Goal: Task Accomplishment & Management: Complete application form

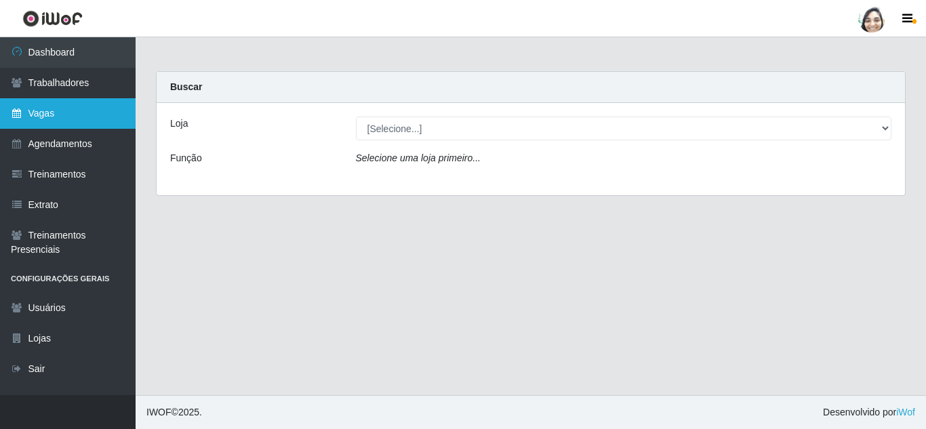
click at [36, 110] on link "Vagas" at bounding box center [68, 113] width 136 height 31
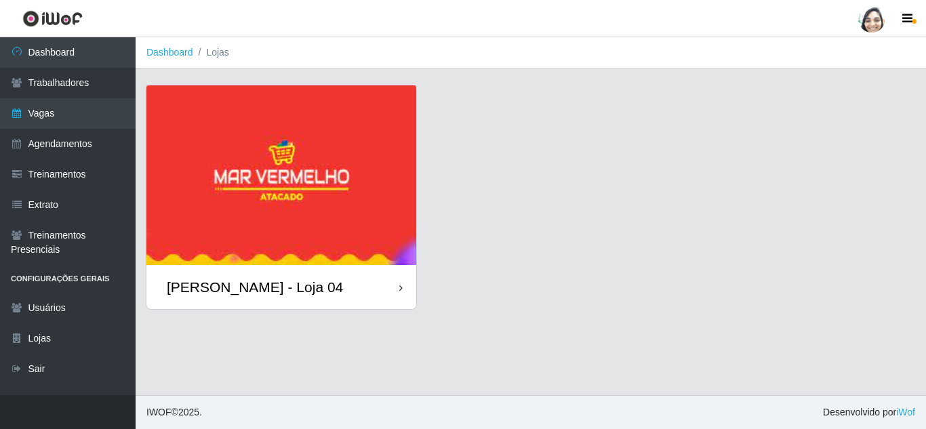
click at [266, 294] on div "[PERSON_NAME] - Loja 04" at bounding box center [255, 287] width 176 height 17
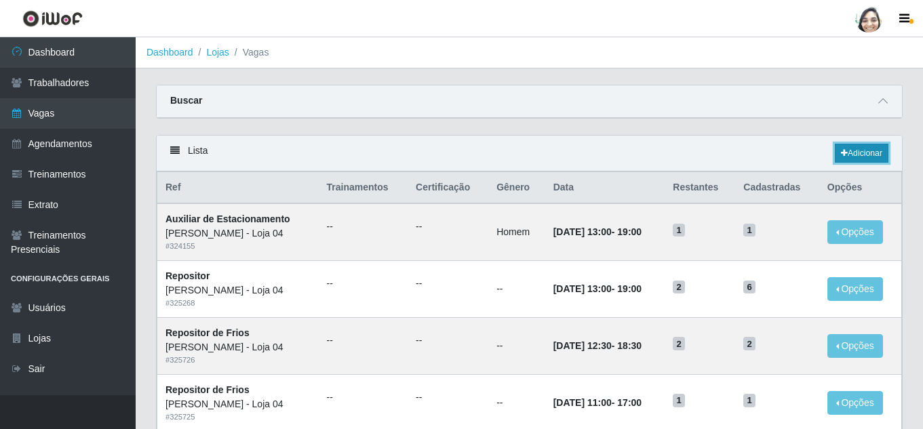
click at [872, 156] on link "Adicionar" at bounding box center [861, 153] width 54 height 19
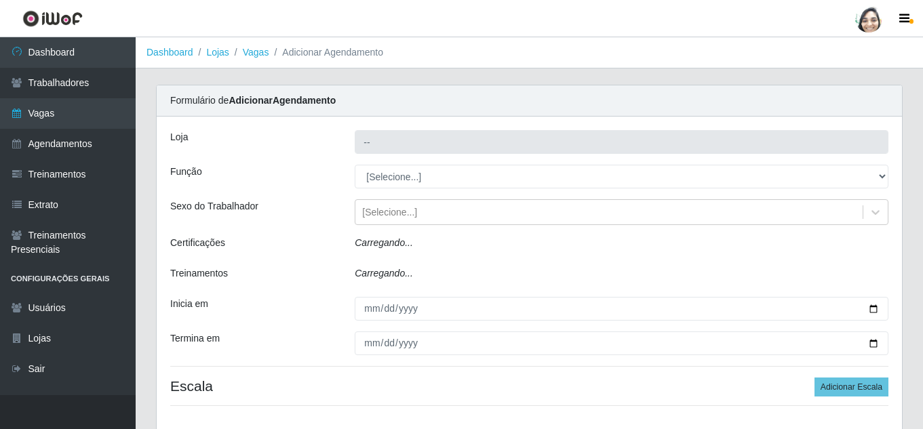
type input "[PERSON_NAME] - Loja 04"
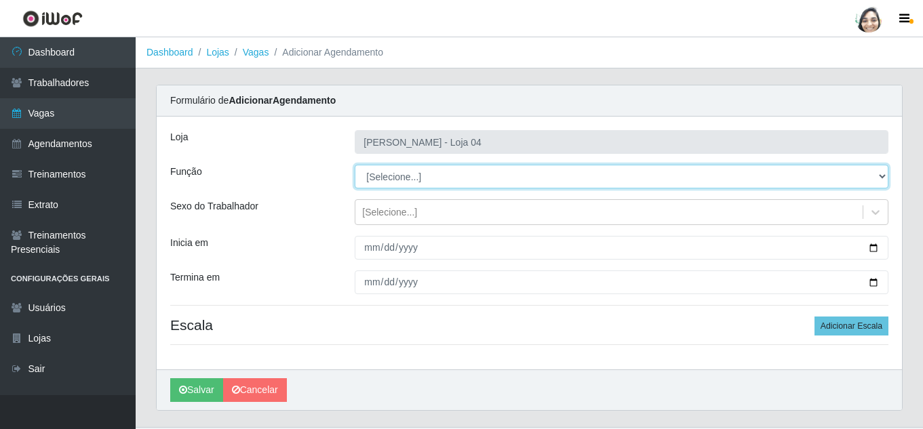
click at [439, 180] on select "[Selecione...] ASG ASG + ASG ++ Auxiliar de Depósito Auxiliar de Depósito + Aux…" at bounding box center [621, 177] width 533 height 24
select select "22"
click at [355, 165] on select "[Selecione...] ASG ASG + ASG ++ Auxiliar de Depósito Auxiliar de Depósito + Aux…" at bounding box center [621, 177] width 533 height 24
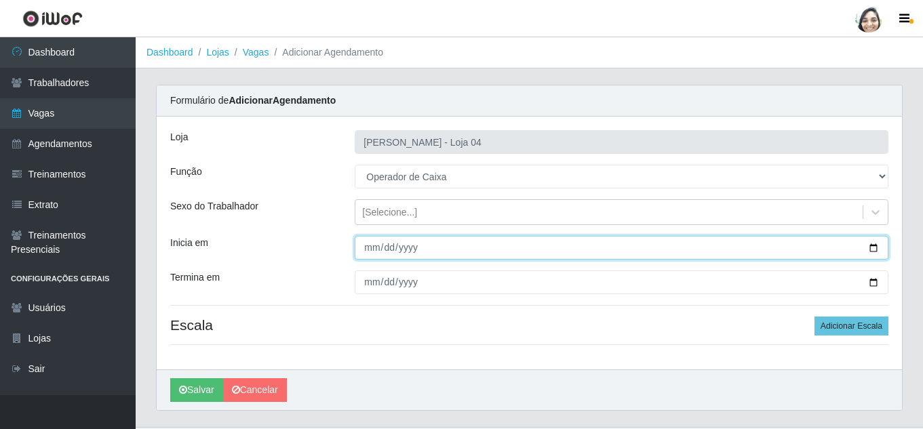
click at [370, 250] on input "Inicia em" at bounding box center [621, 248] width 533 height 24
type input "[DATE]"
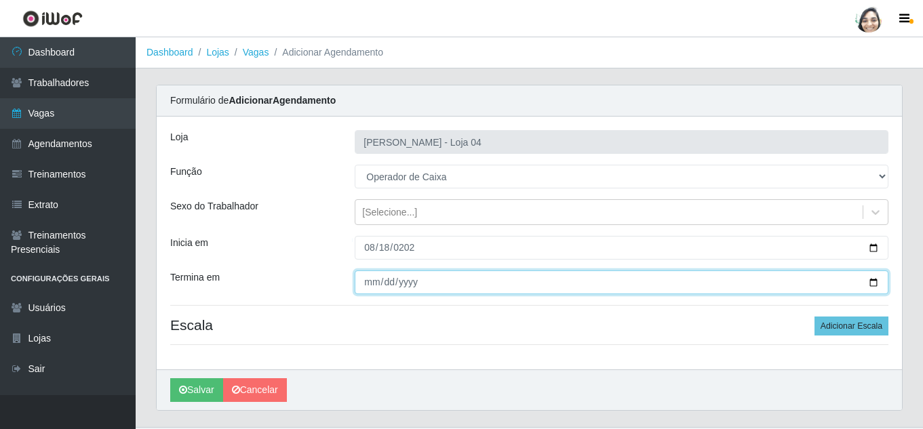
click at [373, 279] on input "Termina em" at bounding box center [621, 282] width 533 height 24
type input "[DATE]"
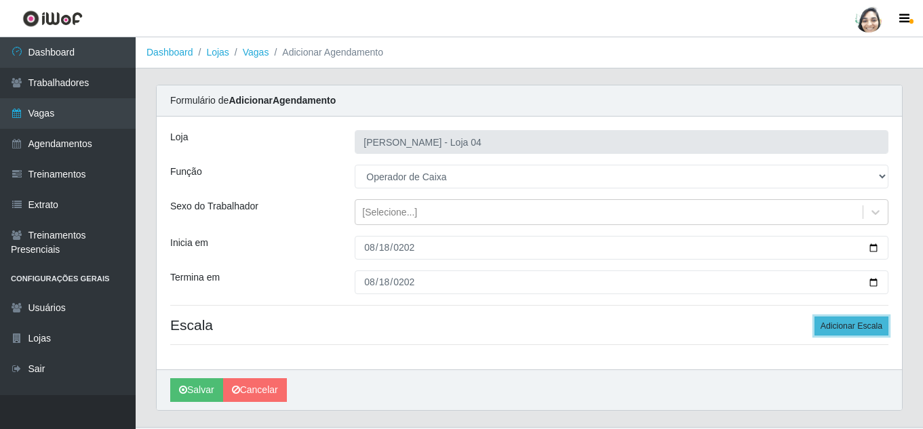
click at [866, 328] on button "Adicionar Escala" at bounding box center [851, 326] width 74 height 19
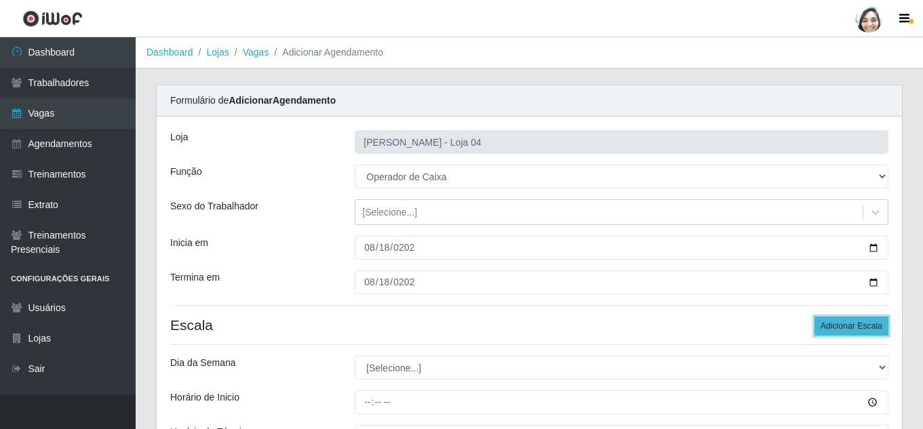
click at [866, 328] on button "Adicionar Escala" at bounding box center [851, 326] width 74 height 19
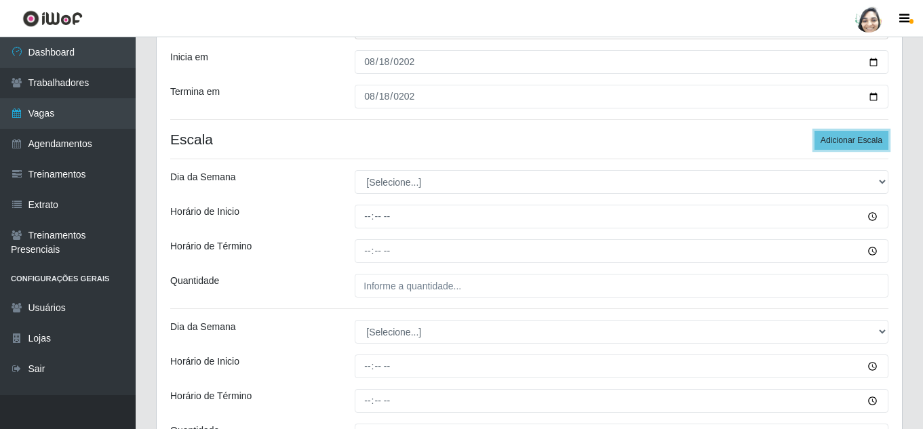
scroll to position [203, 0]
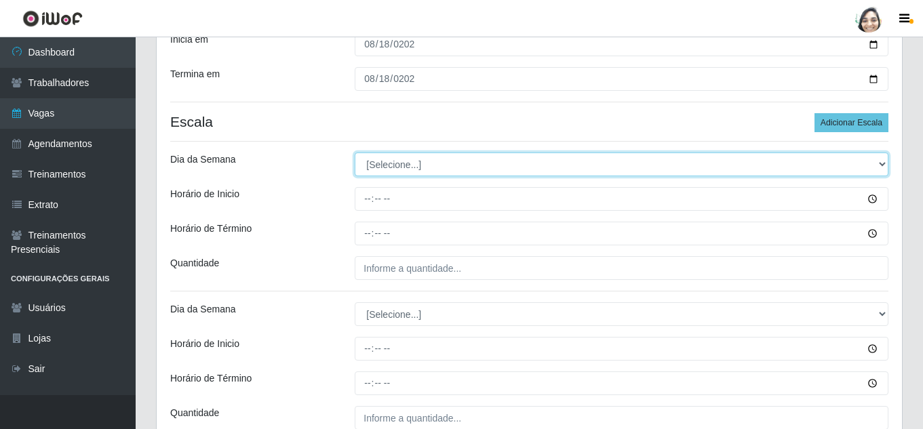
click at [413, 164] on select "[Selecione...] Segunda Terça Quarta Quinta Sexta Sábado Domingo" at bounding box center [621, 165] width 533 height 24
select select "1"
click at [355, 153] on select "[Selecione...] Segunda Terça Quarta Quinta Sexta Sábado Domingo" at bounding box center [621, 165] width 533 height 24
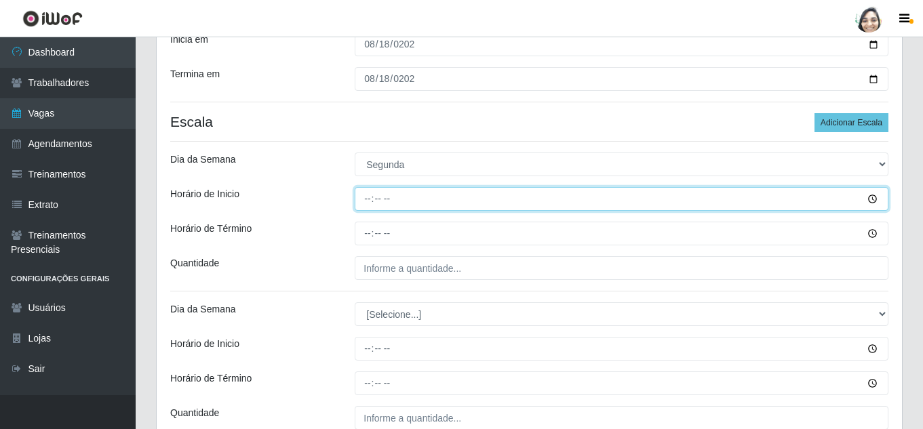
drag, startPoint x: 365, startPoint y: 203, endPoint x: 405, endPoint y: 205, distance: 40.7
click at [365, 203] on input "Horário de Inicio" at bounding box center [621, 199] width 533 height 24
type input "09:00"
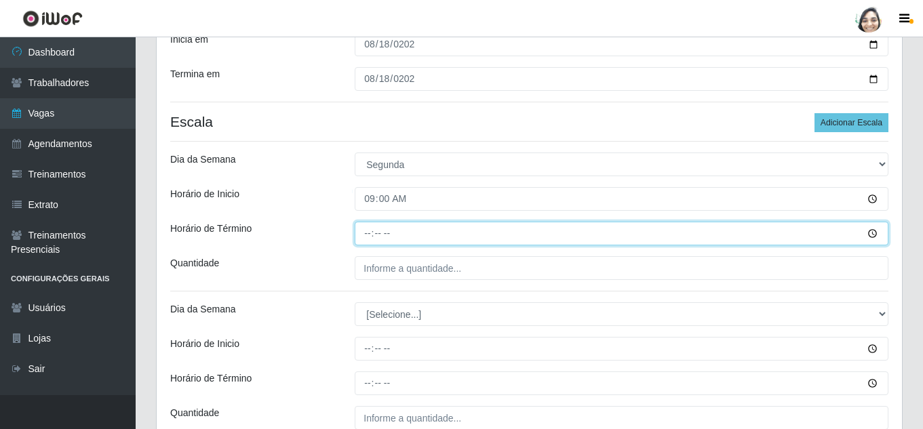
click at [371, 233] on input "Horário de Término" at bounding box center [621, 234] width 533 height 24
type input "15:00"
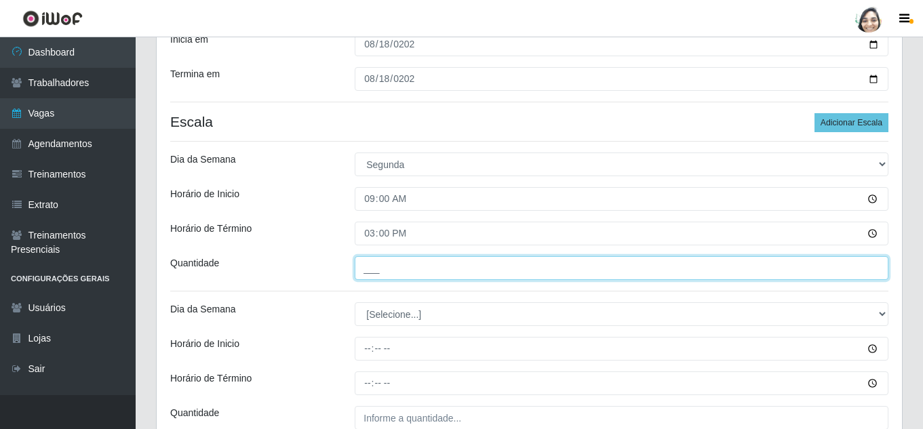
click at [405, 276] on input "___" at bounding box center [621, 268] width 533 height 24
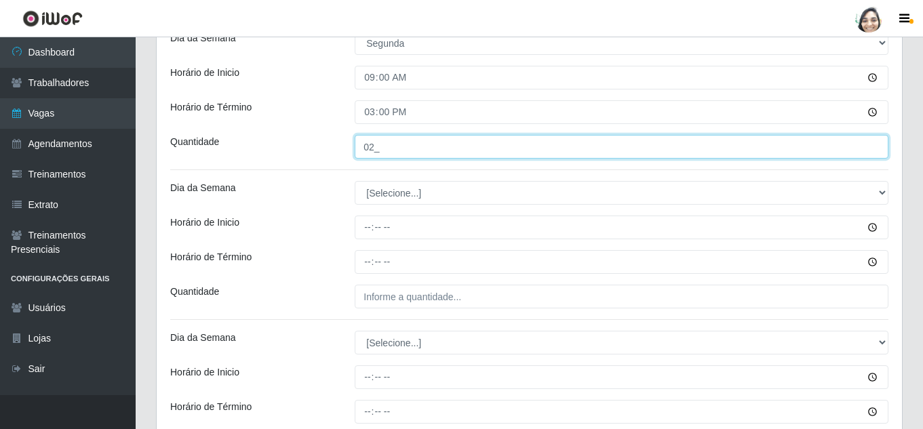
scroll to position [339, 0]
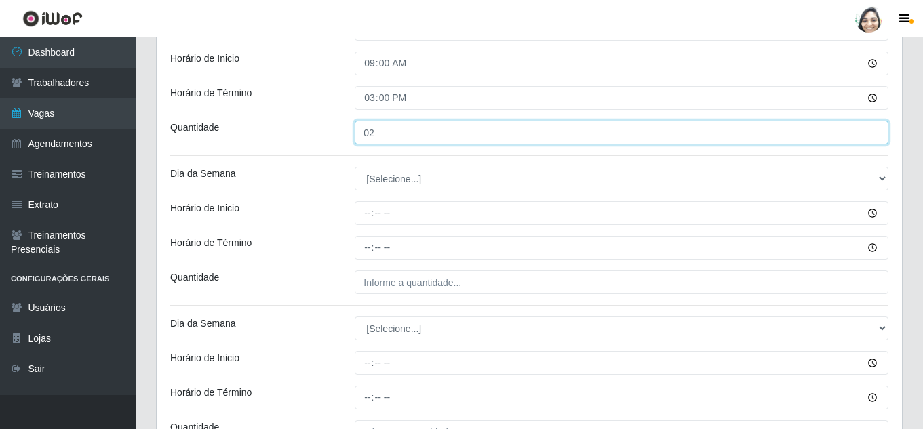
type input "02_"
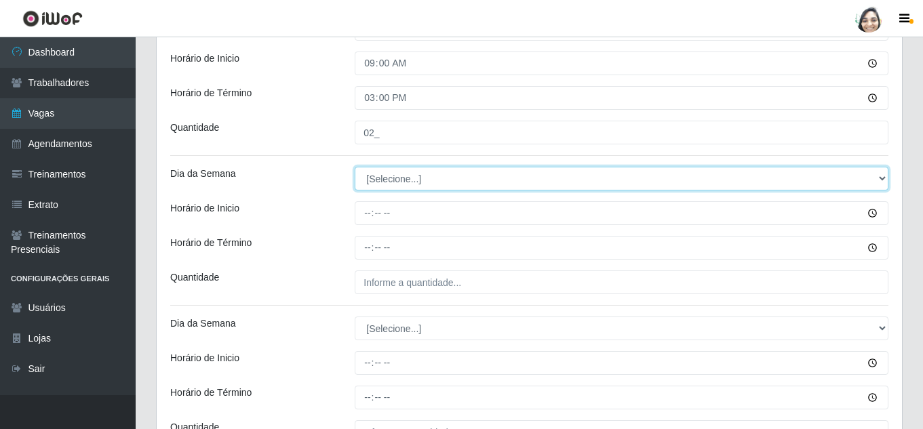
click at [390, 176] on select "[Selecione...] Segunda Terça Quarta Quinta Sexta Sábado Domingo" at bounding box center [621, 179] width 533 height 24
click at [389, 175] on select "[Selecione...] Segunda Terça Quarta Quinta Sexta Sábado Domingo" at bounding box center [621, 179] width 533 height 24
select select "1"
click at [355, 167] on select "[Selecione...] Segunda Terça Quarta Quinta Sexta Sábado Domingo" at bounding box center [621, 179] width 533 height 24
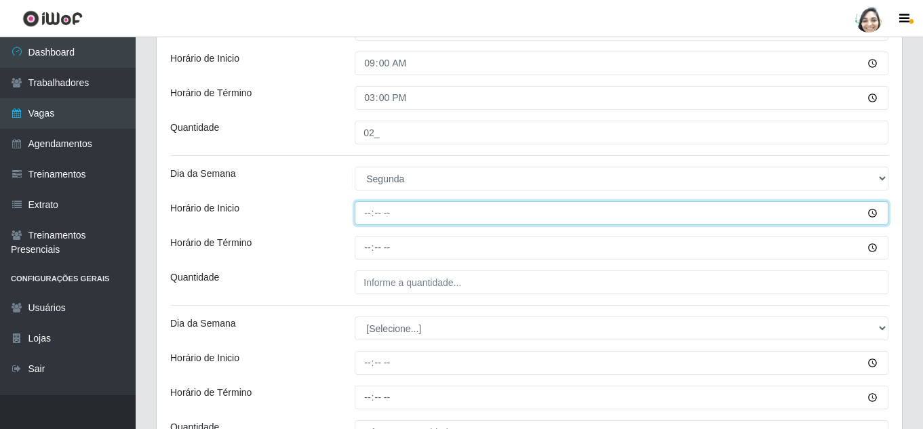
click at [363, 212] on input "Horário de Inicio" at bounding box center [621, 213] width 533 height 24
type input "12:20"
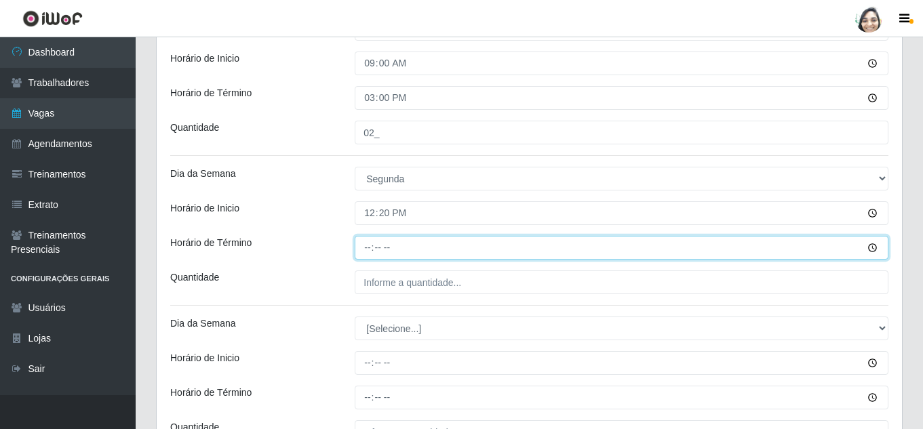
click at [366, 241] on input "Horário de Término" at bounding box center [621, 248] width 533 height 24
type input "18:20"
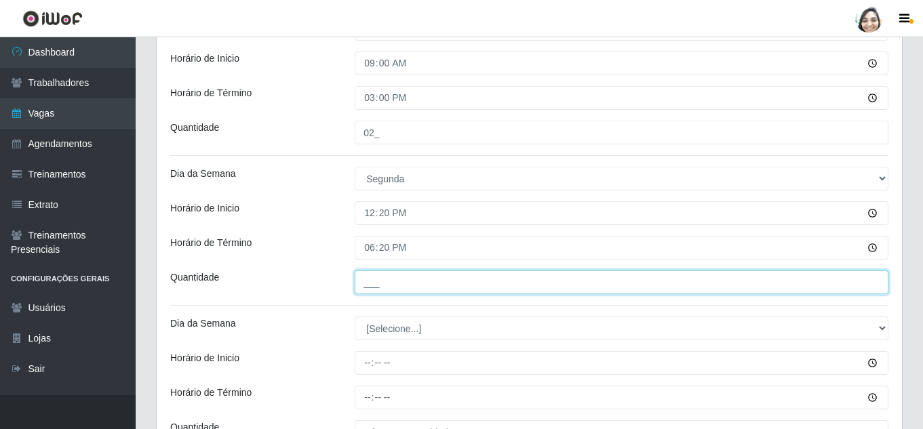
click at [371, 273] on input "___" at bounding box center [621, 282] width 533 height 24
type input "03_"
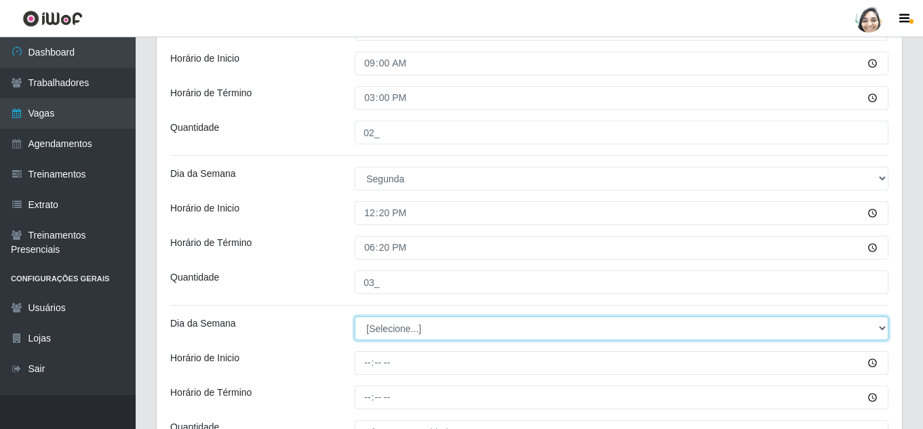
click at [381, 328] on select "[Selecione...] Segunda Terça Quarta Quinta Sexta Sábado Domingo" at bounding box center [621, 329] width 533 height 24
select select "1"
click at [355, 317] on select "[Selecione...] Segunda Terça Quarta Quinta Sexta Sábado Domingo" at bounding box center [621, 329] width 533 height 24
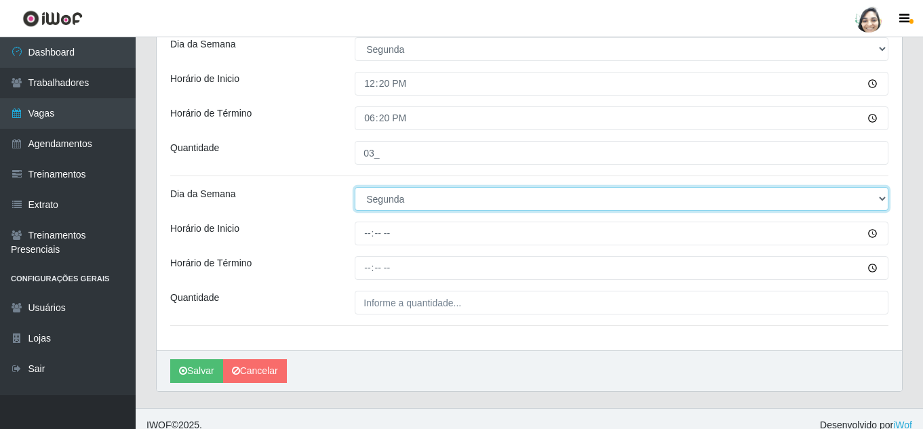
scroll to position [481, 0]
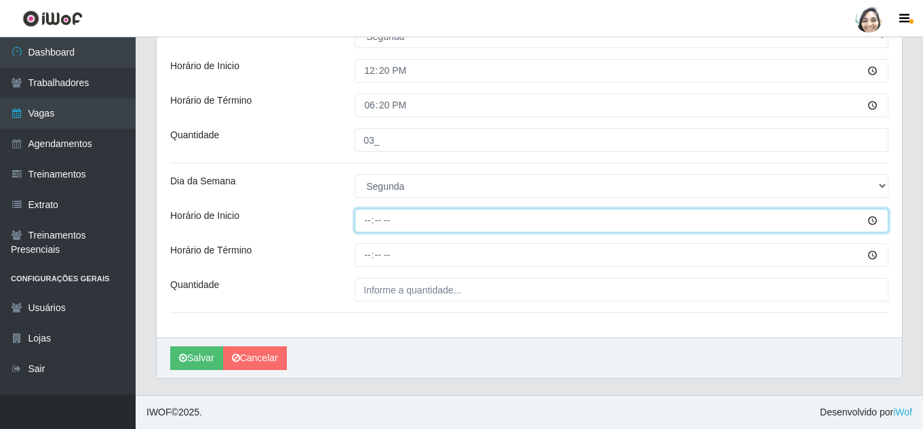
click at [371, 222] on input "Horário de Inicio" at bounding box center [621, 221] width 533 height 24
type input "16:20"
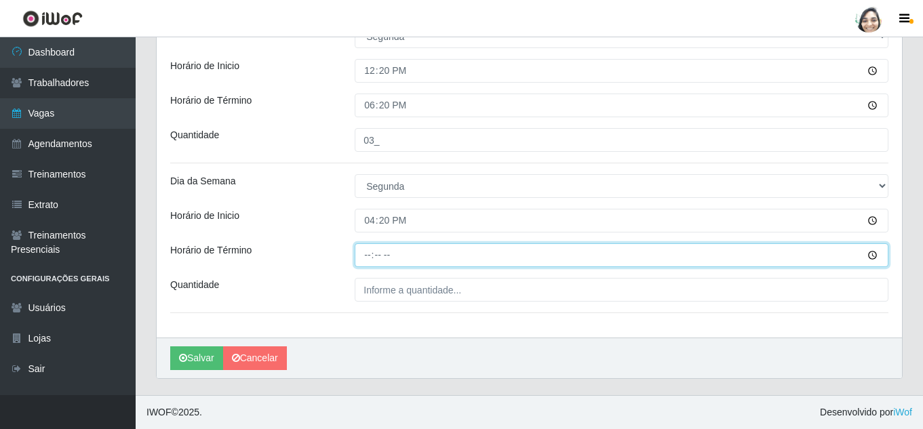
click at [369, 250] on input "Horário de Término" at bounding box center [621, 255] width 533 height 24
type input "22:20"
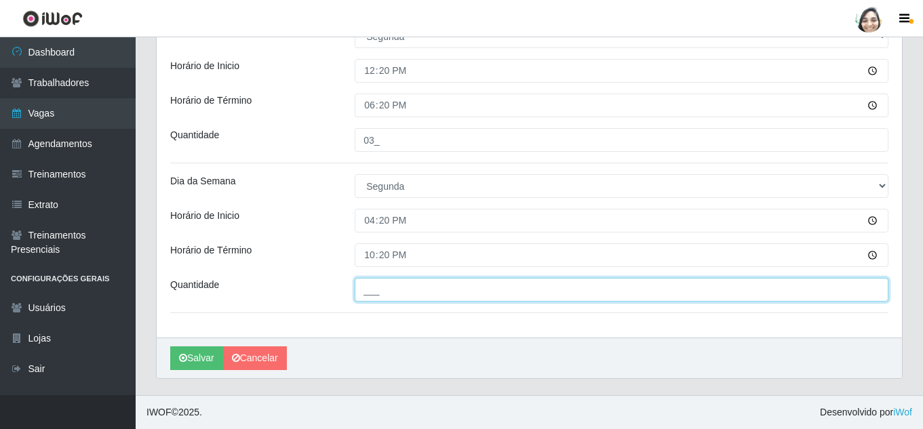
click at [430, 296] on input "___" at bounding box center [621, 290] width 533 height 24
type input "01_"
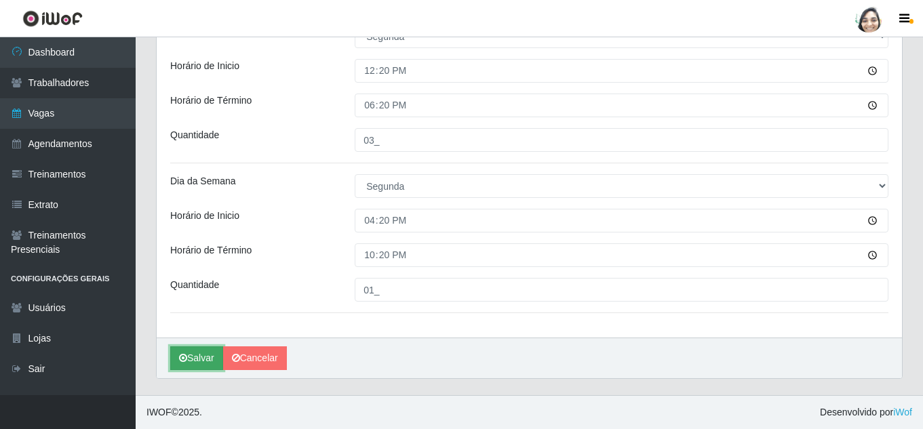
click at [197, 361] on button "Salvar" at bounding box center [196, 358] width 53 height 24
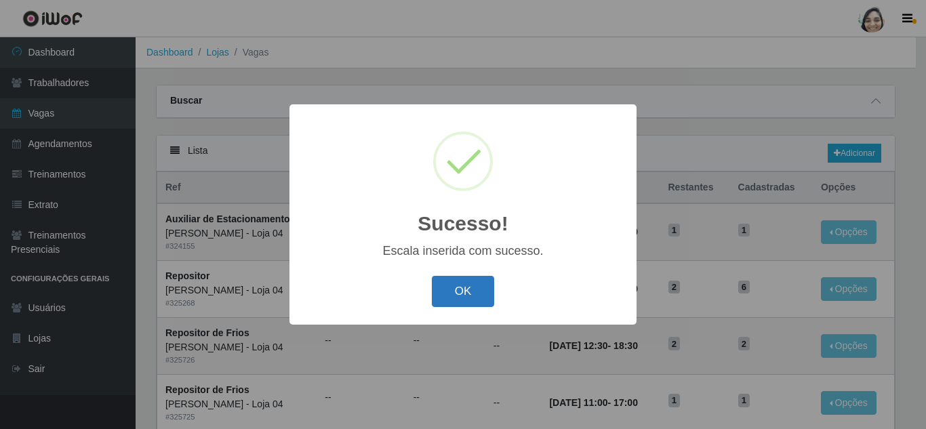
click at [458, 297] on button "OK" at bounding box center [463, 292] width 63 height 32
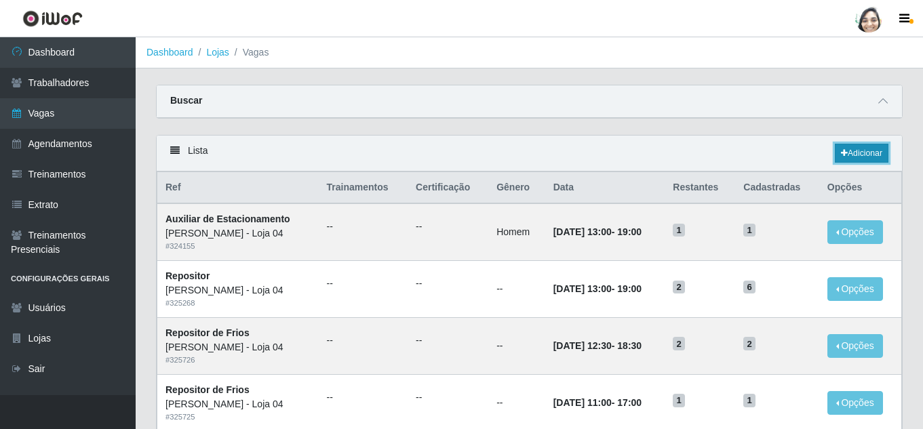
click at [845, 156] on link "Adicionar" at bounding box center [861, 153] width 54 height 19
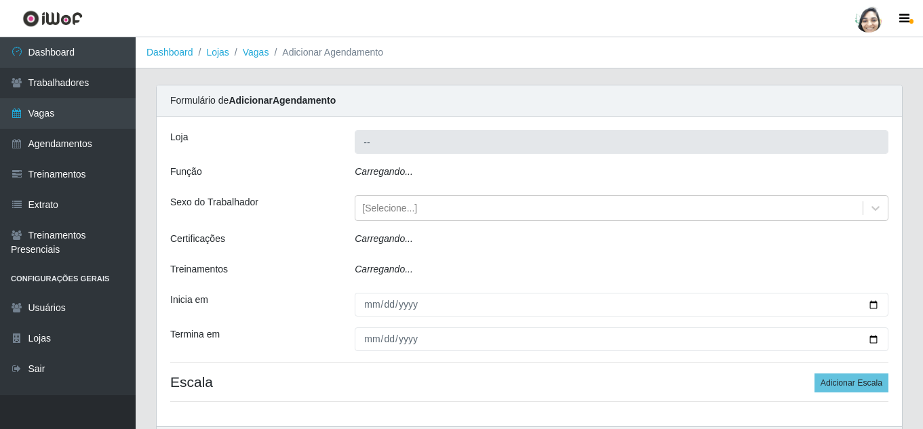
type input "[PERSON_NAME] - Loja 04"
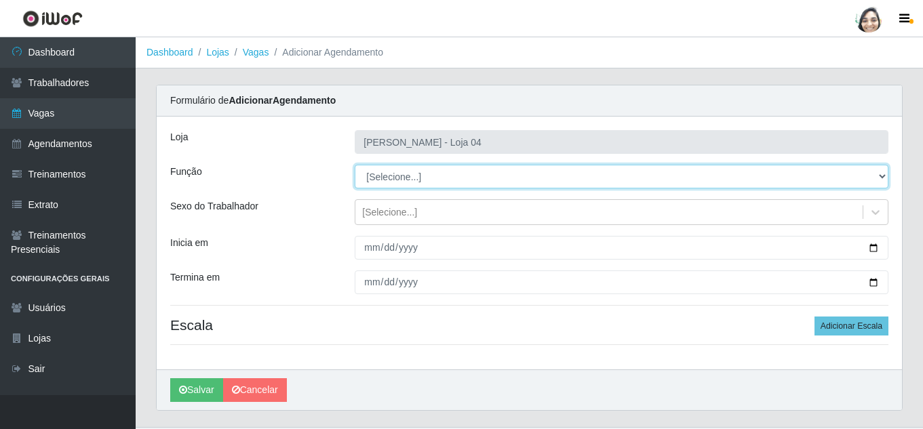
click at [397, 174] on select "[Selecione...] ASG ASG + ASG ++ Auxiliar de Depósito Auxiliar de Depósito + Aux…" at bounding box center [621, 177] width 533 height 24
select select "22"
click at [355, 165] on select "[Selecione...] ASG ASG + ASG ++ Auxiliar de Depósito Auxiliar de Depósito + Aux…" at bounding box center [621, 177] width 533 height 24
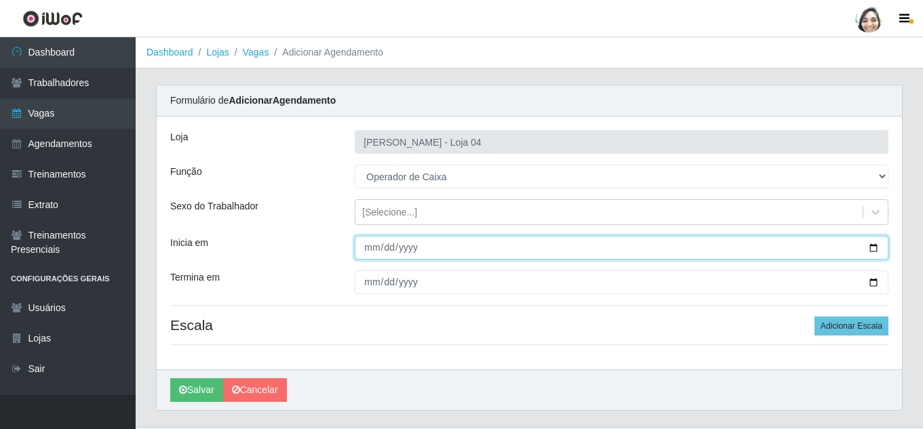
click at [376, 243] on input "Inicia em" at bounding box center [621, 248] width 533 height 24
type input "2025-08-19"
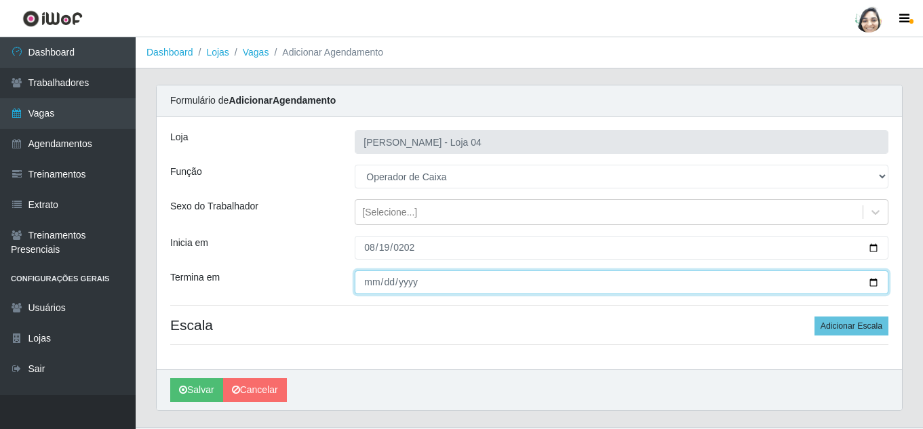
click at [367, 283] on input "Termina em" at bounding box center [621, 282] width 533 height 24
type input "2025-08-19"
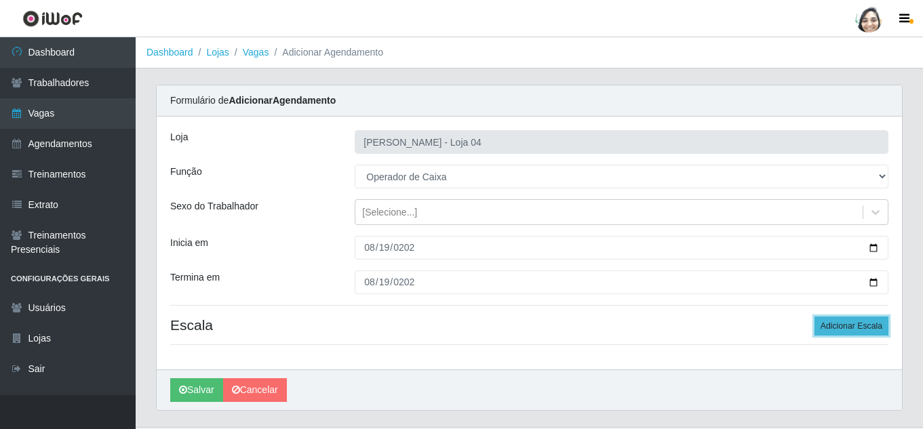
click at [858, 331] on button "Adicionar Escala" at bounding box center [851, 326] width 74 height 19
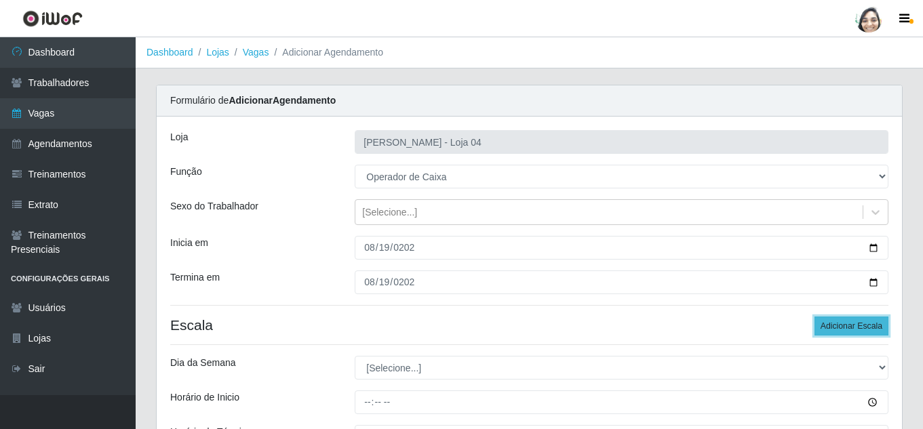
click at [855, 328] on button "Adicionar Escala" at bounding box center [851, 326] width 74 height 19
click at [854, 327] on button "Adicionar Escala" at bounding box center [851, 326] width 74 height 19
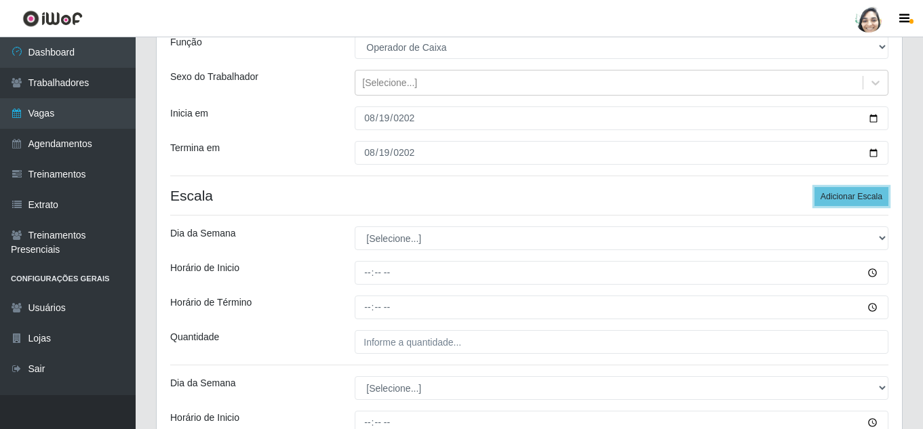
scroll to position [203, 0]
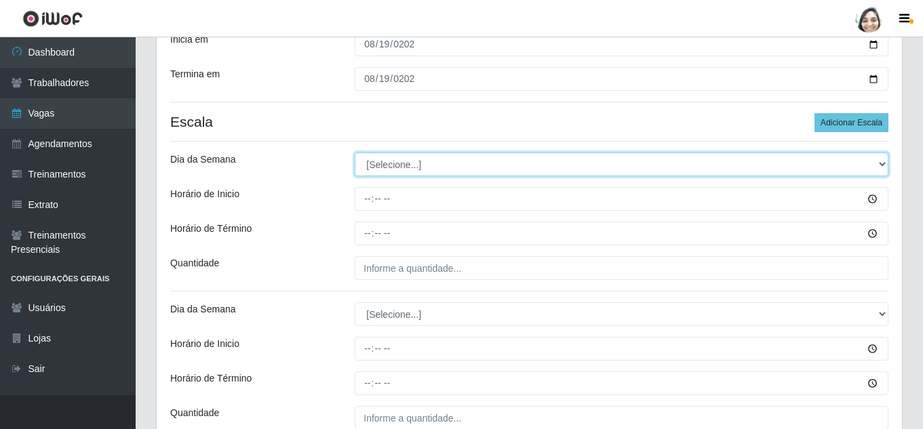
click at [397, 171] on select "[Selecione...] Segunda Terça Quarta Quinta Sexta Sábado Domingo" at bounding box center [621, 165] width 533 height 24
select select "2"
click at [355, 153] on select "[Selecione...] Segunda Terça Quarta Quinta Sexta Sábado Domingo" at bounding box center [621, 165] width 533 height 24
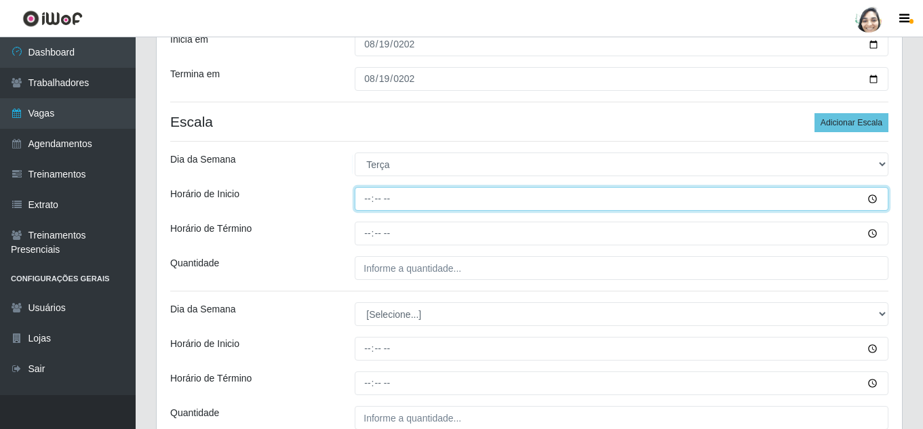
click at [371, 201] on input "Horário de Inicio" at bounding box center [621, 199] width 533 height 24
type input "09:00"
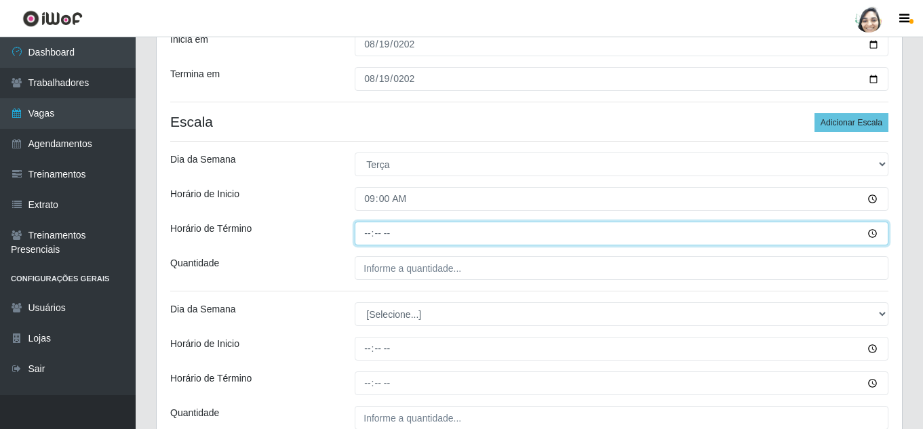
click at [365, 232] on input "Horário de Término" at bounding box center [621, 234] width 533 height 24
type input "15:00"
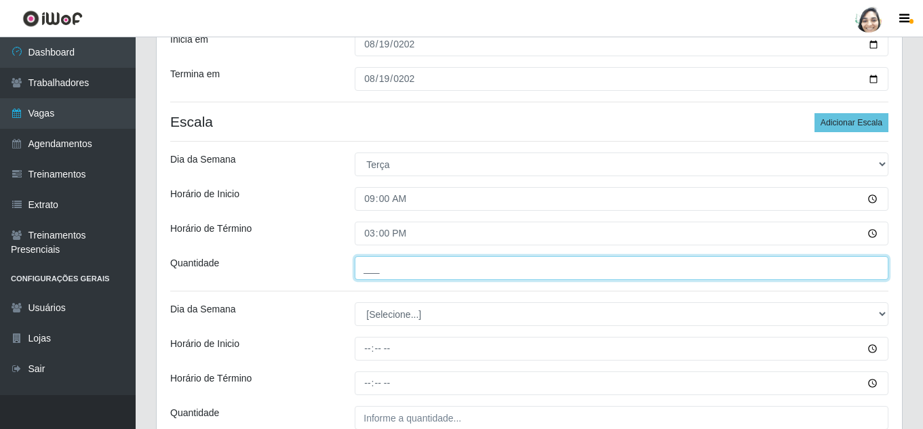
click at [378, 272] on input "___" at bounding box center [621, 268] width 533 height 24
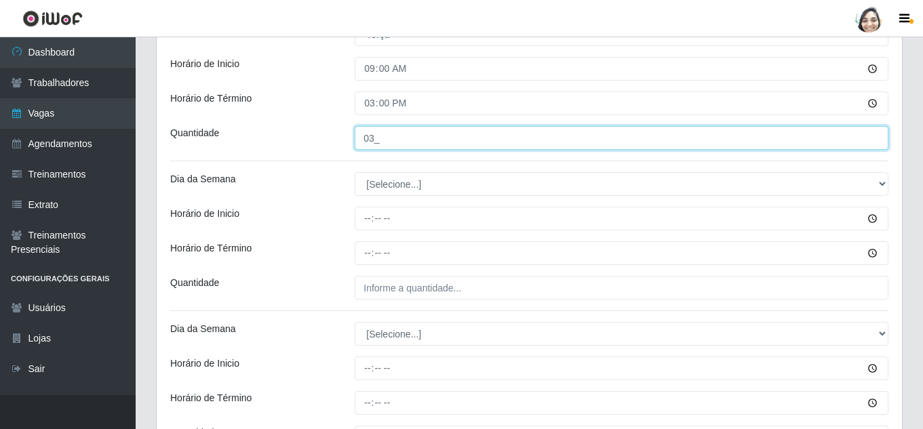
scroll to position [339, 0]
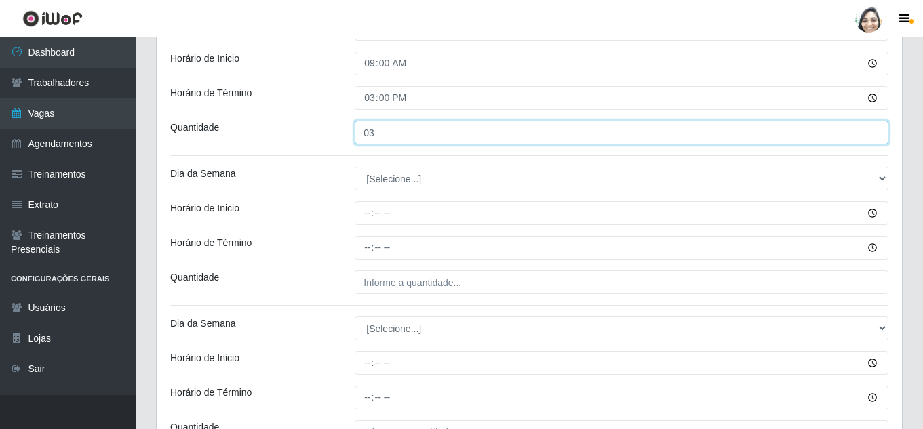
type input "03_"
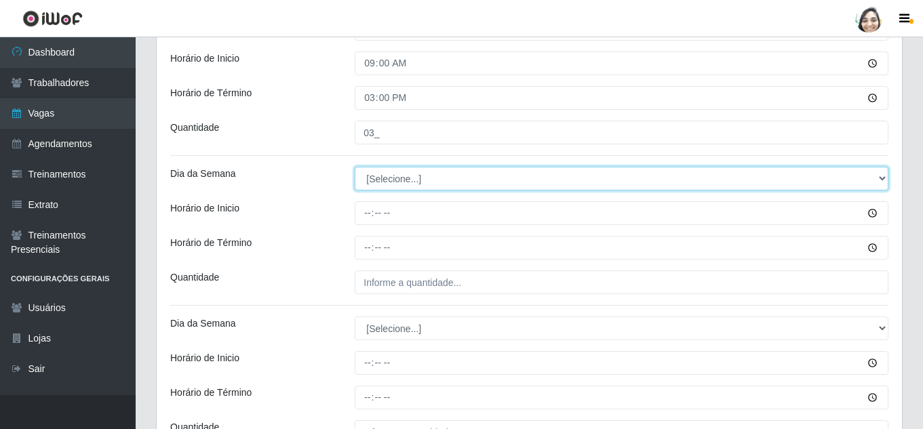
click at [388, 178] on select "[Selecione...] Segunda Terça Quarta Quinta Sexta Sábado Domingo" at bounding box center [621, 179] width 533 height 24
select select "2"
click at [355, 167] on select "[Selecione...] Segunda Terça Quarta Quinta Sexta Sábado Domingo" at bounding box center [621, 179] width 533 height 24
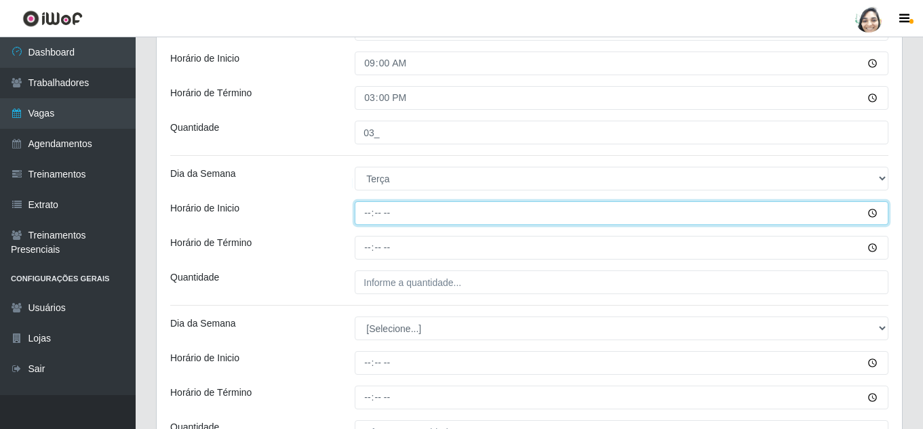
click at [366, 214] on input "Horário de Inicio" at bounding box center [621, 213] width 533 height 24
type input "12:20"
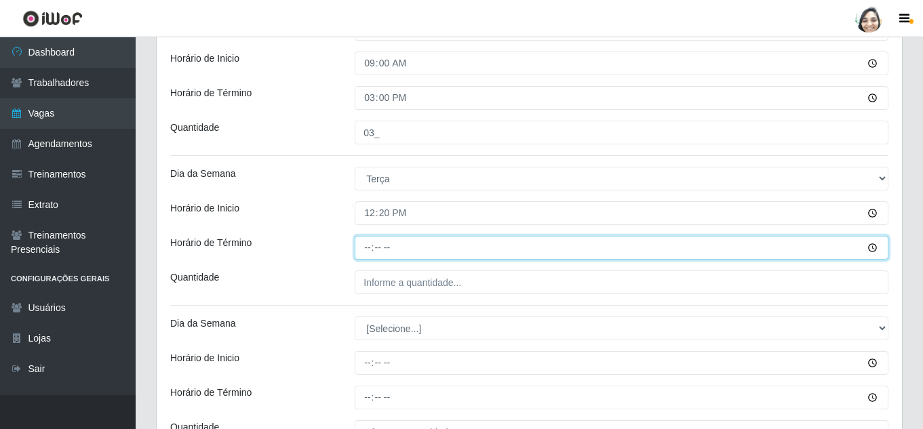
click at [363, 243] on input "Horário de Término" at bounding box center [621, 248] width 533 height 24
type input "18:20"
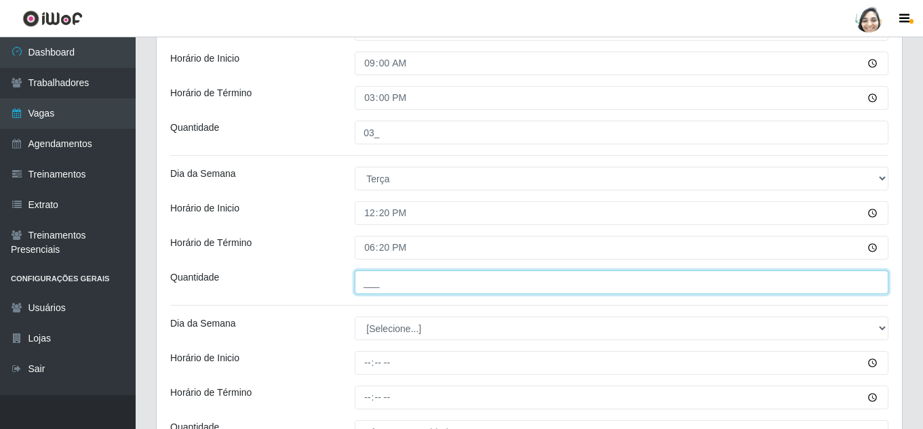
click at [391, 278] on input "___" at bounding box center [621, 282] width 533 height 24
type input "03_"
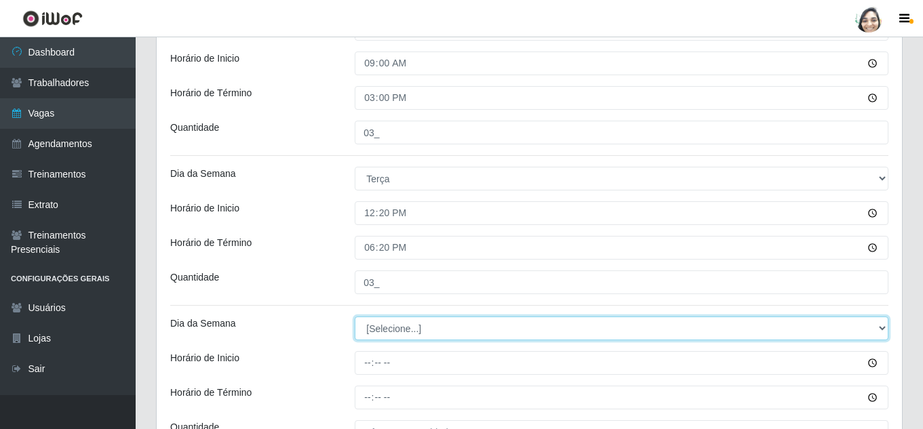
click at [387, 321] on select "[Selecione...] Segunda Terça Quarta Quinta Sexta Sábado Domingo" at bounding box center [621, 329] width 533 height 24
select select "2"
click at [355, 317] on select "[Selecione...] Segunda Terça Quarta Quinta Sexta Sábado Domingo" at bounding box center [621, 329] width 533 height 24
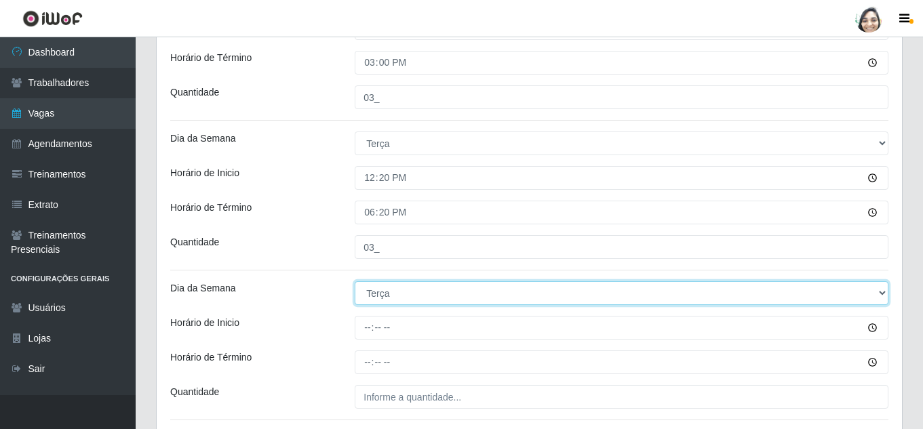
scroll to position [407, 0]
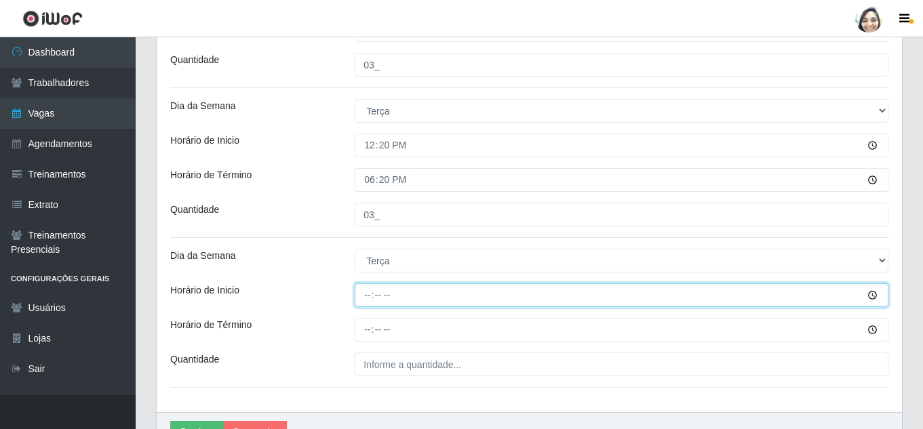
click at [369, 297] on input "Horário de Inicio" at bounding box center [621, 295] width 533 height 24
type input "16:20"
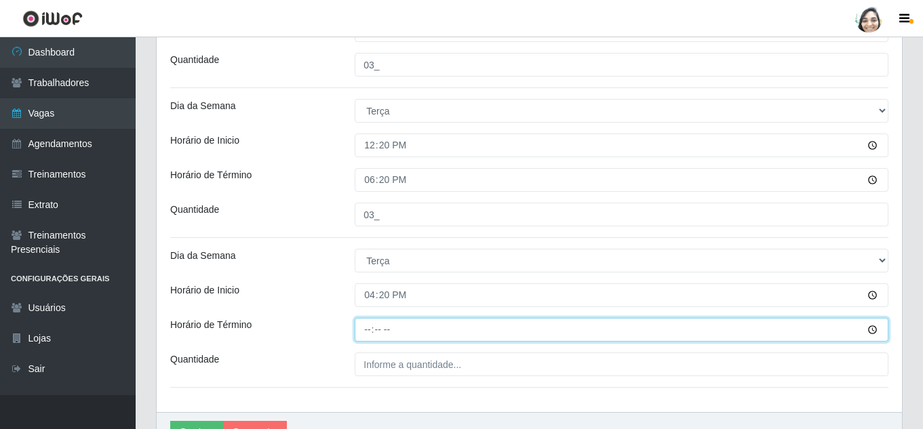
click at [369, 329] on input "Horário de Término" at bounding box center [621, 330] width 533 height 24
type input "22:20"
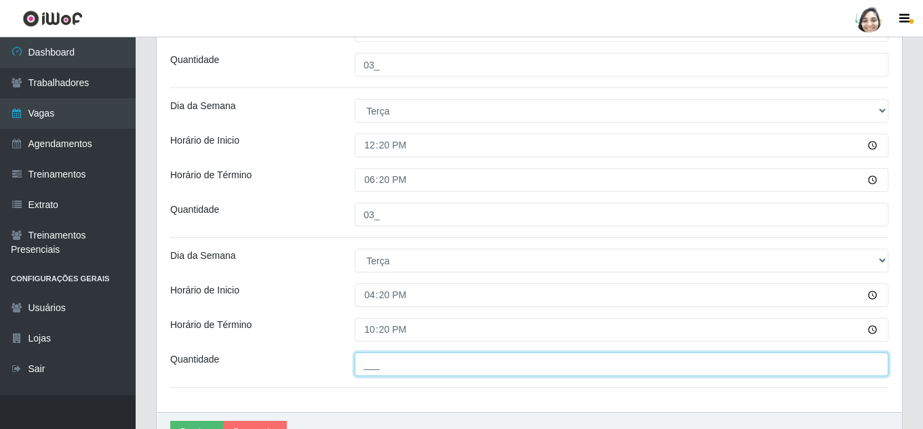
click at [382, 368] on input "___" at bounding box center [621, 364] width 533 height 24
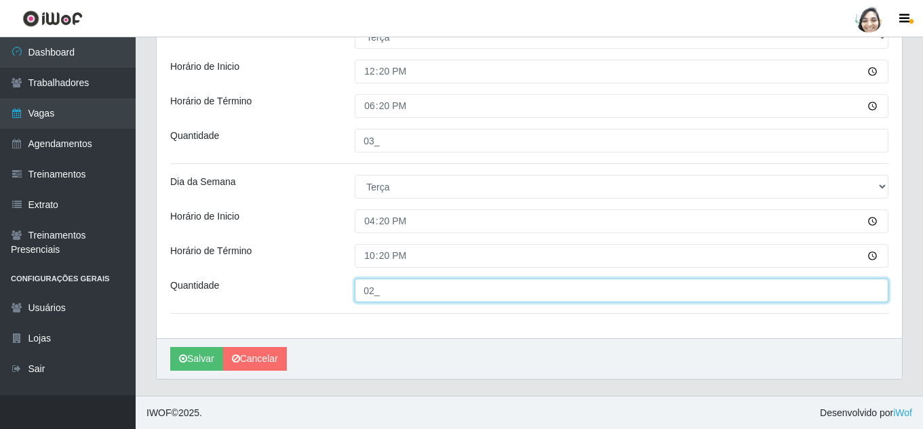
scroll to position [481, 0]
type input "02_"
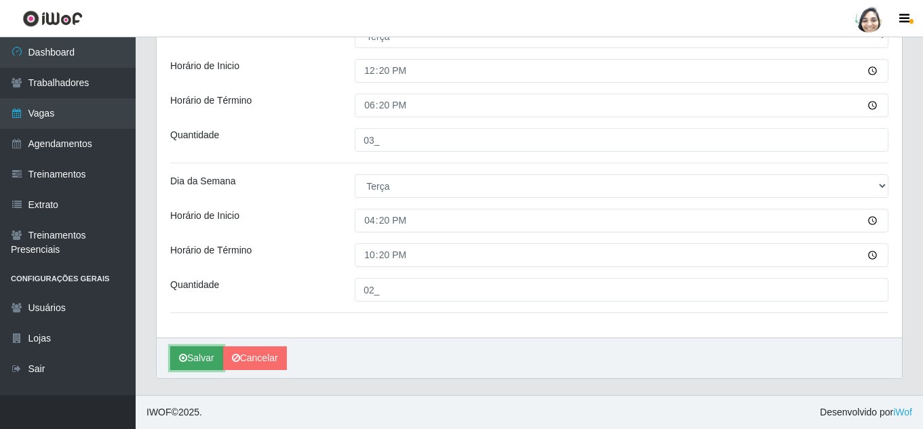
click at [207, 351] on button "Salvar" at bounding box center [196, 358] width 53 height 24
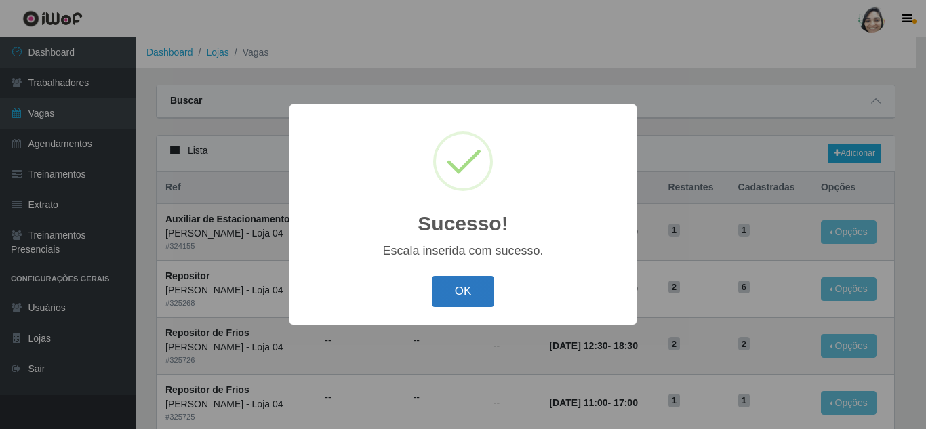
click at [460, 291] on button "OK" at bounding box center [463, 292] width 63 height 32
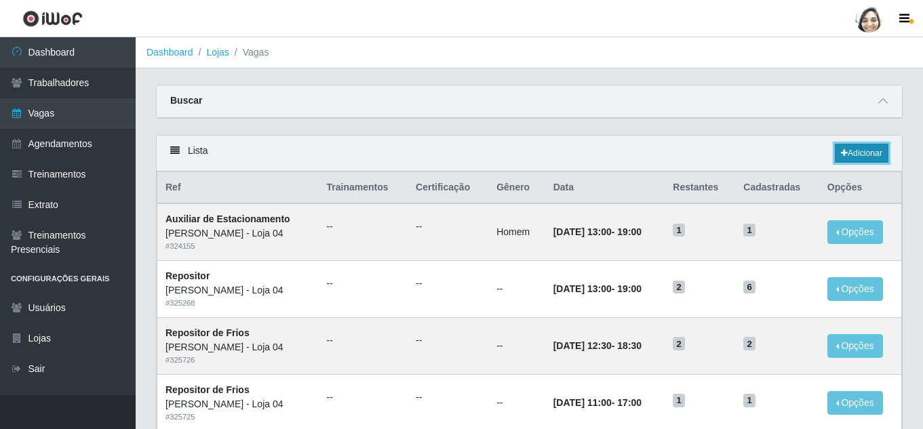
click at [856, 155] on link "Adicionar" at bounding box center [861, 153] width 54 height 19
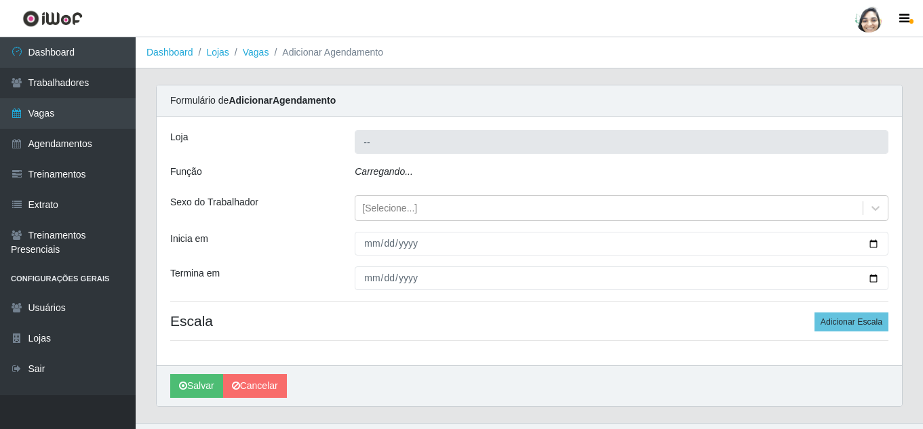
type input "[PERSON_NAME] - Loja 04"
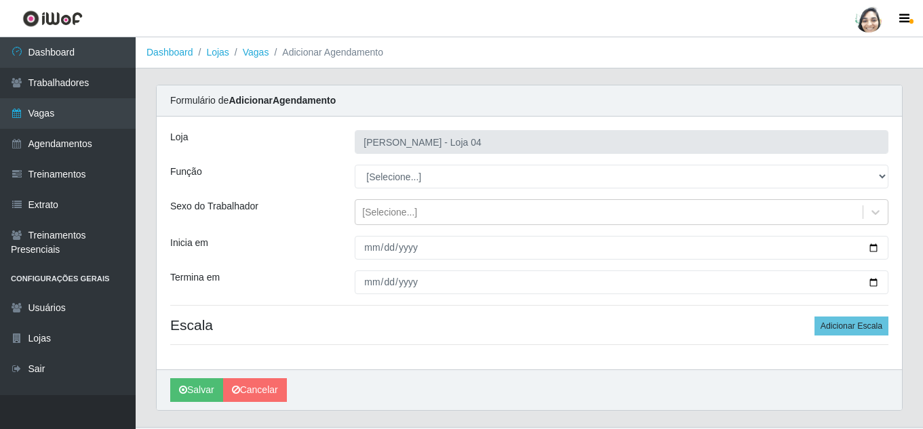
click at [856, 155] on div "Loja Mar Vermelho - Loja 04 Função [Selecione...] ASG ASG + ASG ++ Auxiliar de …" at bounding box center [529, 243] width 745 height 253
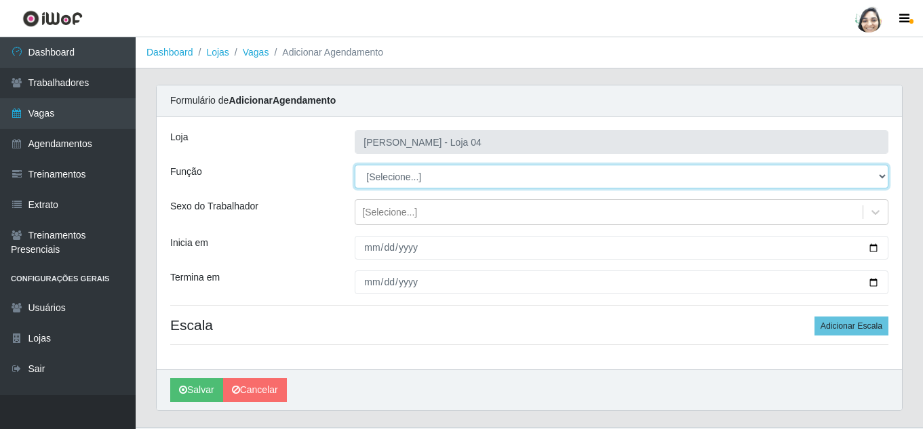
click at [420, 176] on select "[Selecione...] ASG ASG + ASG ++ Auxiliar de Depósito Auxiliar de Depósito + Aux…" at bounding box center [621, 177] width 533 height 24
select select "22"
click at [355, 165] on select "[Selecione...] ASG ASG + ASG ++ Auxiliar de Depósito Auxiliar de Depósito + Aux…" at bounding box center [621, 177] width 533 height 24
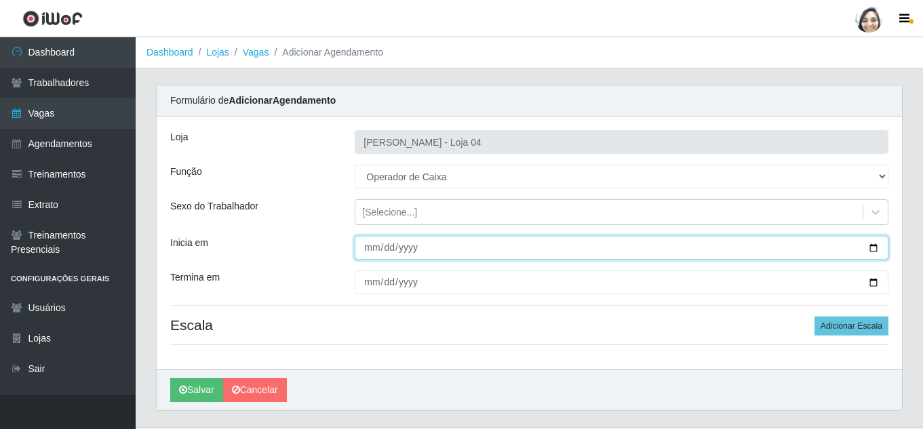
click at [371, 246] on input "Inicia em" at bounding box center [621, 248] width 533 height 24
type input "2025-08-20"
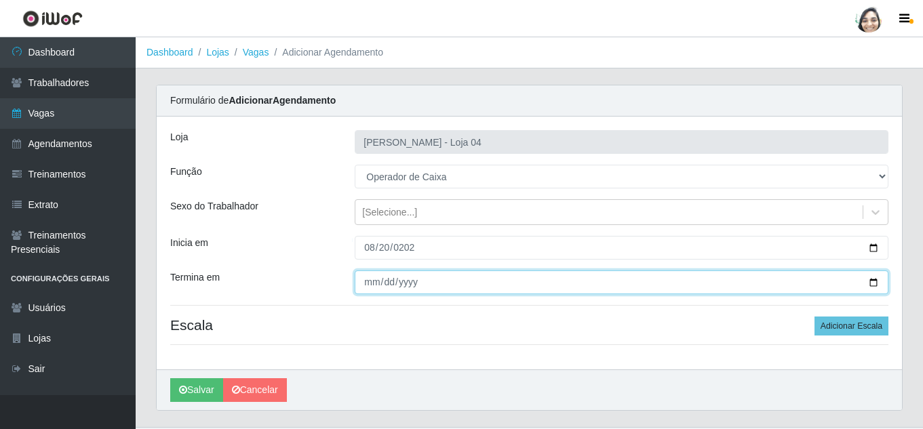
click at [369, 275] on input "Termina em" at bounding box center [621, 282] width 533 height 24
type input "2025-08-20"
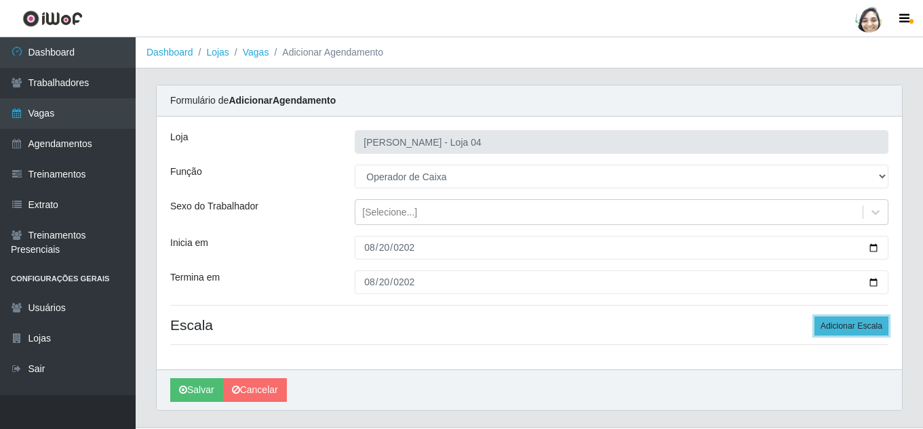
click at [869, 329] on button "Adicionar Escala" at bounding box center [851, 326] width 74 height 19
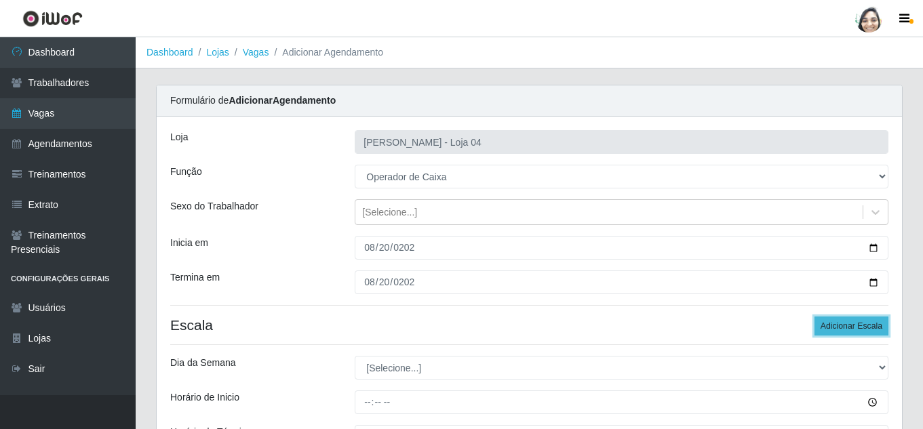
click at [844, 327] on button "Adicionar Escala" at bounding box center [851, 326] width 74 height 19
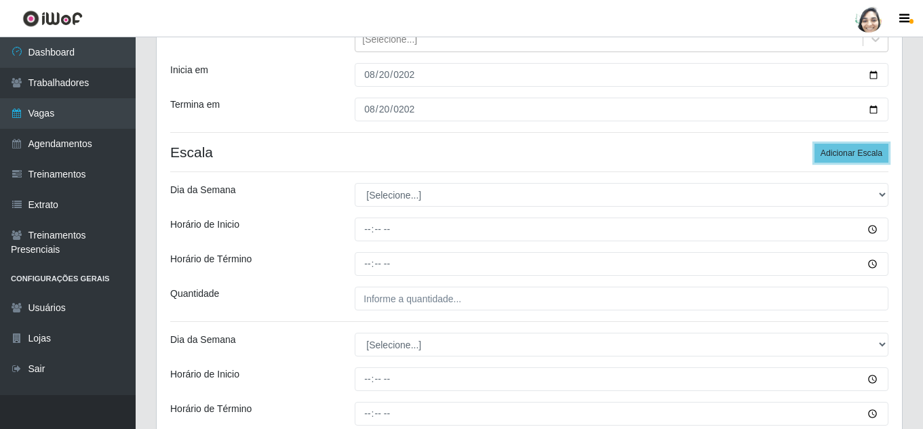
scroll to position [203, 0]
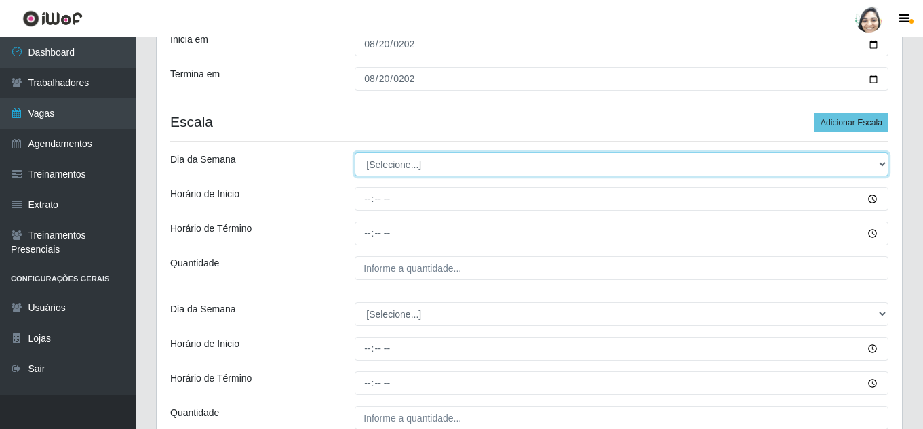
click at [397, 164] on select "[Selecione...] Segunda Terça Quarta Quinta Sexta Sábado Domingo" at bounding box center [621, 165] width 533 height 24
select select "3"
click at [355, 153] on select "[Selecione...] Segunda Terça Quarta Quinta Sexta Sábado Domingo" at bounding box center [621, 165] width 533 height 24
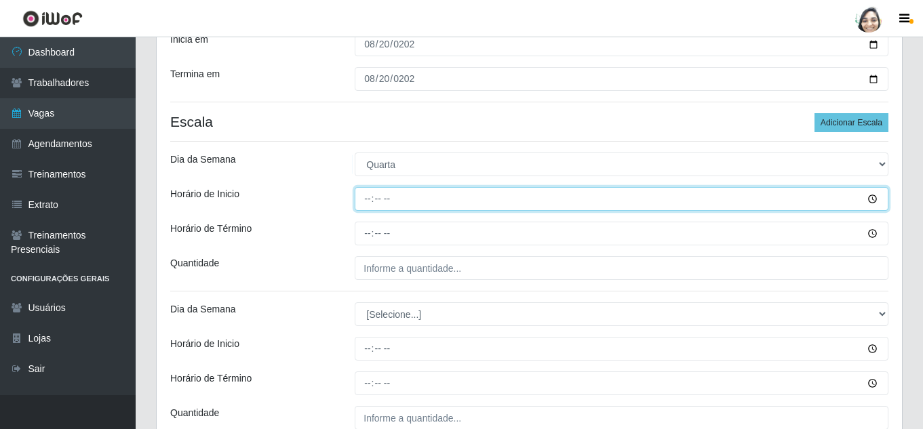
click at [368, 200] on input "Horário de Inicio" at bounding box center [621, 199] width 533 height 24
type input "09:00"
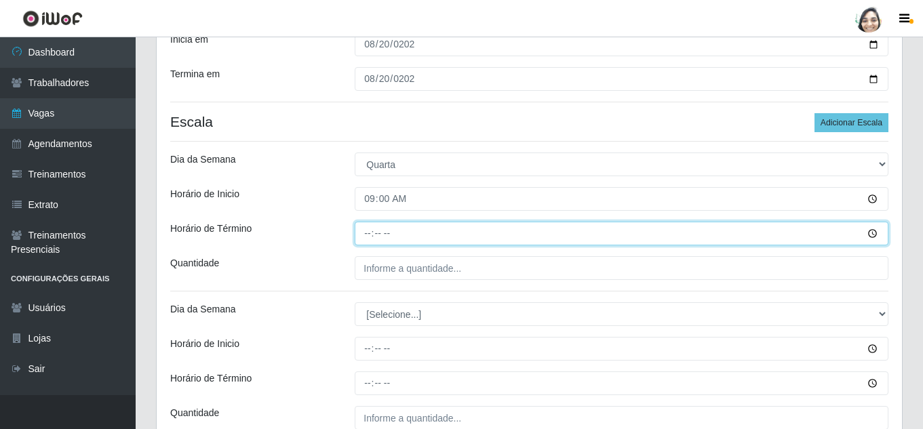
click at [369, 232] on input "Horário de Término" at bounding box center [621, 234] width 533 height 24
type input "15:00"
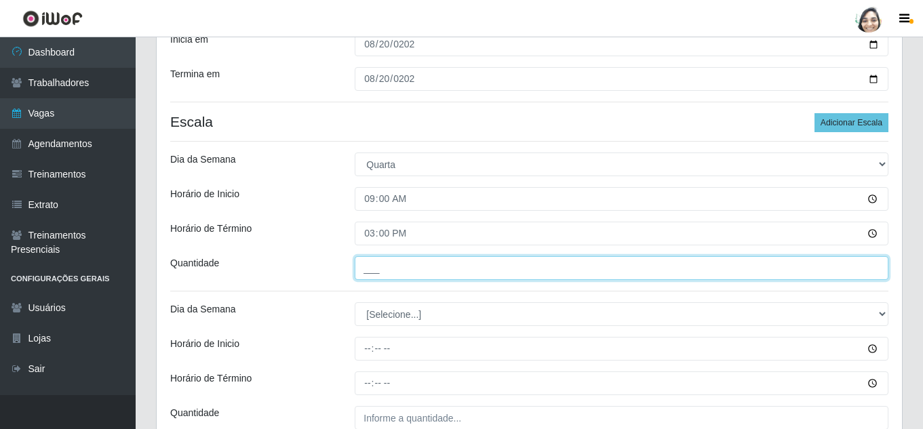
click at [462, 262] on input "___" at bounding box center [621, 268] width 533 height 24
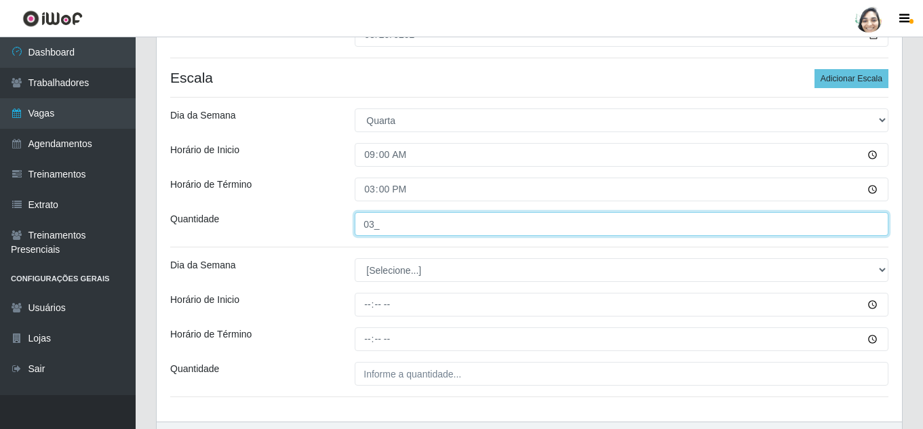
scroll to position [271, 0]
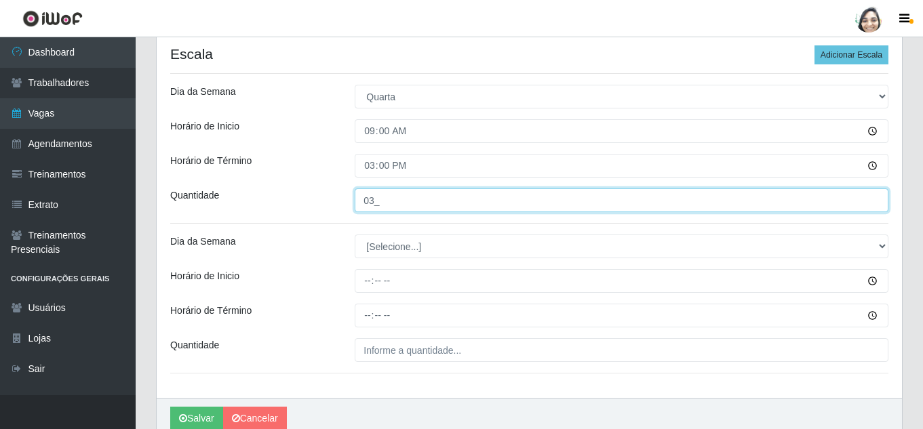
type input "03_"
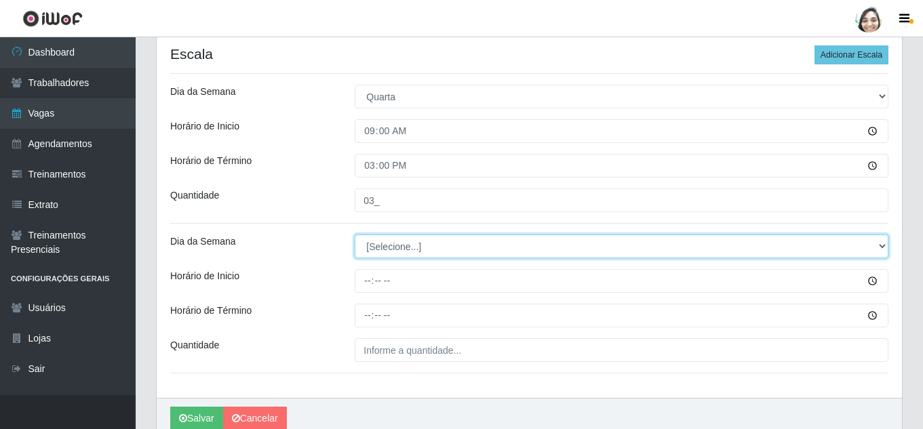
click at [382, 243] on select "[Selecione...] Segunda Terça Quarta Quinta Sexta Sábado Domingo" at bounding box center [621, 247] width 533 height 24
click at [386, 248] on select "[Selecione...] Segunda Terça Quarta Quinta Sexta Sábado Domingo" at bounding box center [621, 247] width 533 height 24
select select "3"
click at [355, 235] on select "[Selecione...] Segunda Terça Quarta Quinta Sexta Sábado Domingo" at bounding box center [621, 247] width 533 height 24
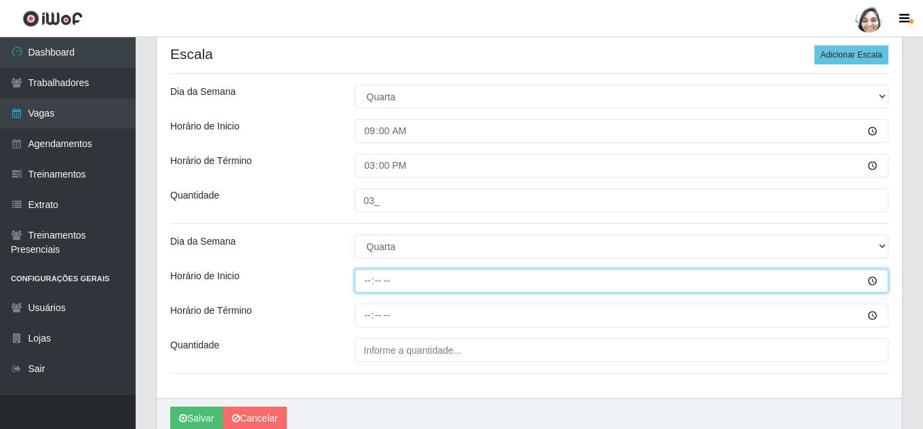
click at [375, 279] on input "Horário de Inicio" at bounding box center [621, 281] width 533 height 24
click at [368, 279] on input "Horário de Inicio" at bounding box center [621, 281] width 533 height 24
type input "12:20"
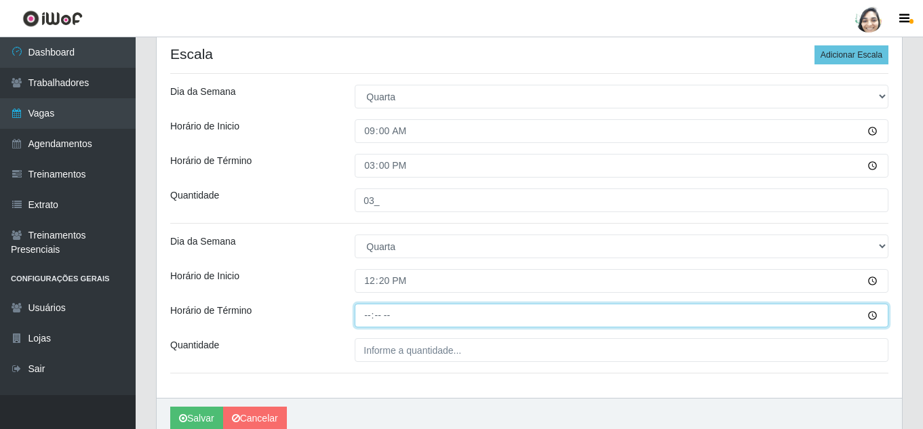
click at [373, 315] on input "Horário de Término" at bounding box center [621, 316] width 533 height 24
type input "18:20"
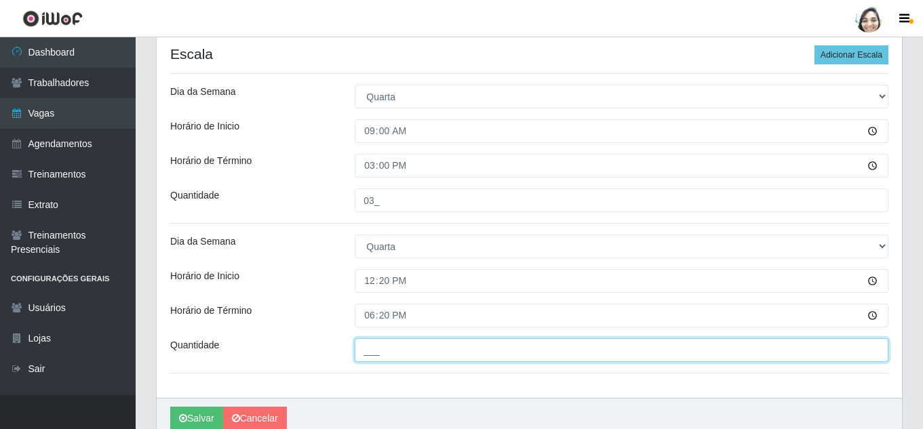
click at [381, 350] on input "___" at bounding box center [621, 350] width 533 height 24
type input "03_"
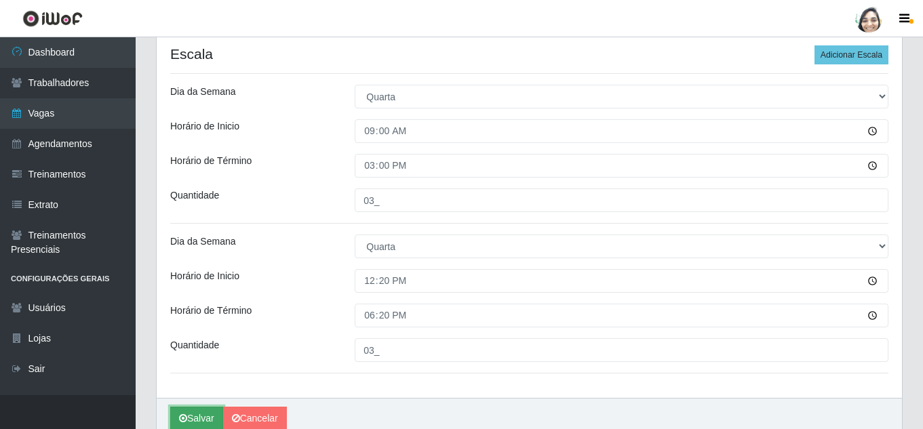
click at [200, 413] on button "Salvar" at bounding box center [196, 419] width 53 height 24
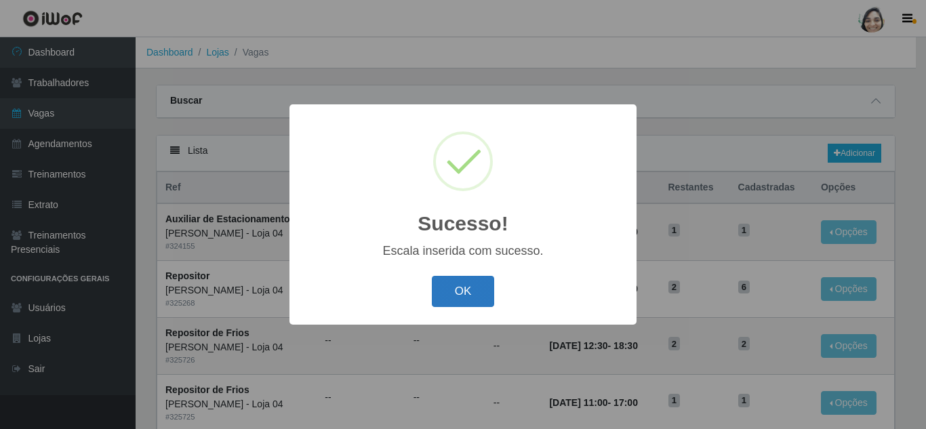
click at [460, 297] on button "OK" at bounding box center [463, 292] width 63 height 32
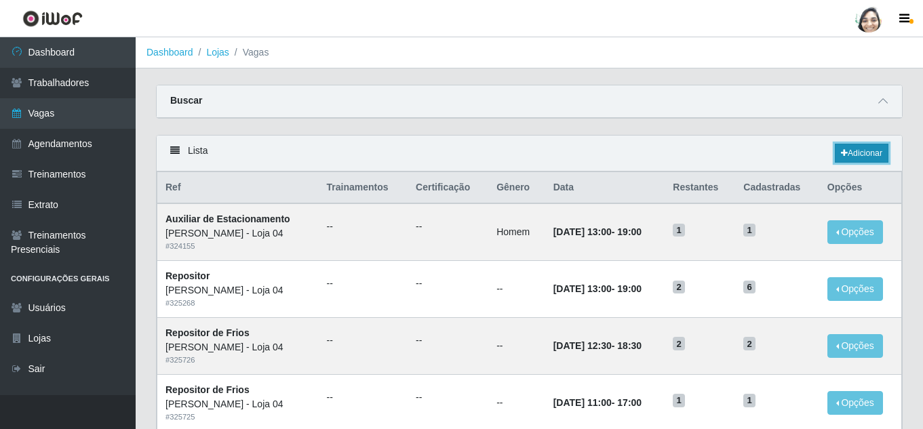
click at [860, 151] on link "Adicionar" at bounding box center [861, 153] width 54 height 19
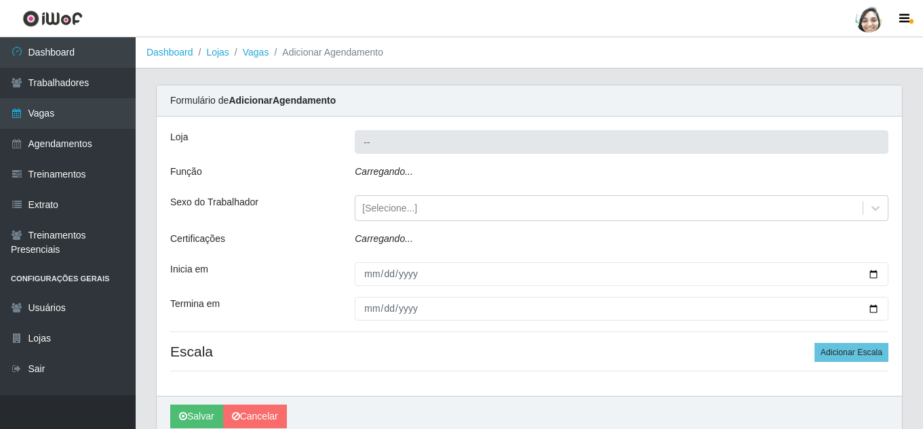
type input "[PERSON_NAME] - Loja 04"
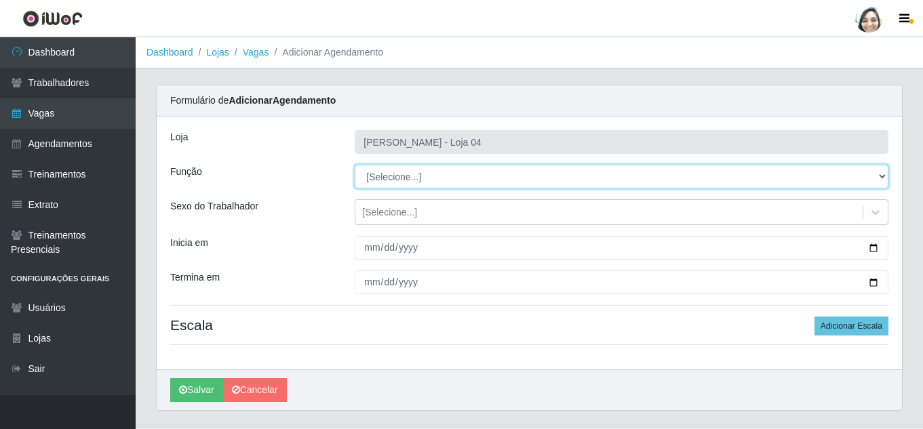
drag, startPoint x: 380, startPoint y: 178, endPoint x: 382, endPoint y: 188, distance: 10.3
click at [380, 178] on select "[Selecione...] ASG ASG + ASG ++ Auxiliar de Depósito Auxiliar de Depósito + Aux…" at bounding box center [621, 177] width 533 height 24
select select "22"
click at [355, 165] on select "[Selecione...] ASG ASG + ASG ++ Auxiliar de Depósito Auxiliar de Depósito + Aux…" at bounding box center [621, 177] width 533 height 24
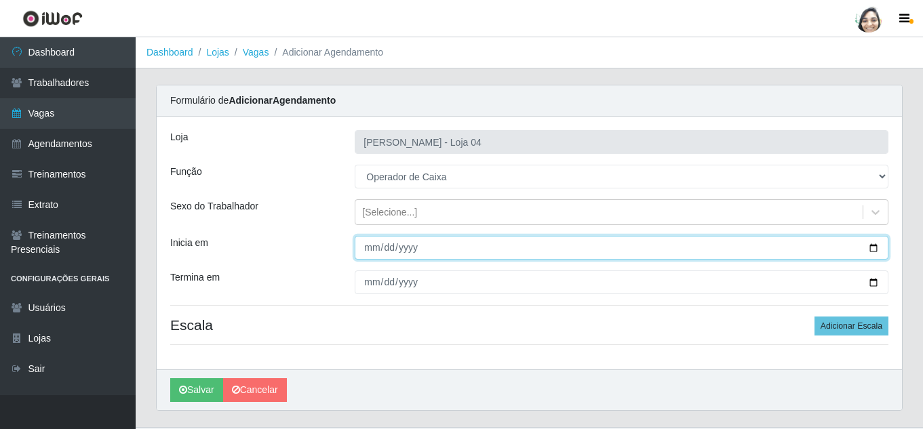
click at [373, 248] on input "Inicia em" at bounding box center [621, 248] width 533 height 24
type input "2025-08-21"
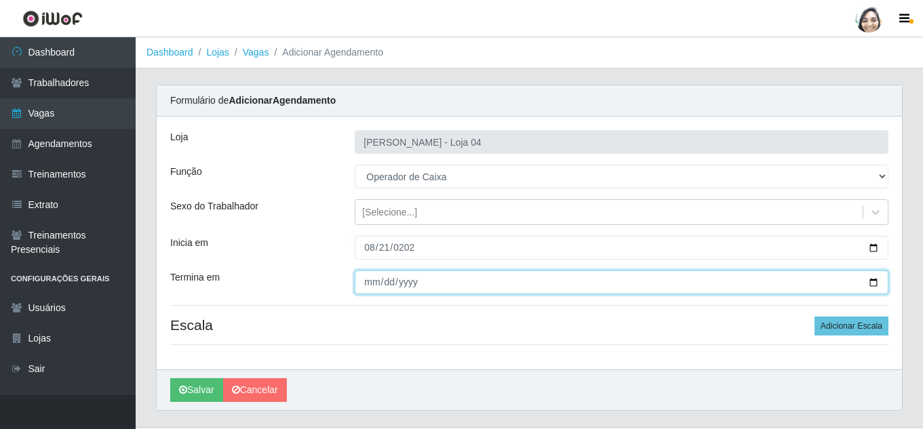
click at [362, 285] on input "Termina em" at bounding box center [621, 282] width 533 height 24
type input "2025-08-21"
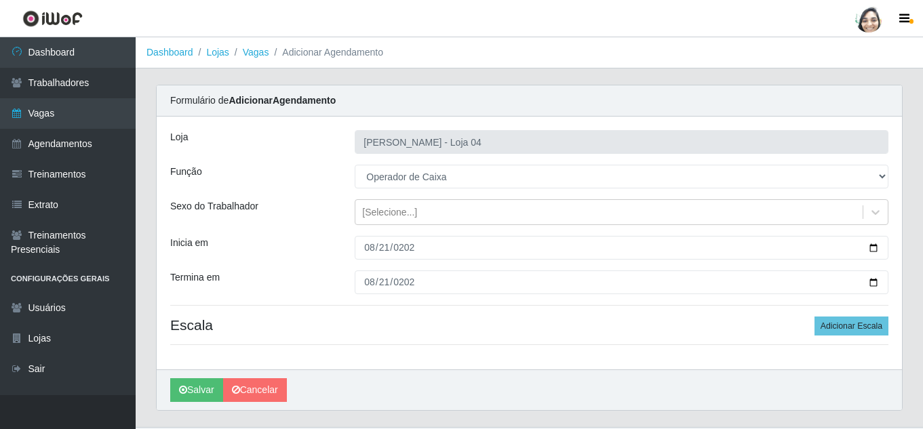
click at [888, 325] on div "Loja Mar Vermelho - Loja 04 Função [Selecione...] ASG ASG + ASG ++ Auxiliar de …" at bounding box center [529, 243] width 745 height 253
click at [868, 325] on button "Adicionar Escala" at bounding box center [851, 326] width 74 height 19
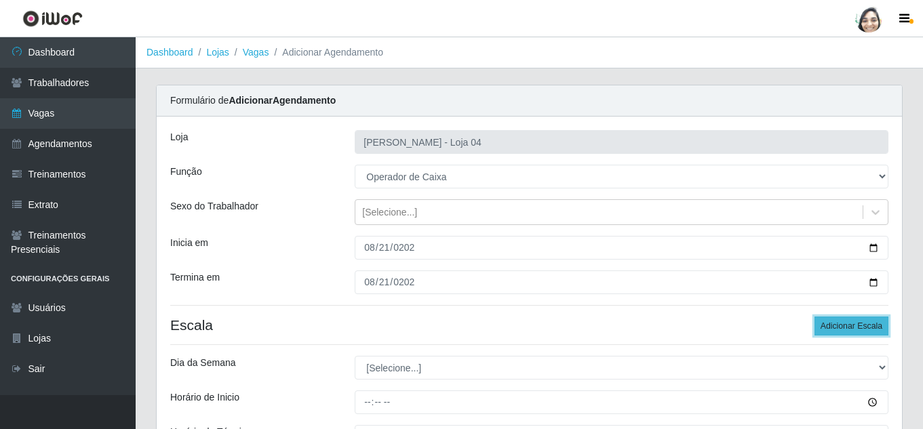
click at [868, 325] on button "Adicionar Escala" at bounding box center [851, 326] width 74 height 19
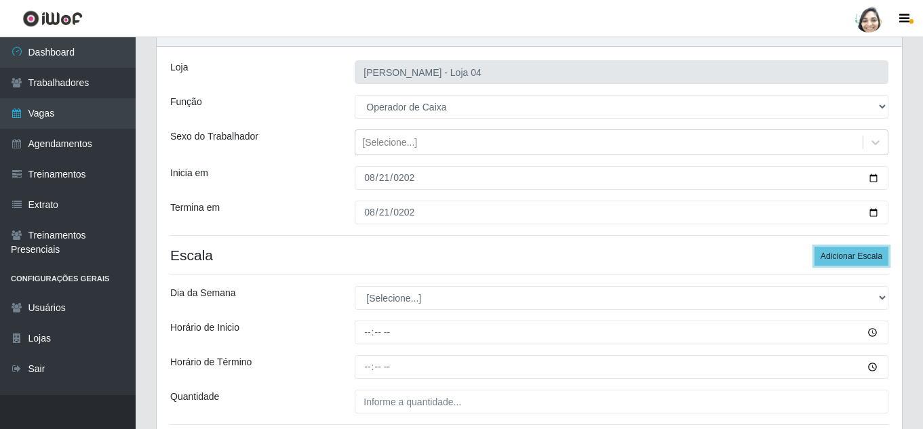
scroll to position [136, 0]
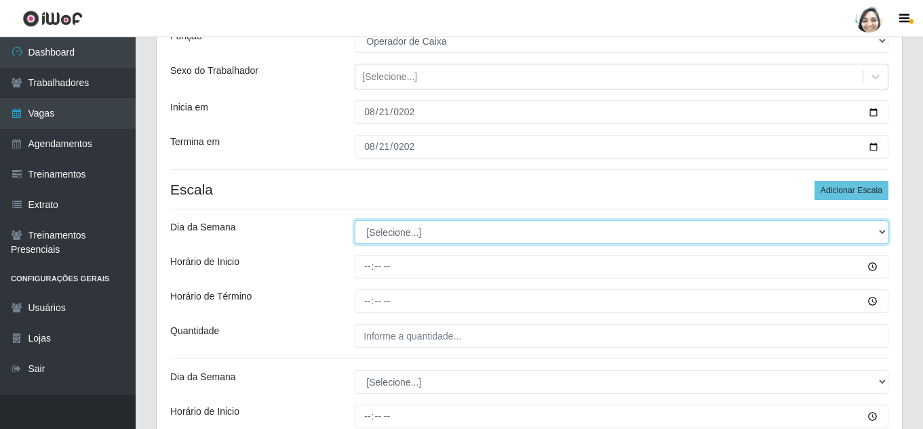
click at [403, 233] on select "[Selecione...] Segunda Terça Quarta Quinta Sexta Sábado Domingo" at bounding box center [621, 232] width 533 height 24
select select "4"
click at [355, 220] on select "[Selecione...] Segunda Terça Quarta Quinta Sexta Sábado Domingo" at bounding box center [621, 232] width 533 height 24
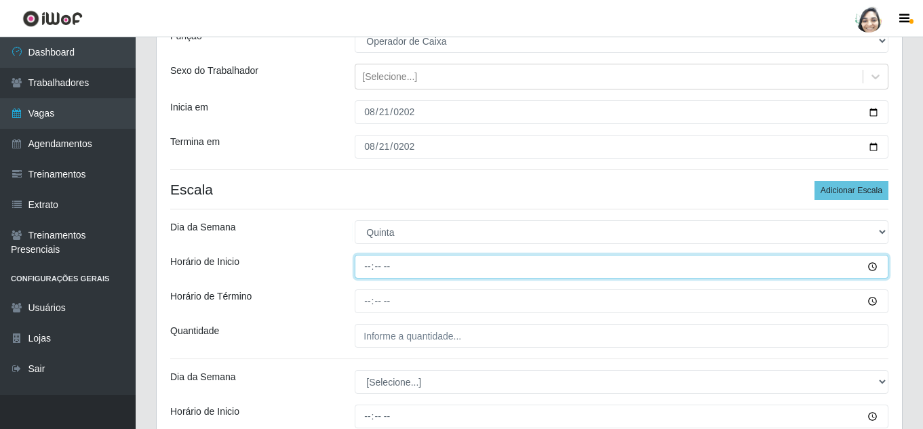
click at [367, 268] on input "Horário de Inicio" at bounding box center [621, 267] width 533 height 24
type input "07:00"
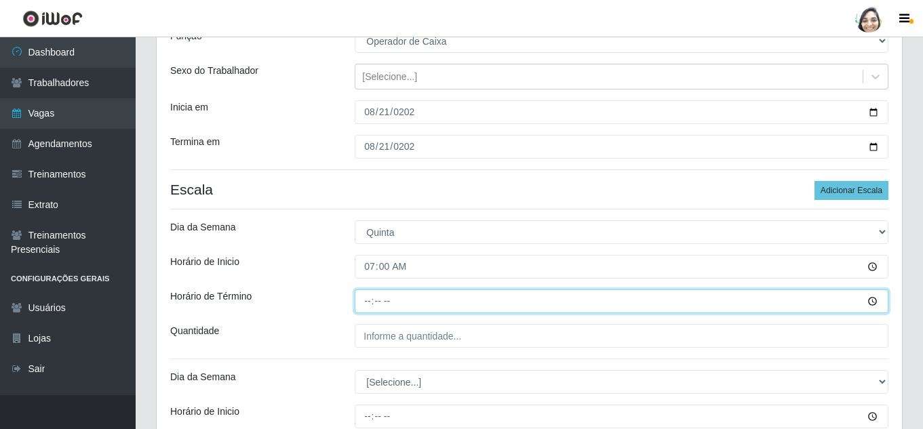
click at [367, 303] on input "Horário de Término" at bounding box center [621, 301] width 533 height 24
type input "13:00"
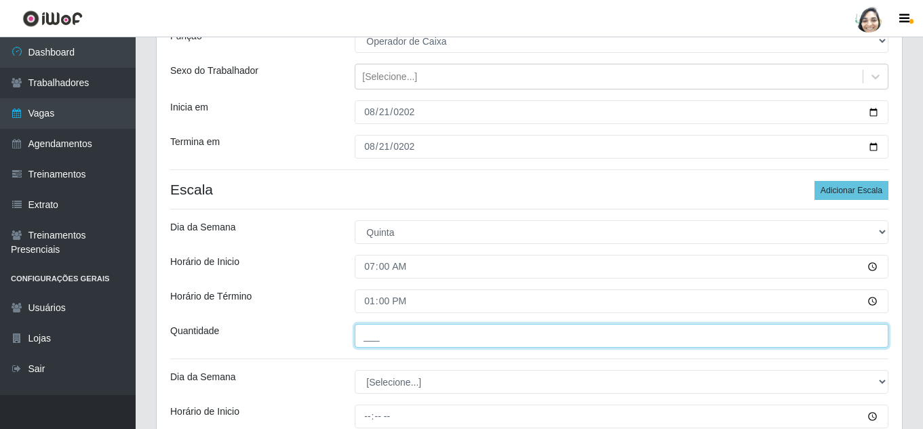
click at [393, 345] on input "___" at bounding box center [621, 336] width 533 height 24
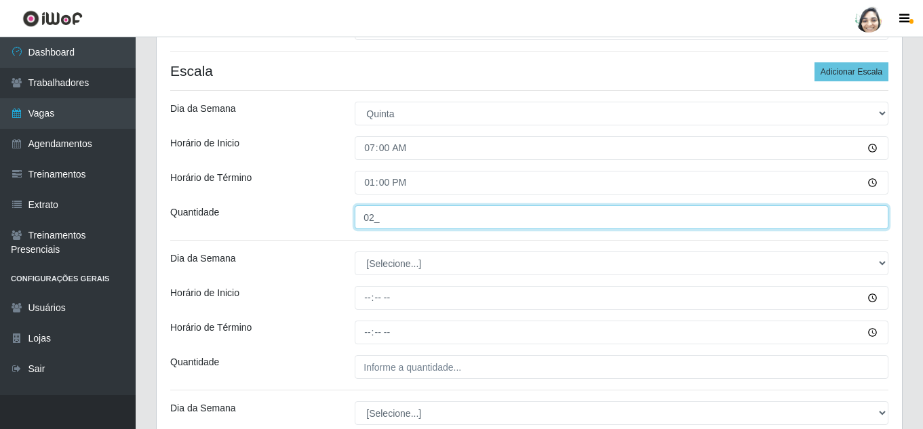
scroll to position [271, 0]
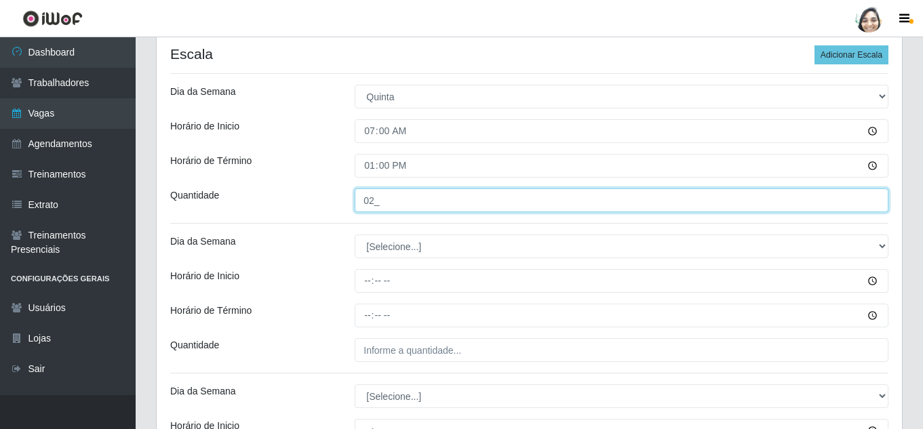
type input "02_"
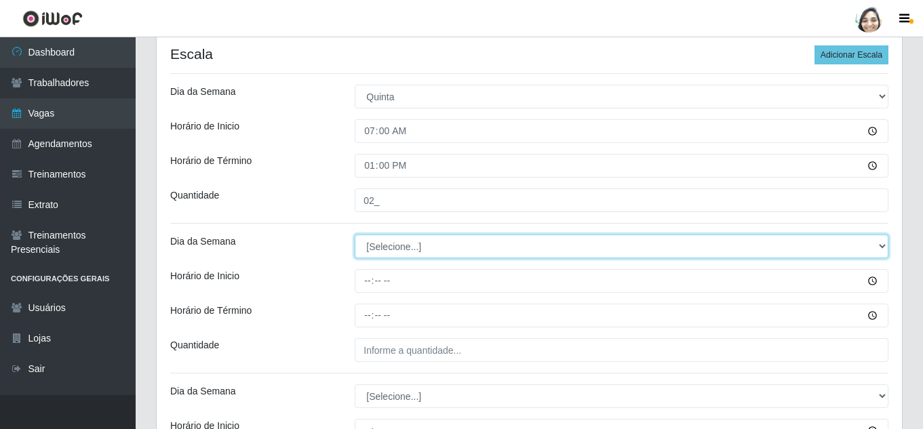
click at [392, 249] on select "[Selecione...] Segunda Terça Quarta Quinta Sexta Sábado Domingo" at bounding box center [621, 247] width 533 height 24
select select "4"
click at [355, 235] on select "[Selecione...] Segunda Terça Quarta Quinta Sexta Sábado Domingo" at bounding box center [621, 247] width 533 height 24
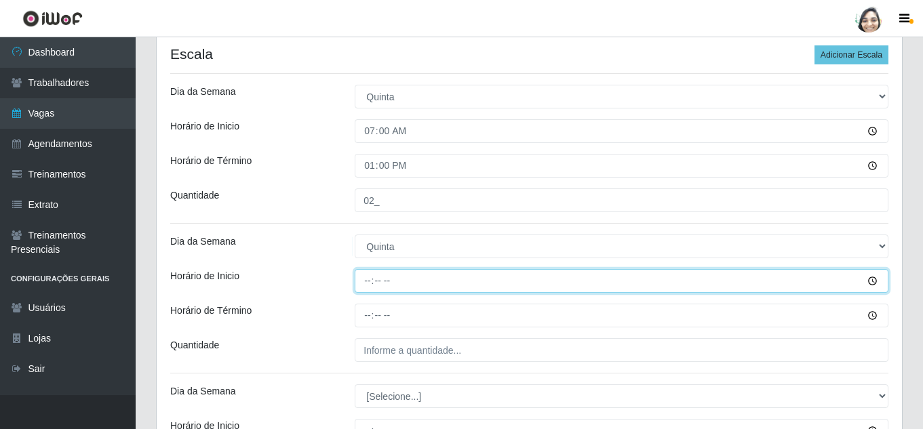
click at [369, 281] on input "Horário de Inicio" at bounding box center [621, 281] width 533 height 24
type input "09:00"
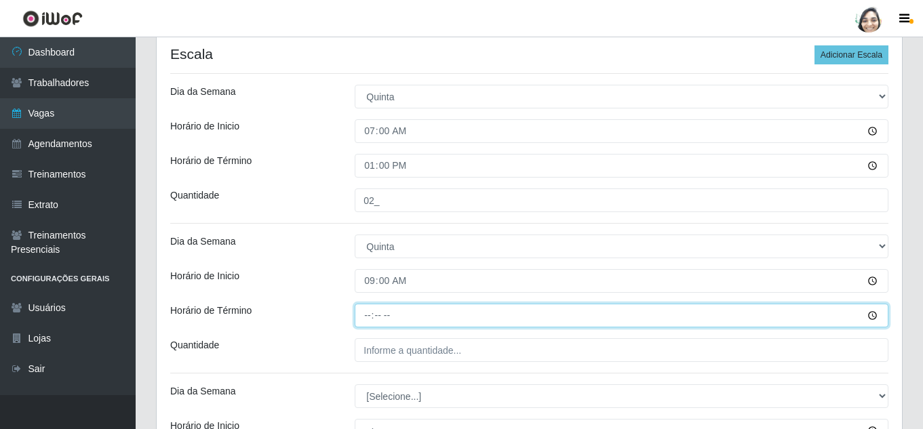
click at [368, 308] on input "Horário de Término" at bounding box center [621, 316] width 533 height 24
type input "15:00"
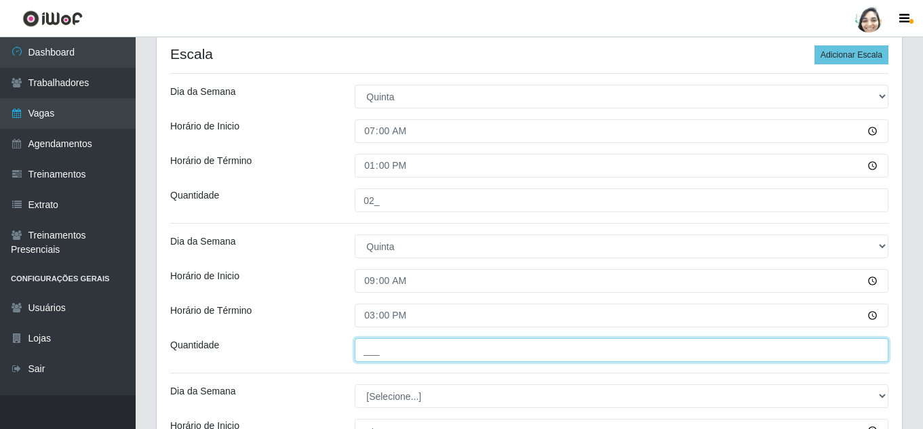
click at [382, 359] on input "___" at bounding box center [621, 350] width 533 height 24
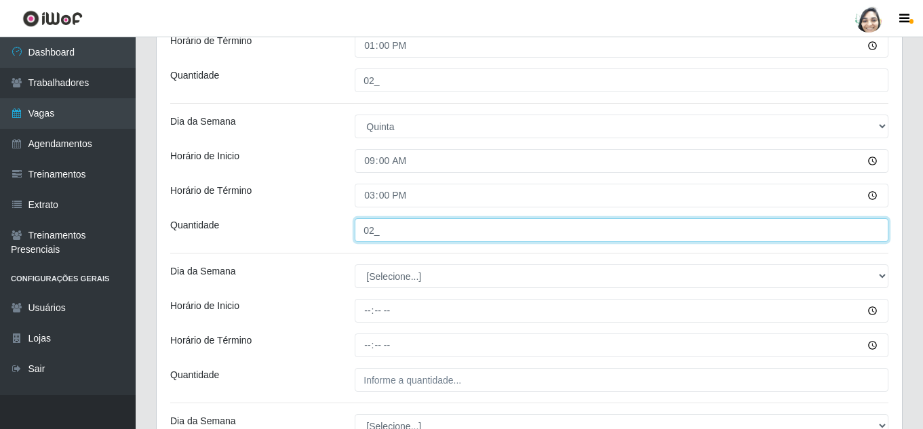
scroll to position [407, 0]
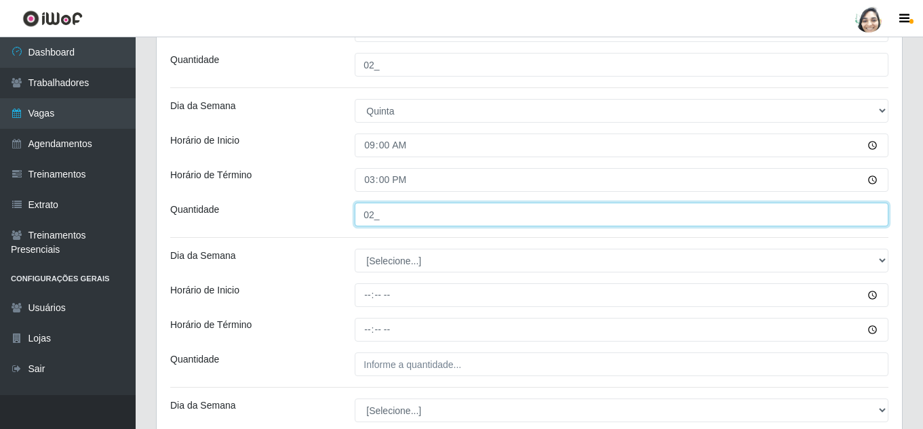
type input "02_"
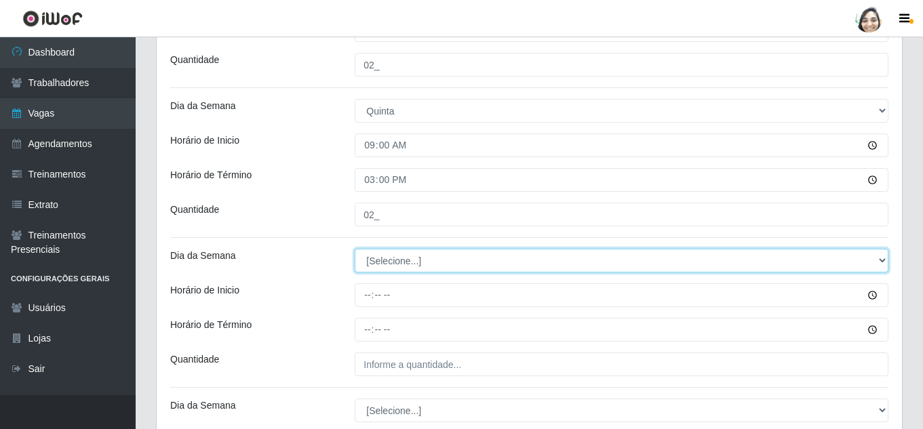
click at [379, 264] on select "[Selecione...] Segunda Terça Quarta Quinta Sexta Sábado Domingo" at bounding box center [621, 261] width 533 height 24
select select "4"
click at [355, 249] on select "[Selecione...] Segunda Terça Quarta Quinta Sexta Sábado Domingo" at bounding box center [621, 261] width 533 height 24
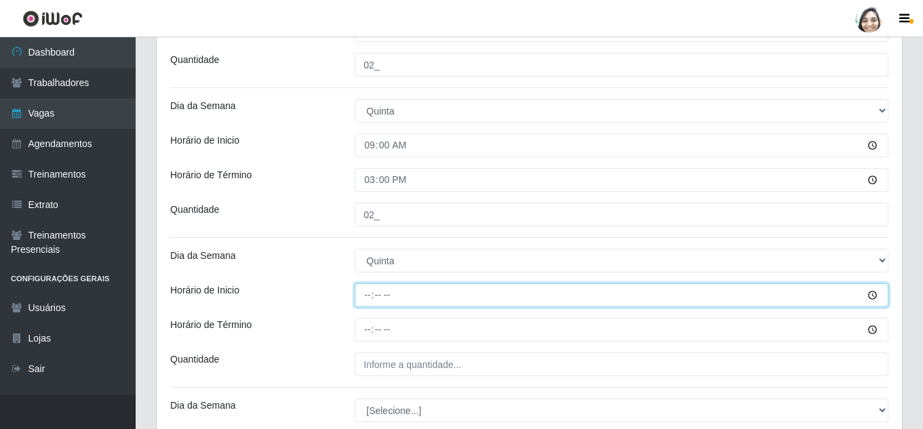
click at [370, 291] on input "Horário de Inicio" at bounding box center [621, 295] width 533 height 24
type input "12:20"
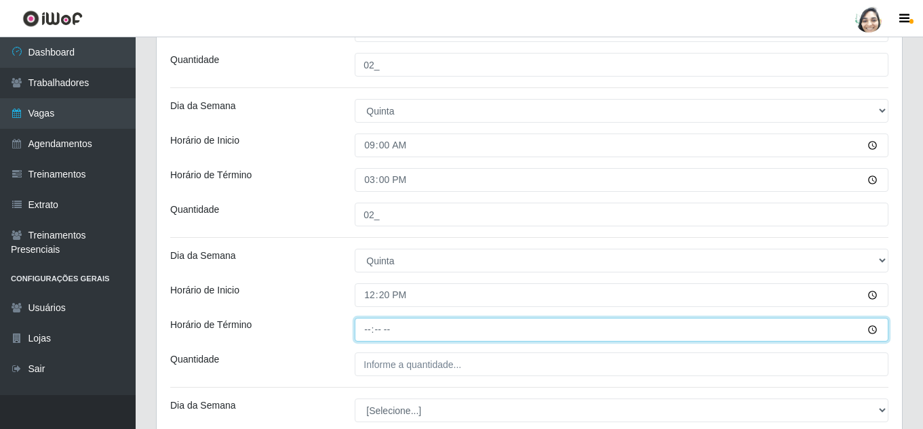
click at [363, 331] on input "Horário de Término" at bounding box center [621, 330] width 533 height 24
type input "18:20"
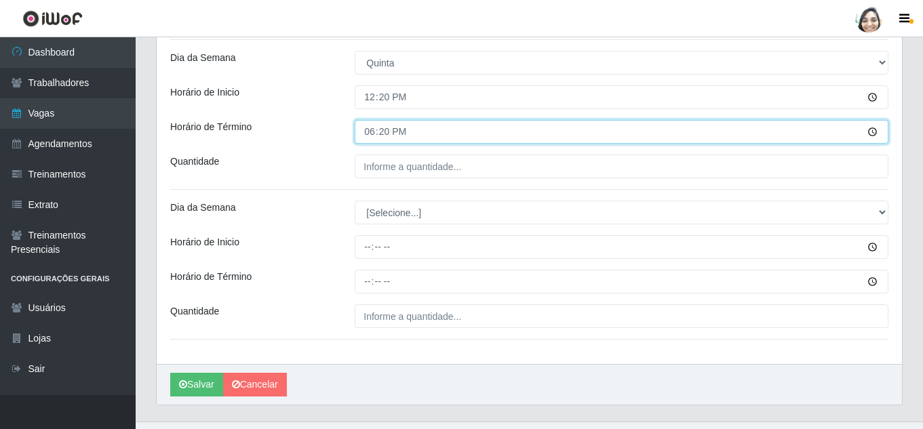
scroll to position [610, 0]
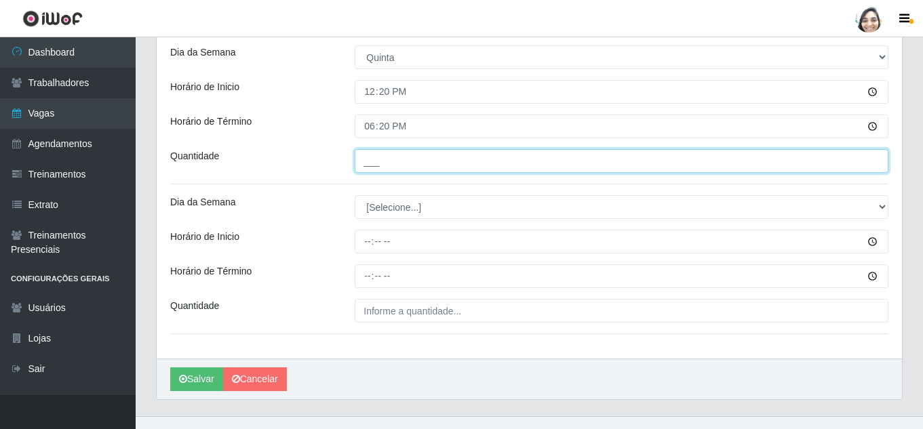
click at [391, 160] on input "___" at bounding box center [621, 161] width 533 height 24
type input "03_"
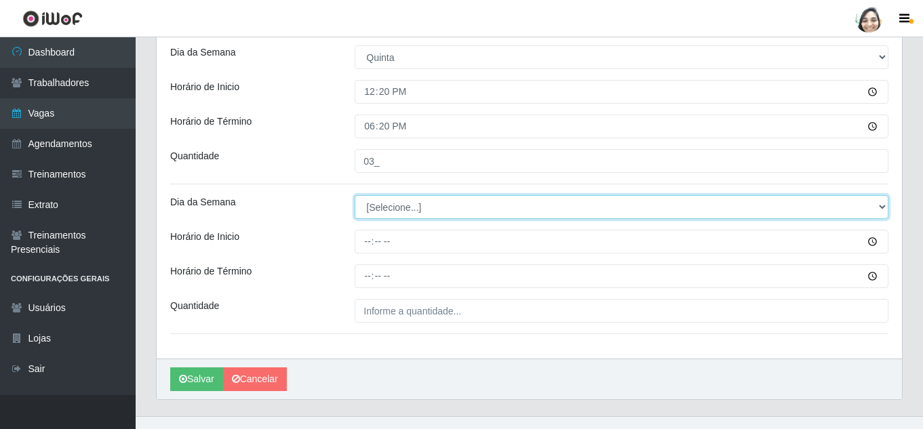
click at [377, 206] on select "[Selecione...] Segunda Terça Quarta Quinta Sexta Sábado Domingo" at bounding box center [621, 207] width 533 height 24
select select "4"
click at [355, 195] on select "[Selecione...] Segunda Terça Quarta Quinta Sexta Sábado Domingo" at bounding box center [621, 207] width 533 height 24
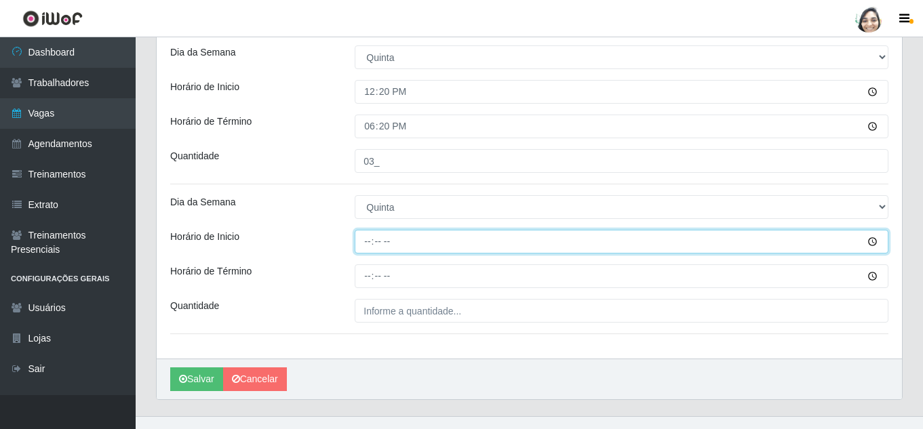
click at [364, 239] on input "Horário de Inicio" at bounding box center [621, 242] width 533 height 24
type input "16:40"
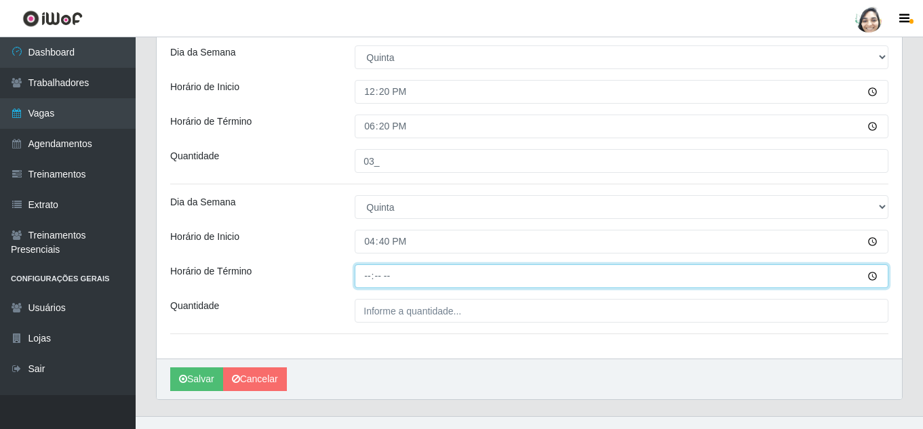
click at [367, 275] on input "Horário de Término" at bounding box center [621, 276] width 533 height 24
type input "22:40"
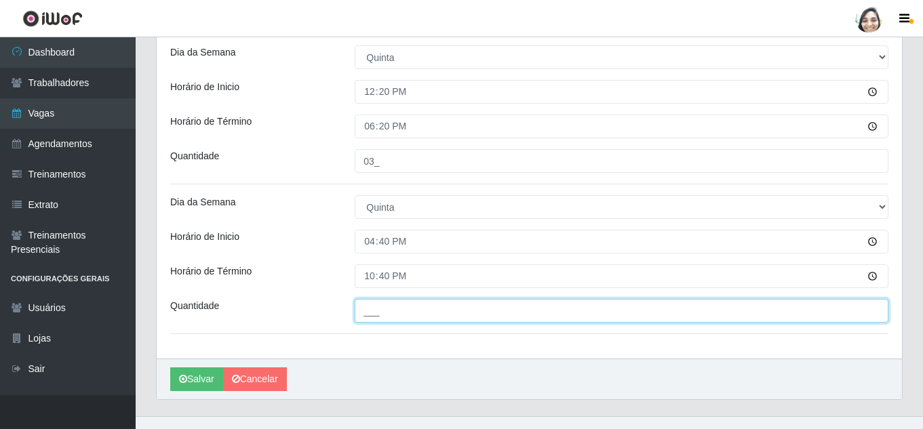
click at [376, 319] on input "___" at bounding box center [621, 311] width 533 height 24
type input "02_"
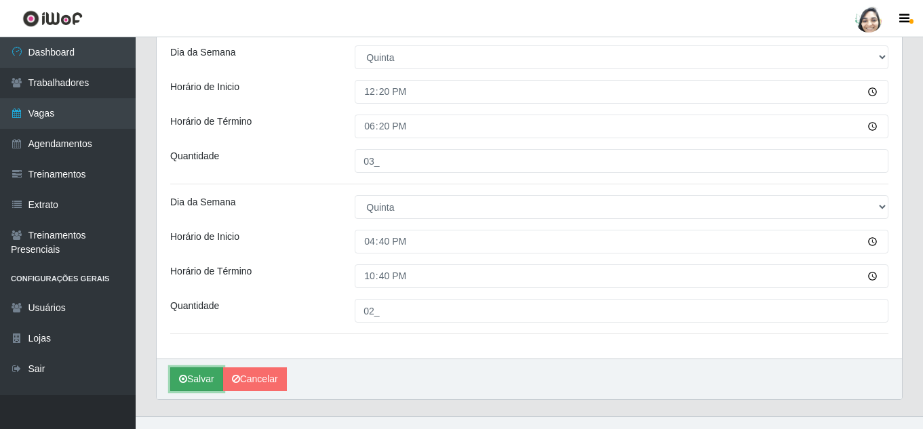
click at [211, 380] on button "Salvar" at bounding box center [196, 379] width 53 height 24
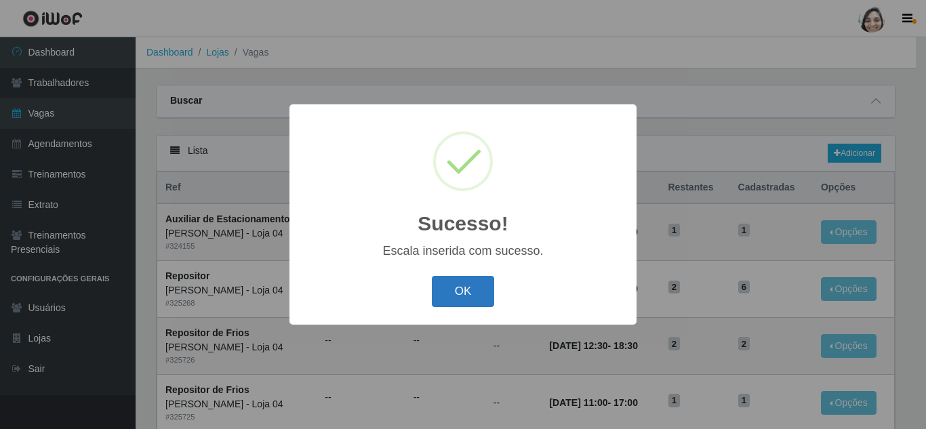
click at [473, 290] on button "OK" at bounding box center [463, 292] width 63 height 32
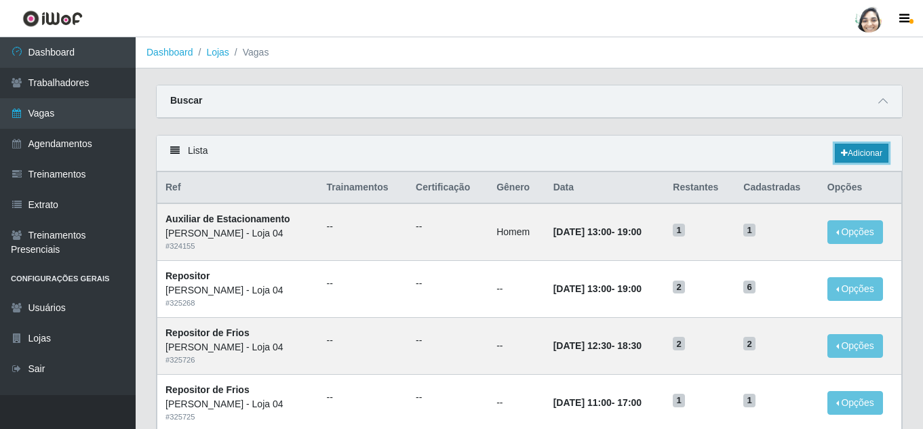
click at [865, 147] on link "Adicionar" at bounding box center [861, 153] width 54 height 19
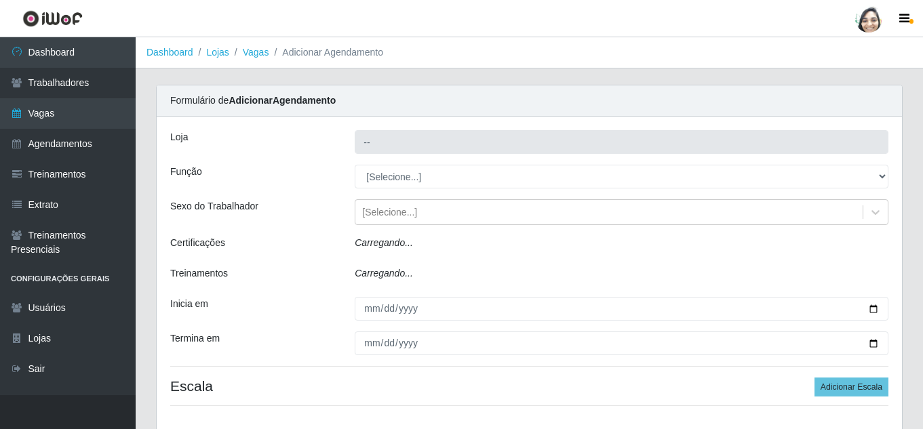
type input "[PERSON_NAME] - Loja 04"
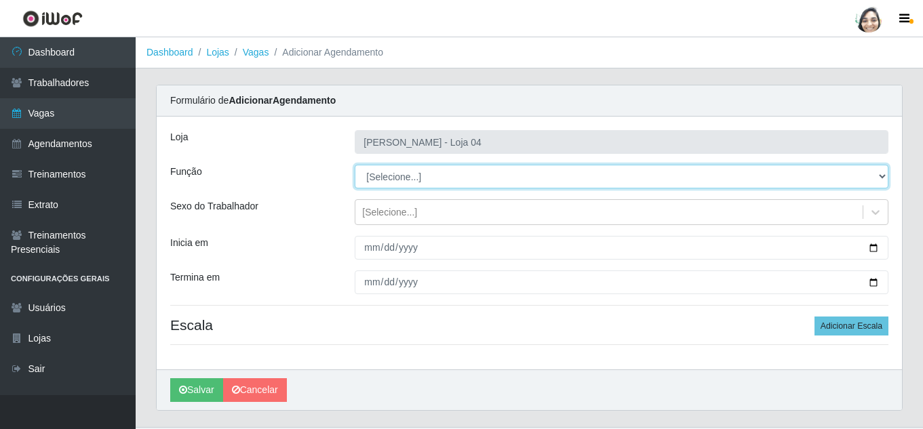
click at [384, 178] on select "[Selecione...] ASG ASG + ASG ++ Auxiliar de Depósito Auxiliar de Depósito + Aux…" at bounding box center [621, 177] width 533 height 24
select select "22"
click at [355, 165] on select "[Selecione...] ASG ASG + ASG ++ Auxiliar de Depósito Auxiliar de Depósito + Aux…" at bounding box center [621, 177] width 533 height 24
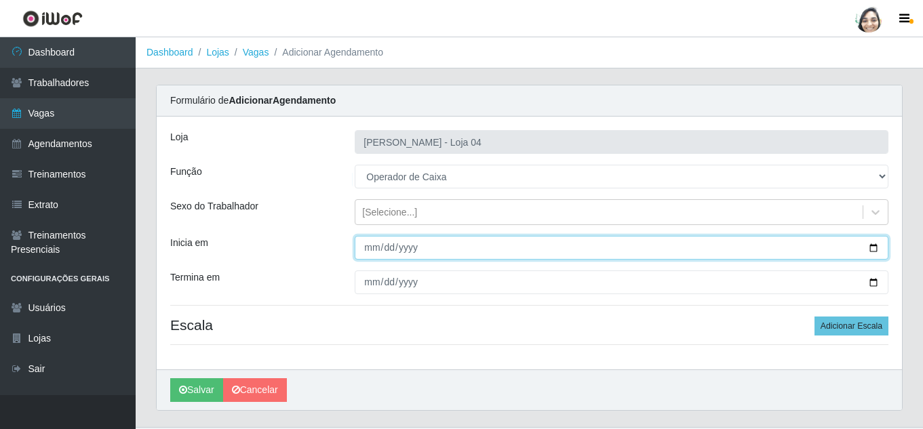
click at [365, 241] on input "Inicia em" at bounding box center [621, 248] width 533 height 24
type input "2025-08-22"
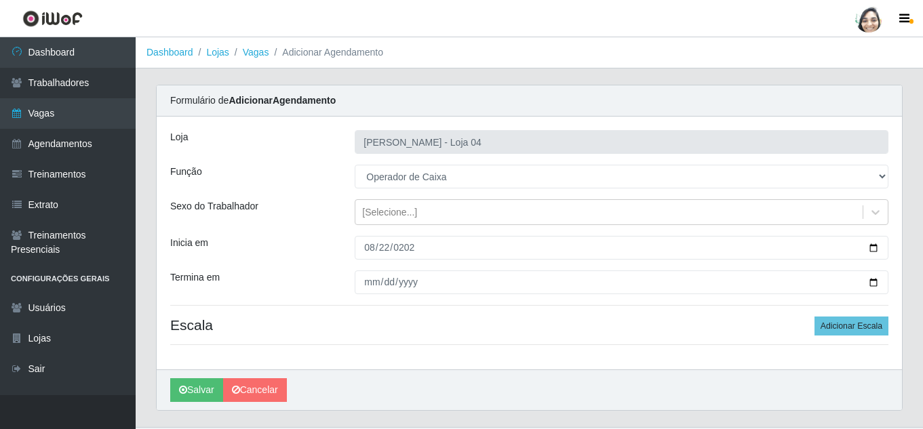
click at [369, 270] on div "Loja Mar Vermelho - Loja 04 Função [Selecione...] ASG ASG + ASG ++ Auxiliar de …" at bounding box center [529, 243] width 745 height 253
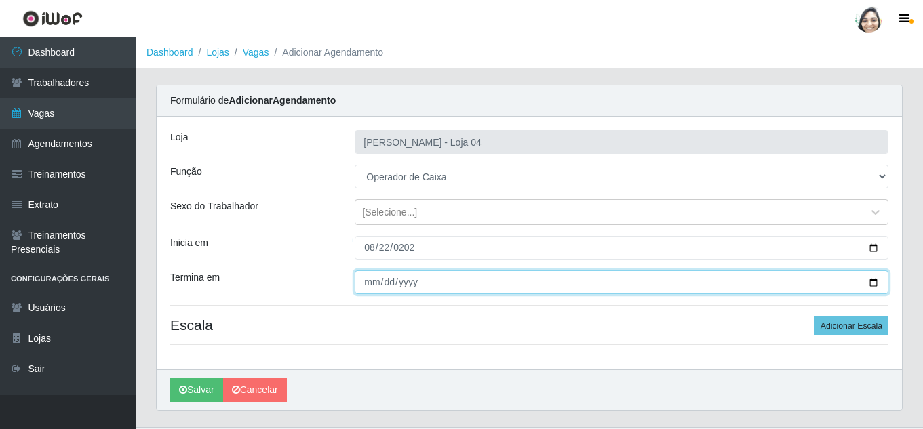
click at [370, 280] on input "Termina em" at bounding box center [621, 282] width 533 height 24
type input "2025-08-22"
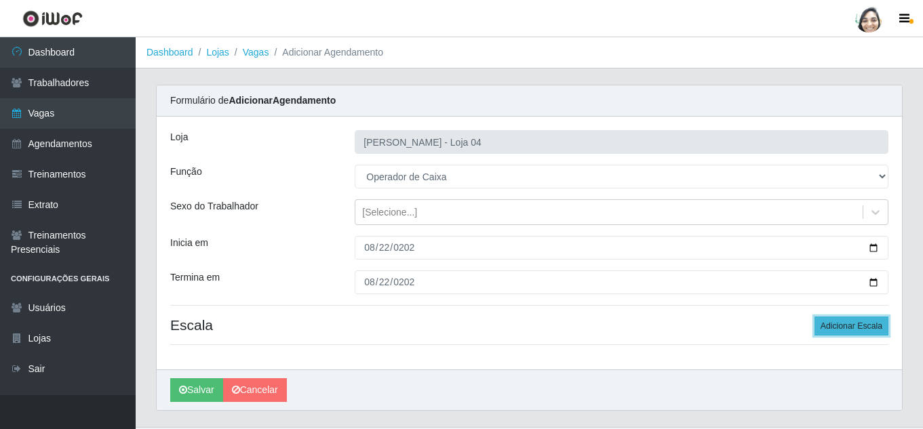
click at [883, 334] on button "Adicionar Escala" at bounding box center [851, 326] width 74 height 19
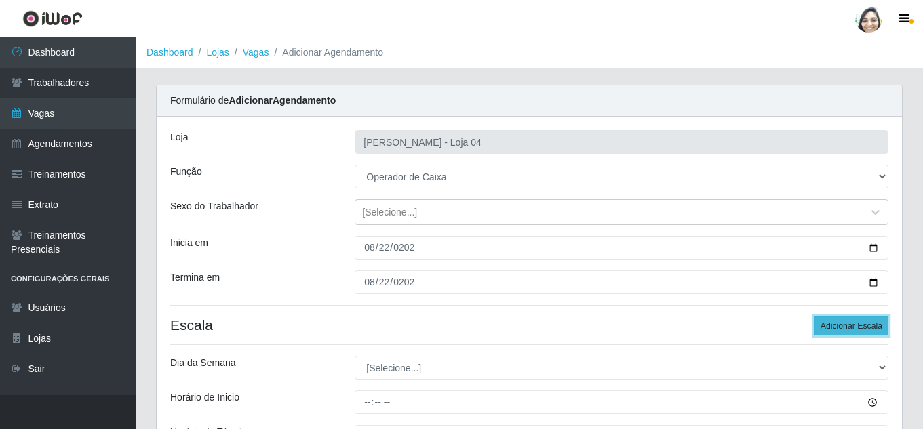
click at [883, 334] on button "Adicionar Escala" at bounding box center [851, 326] width 74 height 19
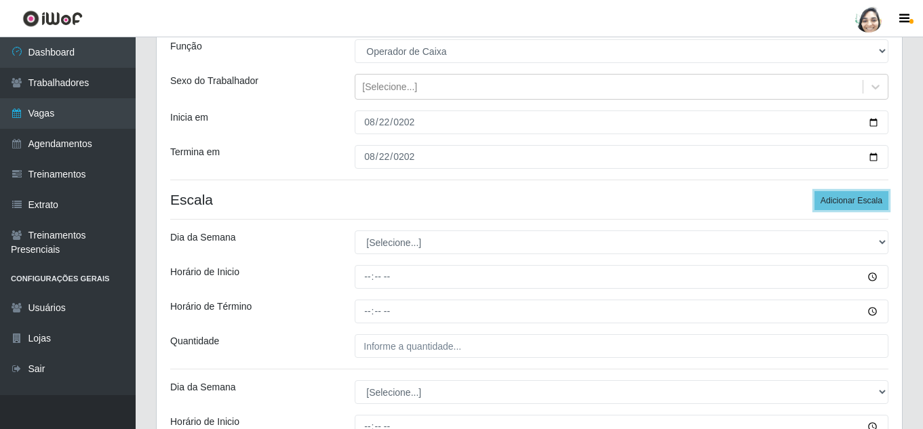
scroll to position [136, 0]
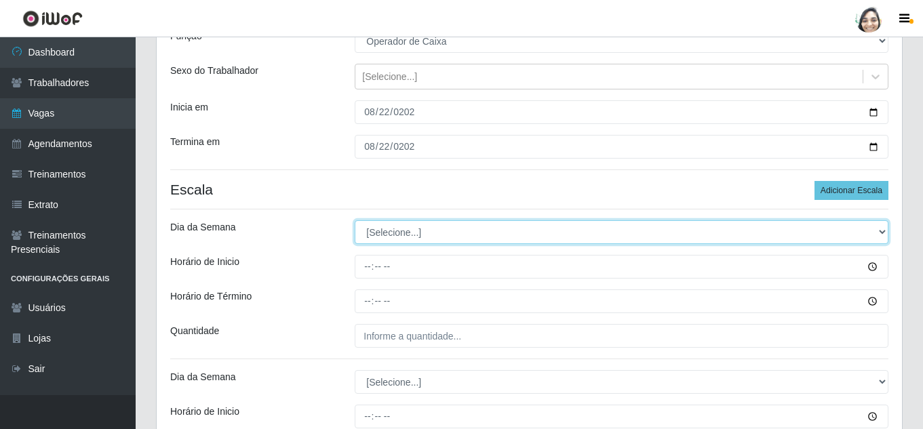
click at [399, 231] on select "[Selecione...] Segunda Terça Quarta Quinta Sexta Sábado Domingo" at bounding box center [621, 232] width 533 height 24
click at [402, 227] on select "[Selecione...] Segunda Terça Quarta Quinta Sexta Sábado Domingo" at bounding box center [621, 232] width 533 height 24
select select "5"
click at [355, 220] on select "[Selecione...] Segunda Terça Quarta Quinta Sexta Sábado Domingo" at bounding box center [621, 232] width 533 height 24
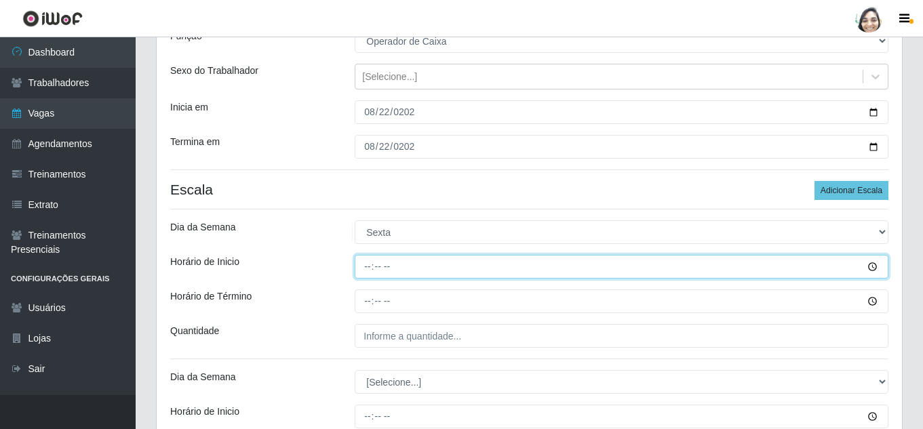
click at [365, 261] on input "Horário de Inicio" at bounding box center [621, 267] width 533 height 24
type input "07:00"
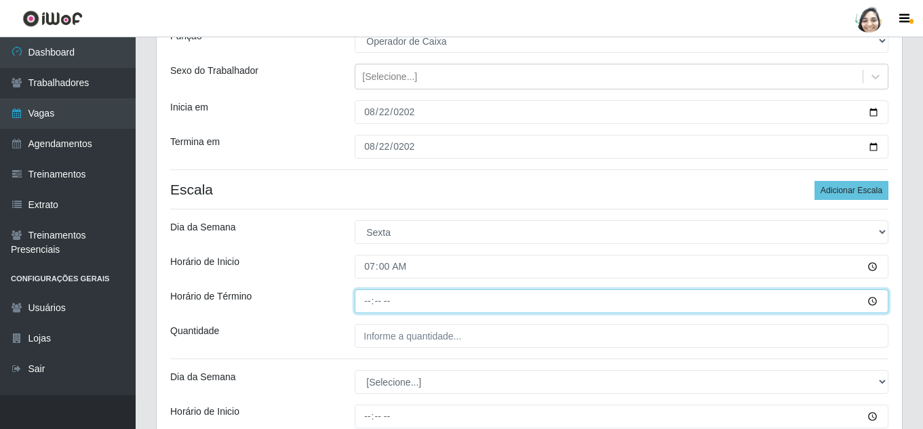
click at [370, 302] on input "Horário de Término" at bounding box center [621, 301] width 533 height 24
type input "13:00"
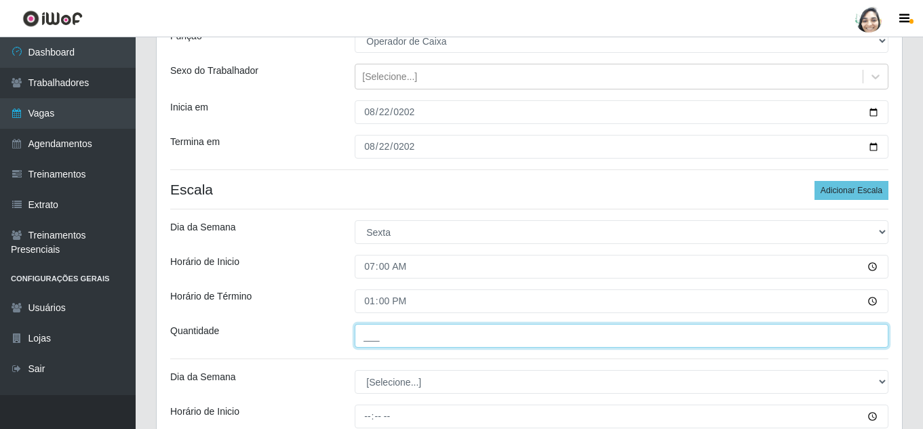
click at [400, 336] on input "___" at bounding box center [621, 336] width 533 height 24
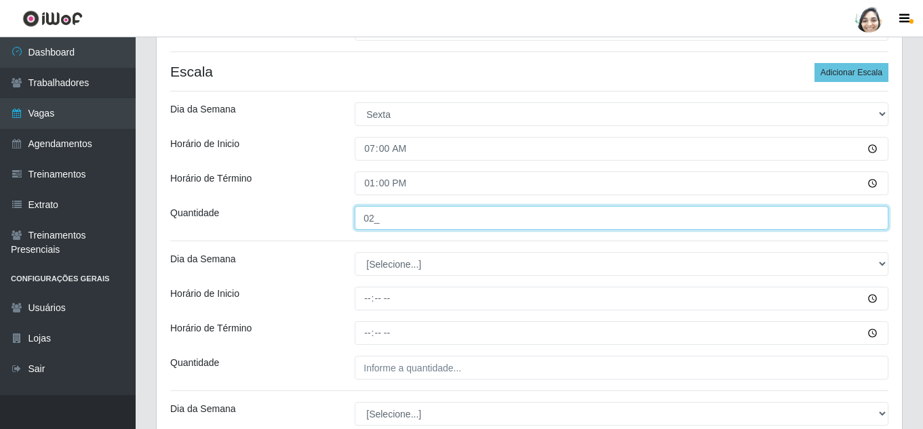
scroll to position [271, 0]
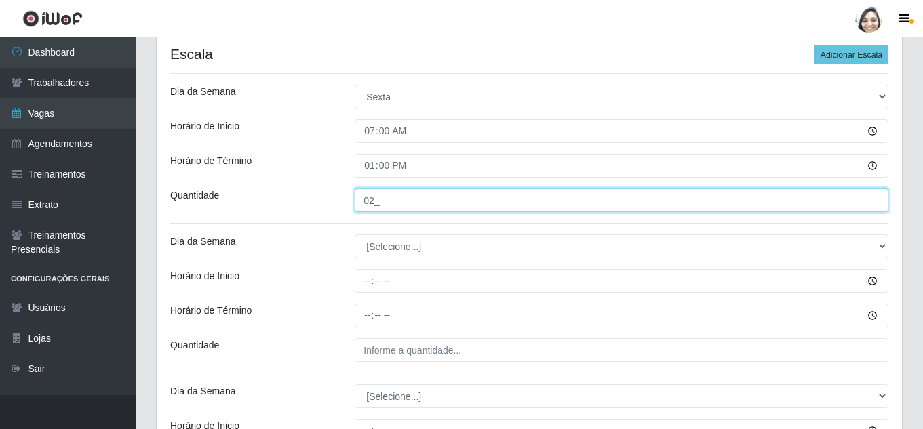
type input "02_"
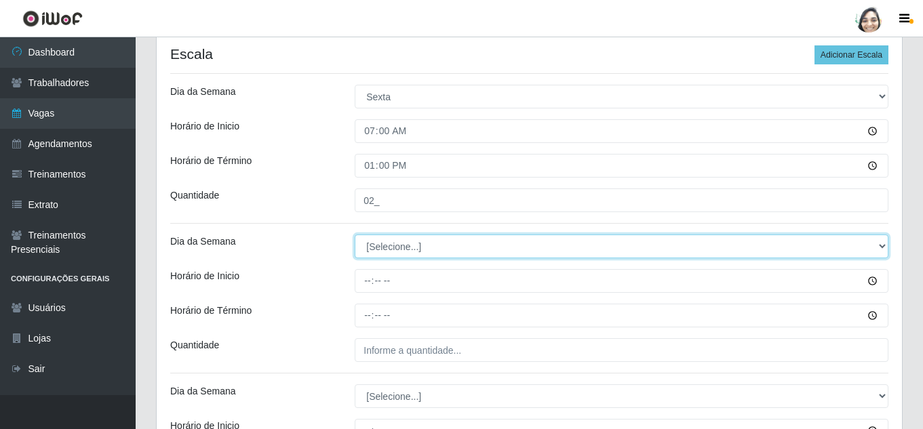
click at [395, 241] on select "[Selecione...] Segunda Terça Quarta Quinta Sexta Sábado Domingo" at bounding box center [621, 247] width 533 height 24
select select "5"
click at [355, 235] on select "[Selecione...] Segunda Terça Quarta Quinta Sexta Sábado Domingo" at bounding box center [621, 247] width 533 height 24
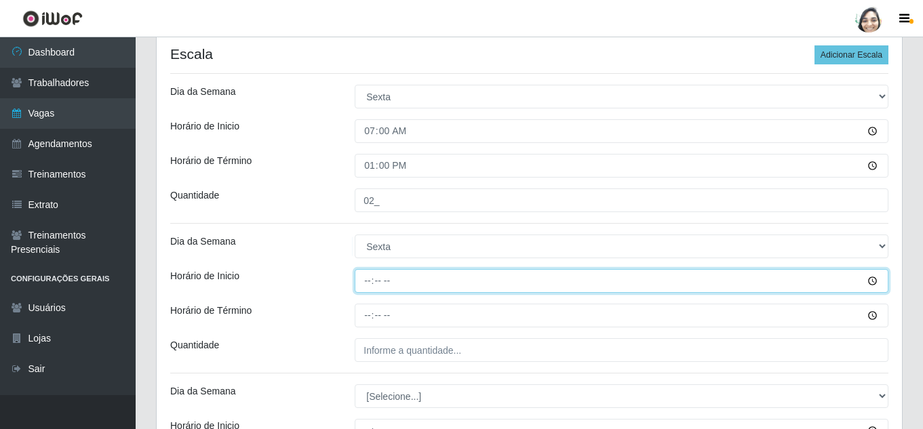
click at [372, 277] on input "Horário de Inicio" at bounding box center [621, 281] width 533 height 24
type input "09:00"
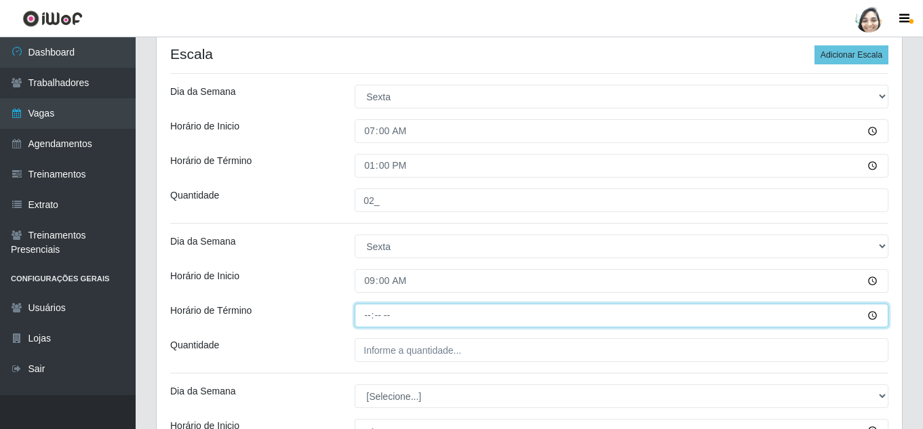
click at [355, 310] on input "Horário de Término" at bounding box center [621, 316] width 533 height 24
type input "15:00"
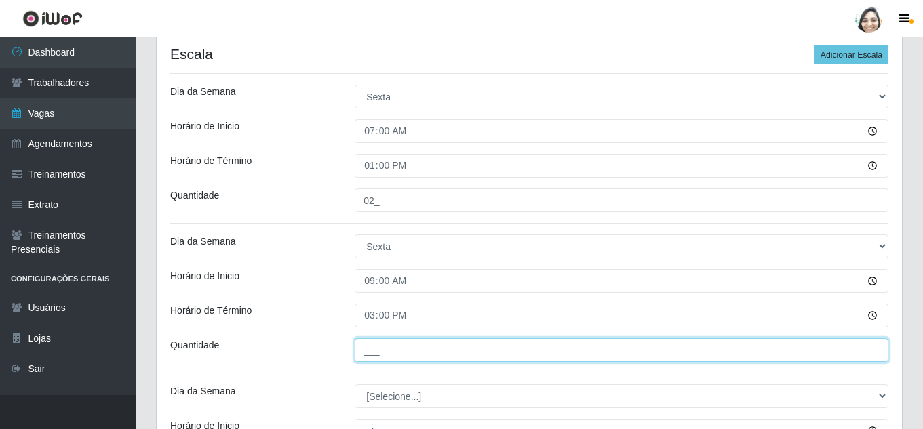
click at [421, 354] on input "___" at bounding box center [621, 350] width 533 height 24
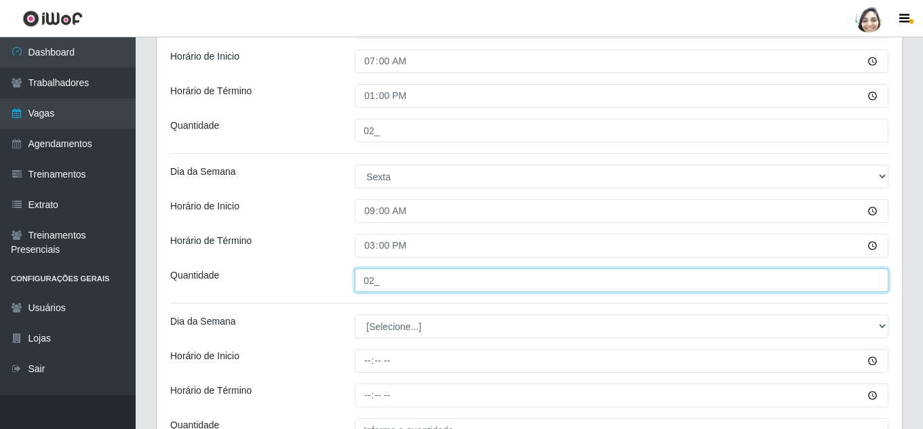
scroll to position [407, 0]
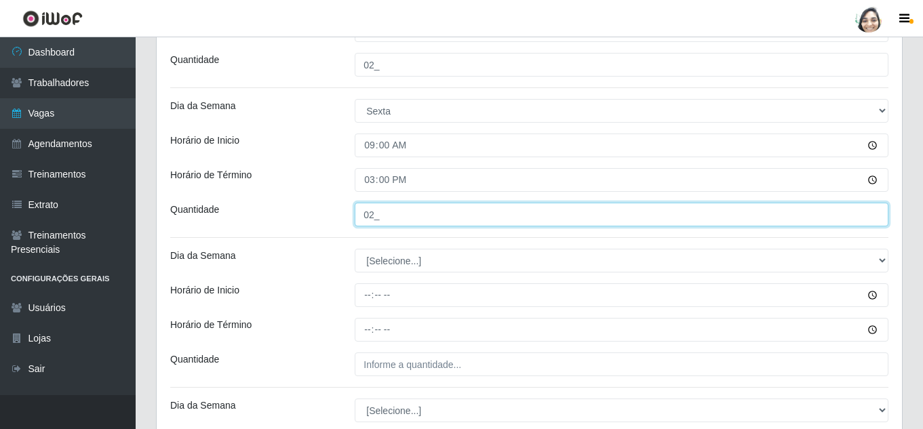
type input "02_"
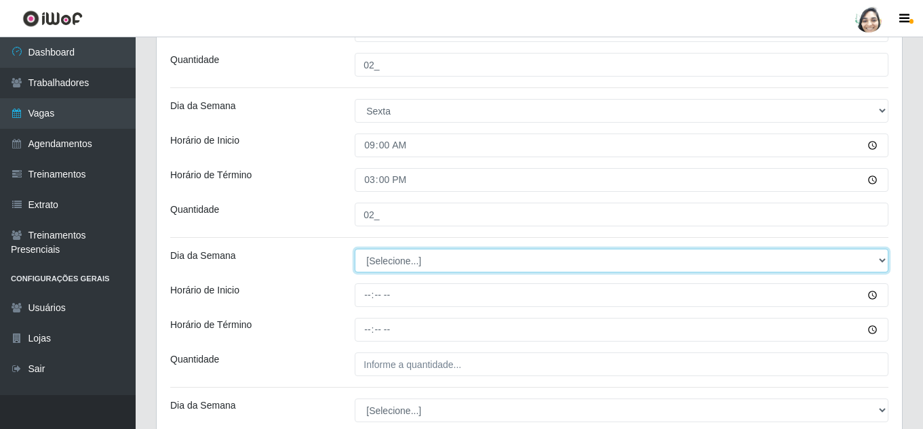
click at [401, 269] on select "[Selecione...] Segunda Terça Quarta Quinta Sexta Sábado Domingo" at bounding box center [621, 261] width 533 height 24
select select "5"
click at [355, 249] on select "[Selecione...] Segunda Terça Quarta Quinta Sexta Sábado Domingo" at bounding box center [621, 261] width 533 height 24
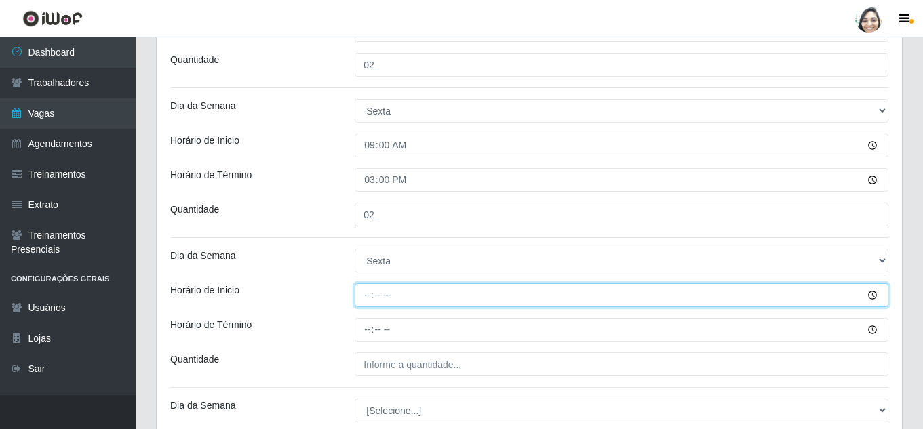
click at [365, 297] on input "Horário de Inicio" at bounding box center [621, 295] width 533 height 24
type input "12:20"
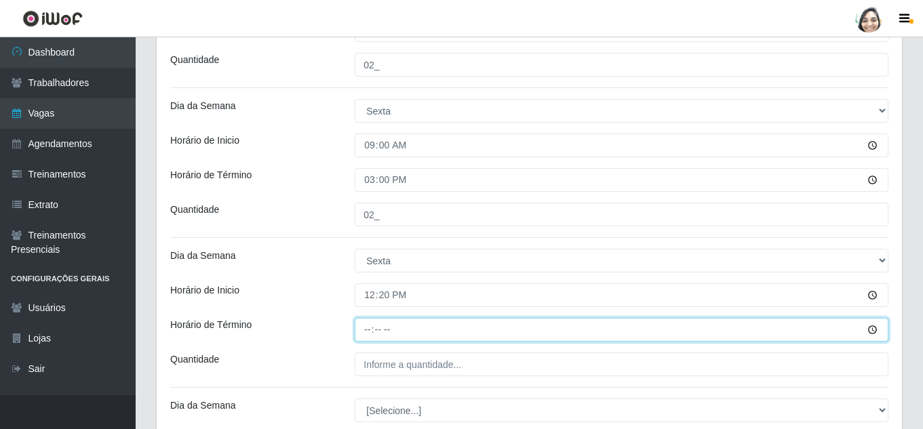
click at [369, 323] on input "Horário de Término" at bounding box center [621, 330] width 533 height 24
type input "18:20"
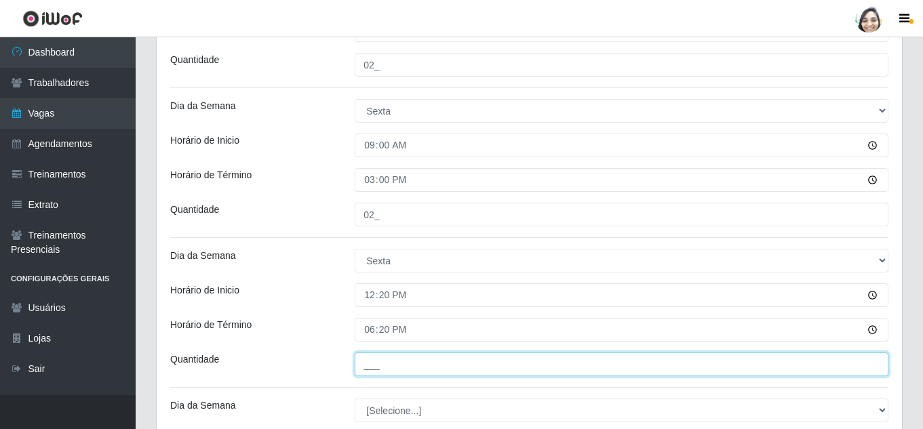
click at [382, 365] on input "___" at bounding box center [621, 364] width 533 height 24
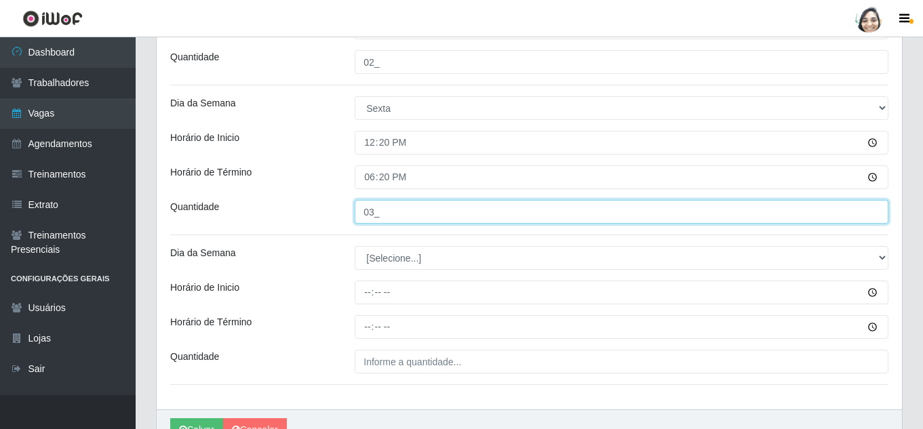
scroll to position [610, 0]
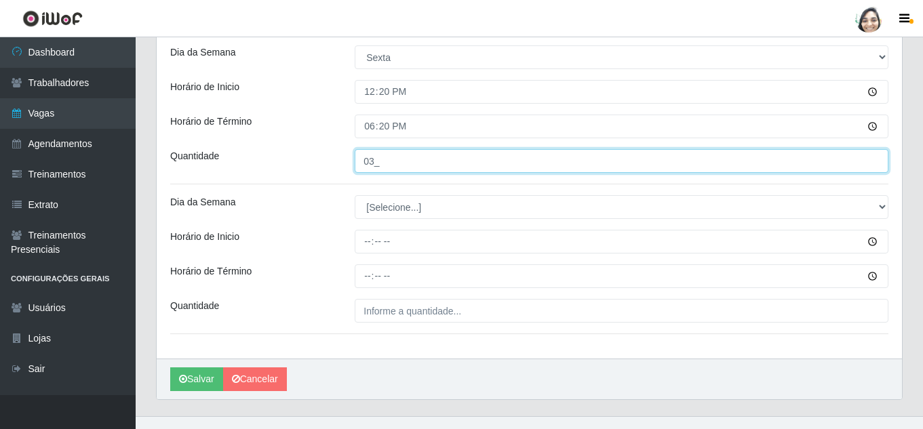
type input "03_"
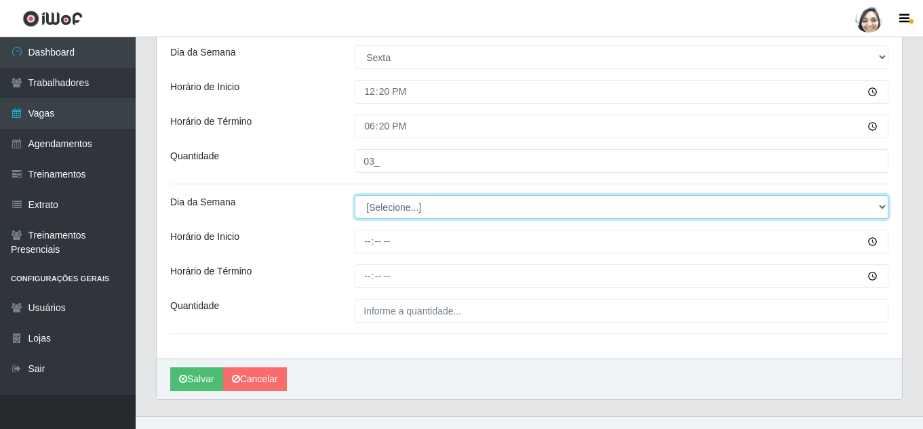
click at [366, 200] on select "[Selecione...] Segunda Terça Quarta Quinta Sexta Sábado Domingo" at bounding box center [621, 207] width 533 height 24
select select "5"
click at [355, 195] on select "[Selecione...] Segunda Terça Quarta Quinta Sexta Sábado Domingo" at bounding box center [621, 207] width 533 height 24
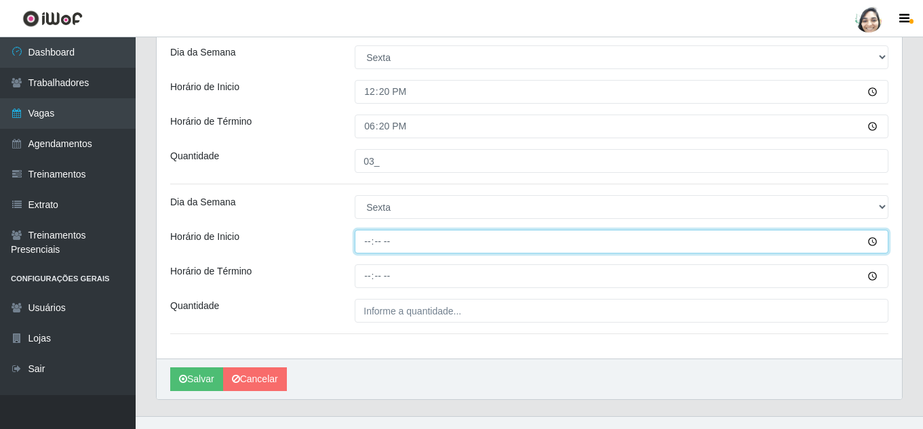
click at [367, 244] on input "Horário de Inicio" at bounding box center [621, 242] width 533 height 24
type input "16:40"
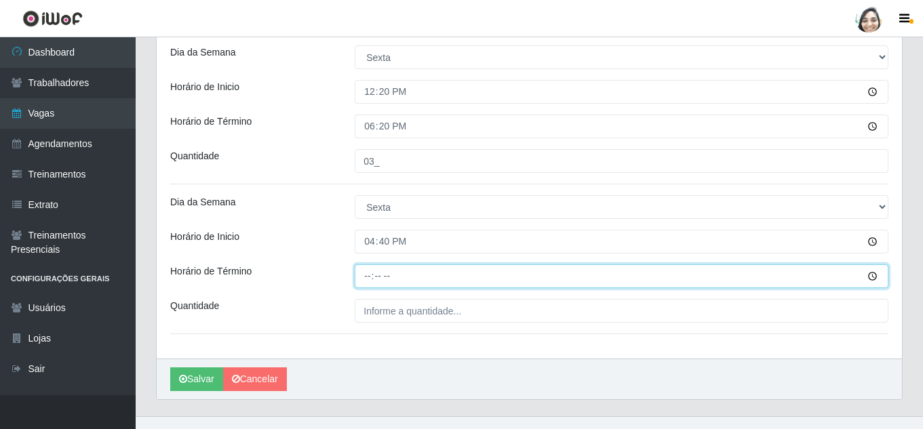
click at [374, 273] on input "Horário de Término" at bounding box center [621, 276] width 533 height 24
type input "22:40"
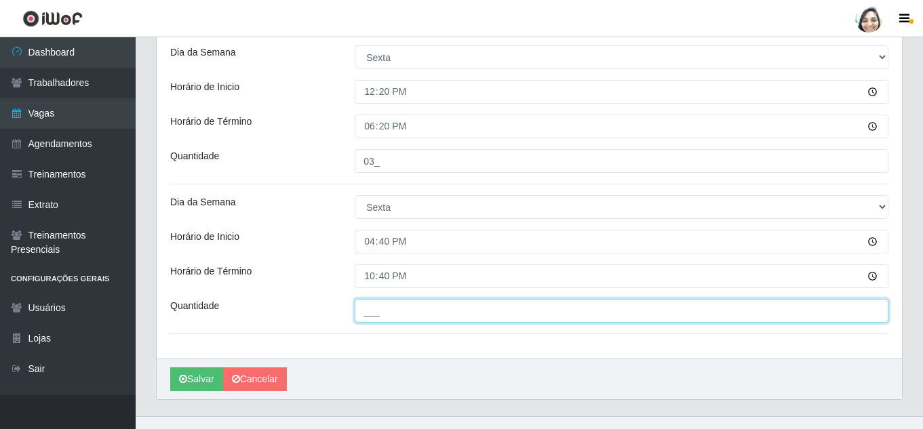
click at [385, 306] on input "___" at bounding box center [621, 311] width 533 height 24
type input "02_"
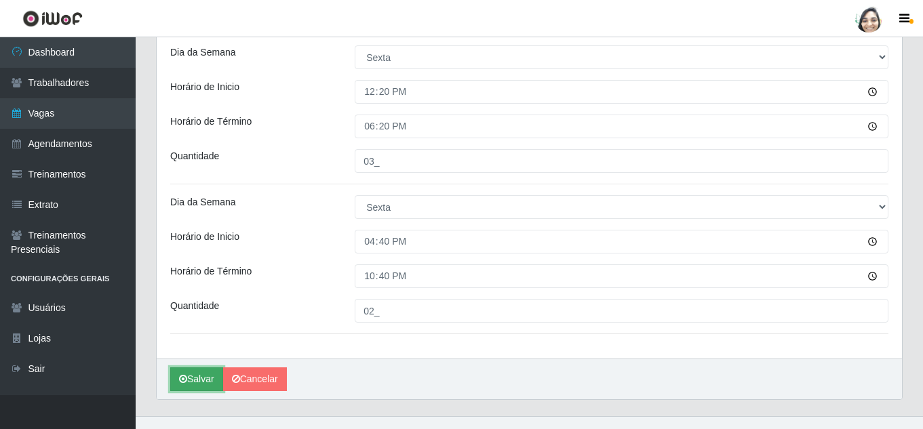
click at [197, 374] on button "Salvar" at bounding box center [196, 379] width 53 height 24
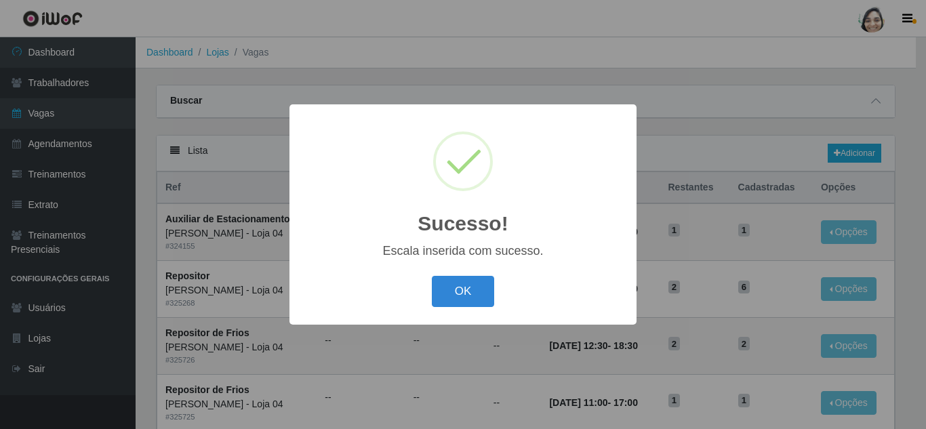
click at [432, 276] on button "OK" at bounding box center [463, 292] width 63 height 32
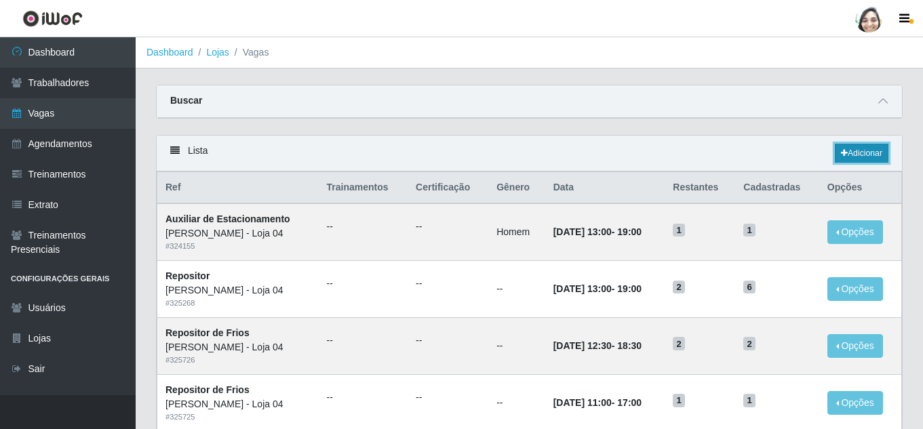
click at [852, 158] on link "Adicionar" at bounding box center [861, 153] width 54 height 19
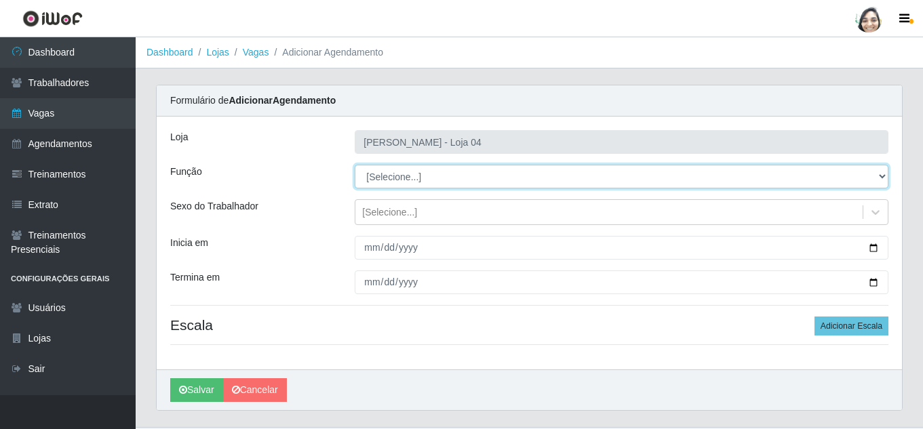
click at [379, 182] on select "[Selecione...] ASG ASG + ASG ++ Auxiliar de Depósito Auxiliar de Depósito + Aux…" at bounding box center [621, 177] width 533 height 24
select select "22"
click at [355, 165] on select "[Selecione...] ASG ASG + ASG ++ Auxiliar de Depósito Auxiliar de Depósito + Aux…" at bounding box center [621, 177] width 533 height 24
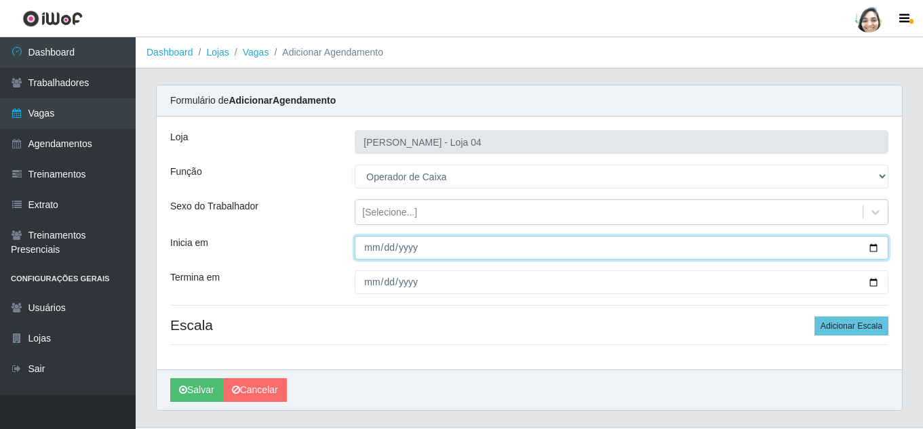
click at [367, 245] on input "Inicia em" at bounding box center [621, 248] width 533 height 24
type input "2025-08-23"
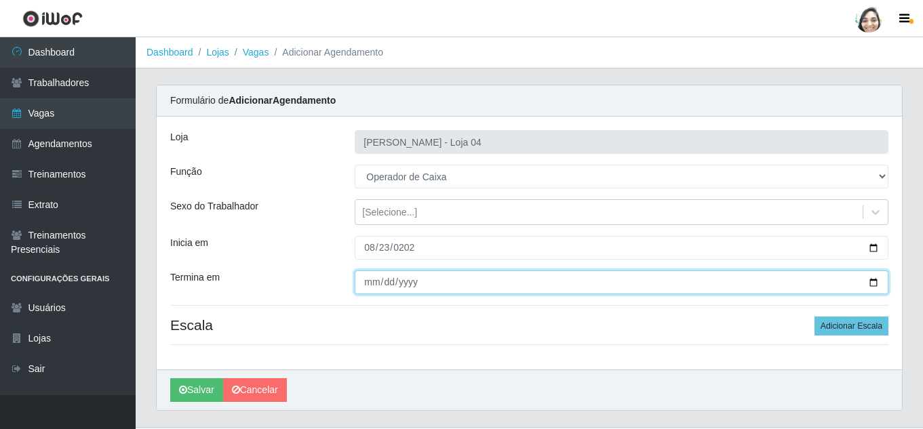
click at [371, 282] on input "Termina em" at bounding box center [621, 282] width 533 height 24
type input "2025-08-23"
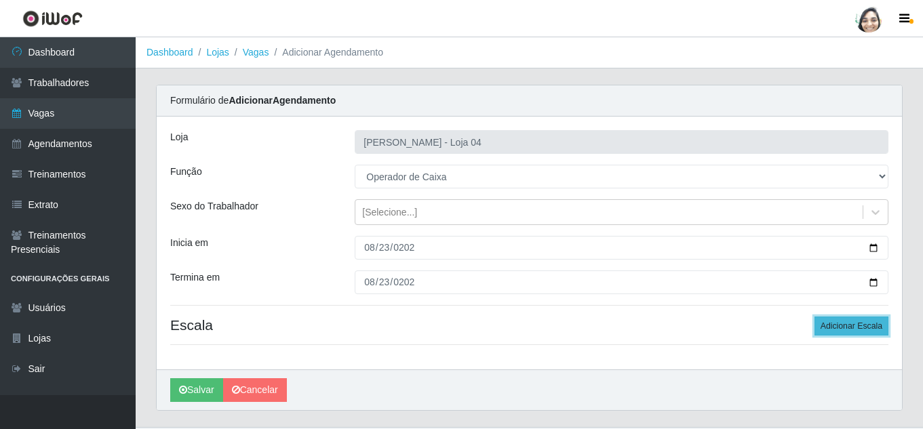
click at [848, 324] on button "Adicionar Escala" at bounding box center [851, 326] width 74 height 19
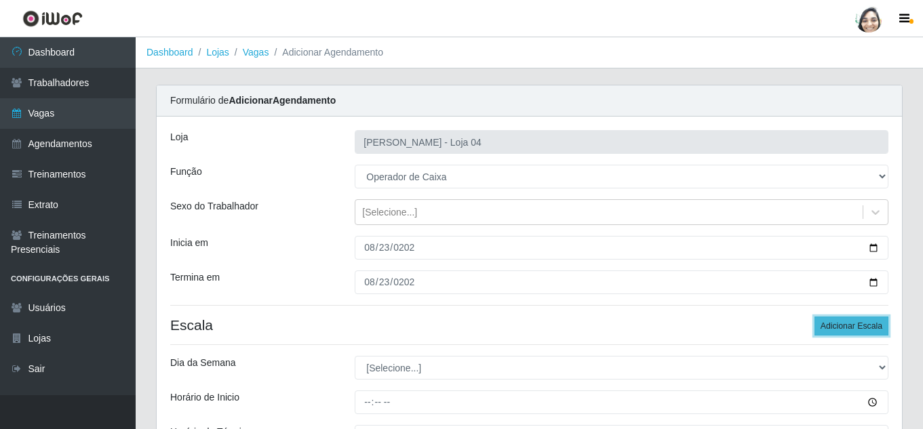
click at [848, 324] on button "Adicionar Escala" at bounding box center [851, 326] width 74 height 19
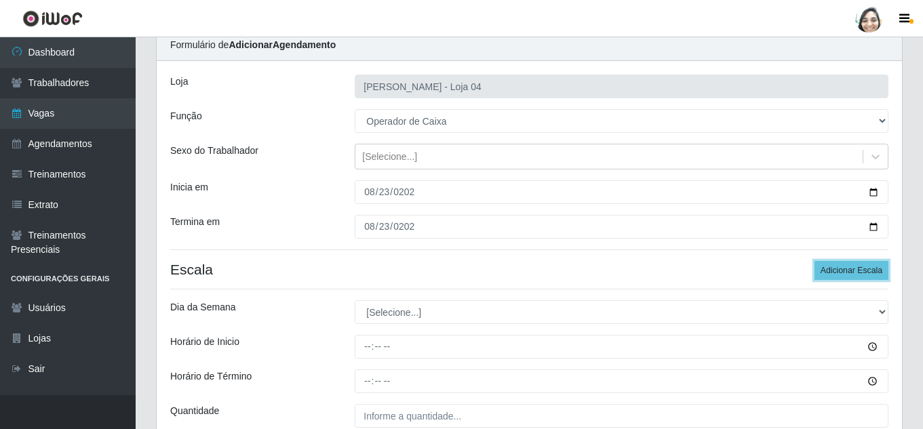
scroll to position [136, 0]
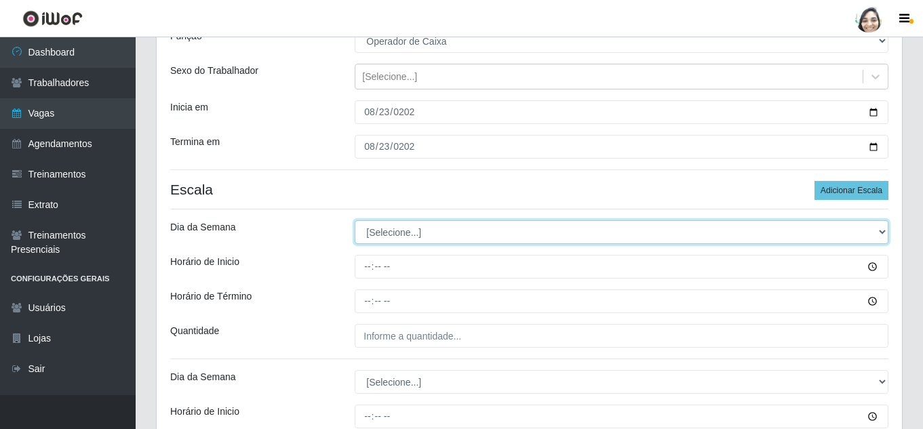
click at [411, 233] on select "[Selecione...] Segunda Terça Quarta Quinta Sexta Sábado Domingo" at bounding box center [621, 232] width 533 height 24
select select "6"
click at [355, 220] on select "[Selecione...] Segunda Terça Quarta Quinta Sexta Sábado Domingo" at bounding box center [621, 232] width 533 height 24
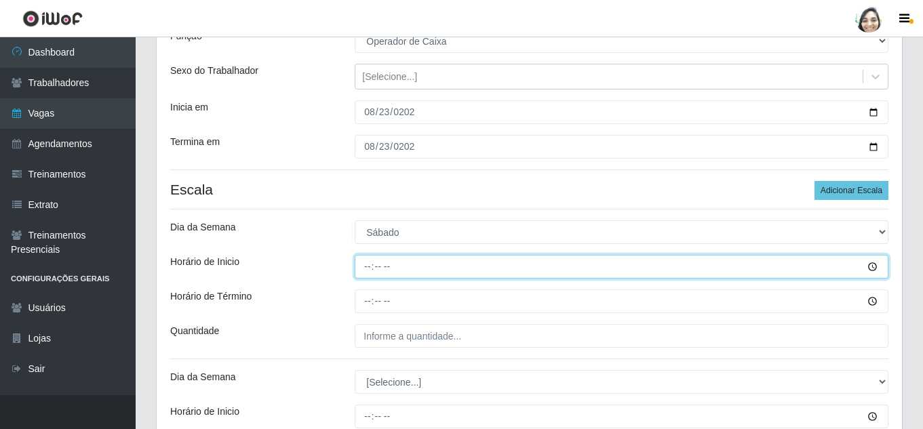
click at [364, 268] on input "Horário de Inicio" at bounding box center [621, 267] width 533 height 24
type input "07:00"
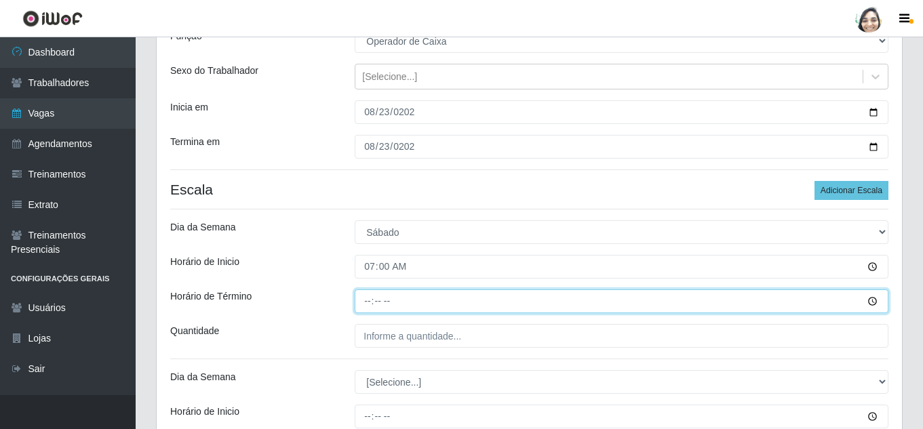
click at [369, 304] on input "Horário de Término" at bounding box center [621, 301] width 533 height 24
type input "13:00"
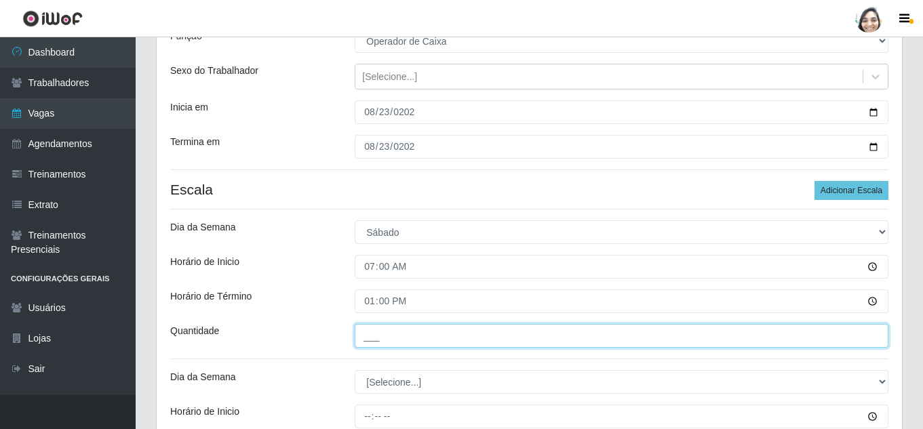
click at [387, 337] on input "___" at bounding box center [621, 336] width 533 height 24
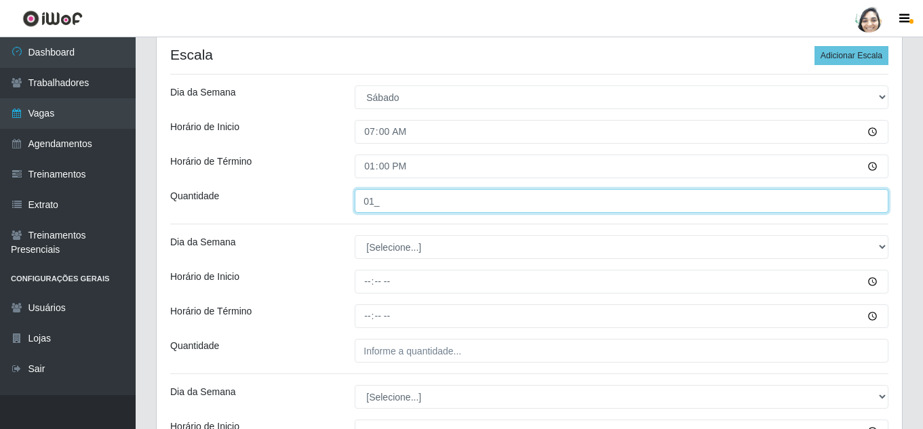
scroll to position [271, 0]
type input "01_"
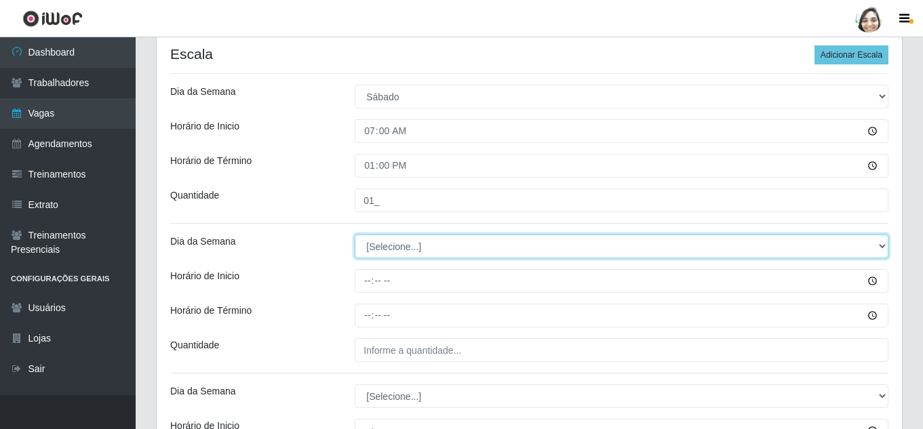
click at [391, 239] on select "[Selecione...] Segunda Terça Quarta Quinta Sexta Sábado Domingo" at bounding box center [621, 247] width 533 height 24
click at [408, 247] on select "[Selecione...] Segunda Terça Quarta Quinta Sexta Sábado Domingo" at bounding box center [621, 247] width 533 height 24
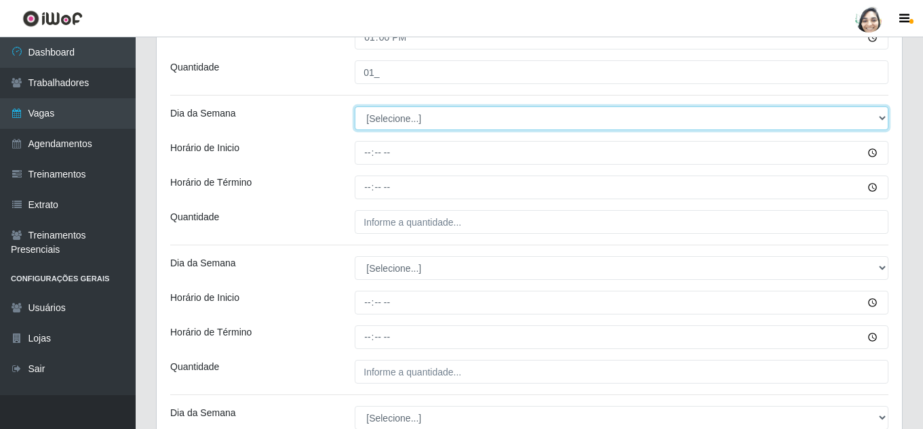
scroll to position [407, 0]
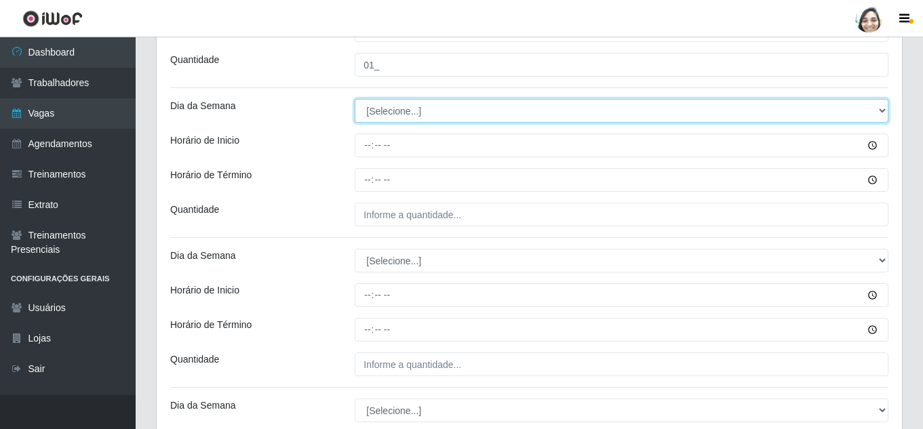
click at [413, 110] on select "[Selecione...] Segunda Terça Quarta Quinta Sexta Sábado Domingo" at bounding box center [621, 111] width 533 height 24
select select "6"
click at [355, 99] on select "[Selecione...] Segunda Terça Quarta Quinta Sexta Sábado Domingo" at bounding box center [621, 111] width 533 height 24
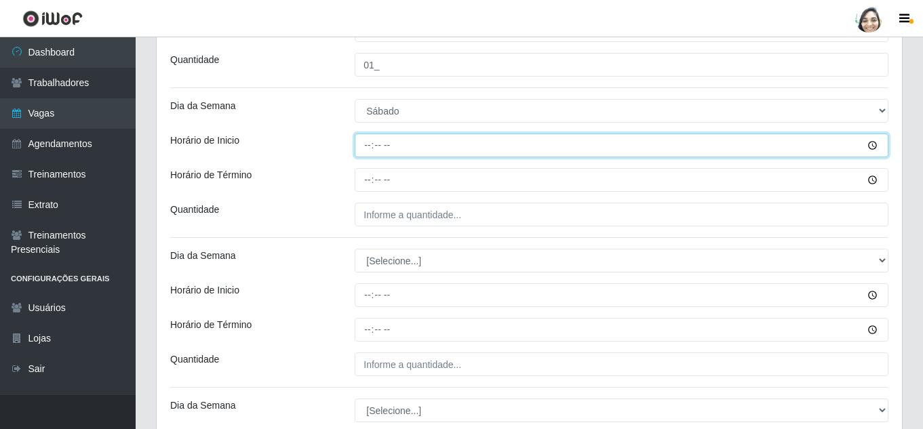
click at [365, 150] on input "Horário de Inicio" at bounding box center [621, 146] width 533 height 24
type input "09:00"
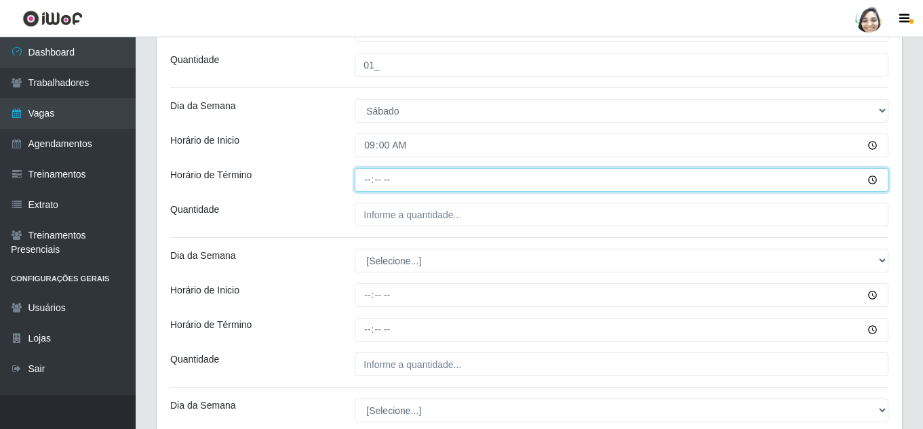
click at [367, 176] on input "Horário de Término" at bounding box center [621, 180] width 533 height 24
type input "15:00"
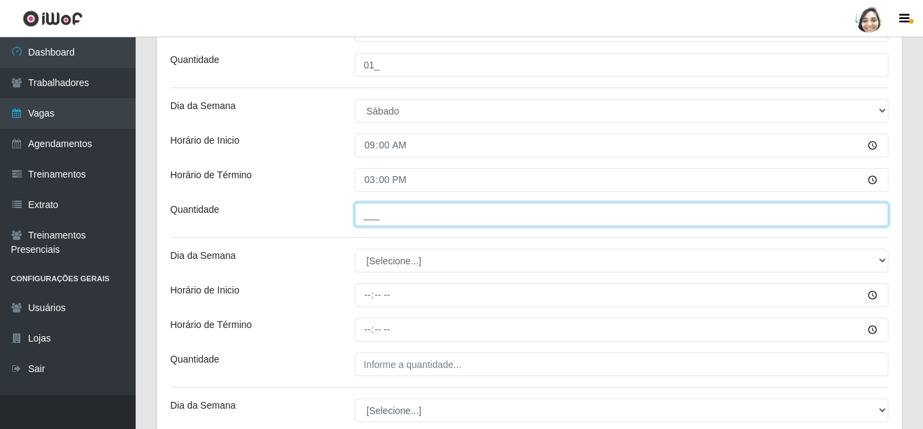
click at [381, 213] on input "___" at bounding box center [621, 215] width 533 height 24
type input "02_"
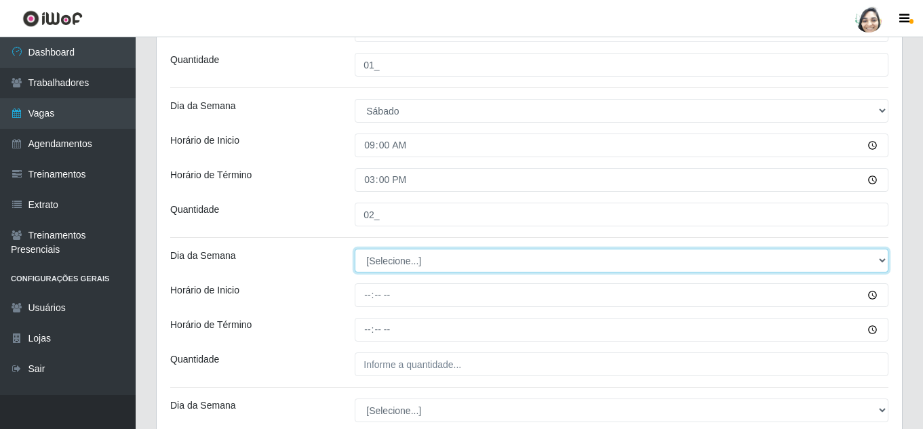
click at [388, 259] on select "[Selecione...] Segunda Terça Quarta Quinta Sexta Sábado Domingo" at bounding box center [621, 261] width 533 height 24
select select "6"
click at [355, 249] on select "[Selecione...] Segunda Terça Quarta Quinta Sexta Sábado Domingo" at bounding box center [621, 261] width 533 height 24
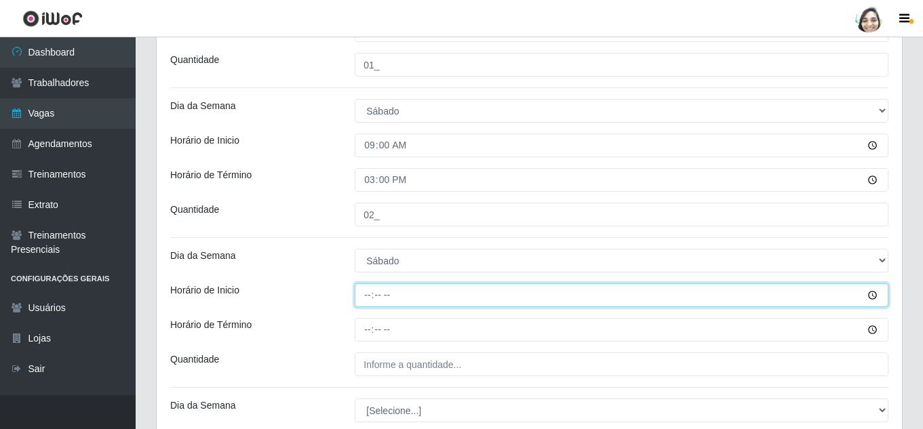
click at [366, 299] on input "Horário de Inicio" at bounding box center [621, 295] width 533 height 24
type input "12:20"
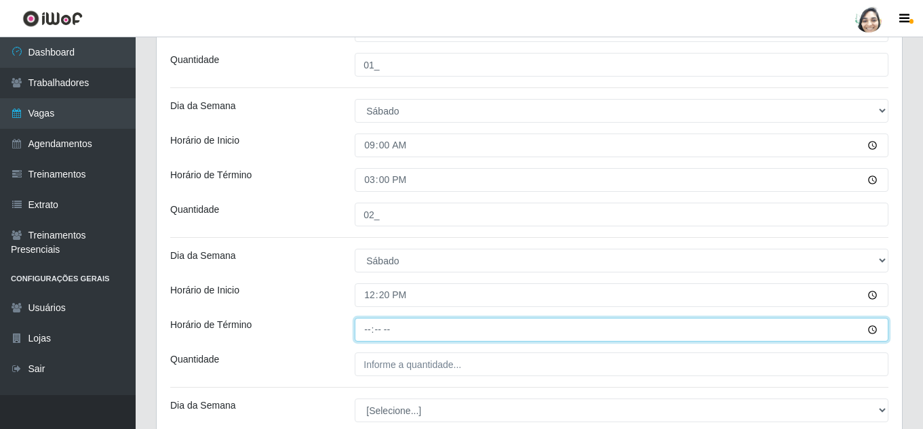
click at [366, 328] on input "Horário de Término" at bounding box center [621, 330] width 533 height 24
type input "18:20"
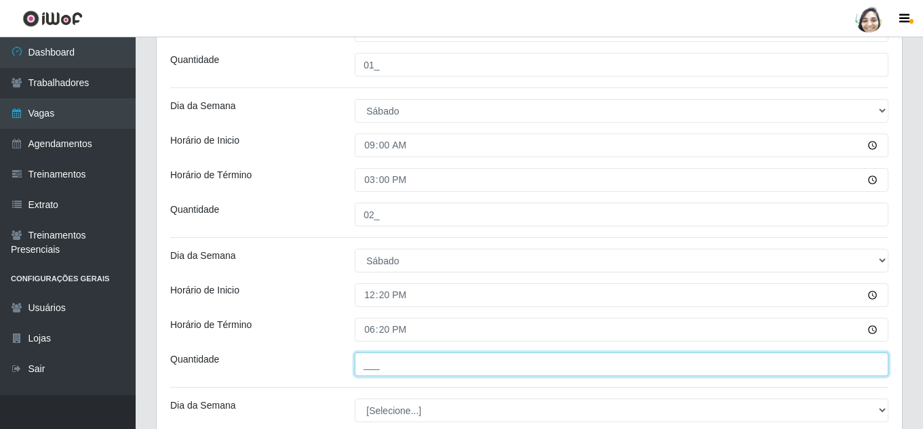
click at [406, 369] on input "___" at bounding box center [621, 364] width 533 height 24
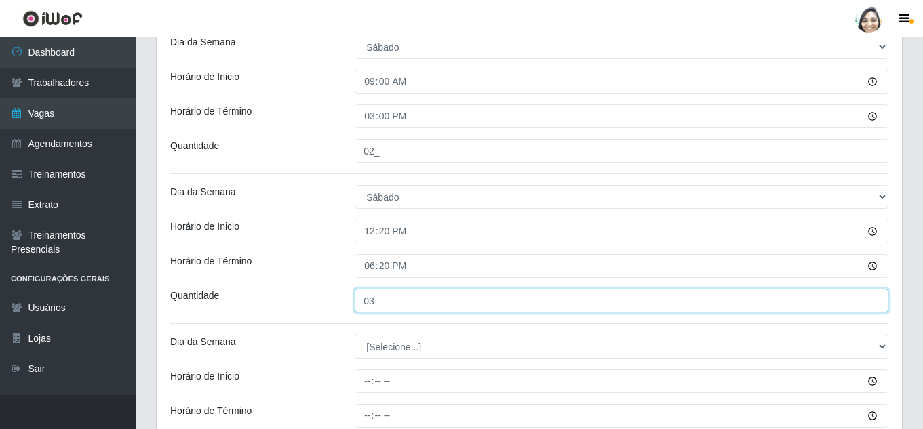
scroll to position [542, 0]
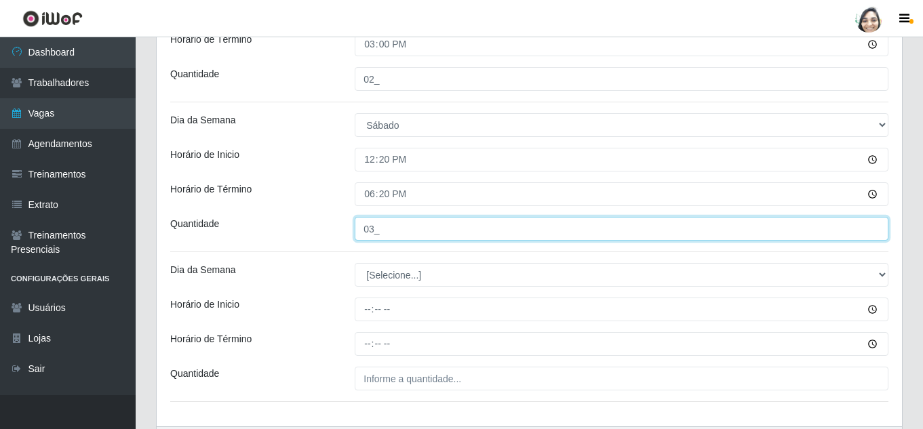
type input "03_"
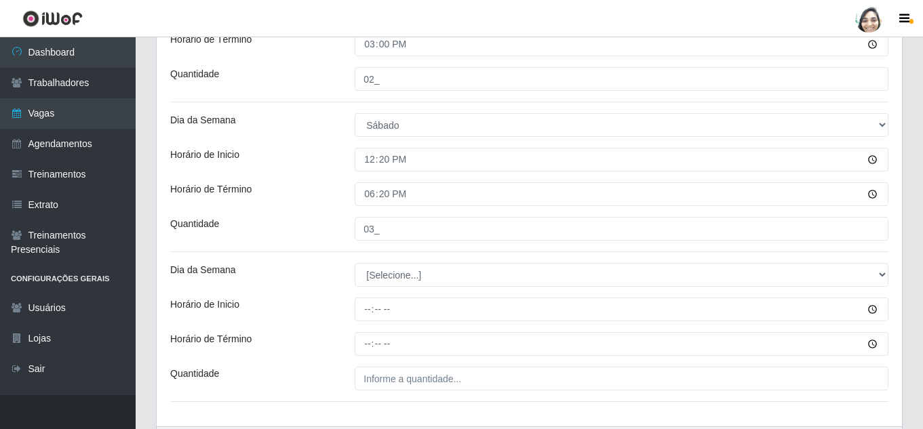
click at [375, 262] on div "Loja Mar Vermelho - Loja 04 Função [Selecione...] ASG ASG + ASG ++ Auxiliar de …" at bounding box center [529, 0] width 745 height 852
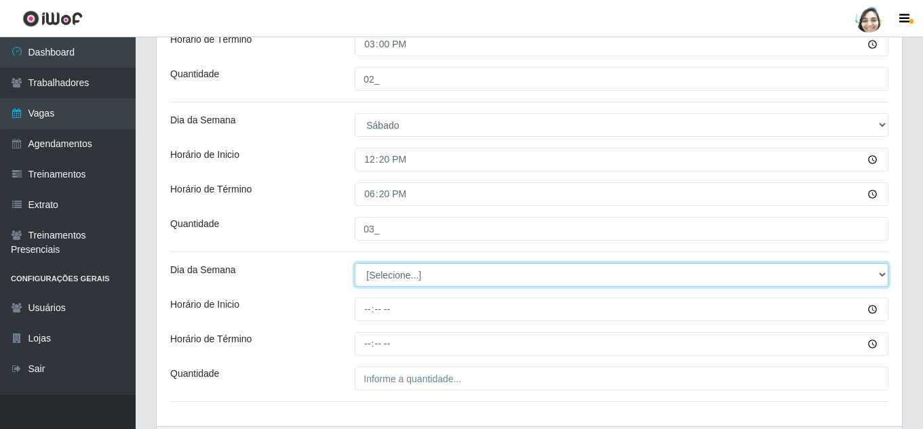
click at [378, 270] on select "[Selecione...] Segunda Terça Quarta Quinta Sexta Sábado Domingo" at bounding box center [621, 275] width 533 height 24
select select "6"
click at [355, 263] on select "[Selecione...] Segunda Terça Quarta Quinta Sexta Sábado Domingo" at bounding box center [621, 275] width 533 height 24
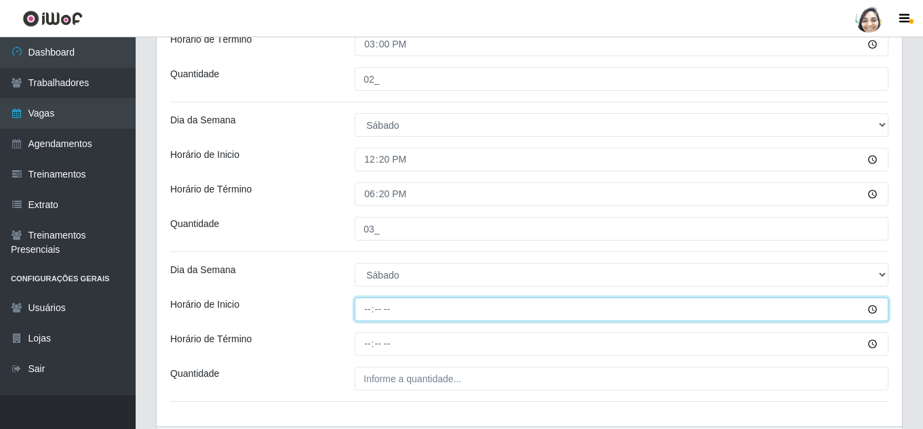
click at [363, 306] on input "Horário de Inicio" at bounding box center [621, 310] width 533 height 24
type input "16:40"
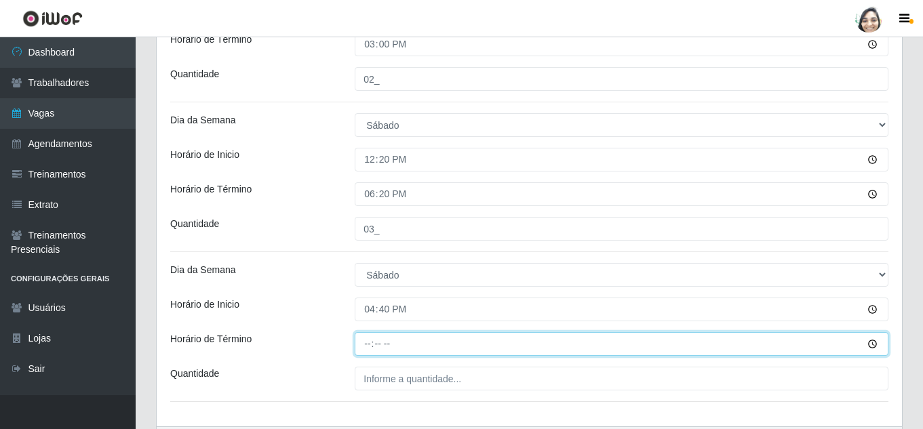
click at [376, 347] on input "Horário de Término" at bounding box center [621, 344] width 533 height 24
click at [364, 344] on input "Horário de Término" at bounding box center [621, 344] width 533 height 24
type input "22:40"
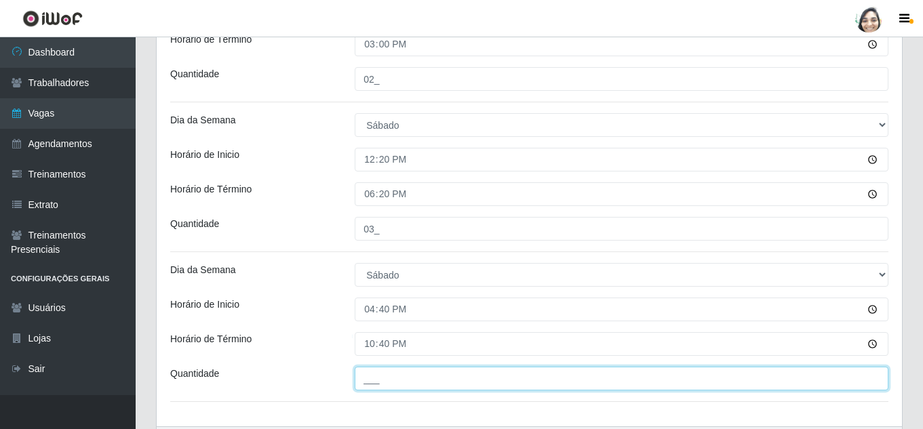
click at [383, 379] on input "___" at bounding box center [621, 379] width 533 height 24
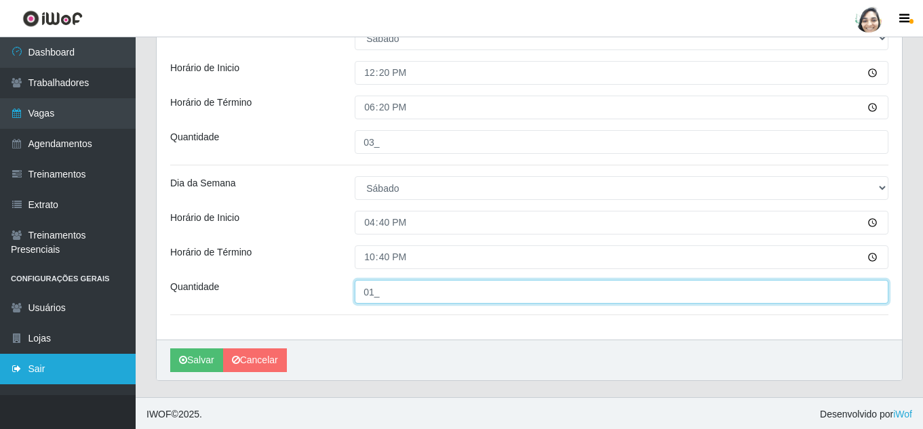
scroll to position [631, 0]
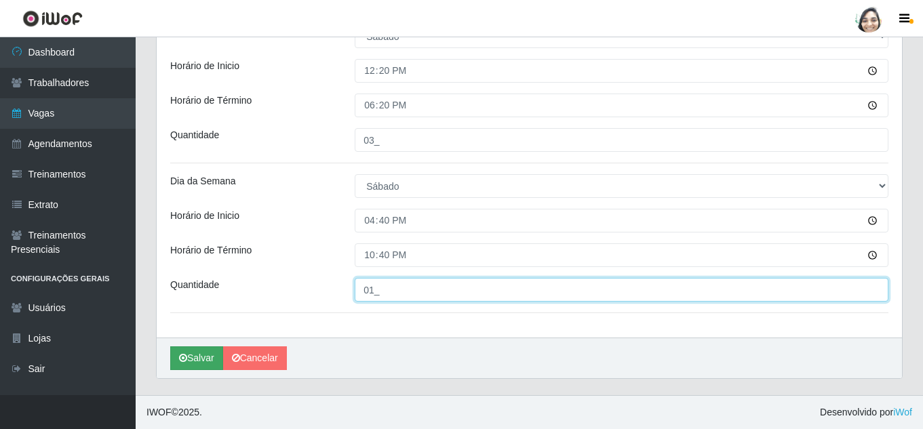
type input "01_"
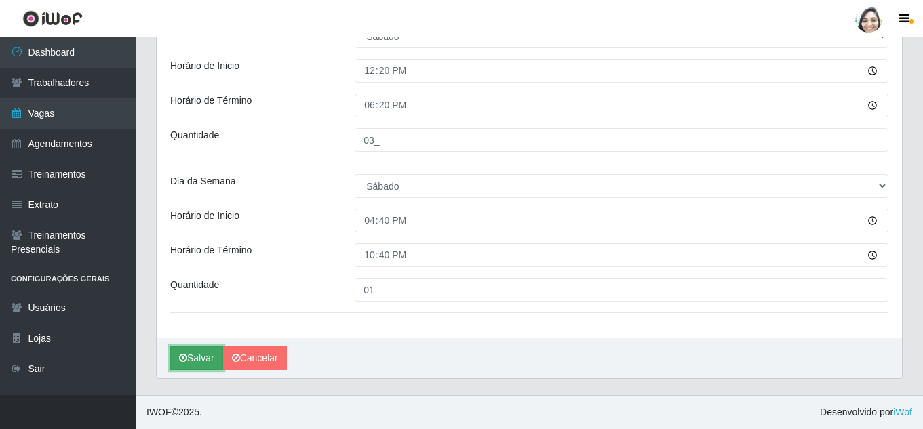
click at [180, 360] on icon "submit" at bounding box center [183, 357] width 8 height 9
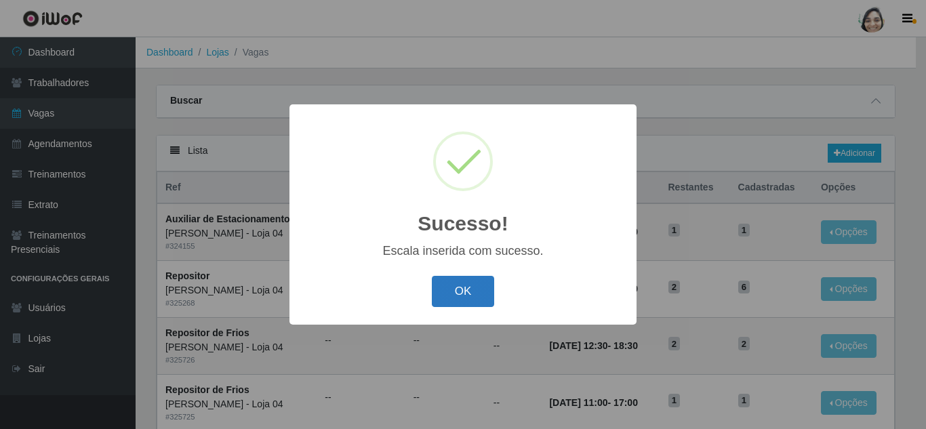
click at [453, 294] on button "OK" at bounding box center [463, 292] width 63 height 32
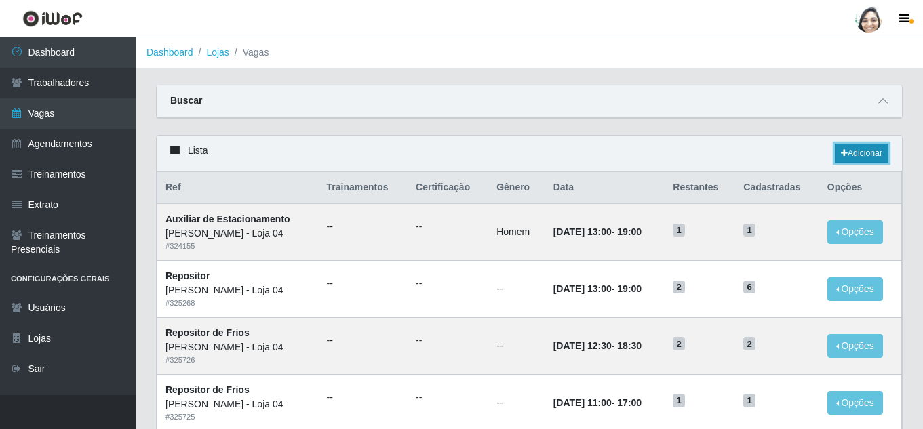
click at [854, 156] on link "Adicionar" at bounding box center [861, 153] width 54 height 19
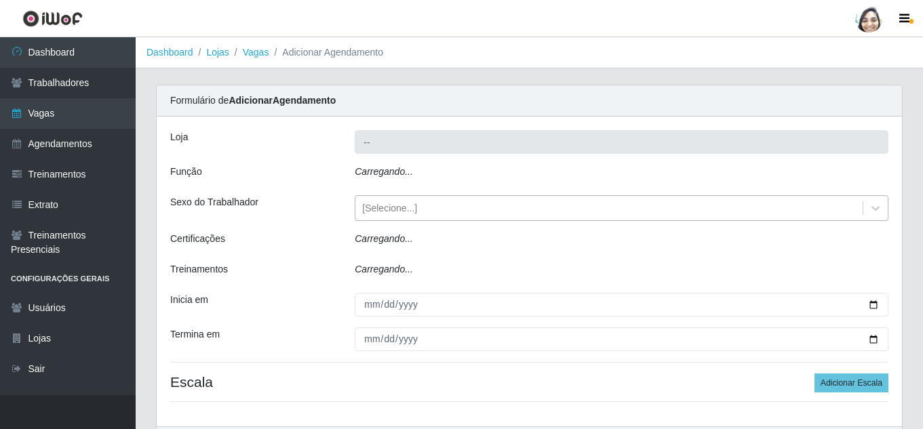
type input "[PERSON_NAME] - Loja 04"
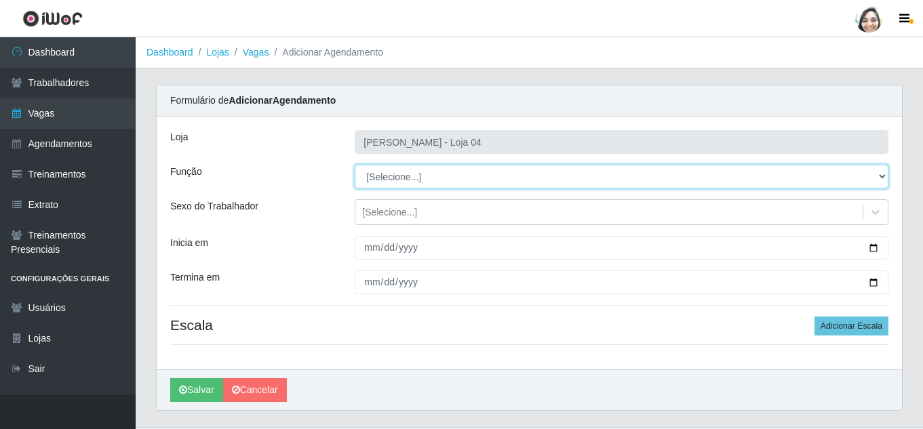
click at [392, 175] on select "[Selecione...] ASG ASG + ASG ++ Auxiliar de Depósito Auxiliar de Depósito + Aux…" at bounding box center [621, 177] width 533 height 24
select select "22"
click at [355, 165] on select "[Selecione...] ASG ASG + ASG ++ Auxiliar de Depósito Auxiliar de Depósito + Aux…" at bounding box center [621, 177] width 533 height 24
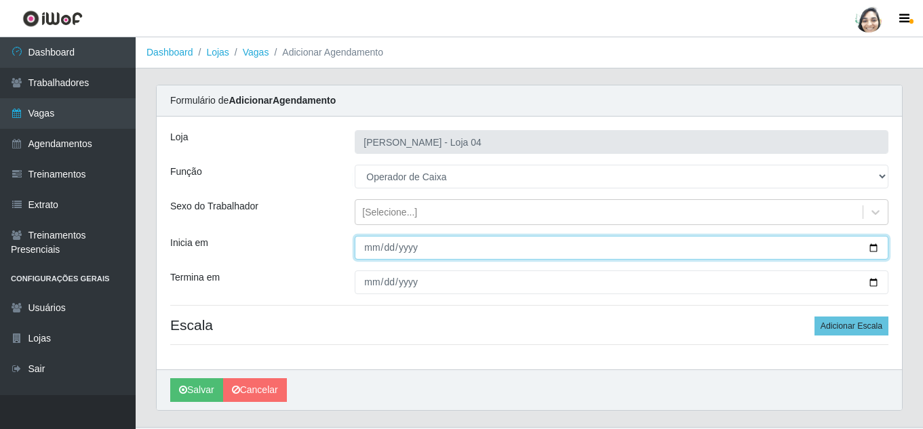
click at [372, 245] on input "Inicia em" at bounding box center [621, 248] width 533 height 24
type input "[DATE]"
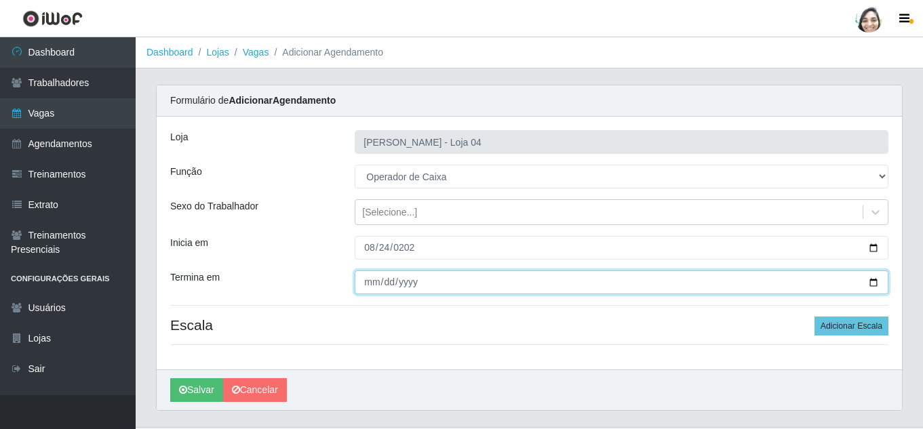
click at [363, 289] on input "Termina em" at bounding box center [621, 282] width 533 height 24
type input "[DATE]"
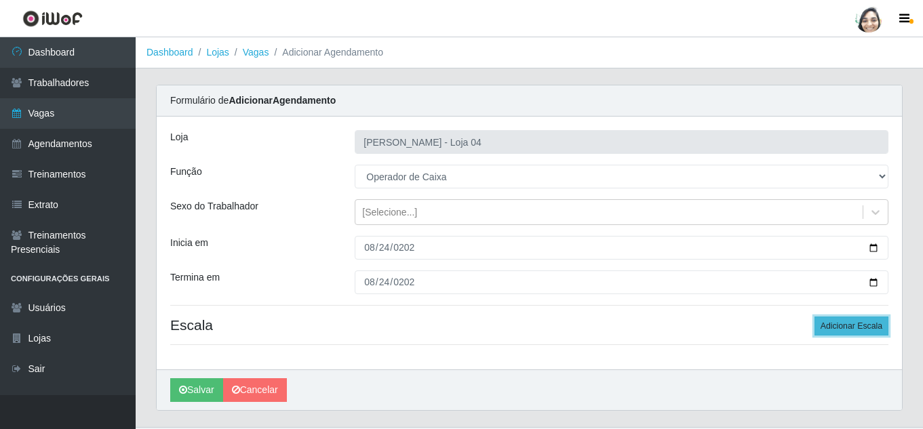
click at [848, 328] on button "Adicionar Escala" at bounding box center [851, 326] width 74 height 19
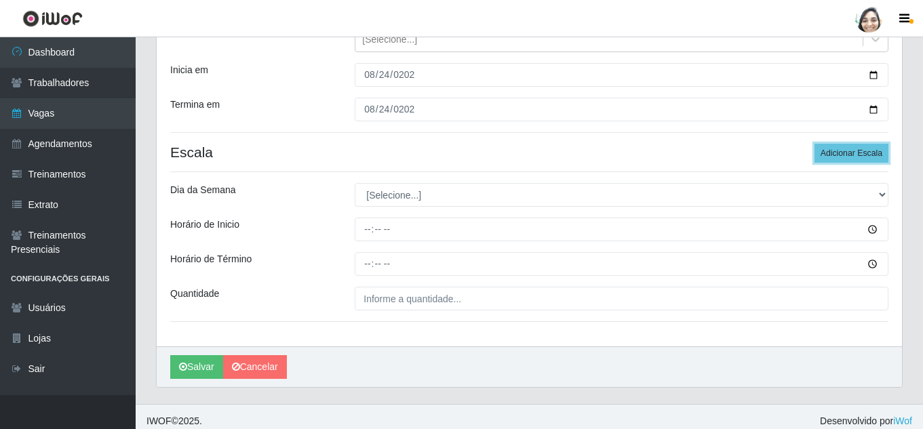
scroll to position [182, 0]
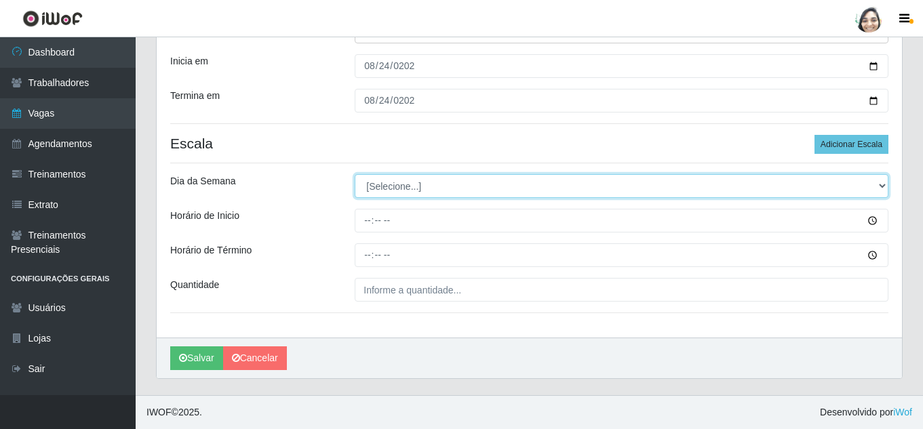
click at [405, 193] on select "[Selecione...] Segunda Terça Quarta Quinta Sexta Sábado Domingo" at bounding box center [621, 186] width 533 height 24
select select "0"
click at [355, 174] on select "[Selecione...] Segunda Terça Quarta Quinta Sexta Sábado Domingo" at bounding box center [621, 186] width 533 height 24
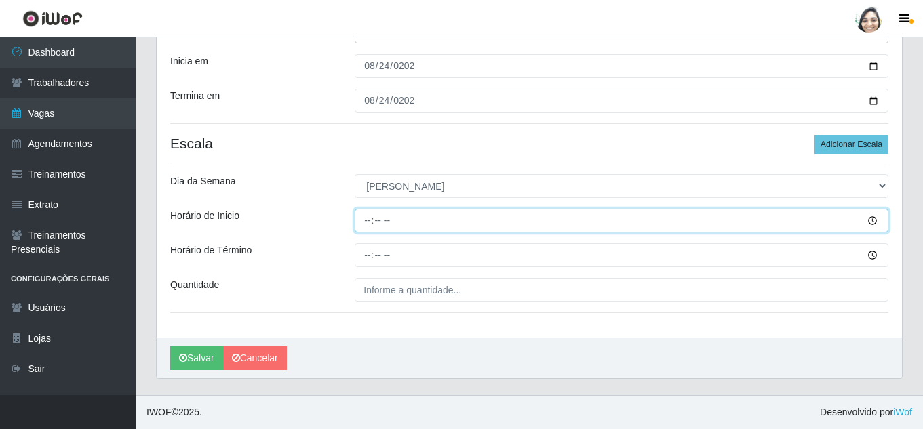
click at [362, 224] on input "Horário de Inicio" at bounding box center [621, 221] width 533 height 24
type input "08:20"
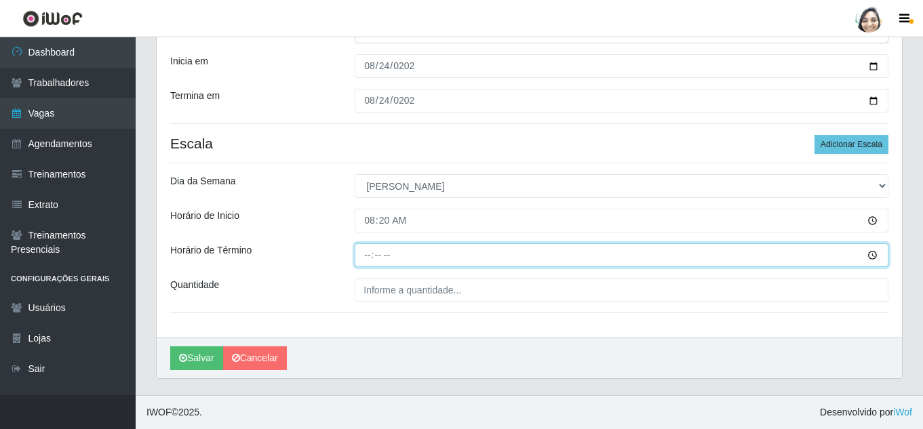
click at [379, 257] on input "Horário de Término" at bounding box center [621, 255] width 533 height 24
click at [365, 253] on input "Horário de Término" at bounding box center [621, 255] width 533 height 24
type input "14:20"
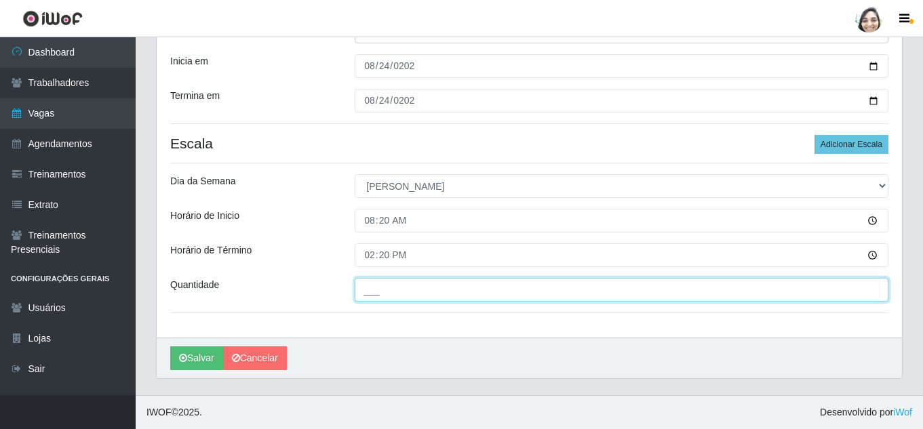
click at [388, 285] on input "___" at bounding box center [621, 290] width 533 height 24
type input "05_"
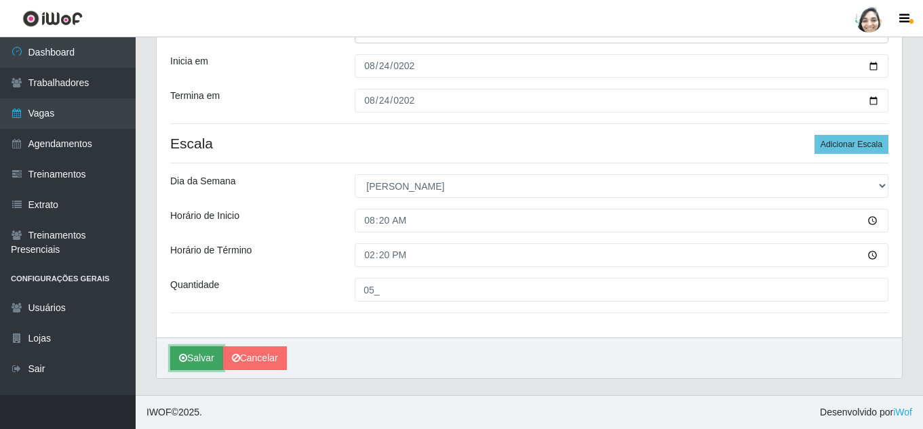
click at [199, 353] on button "Salvar" at bounding box center [196, 358] width 53 height 24
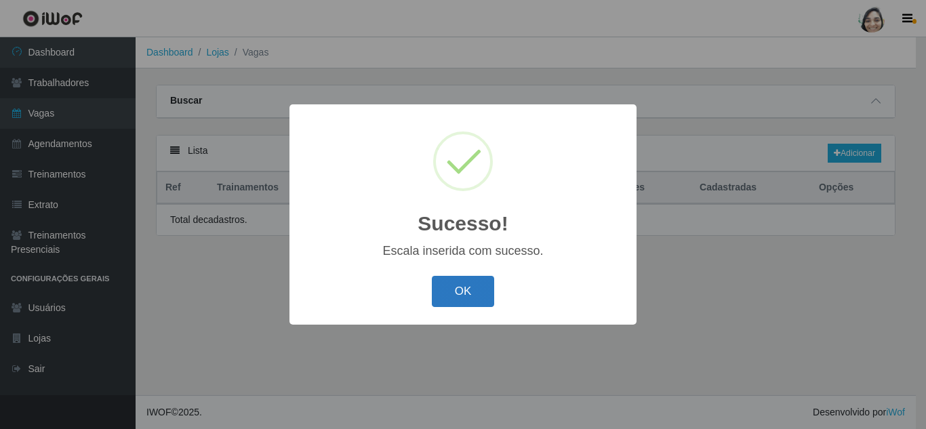
click at [472, 291] on button "OK" at bounding box center [463, 292] width 63 height 32
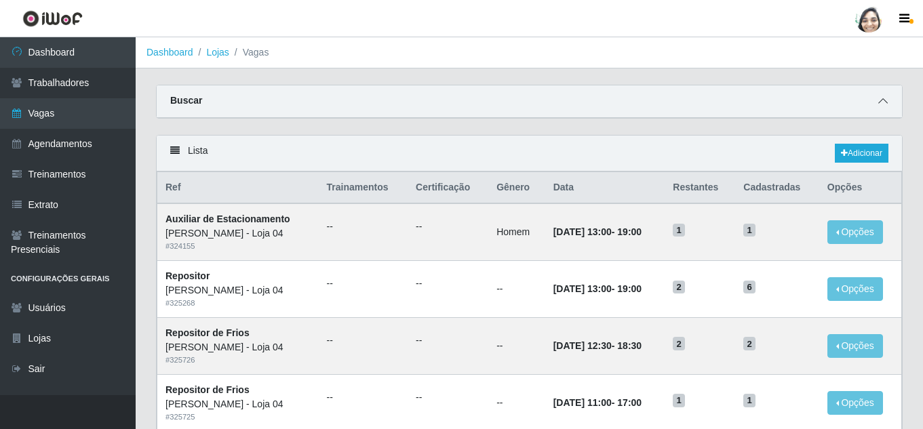
click at [885, 98] on icon at bounding box center [882, 100] width 9 height 9
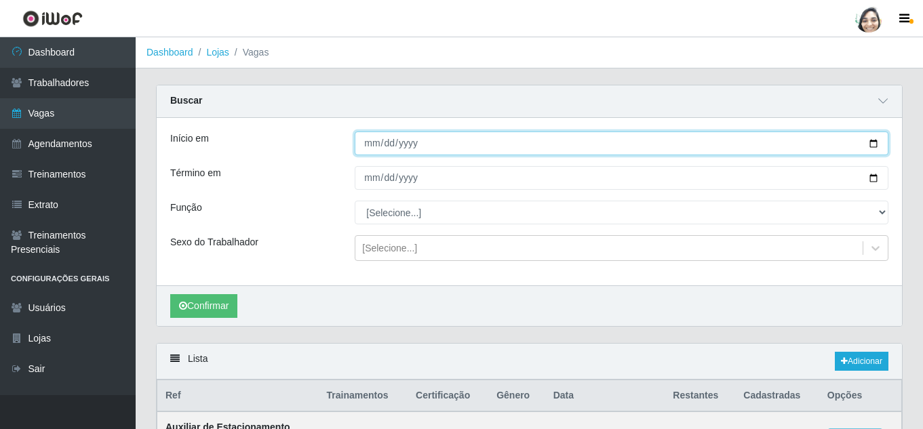
click at [365, 144] on input "Início em" at bounding box center [621, 144] width 533 height 24
type input "[DATE]"
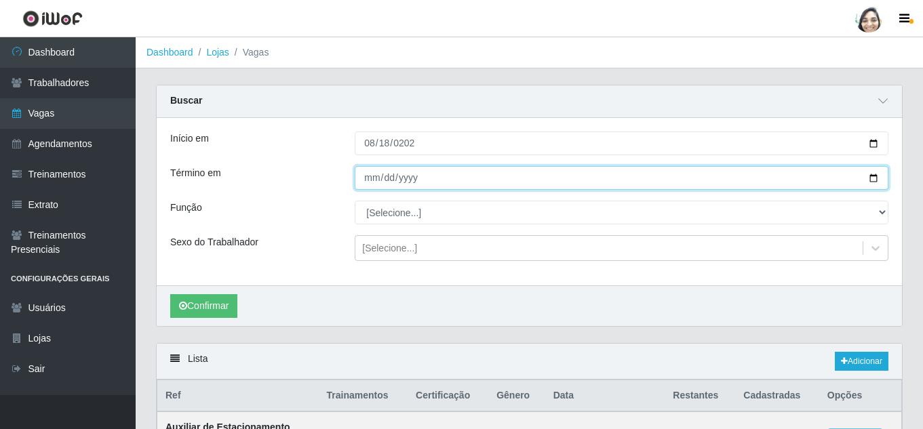
click at [367, 174] on input "Término em" at bounding box center [621, 178] width 533 height 24
type input "[DATE]"
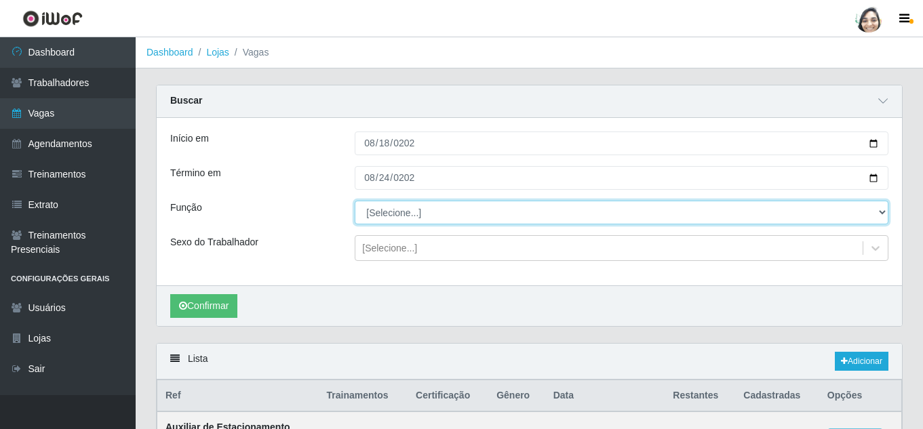
click at [388, 207] on select "[Selecione...] ASG ASG + ASG ++ Auxiliar de Depósito Auxiliar de Depósito + Aux…" at bounding box center [621, 213] width 533 height 24
select select "22"
click at [355, 201] on select "[Selecione...] ASG ASG + ASG ++ Auxiliar de Depósito Auxiliar de Depósito + Aux…" at bounding box center [621, 213] width 533 height 24
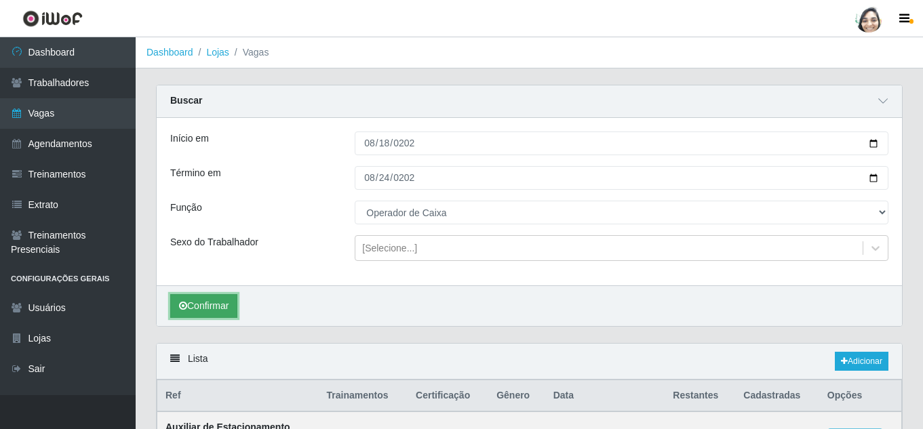
click at [192, 307] on button "Confirmar" at bounding box center [203, 306] width 67 height 24
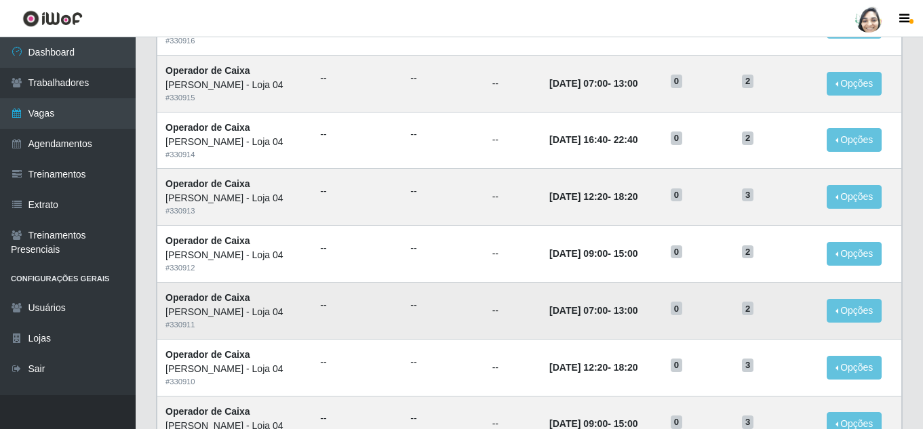
scroll to position [879, 0]
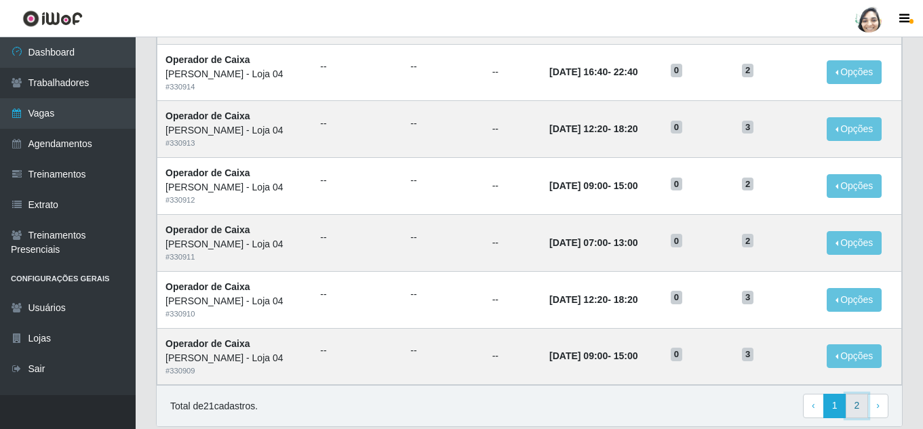
drag, startPoint x: 860, startPoint y: 409, endPoint x: 853, endPoint y: 406, distance: 7.3
click at [860, 409] on link "2" at bounding box center [856, 406] width 23 height 24
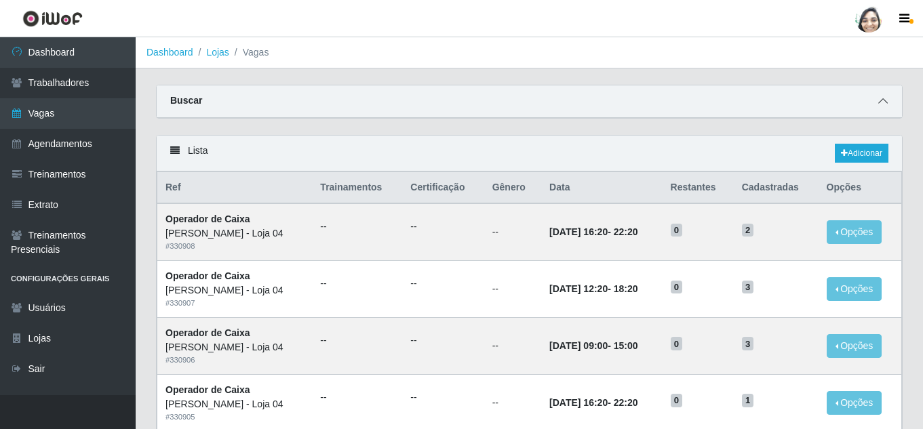
click at [879, 100] on icon at bounding box center [882, 100] width 9 height 9
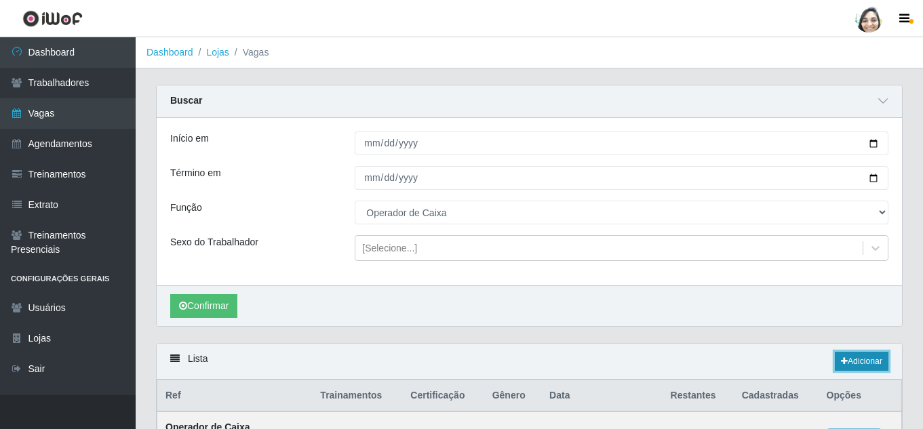
click at [869, 363] on link "Adicionar" at bounding box center [861, 361] width 54 height 19
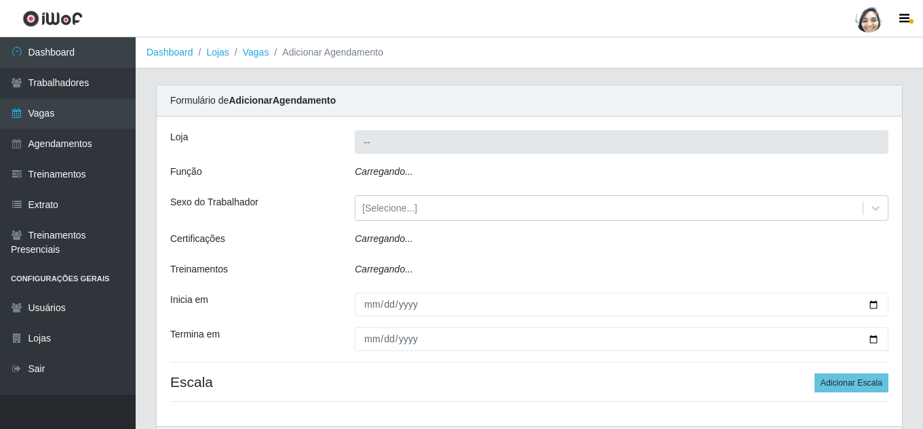
type input "[PERSON_NAME] - Loja 04"
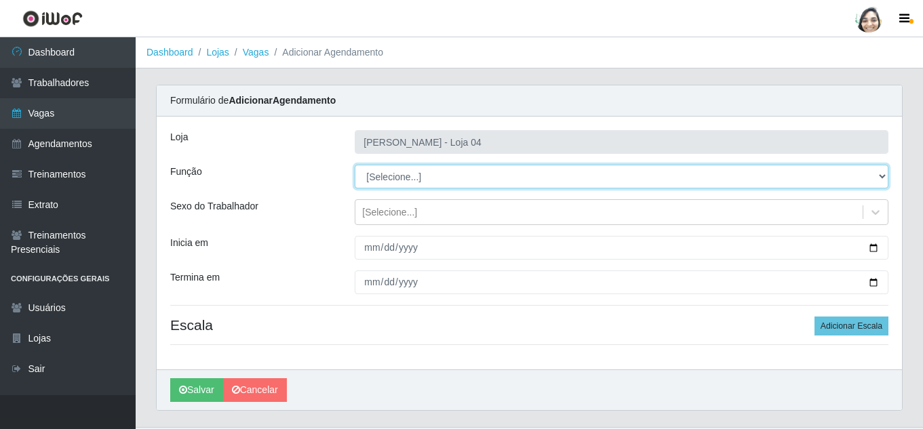
click at [403, 176] on select "[Selecione...] ASG ASG + ASG ++ Auxiliar de Depósito Auxiliar de Depósito + Aux…" at bounding box center [621, 177] width 533 height 24
select select "22"
click at [355, 165] on select "[Selecione...] ASG ASG + ASG ++ Auxiliar de Depósito Auxiliar de Depósito + Aux…" at bounding box center [621, 177] width 533 height 24
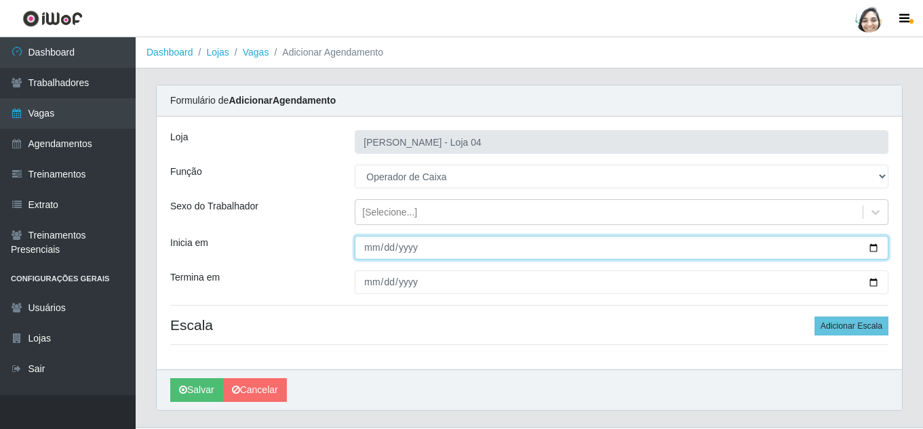
click at [363, 247] on input "Inicia em" at bounding box center [621, 248] width 533 height 24
type input "[DATE]"
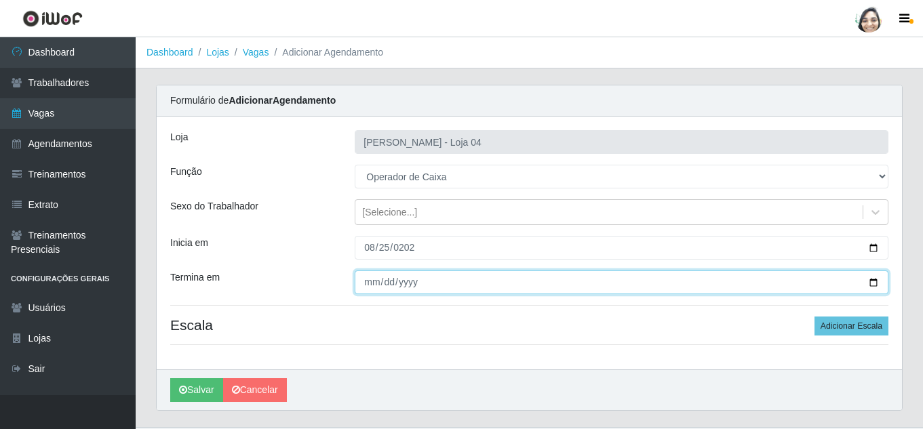
click at [368, 288] on input "Termina em" at bounding box center [621, 282] width 533 height 24
type input "[DATE]"
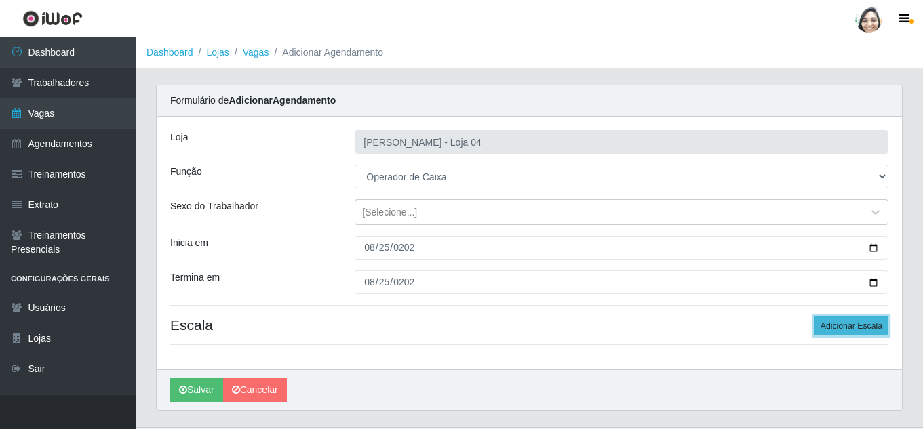
click at [862, 331] on button "Adicionar Escala" at bounding box center [851, 326] width 74 height 19
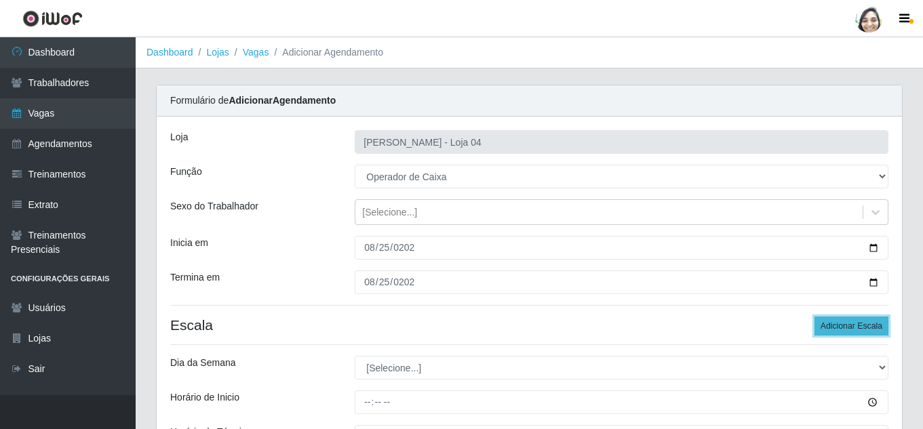
click at [862, 331] on button "Adicionar Escala" at bounding box center [851, 326] width 74 height 19
click at [855, 323] on button "Adicionar Escala" at bounding box center [851, 326] width 74 height 19
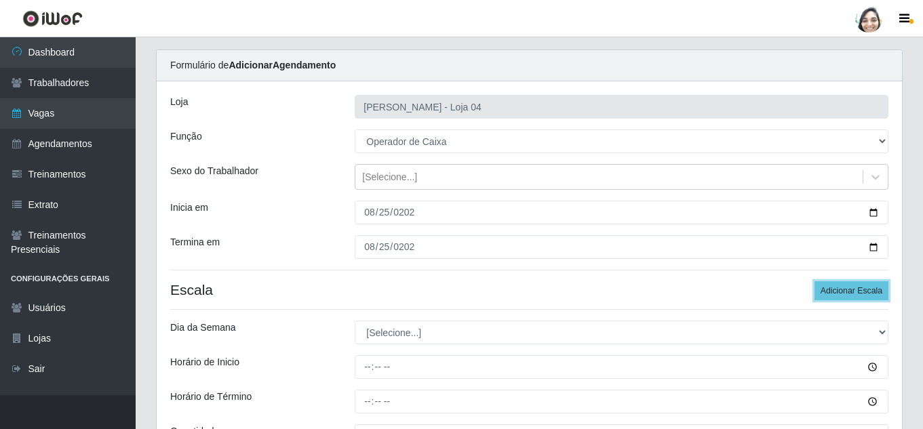
scroll to position [68, 0]
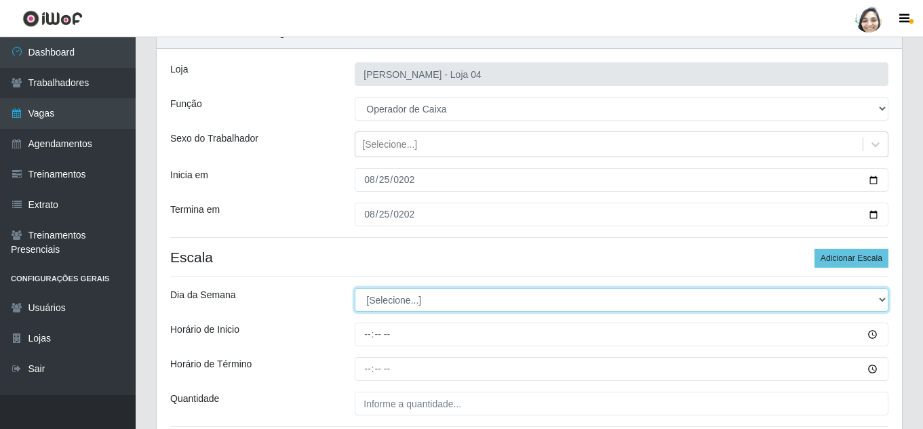
click at [369, 301] on select "[Selecione...] Segunda Terça Quarta Quinta Sexta Sábado Domingo" at bounding box center [621, 300] width 533 height 24
select select "1"
click at [355, 288] on select "[Selecione...] Segunda Terça Quarta Quinta Sexta Sábado Domingo" at bounding box center [621, 300] width 533 height 24
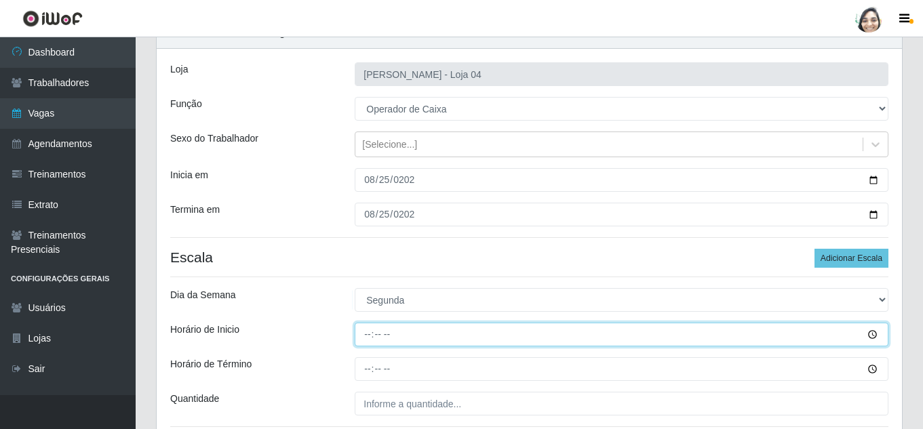
click at [362, 329] on input "Horário de Inicio" at bounding box center [621, 335] width 533 height 24
type input "08:20"
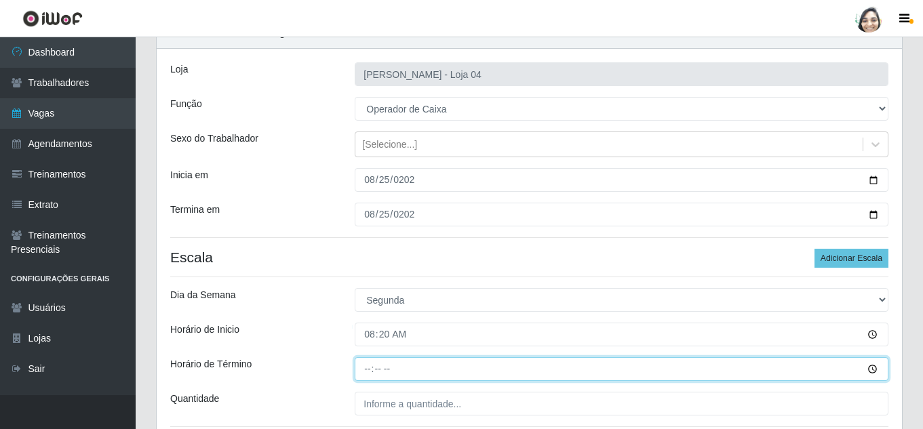
click at [363, 371] on input "Horário de Término" at bounding box center [621, 369] width 533 height 24
type input "14:20"
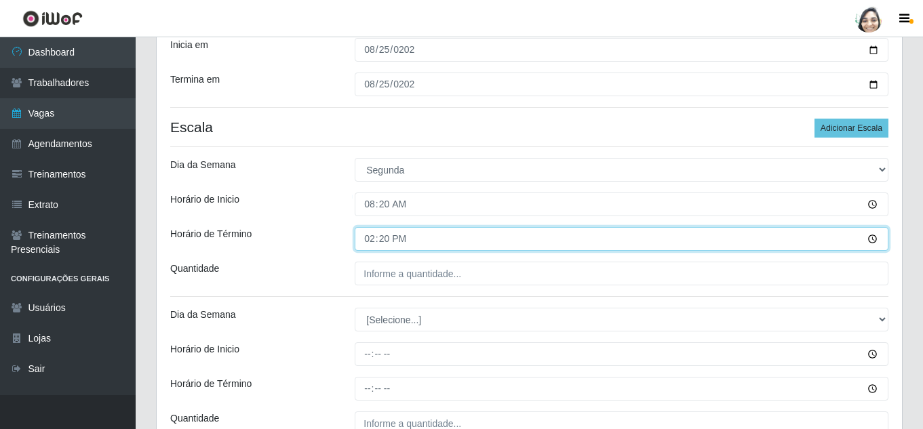
scroll to position [203, 0]
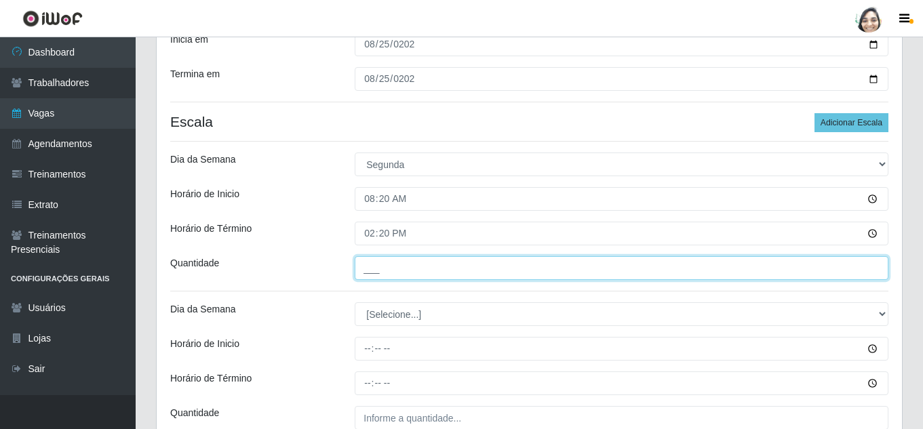
click at [391, 268] on input "___" at bounding box center [621, 268] width 533 height 24
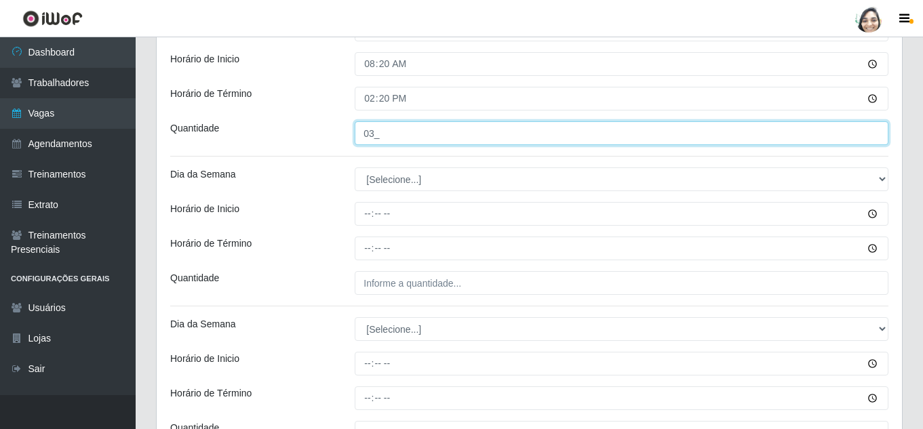
scroll to position [339, 0]
type input "03_"
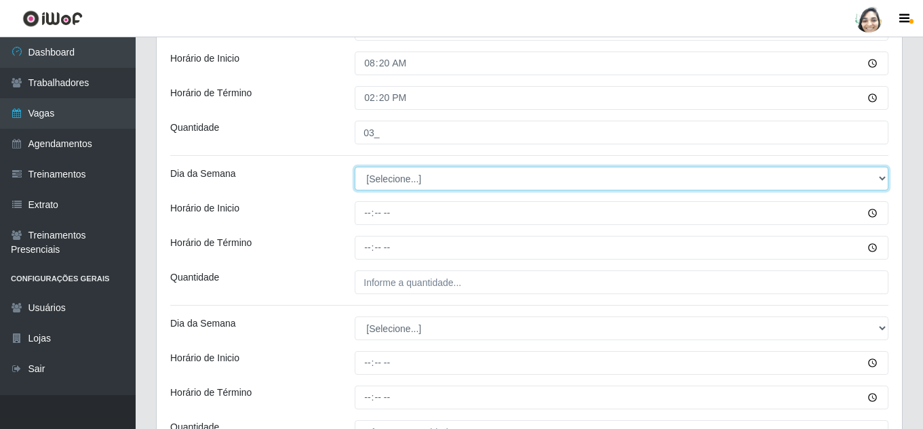
click at [384, 179] on select "[Selecione...] Segunda Terça Quarta Quinta Sexta Sábado Domingo" at bounding box center [621, 179] width 533 height 24
select select "1"
click at [355, 167] on select "[Selecione...] Segunda Terça Quarta Quinta Sexta Sábado Domingo" at bounding box center [621, 179] width 533 height 24
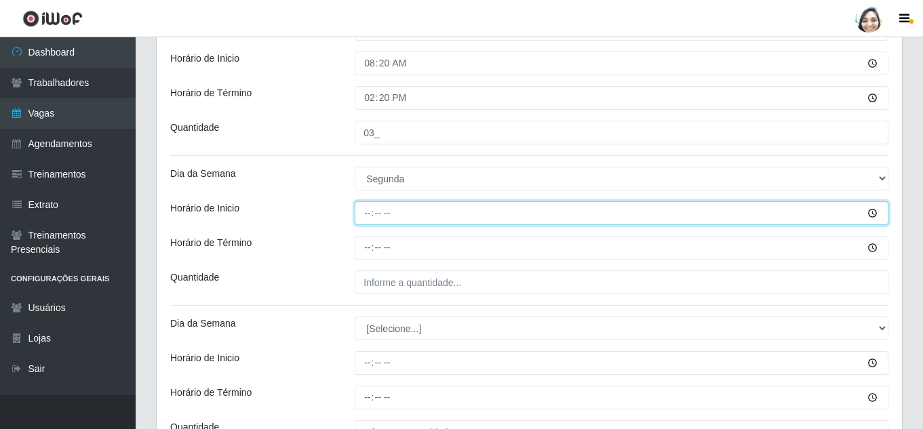
click at [365, 219] on input "Horário de Inicio" at bounding box center [621, 213] width 533 height 24
type input "12:00"
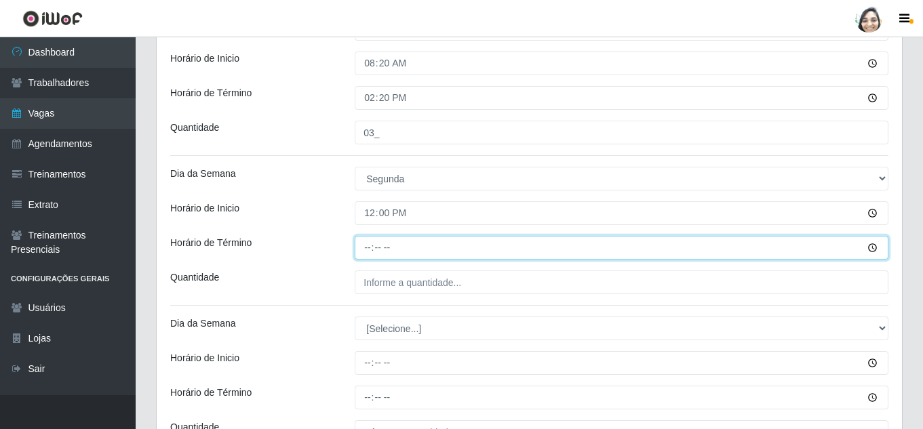
click at [370, 247] on input "Horário de Término" at bounding box center [621, 248] width 533 height 24
type input "18:00"
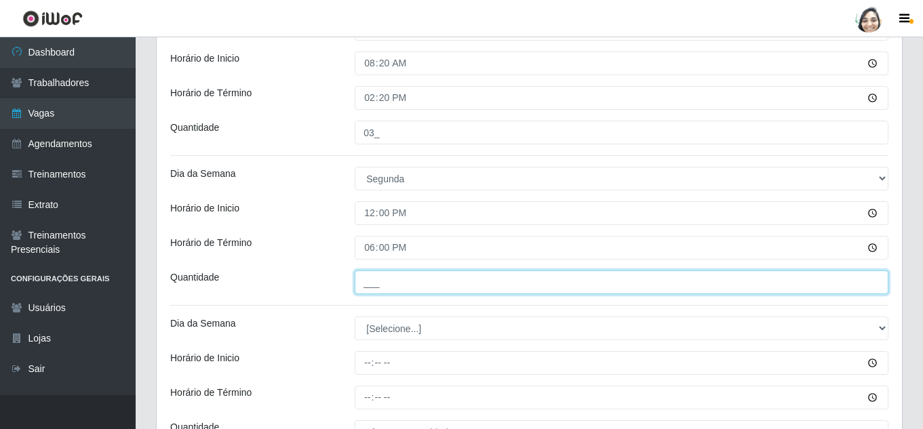
click at [365, 287] on input "___" at bounding box center [621, 282] width 533 height 24
type input "03_"
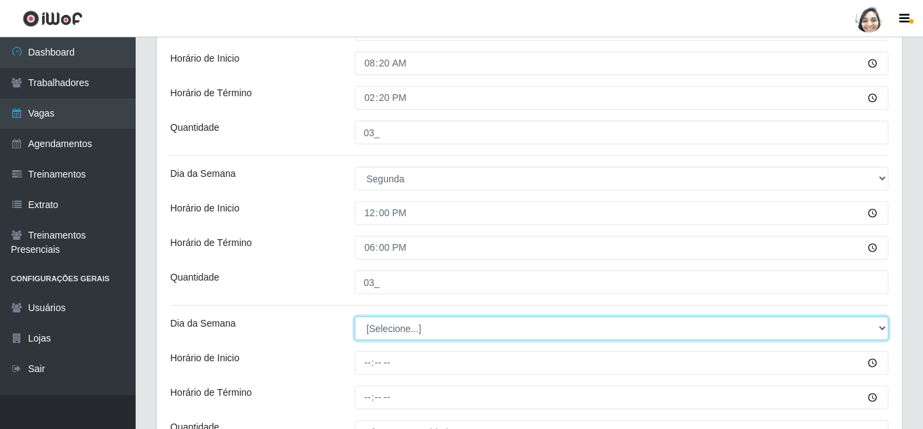
click at [386, 331] on select "[Selecione...] Segunda Terça Quarta Quinta Sexta Sábado Domingo" at bounding box center [621, 329] width 533 height 24
select select "1"
click at [355, 317] on select "[Selecione...] Segunda Terça Quarta Quinta Sexta Sábado Domingo" at bounding box center [621, 329] width 533 height 24
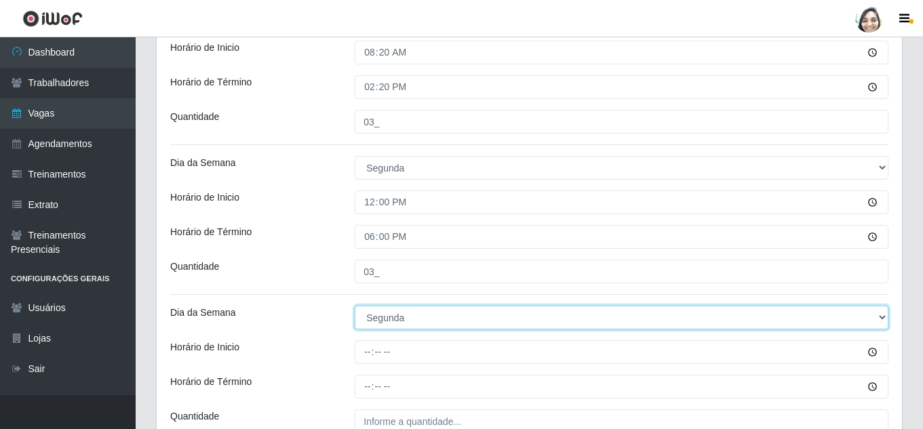
scroll to position [475, 0]
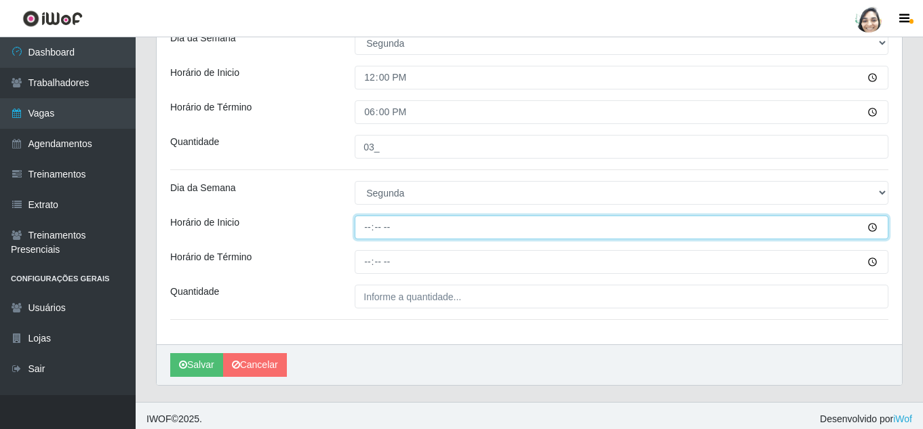
click at [368, 221] on input "Horário de Inicio" at bounding box center [621, 228] width 533 height 24
type input "16:20"
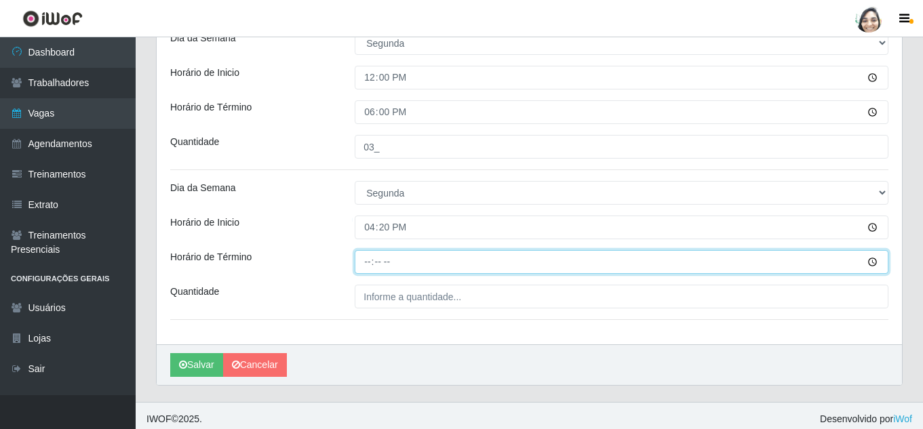
click at [372, 262] on input "Horário de Término" at bounding box center [621, 262] width 533 height 24
type input "22:20"
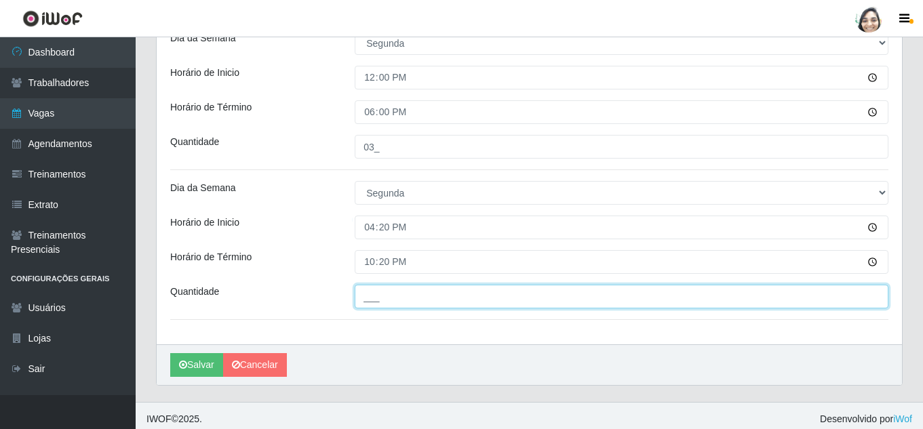
click at [380, 290] on input "___" at bounding box center [621, 297] width 533 height 24
type input "02_"
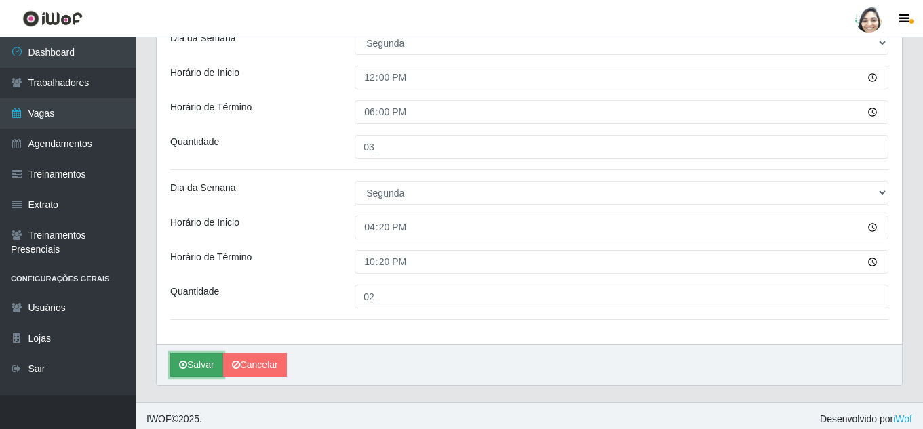
click at [189, 365] on button "Salvar" at bounding box center [196, 365] width 53 height 24
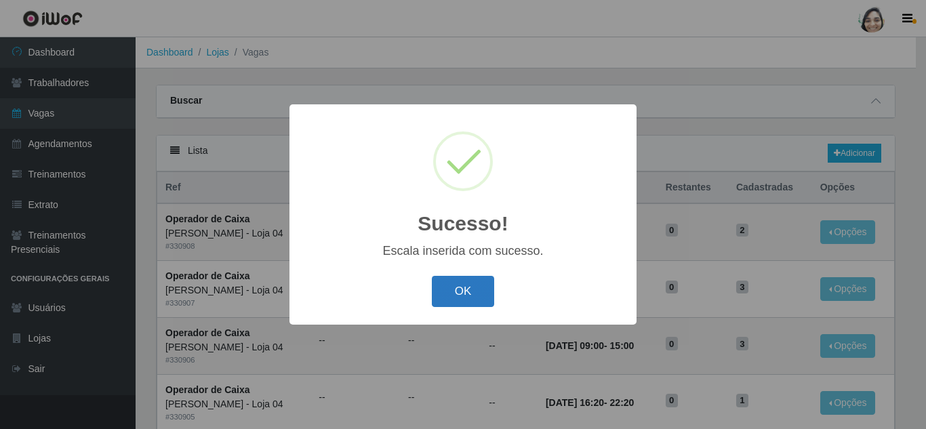
click at [472, 298] on button "OK" at bounding box center [463, 292] width 63 height 32
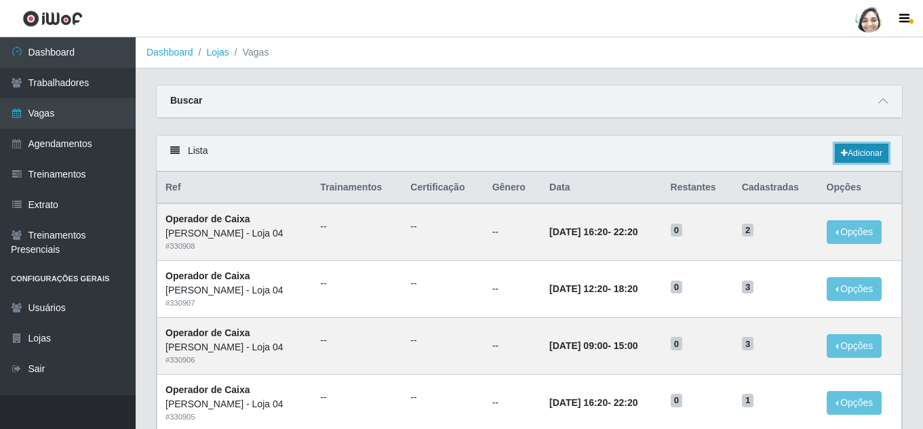
click at [848, 156] on link "Adicionar" at bounding box center [861, 153] width 54 height 19
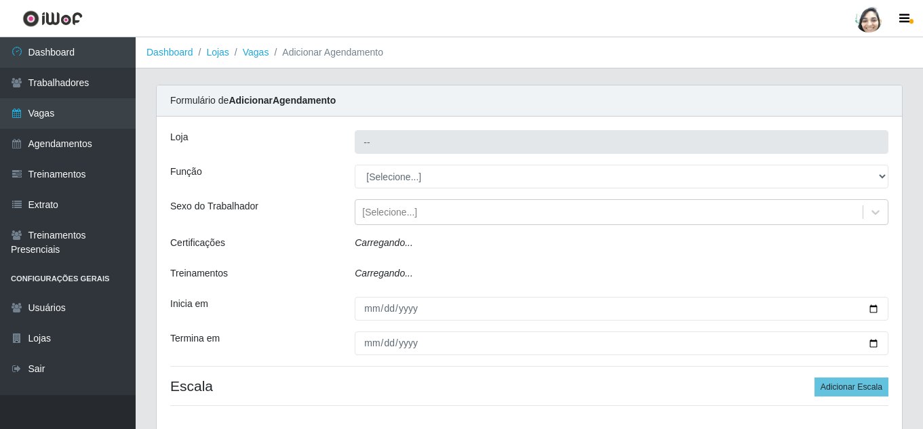
type input "[PERSON_NAME] - Loja 04"
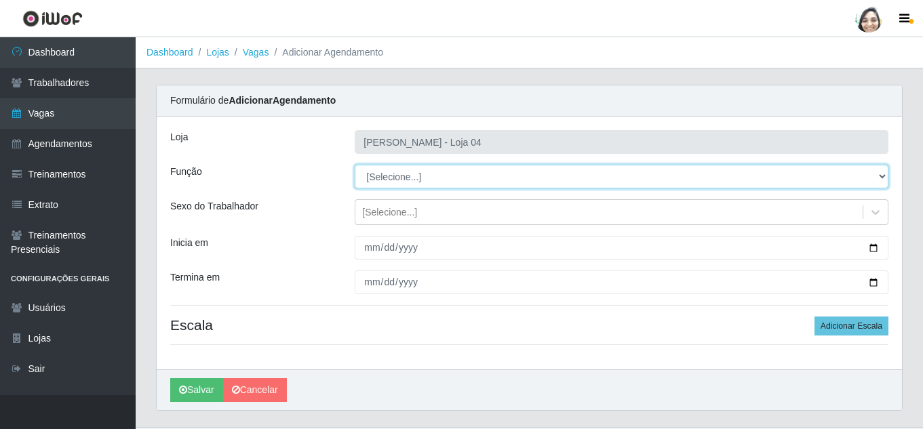
click at [391, 176] on select "[Selecione...] ASG ASG + ASG ++ Auxiliar de Depósito Auxiliar de Depósito + Aux…" at bounding box center [621, 177] width 533 height 24
select select "22"
click at [355, 165] on select "[Selecione...] ASG ASG + ASG ++ Auxiliar de Depósito Auxiliar de Depósito + Aux…" at bounding box center [621, 177] width 533 height 24
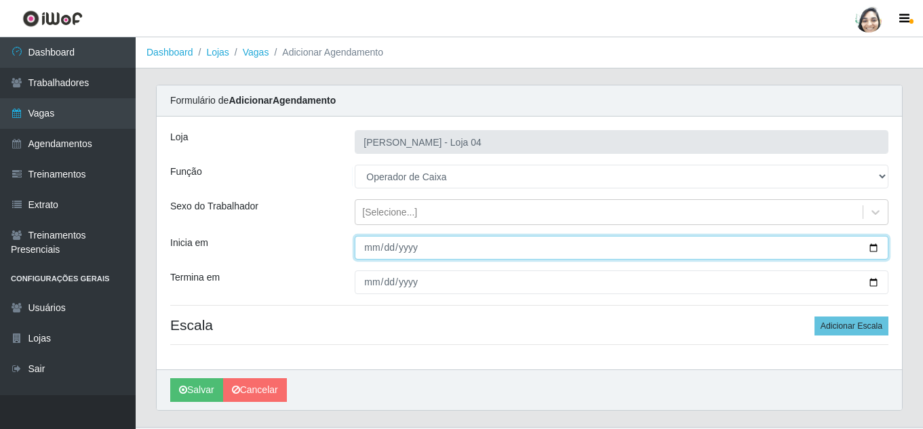
click at [365, 237] on input "Inicia em" at bounding box center [621, 248] width 533 height 24
type input "[DATE]"
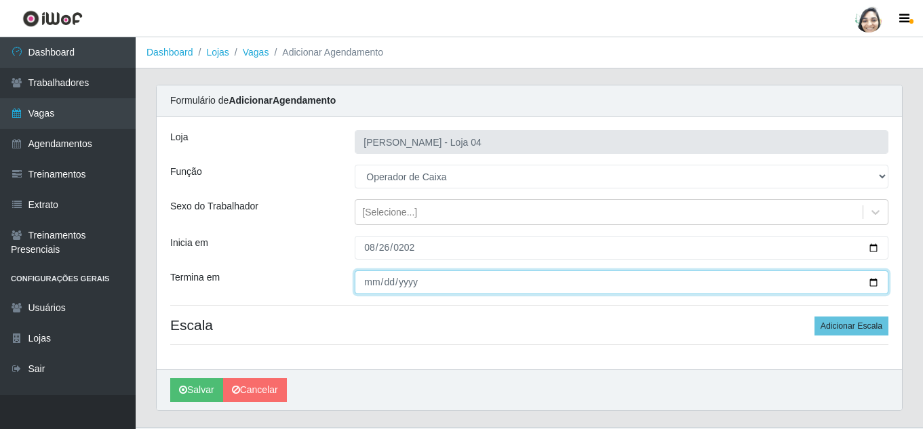
click at [376, 283] on input "Termina em" at bounding box center [621, 282] width 533 height 24
type input "[DATE]"
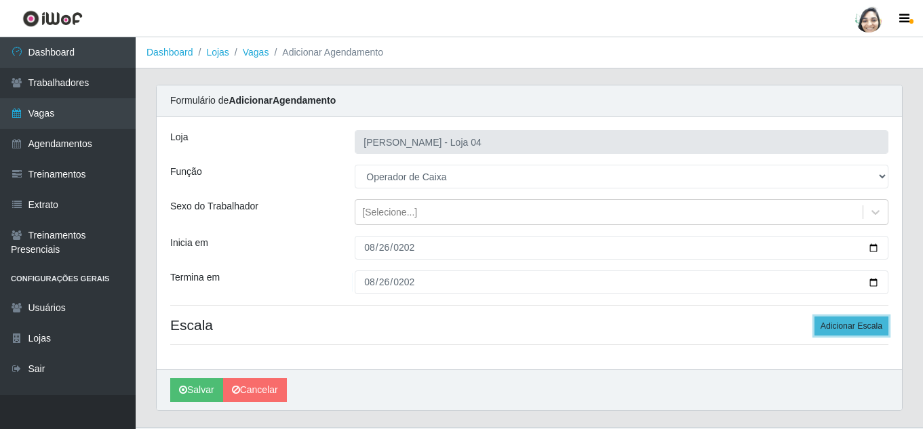
click at [846, 331] on button "Adicionar Escala" at bounding box center [851, 326] width 74 height 19
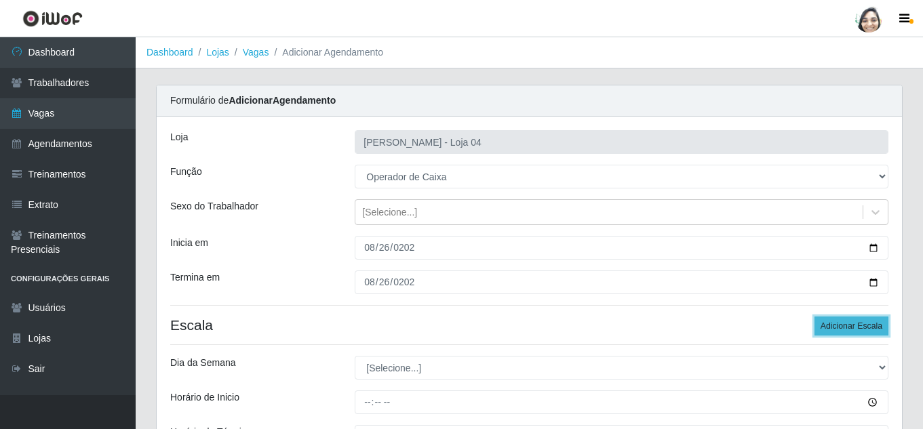
click at [846, 331] on button "Adicionar Escala" at bounding box center [851, 326] width 74 height 19
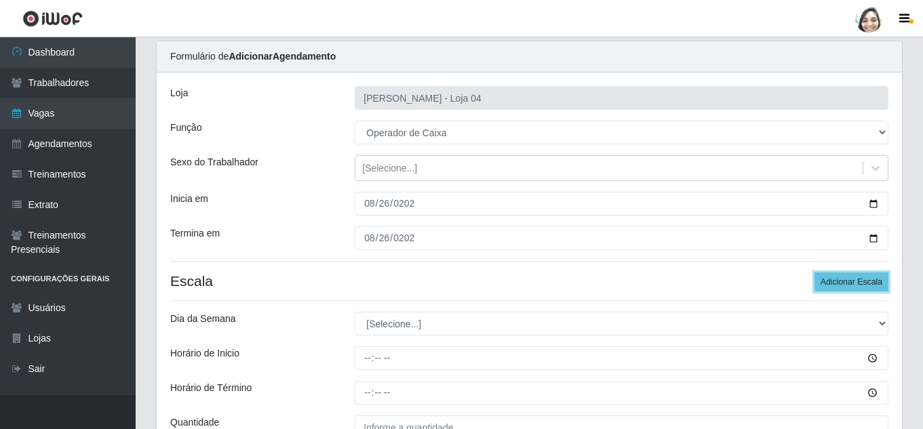
scroll to position [68, 0]
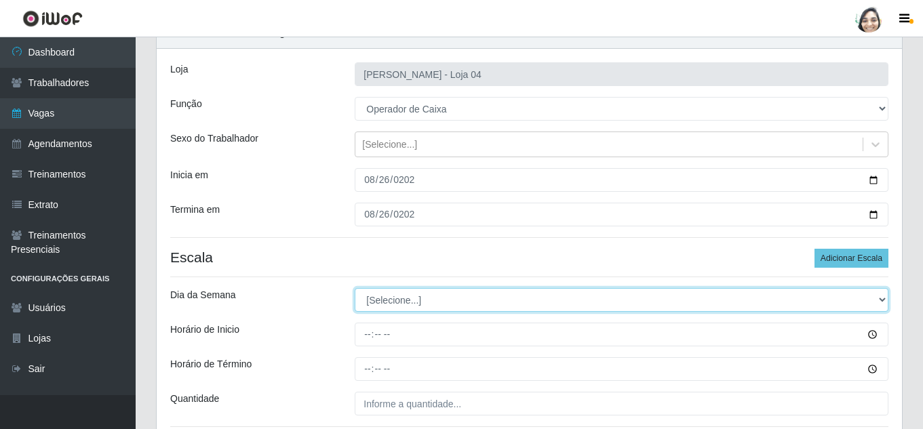
click at [502, 296] on select "[Selecione...] Segunda Terça Quarta Quinta Sexta Sábado Domingo" at bounding box center [621, 300] width 533 height 24
select select "2"
click at [355, 288] on select "[Selecione...] Segunda Terça Quarta Quinta Sexta Sábado Domingo" at bounding box center [621, 300] width 533 height 24
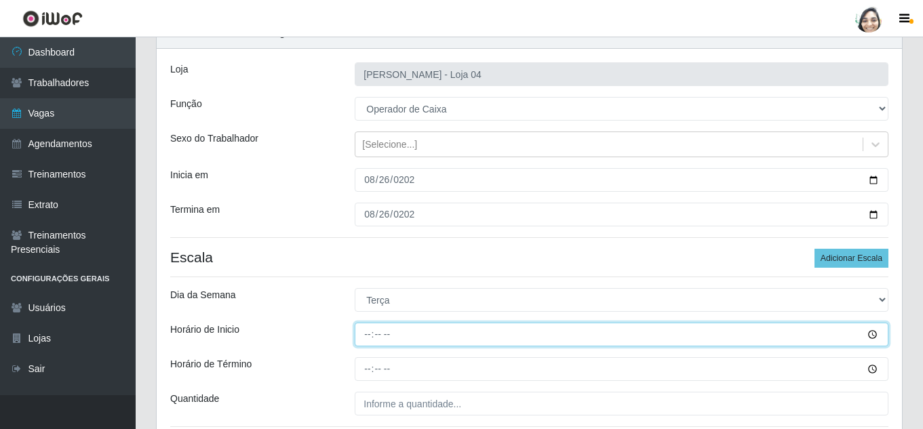
click at [369, 333] on input "Horário de Inicio" at bounding box center [621, 335] width 533 height 24
type input "08:20"
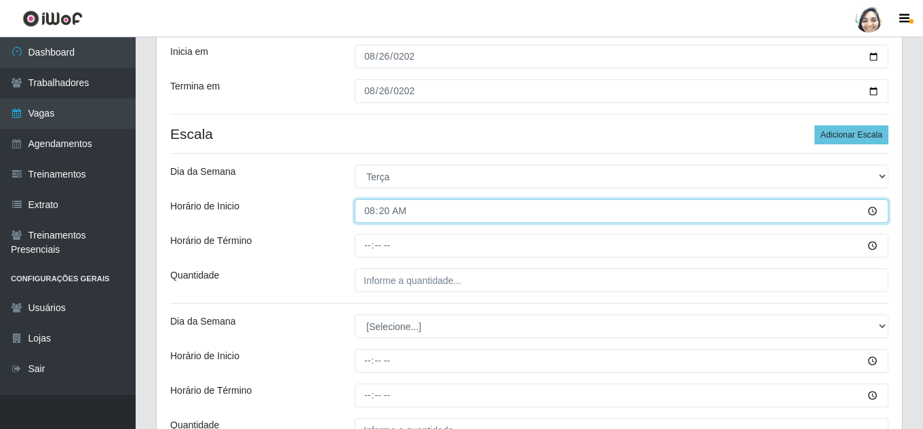
scroll to position [203, 0]
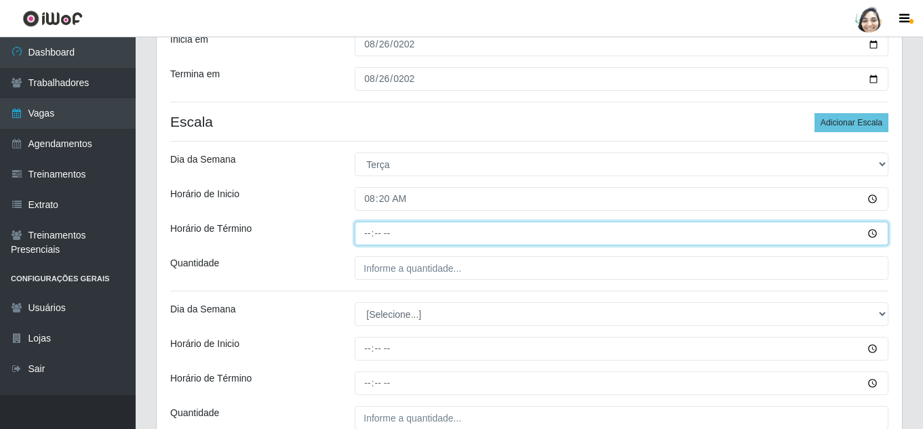
click at [367, 241] on input "Horário de Término" at bounding box center [621, 234] width 533 height 24
type input "14:20"
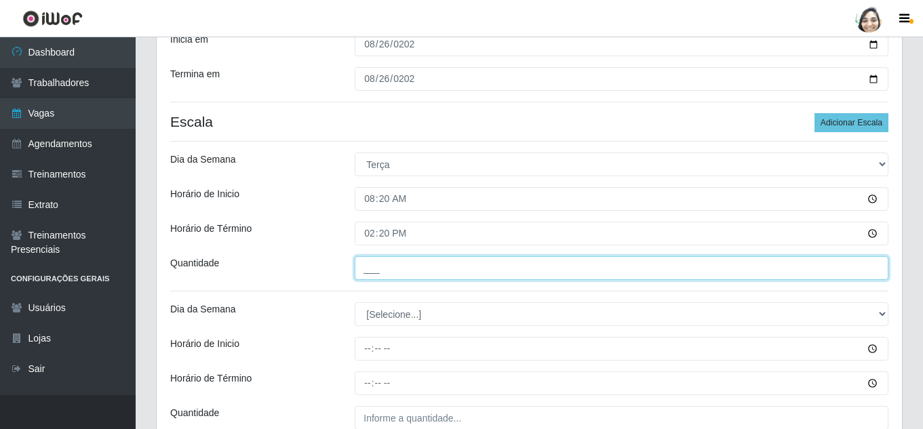
click at [383, 266] on input "___" at bounding box center [621, 268] width 533 height 24
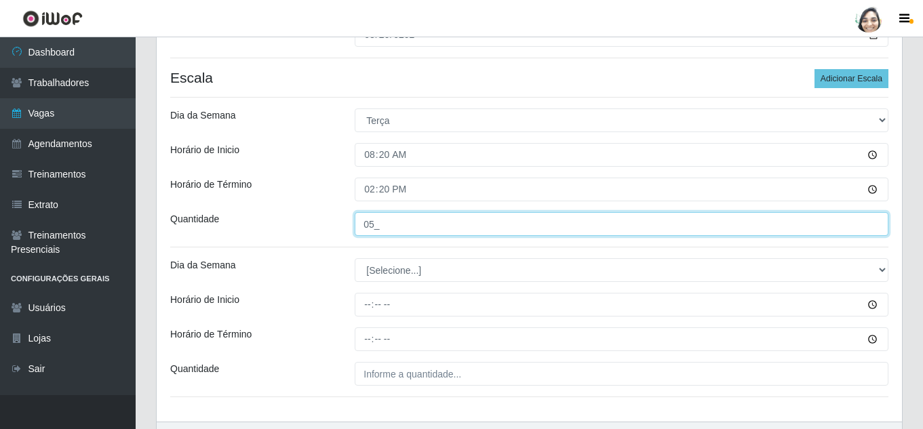
scroll to position [271, 0]
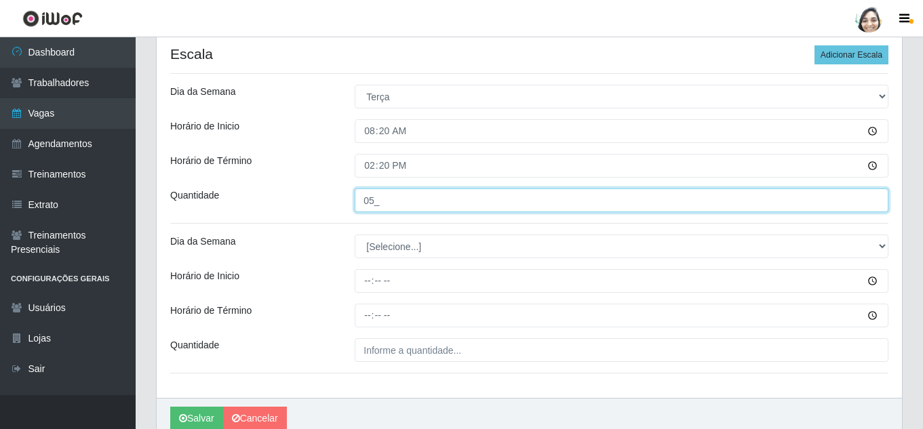
type input "05_"
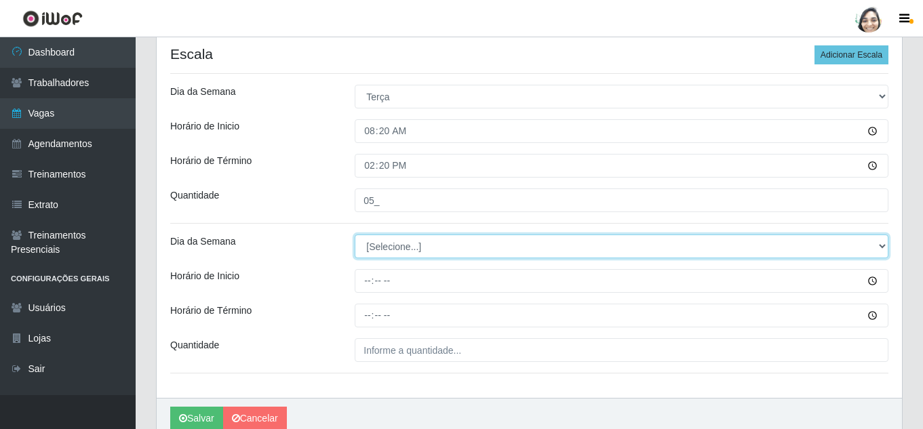
click at [375, 247] on select "[Selecione...] Segunda Terça Quarta Quinta Sexta Sábado Domingo" at bounding box center [621, 247] width 533 height 24
select select "2"
click at [355, 235] on select "[Selecione...] Segunda Terça Quarta Quinta Sexta Sábado Domingo" at bounding box center [621, 247] width 533 height 24
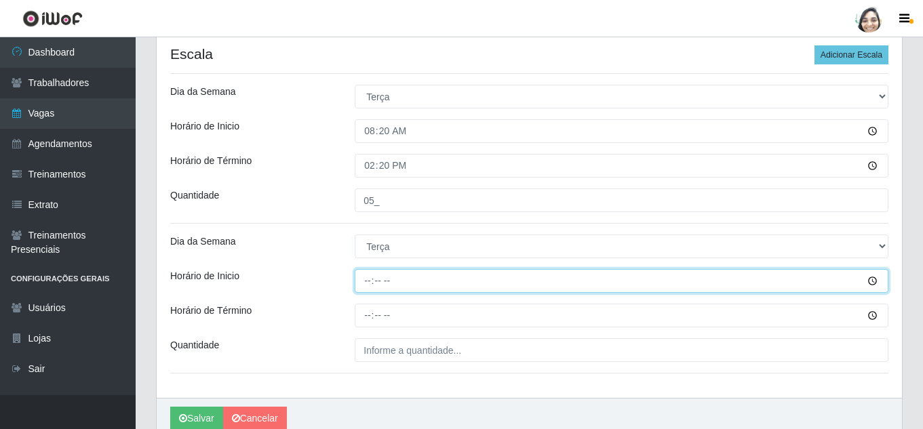
drag, startPoint x: 365, startPoint y: 275, endPoint x: 382, endPoint y: 281, distance: 18.3
click at [366, 275] on input "Horário de Inicio" at bounding box center [621, 281] width 533 height 24
type input "12:20"
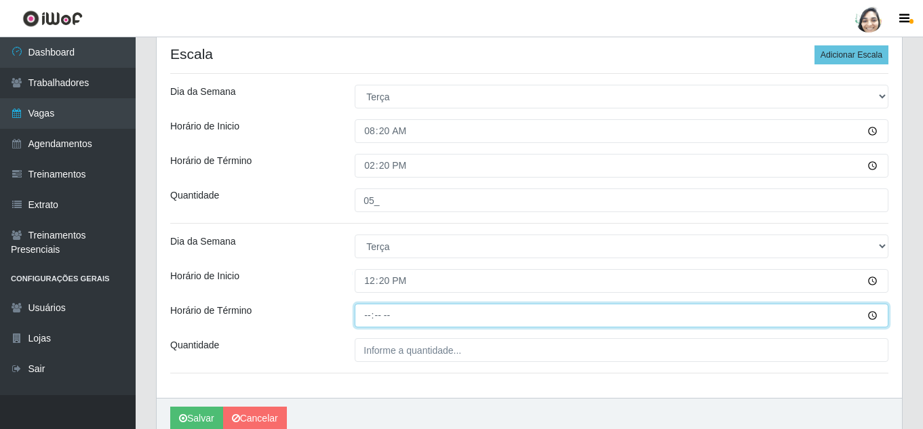
click at [370, 317] on input "Horário de Término" at bounding box center [621, 316] width 533 height 24
type input "18:20"
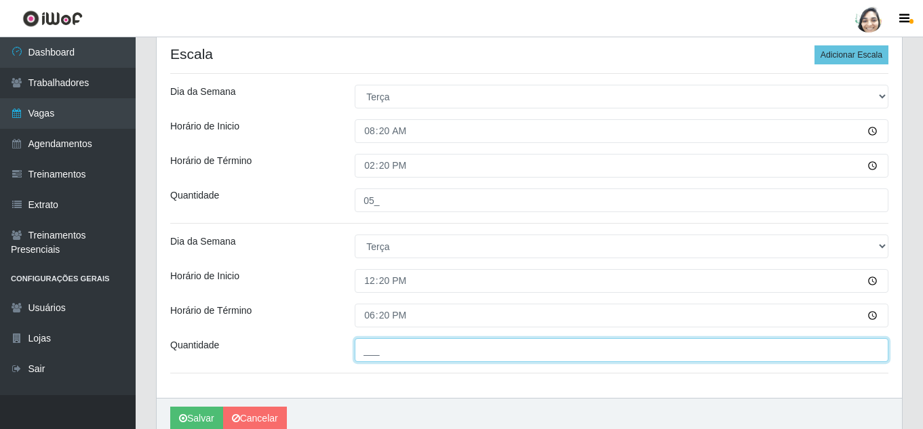
click at [390, 352] on input "___" at bounding box center [621, 350] width 533 height 24
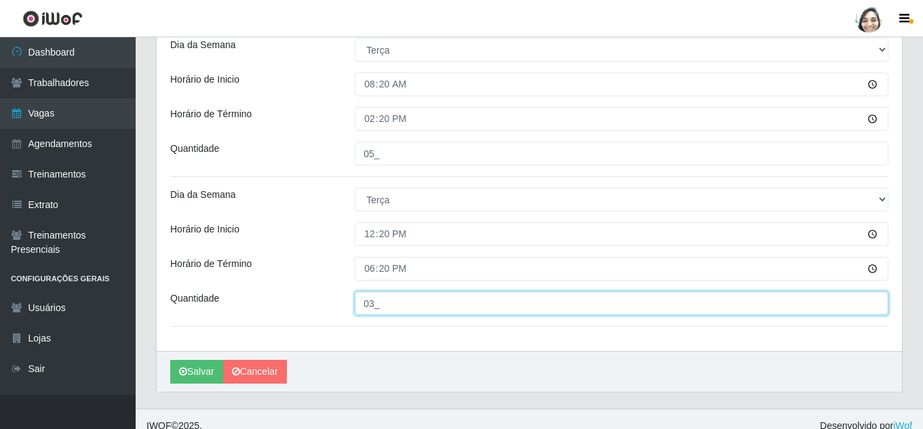
scroll to position [331, 0]
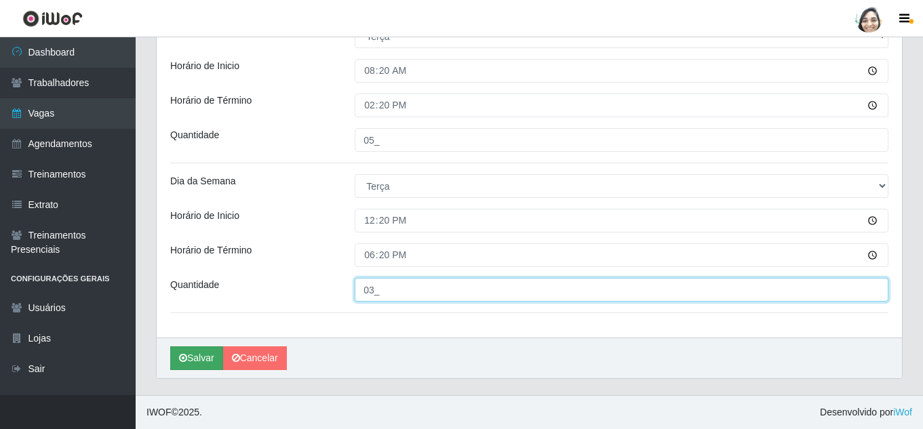
type input "03_"
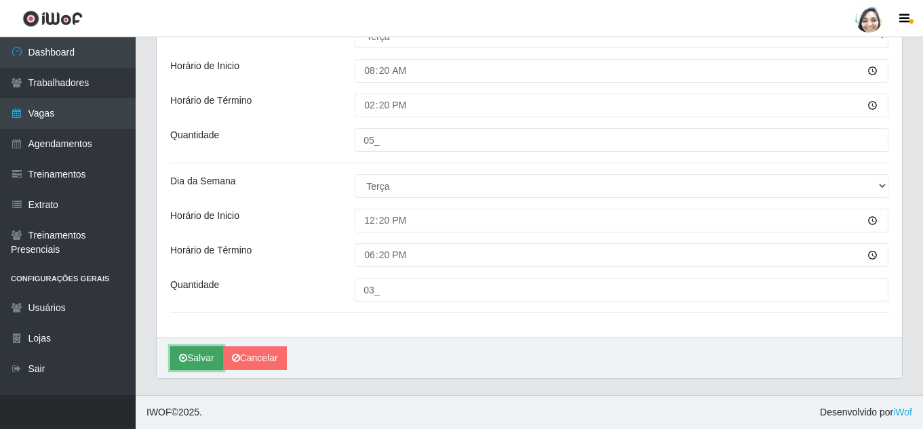
click at [197, 359] on button "Salvar" at bounding box center [196, 358] width 53 height 24
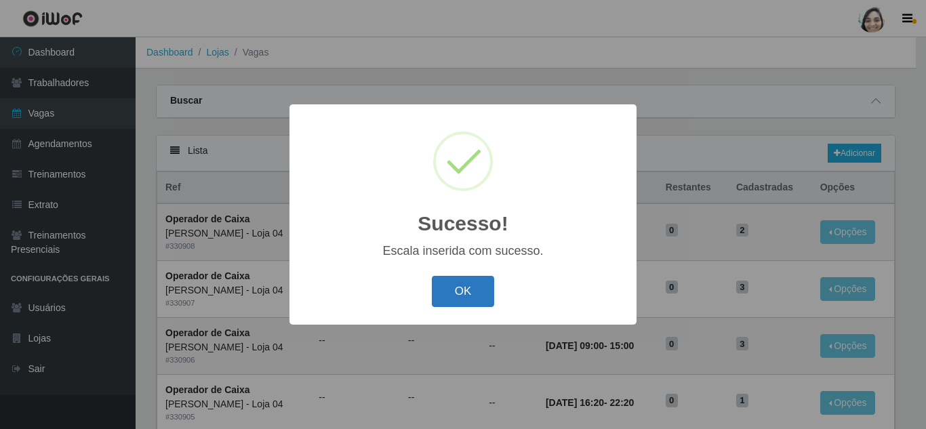
click at [447, 306] on button "OK" at bounding box center [463, 292] width 63 height 32
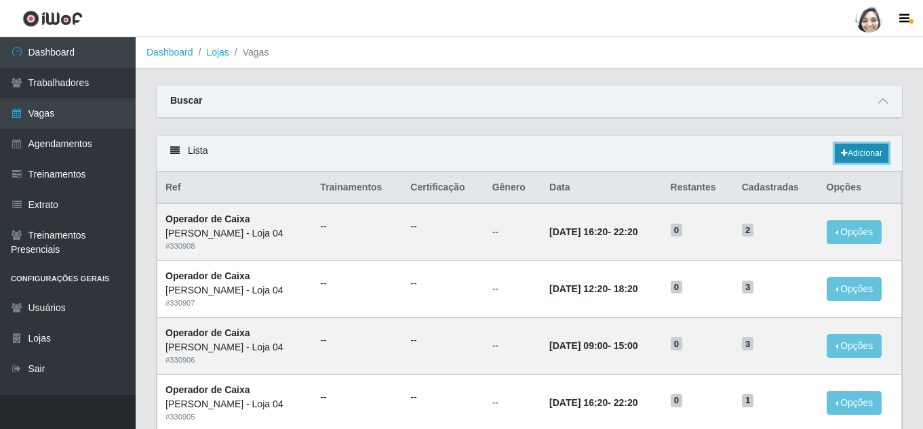
click at [851, 163] on link "Adicionar" at bounding box center [861, 153] width 54 height 19
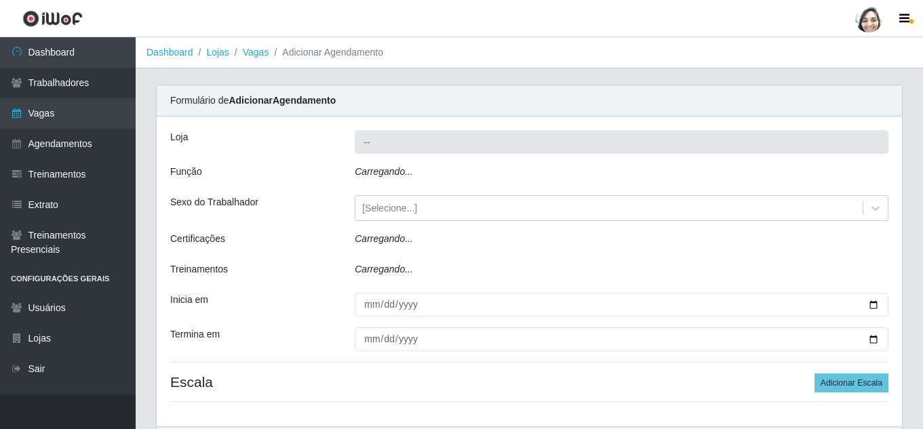
type input "[PERSON_NAME] - Loja 04"
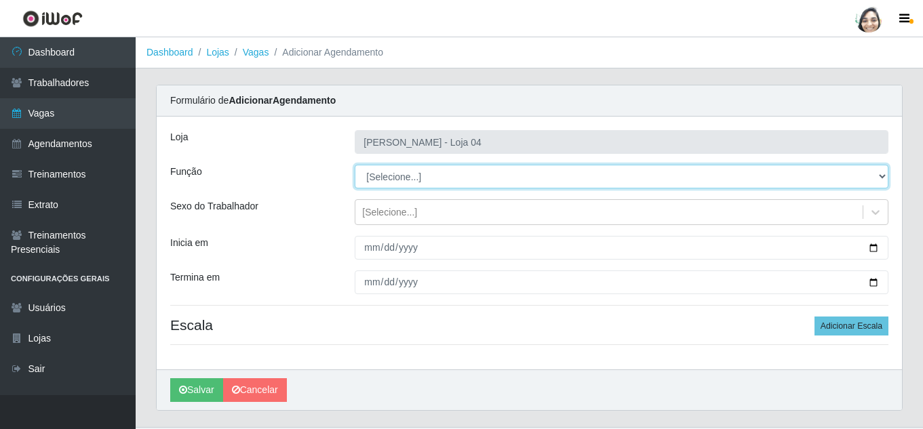
click at [391, 176] on select "[Selecione...] ASG ASG + ASG ++ Auxiliar de Depósito Auxiliar de Depósito + Aux…" at bounding box center [621, 177] width 533 height 24
select select "22"
click at [355, 165] on select "[Selecione...] ASG ASG + ASG ++ Auxiliar de Depósito Auxiliar de Depósito + Aux…" at bounding box center [621, 177] width 533 height 24
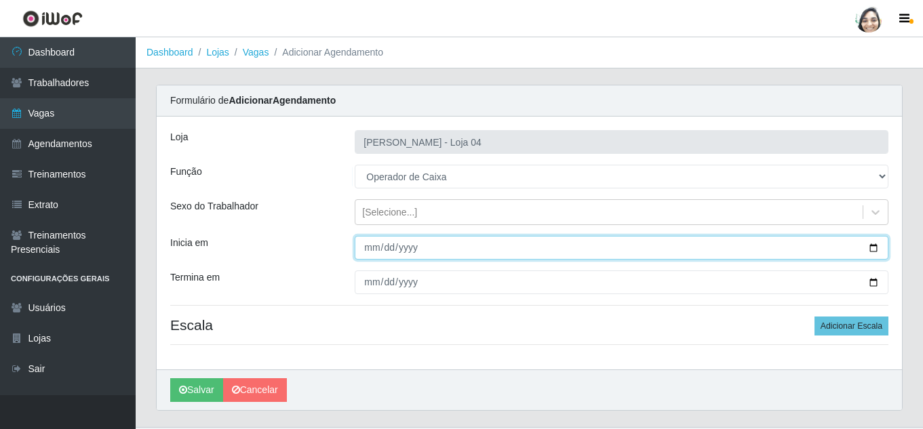
click at [363, 249] on input "Inicia em" at bounding box center [621, 248] width 533 height 24
type input "[DATE]"
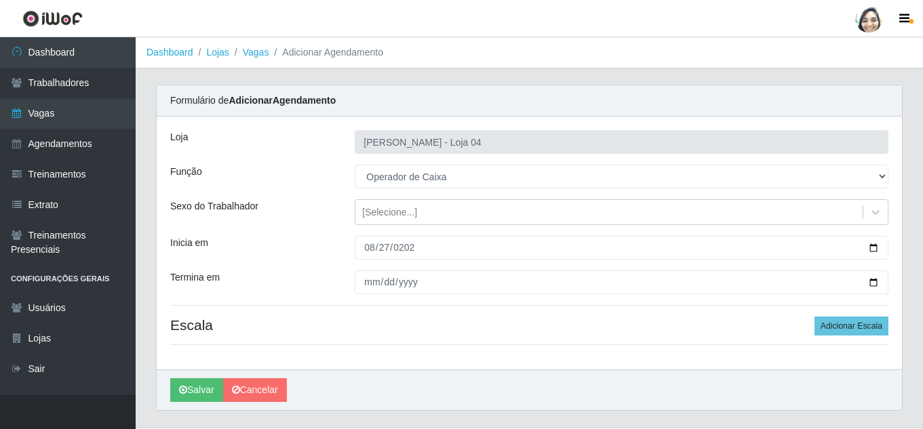
click at [365, 266] on div "Loja Mar Vermelho - Loja 04 Função [Selecione...] ASG ASG + ASG ++ Auxiliar de …" at bounding box center [529, 243] width 745 height 253
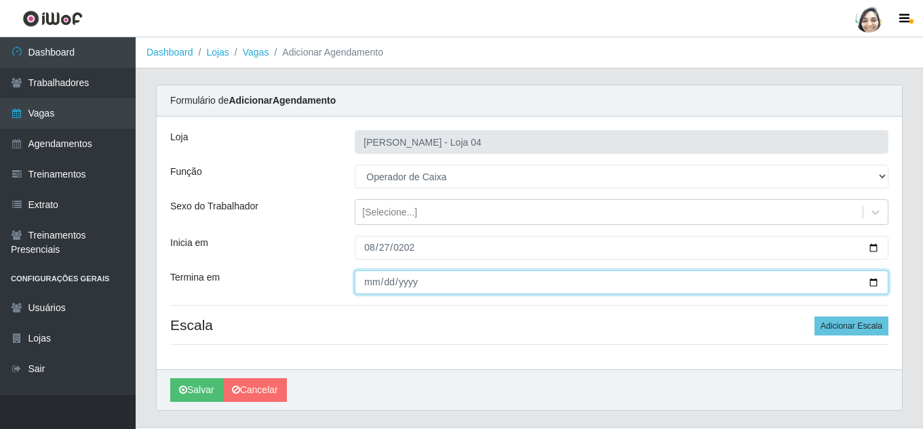
click at [378, 276] on input "Termina em" at bounding box center [621, 282] width 533 height 24
type input "[DATE]"
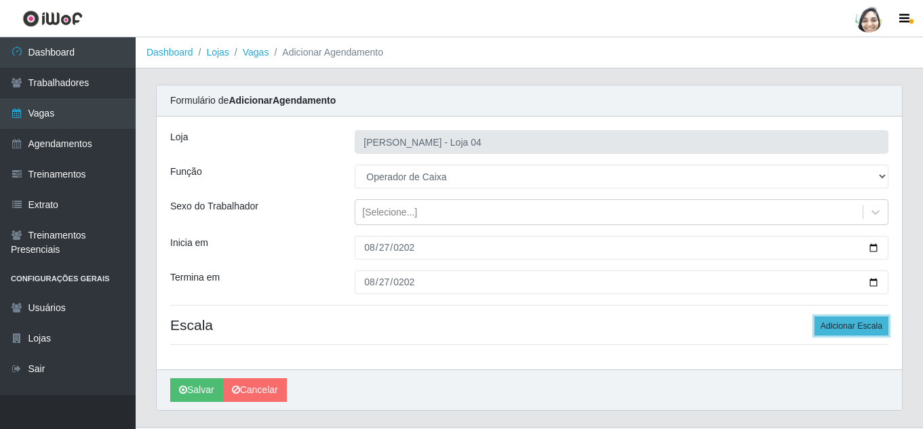
click at [849, 329] on button "Adicionar Escala" at bounding box center [851, 326] width 74 height 19
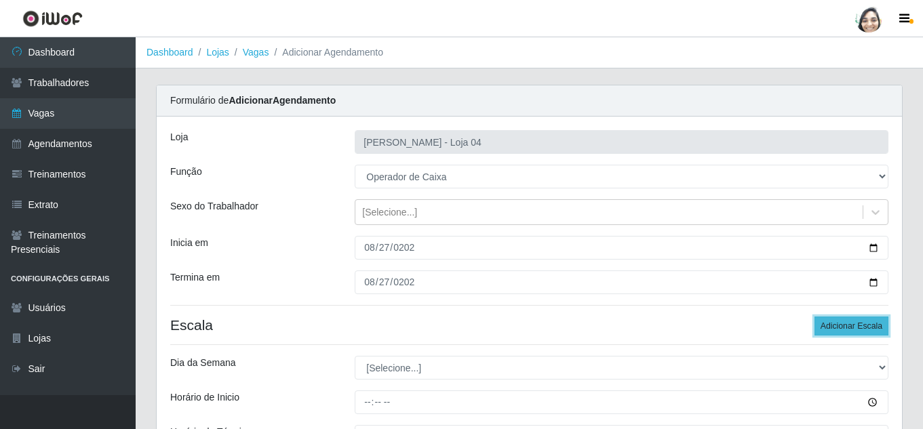
click at [849, 329] on button "Adicionar Escala" at bounding box center [851, 326] width 74 height 19
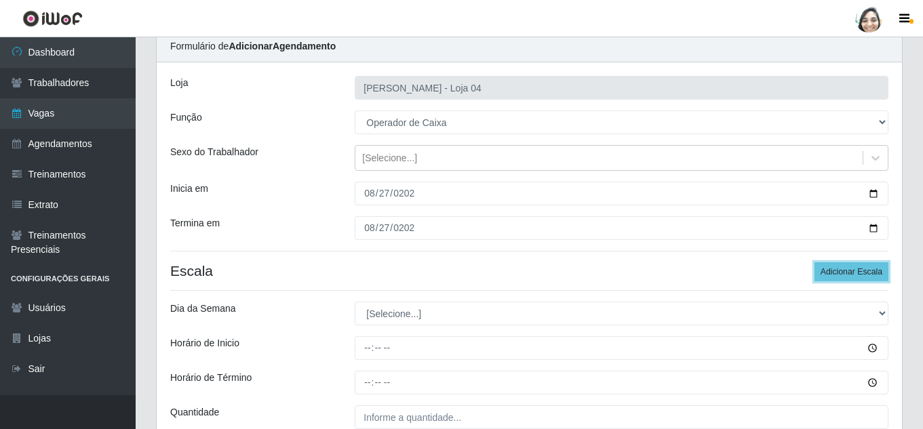
scroll to position [136, 0]
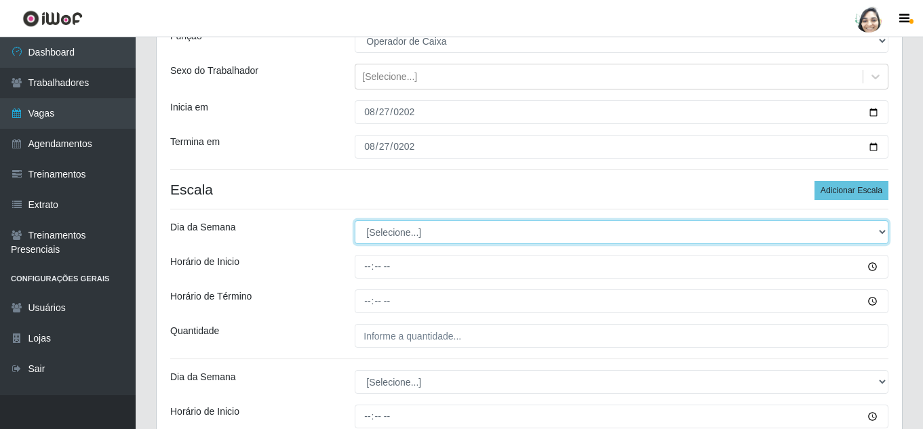
click at [398, 231] on select "[Selecione...] Segunda Terça Quarta Quinta Sexta Sábado Domingo" at bounding box center [621, 232] width 533 height 24
select select "3"
click at [355, 220] on select "[Selecione...] Segunda Terça Quarta Quinta Sexta Sábado Domingo" at bounding box center [621, 232] width 533 height 24
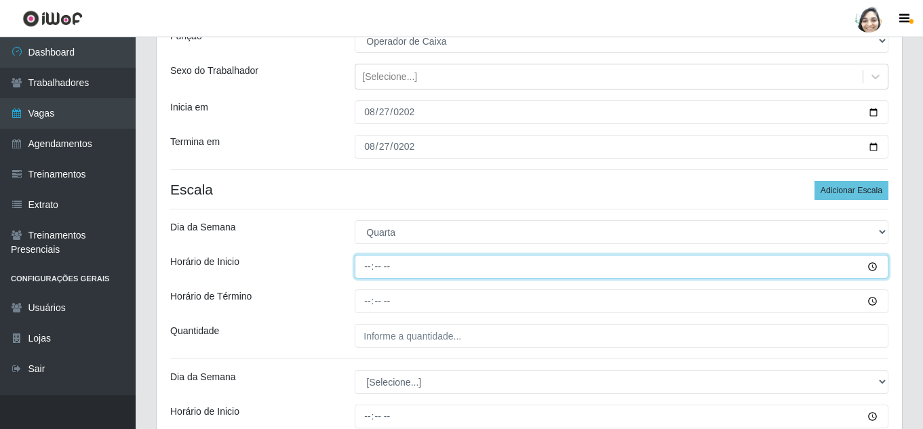
click at [369, 268] on input "Horário de Inicio" at bounding box center [621, 267] width 533 height 24
type input "08:20"
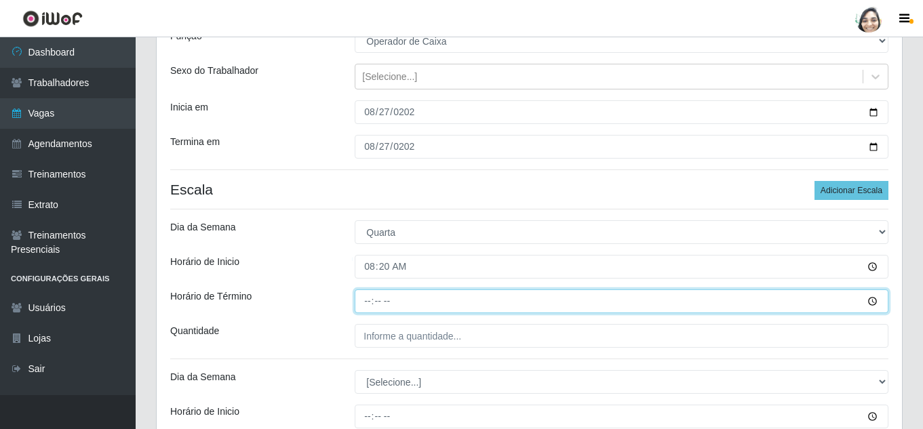
click at [365, 302] on input "Horário de Término" at bounding box center [621, 301] width 533 height 24
type input "14:20"
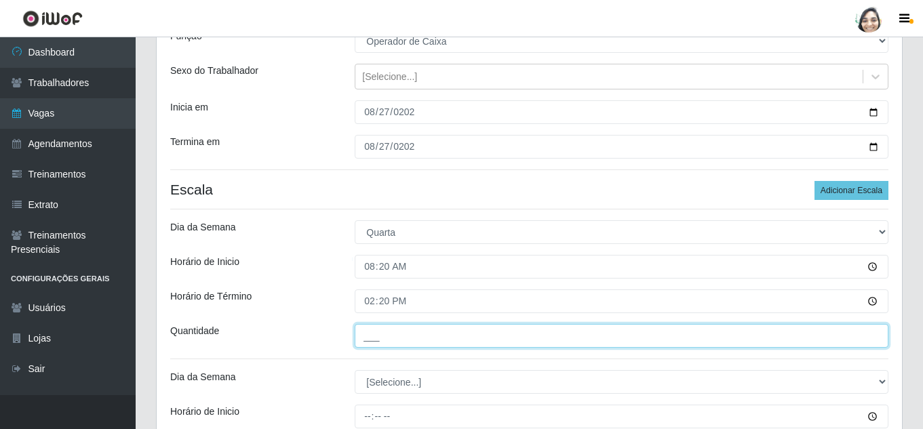
click at [375, 334] on input "___" at bounding box center [621, 336] width 533 height 24
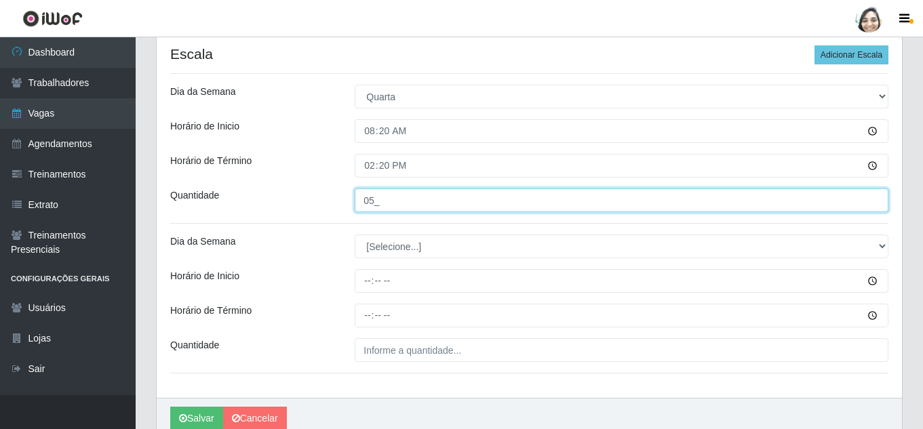
type input "05_"
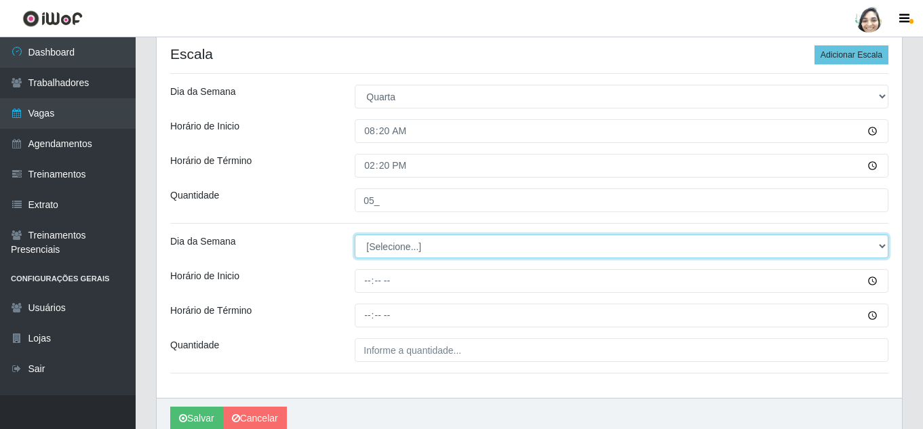
click at [371, 251] on select "[Selecione...] Segunda Terça Quarta Quinta Sexta Sábado Domingo" at bounding box center [621, 247] width 533 height 24
select select "3"
click at [355, 235] on select "[Selecione...] Segunda Terça Quarta Quinta Sexta Sábado Domingo" at bounding box center [621, 247] width 533 height 24
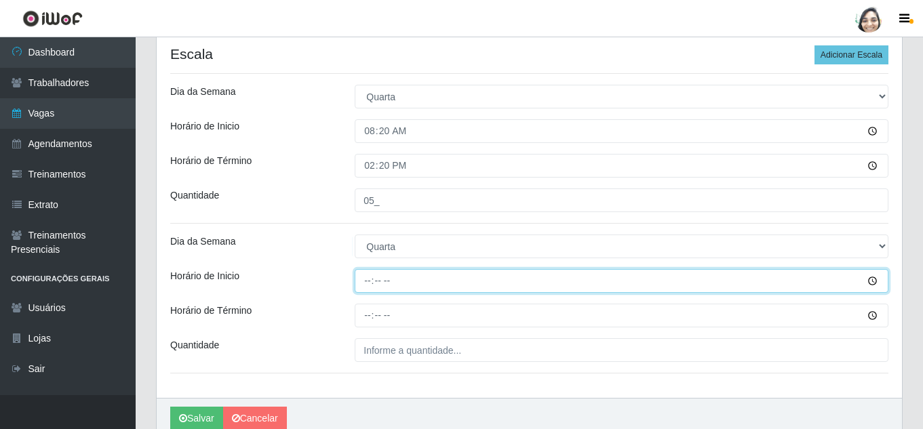
click at [373, 276] on input "Horário de Inicio" at bounding box center [621, 281] width 533 height 24
type input "16:20"
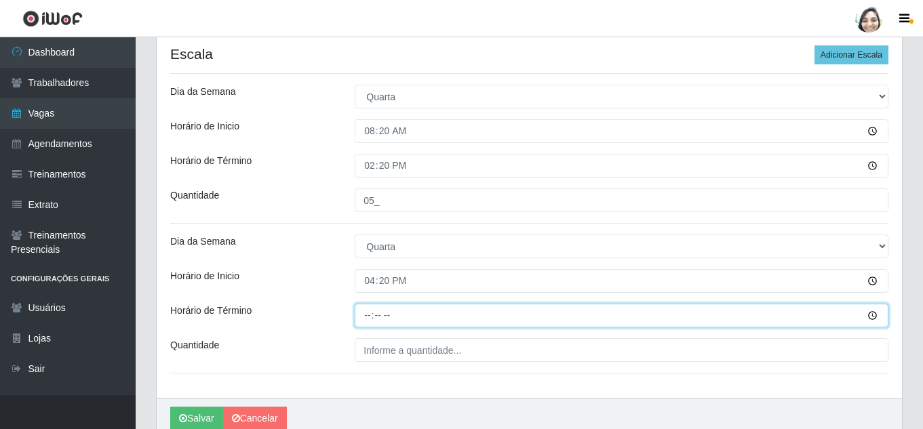
click at [367, 316] on input "Horário de Término" at bounding box center [621, 316] width 533 height 24
type input "22:20"
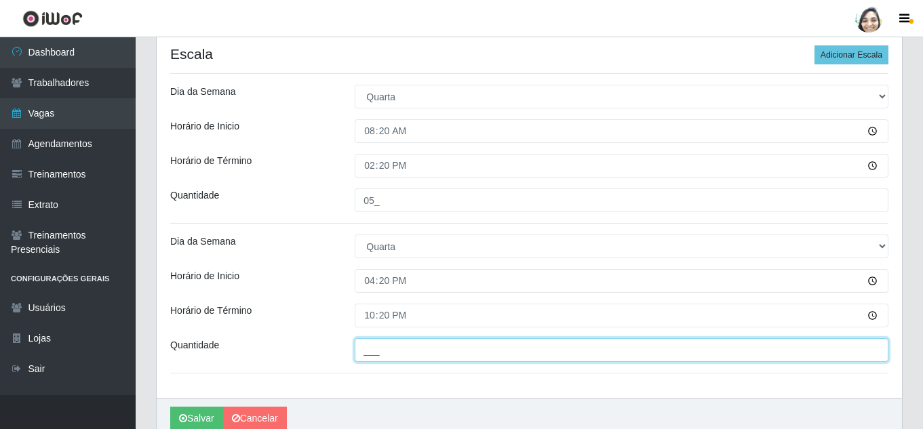
click at [420, 347] on input "___" at bounding box center [621, 350] width 533 height 24
type input "01_"
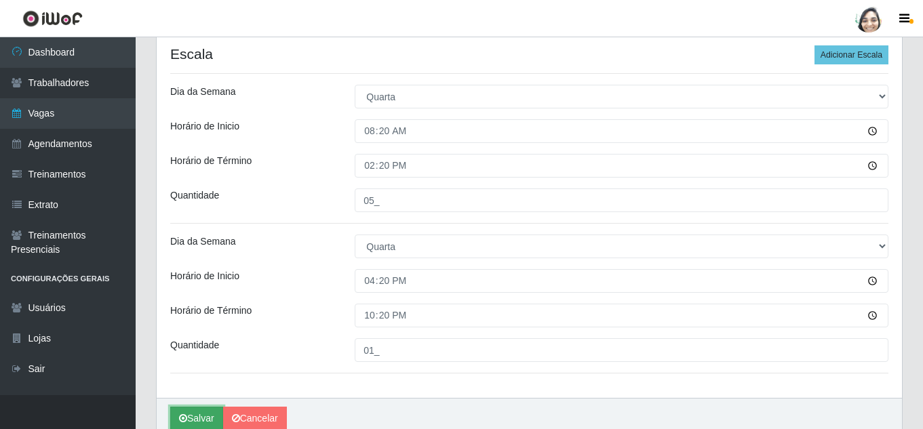
click at [201, 416] on button "Salvar" at bounding box center [196, 419] width 53 height 24
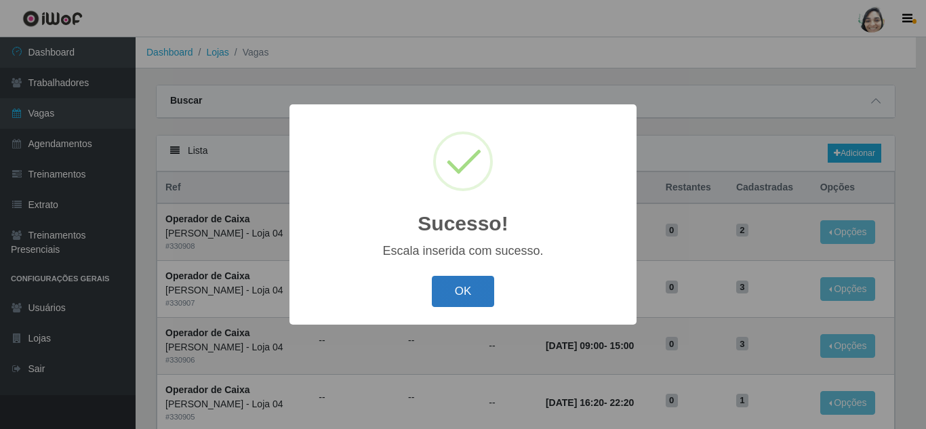
click at [485, 287] on button "OK" at bounding box center [463, 292] width 63 height 32
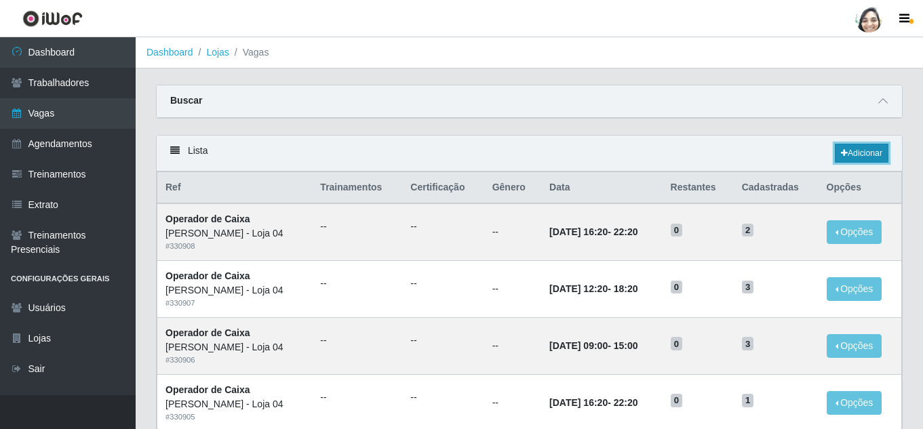
click at [845, 153] on link "Adicionar" at bounding box center [861, 153] width 54 height 19
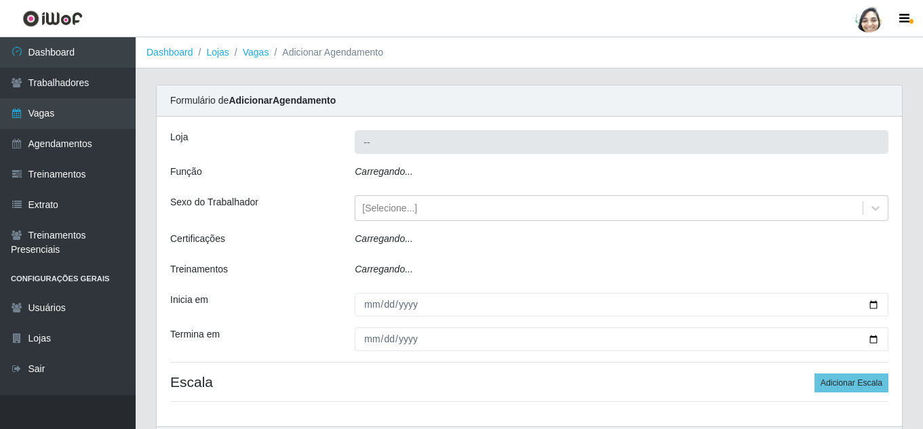
type input "[PERSON_NAME] - Loja 04"
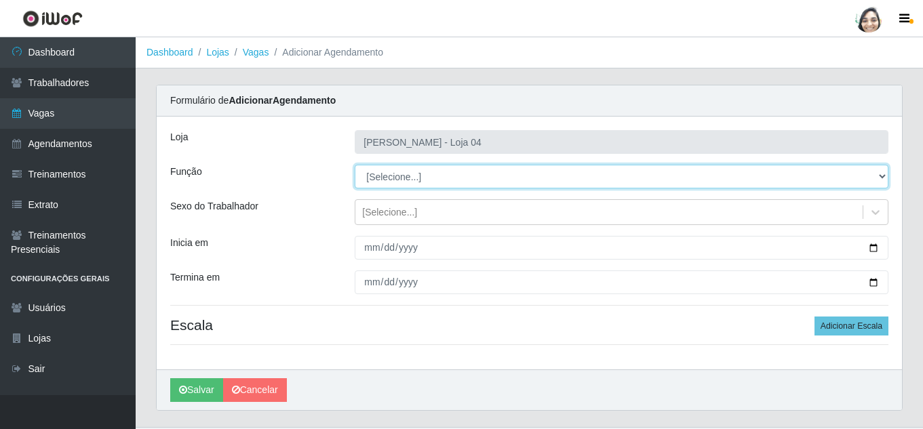
click at [388, 177] on select "[Selecione...] ASG ASG + ASG ++ Auxiliar de Depósito Auxiliar de Depósito + Aux…" at bounding box center [621, 177] width 533 height 24
select select "22"
click at [355, 165] on select "[Selecione...] ASG ASG + ASG ++ Auxiliar de Depósito Auxiliar de Depósito + Aux…" at bounding box center [621, 177] width 533 height 24
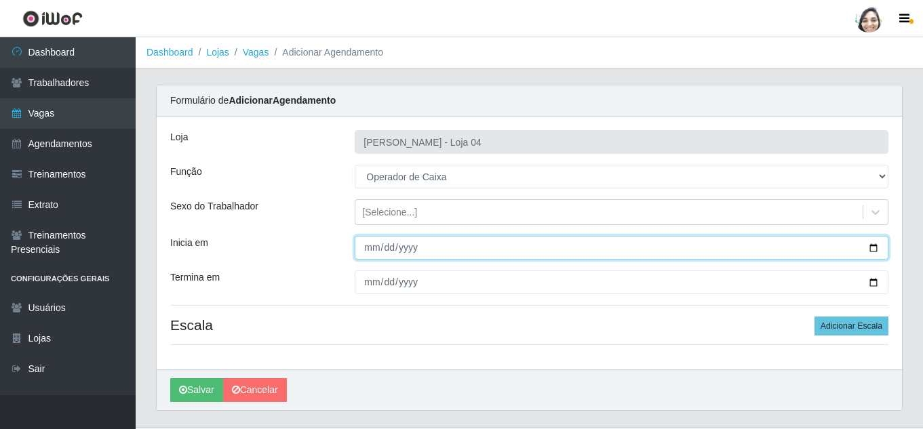
click at [370, 246] on input "Inicia em" at bounding box center [621, 248] width 533 height 24
type input "[DATE]"
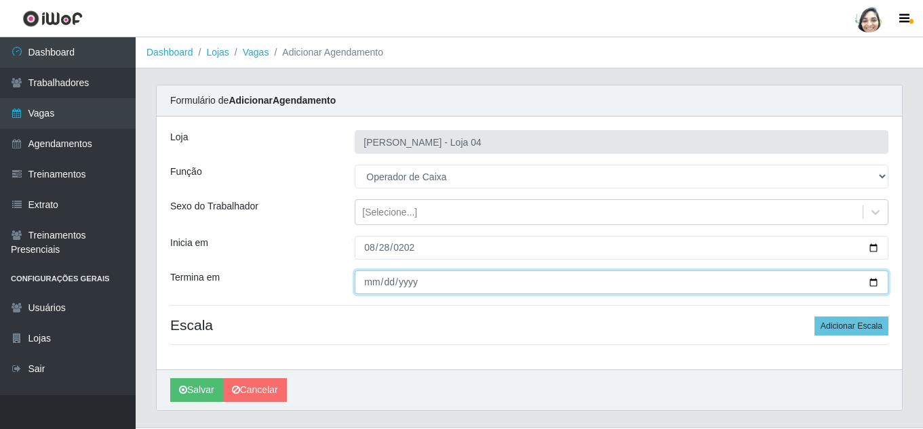
click at [373, 279] on input "Termina em" at bounding box center [621, 282] width 533 height 24
type input "[DATE]"
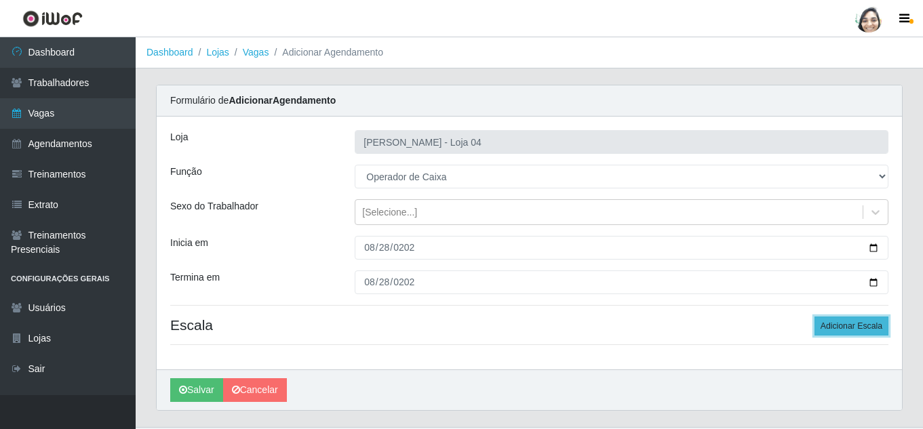
click at [849, 325] on button "Adicionar Escala" at bounding box center [851, 326] width 74 height 19
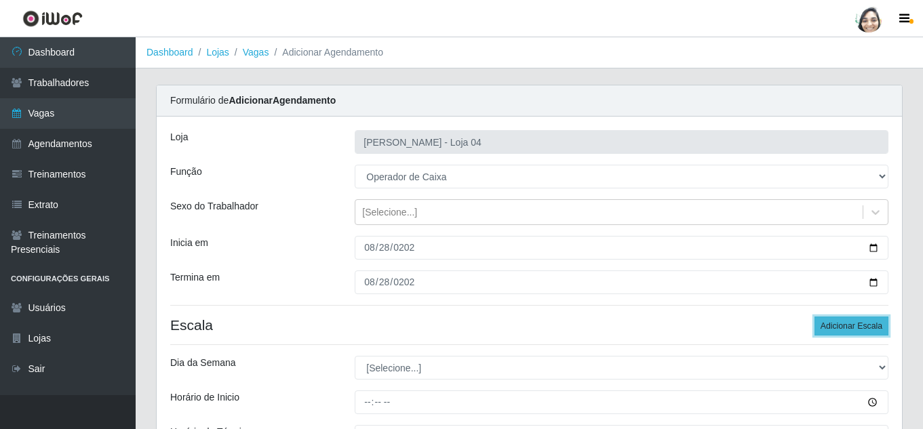
click at [849, 325] on button "Adicionar Escala" at bounding box center [851, 326] width 74 height 19
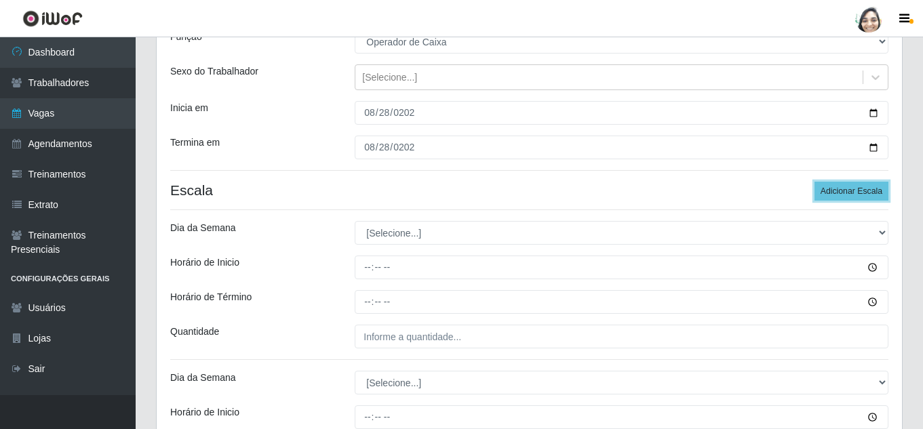
scroll to position [136, 0]
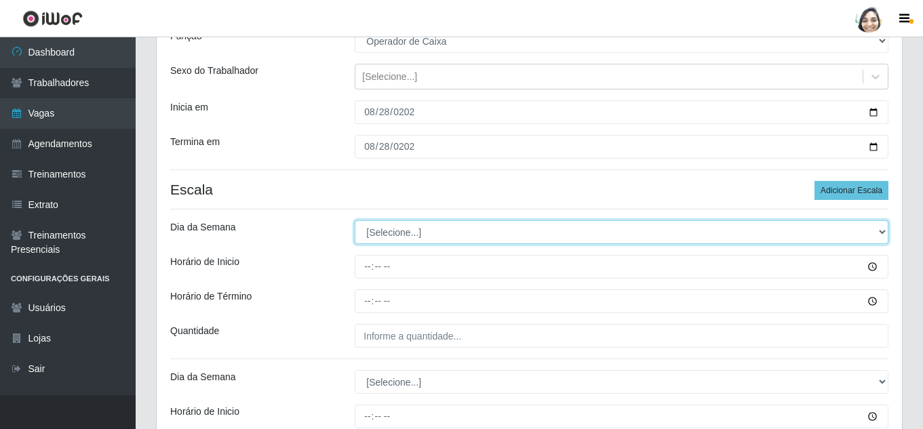
click at [403, 233] on select "[Selecione...] Segunda Terça Quarta Quinta Sexta Sábado Domingo" at bounding box center [621, 232] width 533 height 24
select select "4"
click at [355, 220] on select "[Selecione...] Segunda Terça Quarta Quinta Sexta Sábado Domingo" at bounding box center [621, 232] width 533 height 24
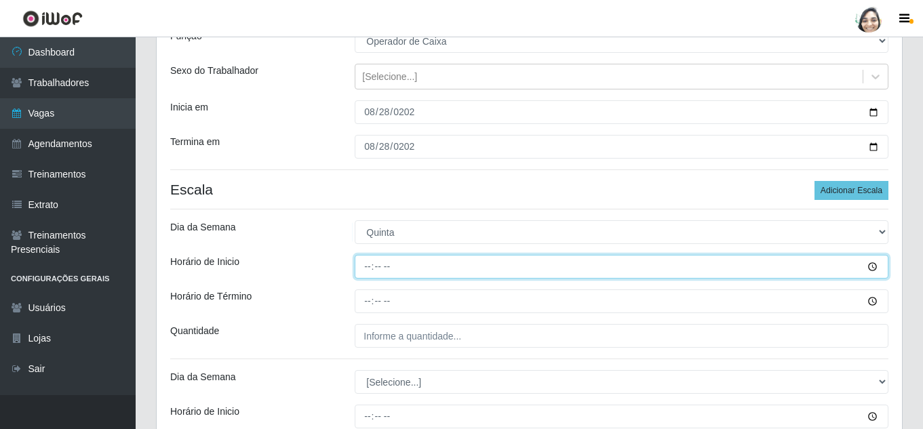
click at [370, 262] on input "Horário de Inicio" at bounding box center [621, 267] width 533 height 24
type input "08:20"
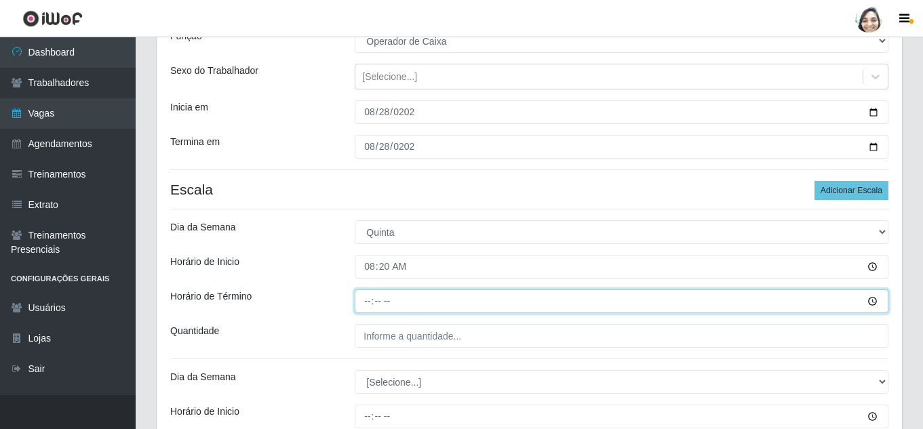
click at [370, 312] on input "Horário de Término" at bounding box center [621, 301] width 533 height 24
type input "14:20"
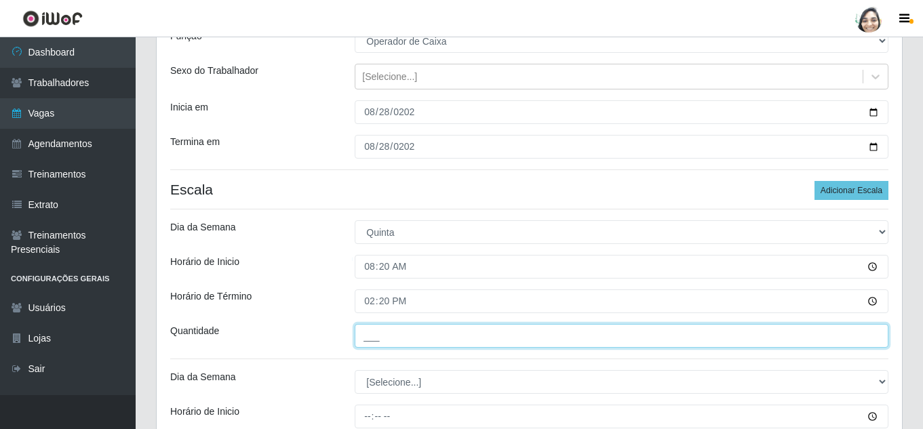
click at [375, 339] on input "___" at bounding box center [621, 336] width 533 height 24
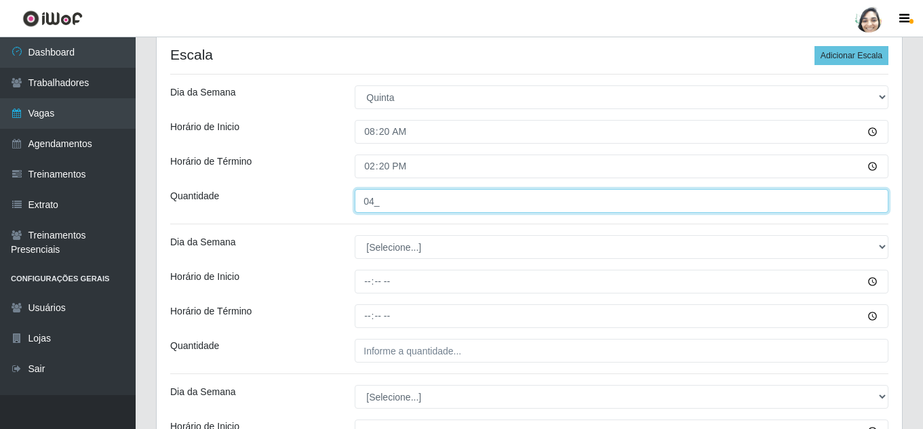
scroll to position [271, 0]
type input "04_"
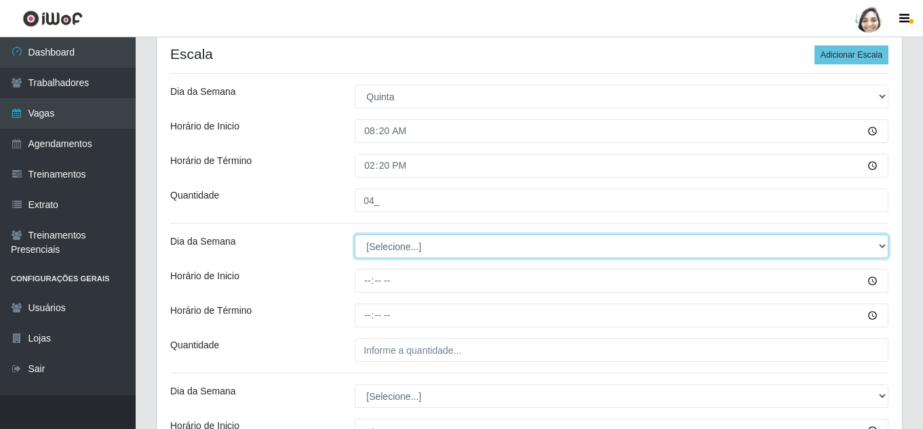
click at [400, 252] on select "[Selecione...] Segunda Terça Quarta Quinta Sexta Sábado Domingo" at bounding box center [621, 247] width 533 height 24
select select "4"
click at [355, 235] on select "[Selecione...] Segunda Terça Quarta Quinta Sexta Sábado Domingo" at bounding box center [621, 247] width 533 height 24
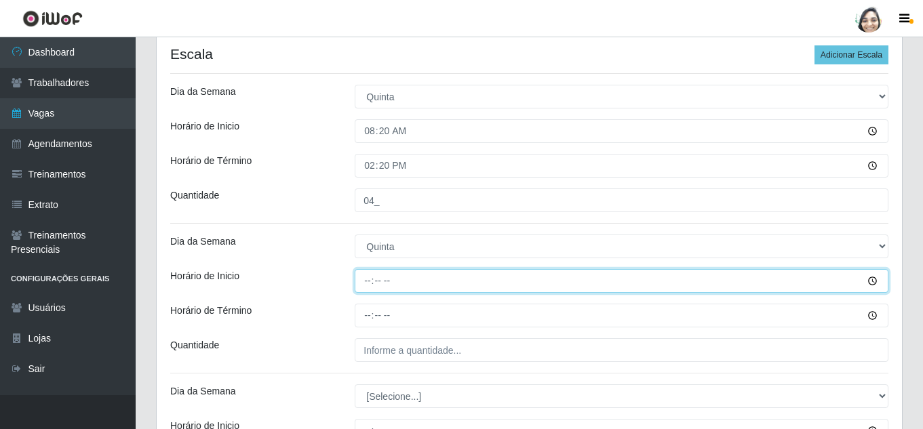
click at [373, 282] on input "Horário de Inicio" at bounding box center [621, 281] width 533 height 24
type input "12:20"
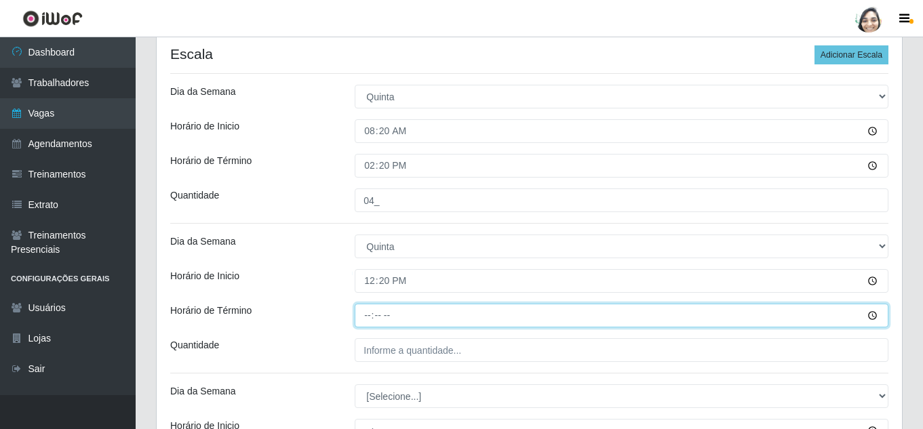
click at [365, 317] on input "Horário de Término" at bounding box center [621, 316] width 533 height 24
type input "18:20"
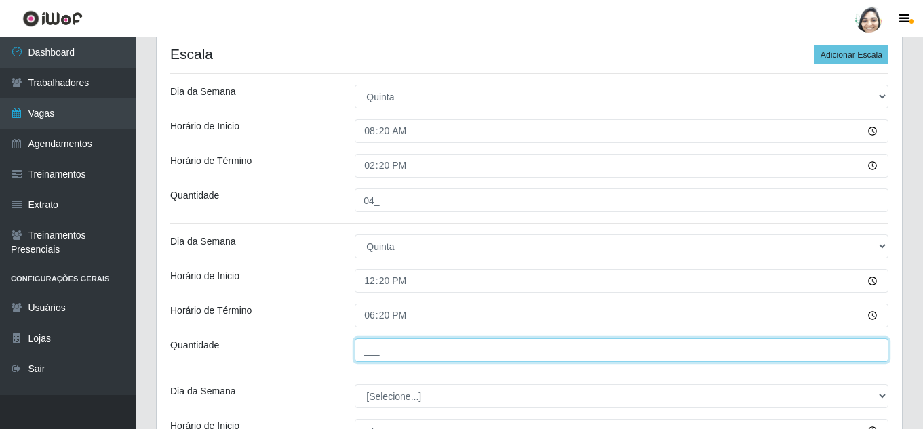
click at [420, 354] on input "___" at bounding box center [621, 350] width 533 height 24
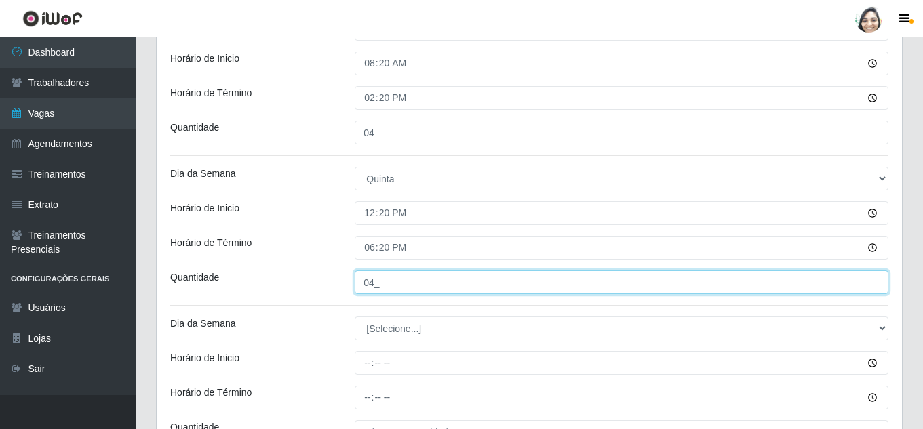
scroll to position [407, 0]
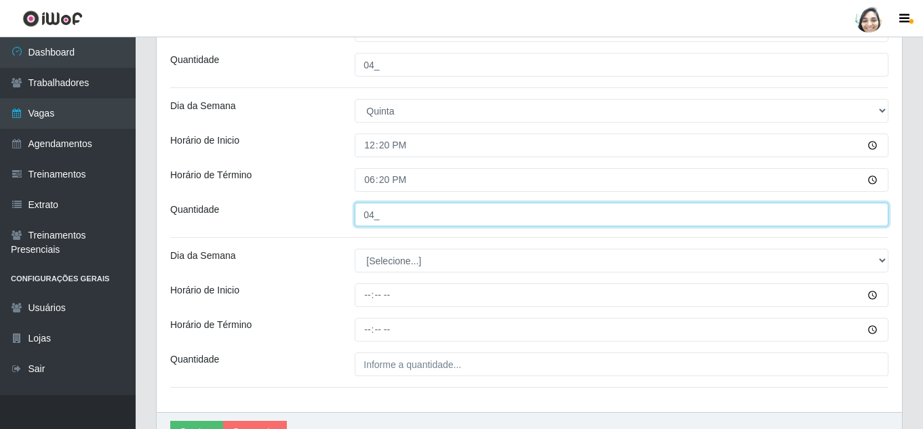
type input "04_"
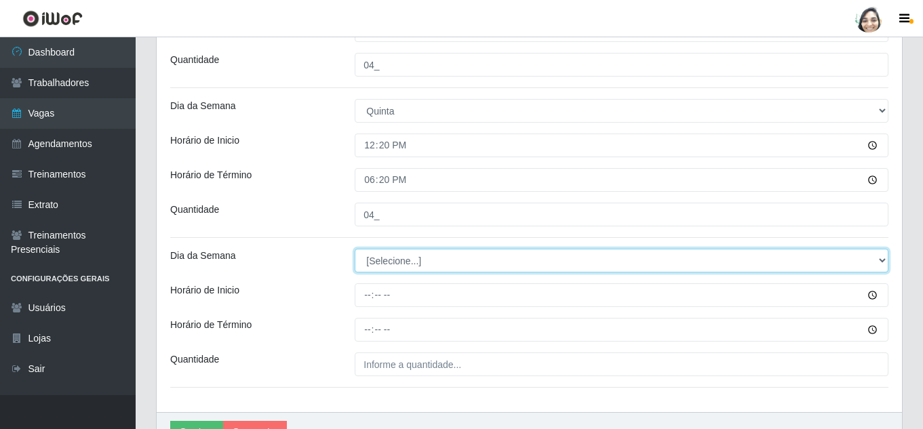
click at [401, 256] on select "[Selecione...] Segunda Terça Quarta Quinta Sexta Sábado Domingo" at bounding box center [621, 261] width 533 height 24
select select "4"
click at [355, 249] on select "[Selecione...] Segunda Terça Quarta Quinta Sexta Sábado Domingo" at bounding box center [621, 261] width 533 height 24
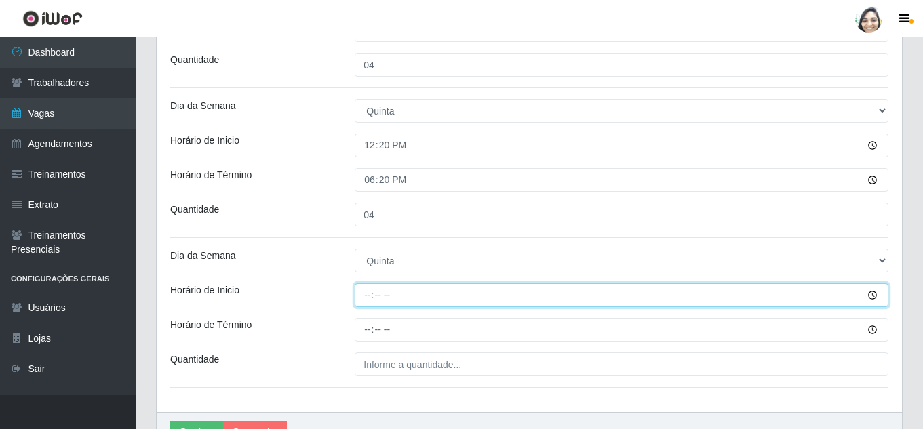
click at [363, 297] on input "Horário de Inicio" at bounding box center [621, 295] width 533 height 24
type input "16:20"
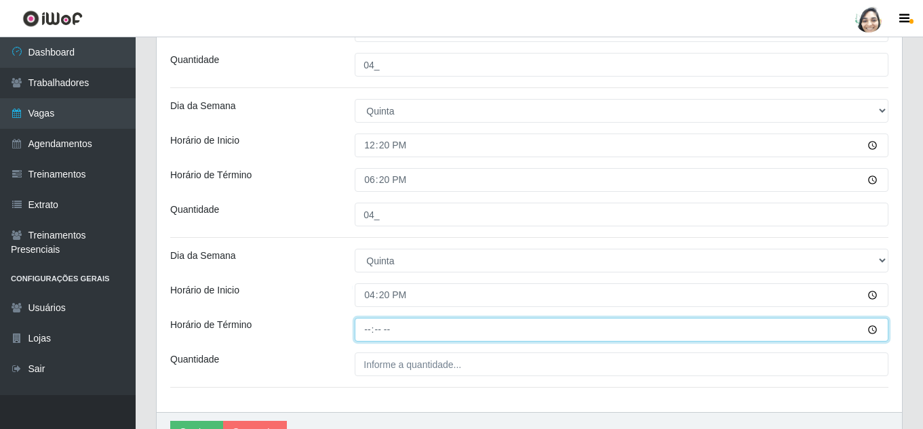
click at [363, 333] on input "Horário de Término" at bounding box center [621, 330] width 533 height 24
type input "22:20"
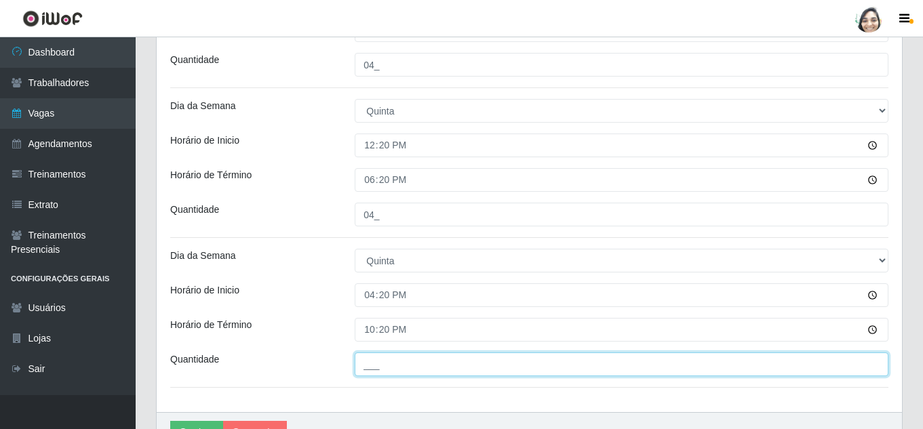
click at [390, 353] on input "___" at bounding box center [621, 364] width 533 height 24
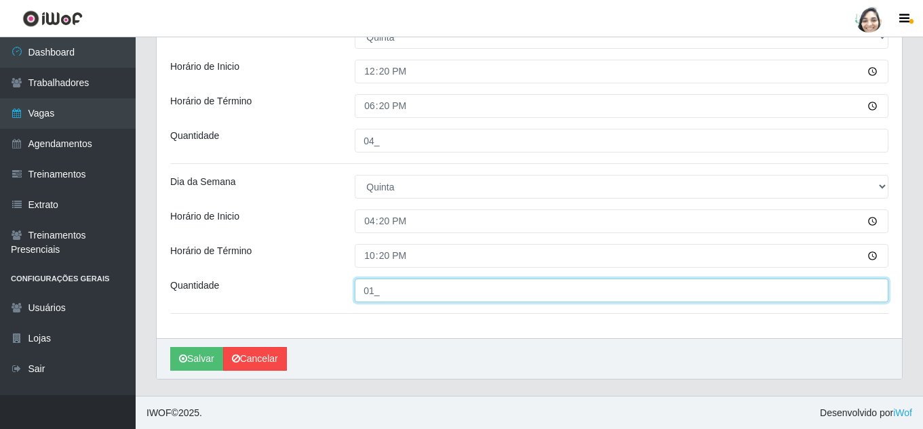
scroll to position [481, 0]
type input "01_"
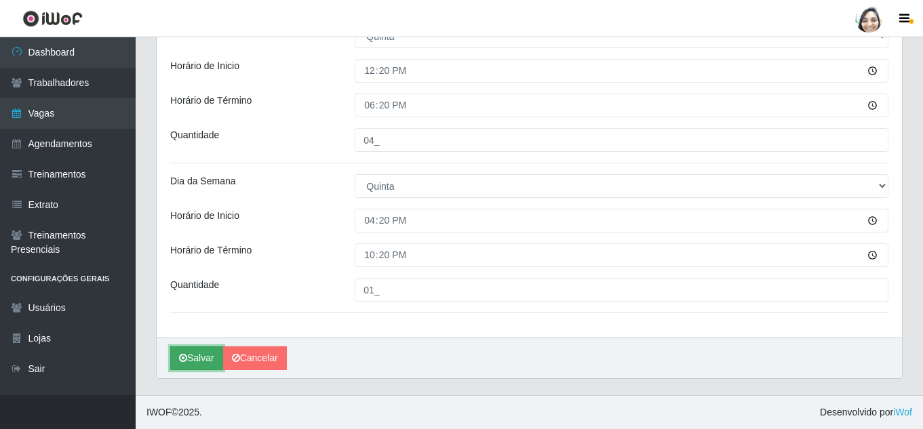
click at [198, 361] on button "Salvar" at bounding box center [196, 358] width 53 height 24
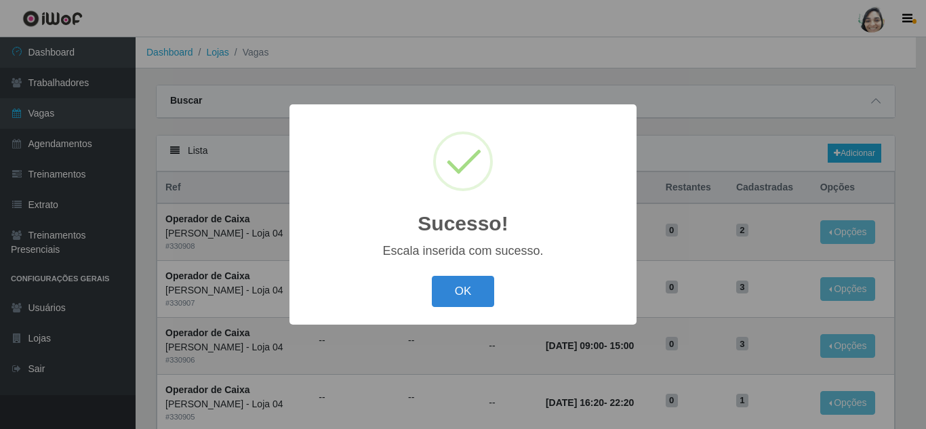
drag, startPoint x: 439, startPoint y: 306, endPoint x: 598, endPoint y: 261, distance: 164.8
click at [440, 306] on button "OK" at bounding box center [463, 292] width 63 height 32
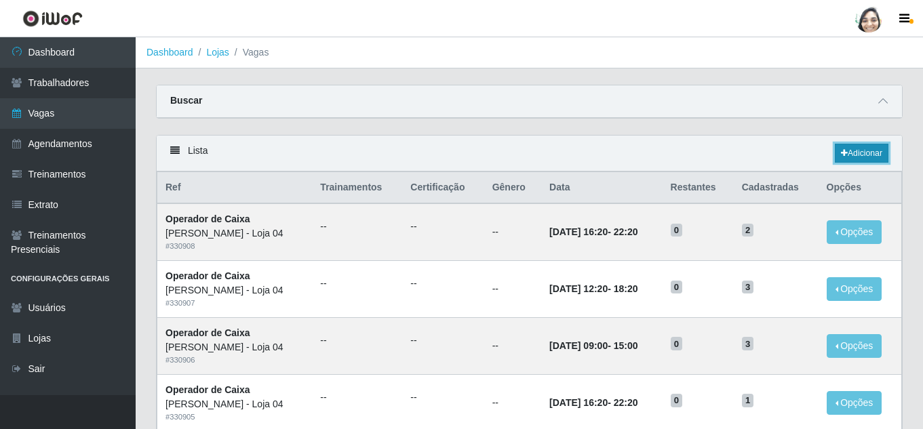
click at [847, 157] on link "Adicionar" at bounding box center [861, 153] width 54 height 19
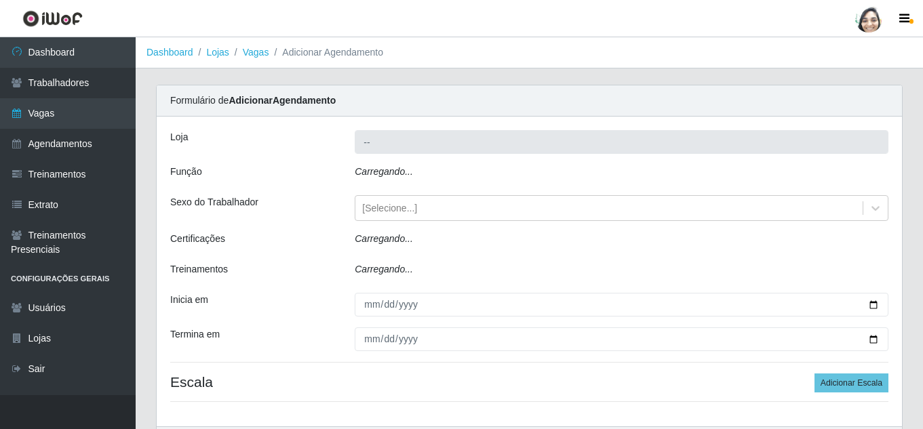
type input "[PERSON_NAME] - Loja 04"
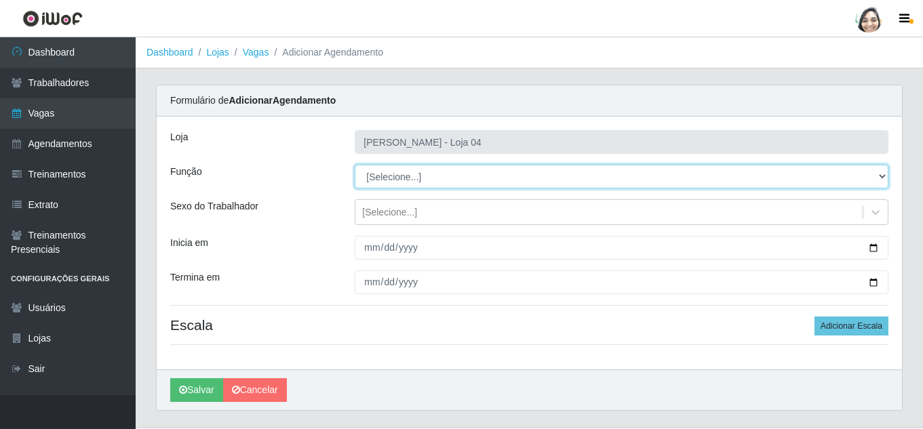
click at [396, 175] on select "[Selecione...] ASG ASG + ASG ++ Auxiliar de Depósito Auxiliar de Depósito + Aux…" at bounding box center [621, 177] width 533 height 24
select select "22"
click at [355, 165] on select "[Selecione...] ASG ASG + ASG ++ Auxiliar de Depósito Auxiliar de Depósito + Aux…" at bounding box center [621, 177] width 533 height 24
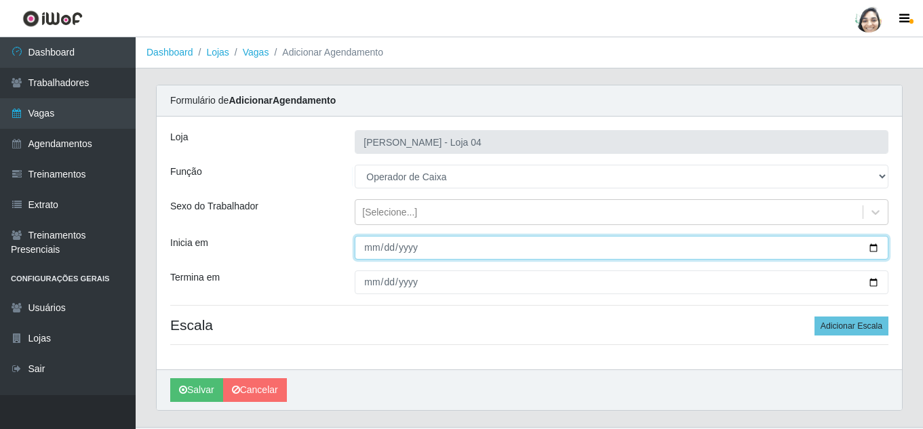
click at [376, 249] on input "Inicia em" at bounding box center [621, 248] width 533 height 24
type input "[DATE]"
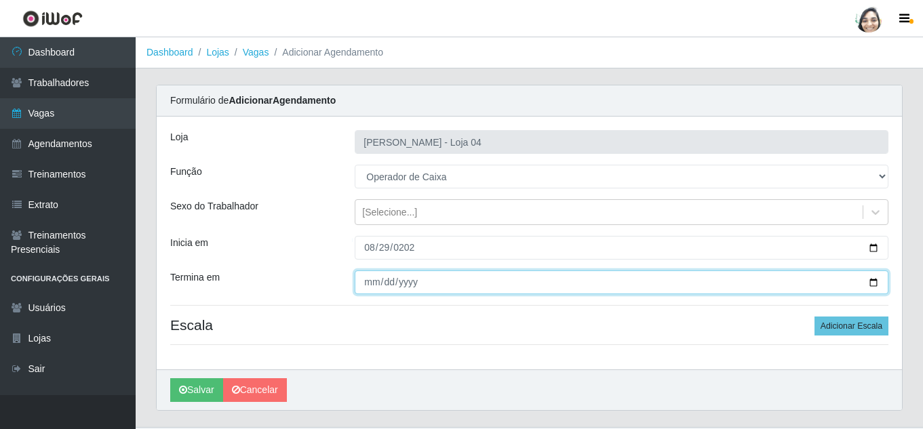
click at [364, 281] on input "Termina em" at bounding box center [621, 282] width 533 height 24
type input "[DATE]"
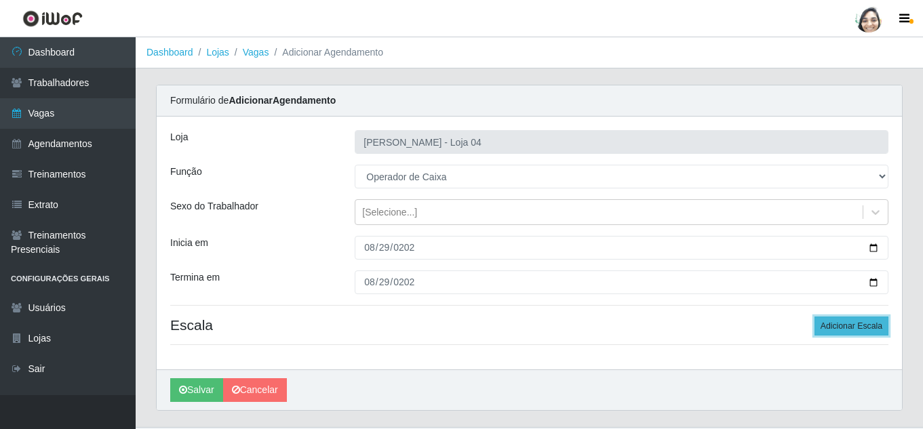
click at [823, 321] on button "Adicionar Escala" at bounding box center [851, 326] width 74 height 19
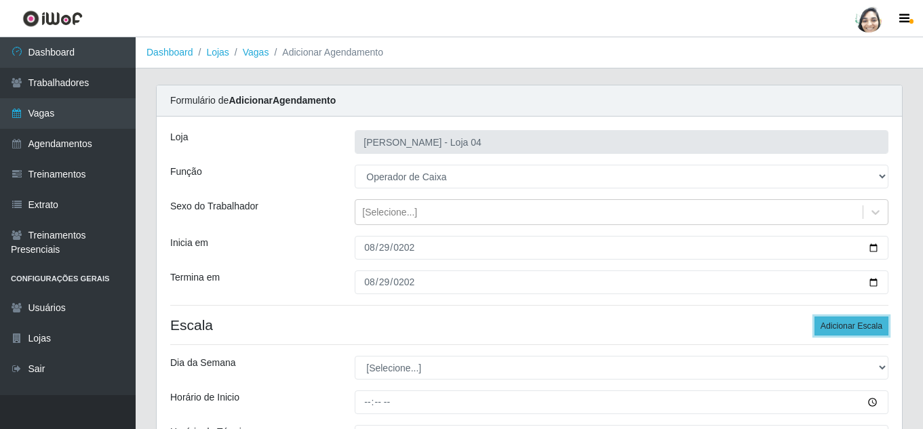
click at [823, 321] on button "Adicionar Escala" at bounding box center [851, 326] width 74 height 19
click at [824, 321] on button "Adicionar Escala" at bounding box center [851, 326] width 74 height 19
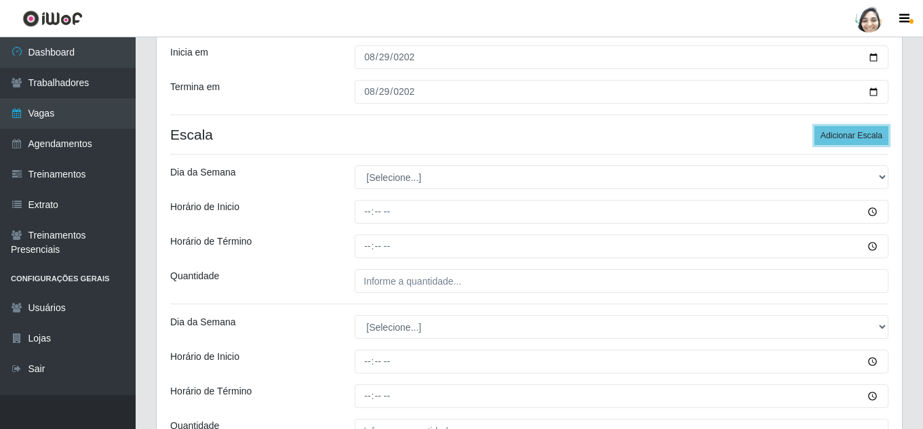
scroll to position [203, 0]
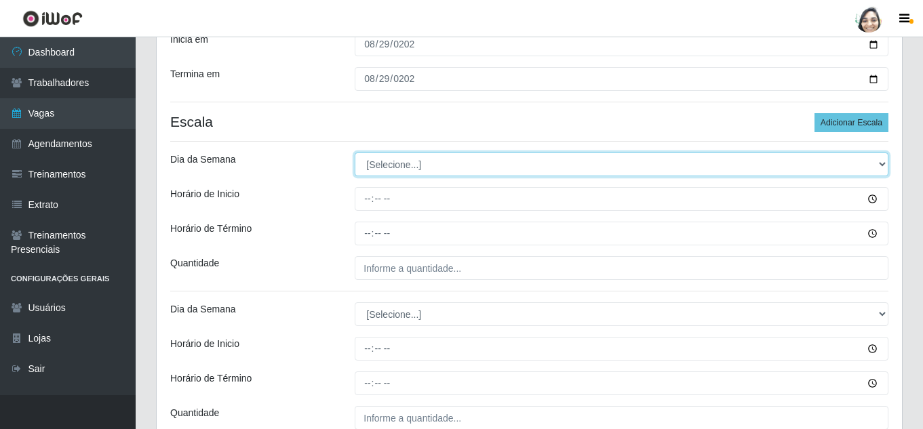
click at [386, 169] on select "[Selecione...] Segunda Terça Quarta Quinta Sexta Sábado Domingo" at bounding box center [621, 165] width 533 height 24
select select "5"
click at [355, 153] on select "[Selecione...] Segunda Terça Quarta Quinta Sexta Sábado Domingo" at bounding box center [621, 165] width 533 height 24
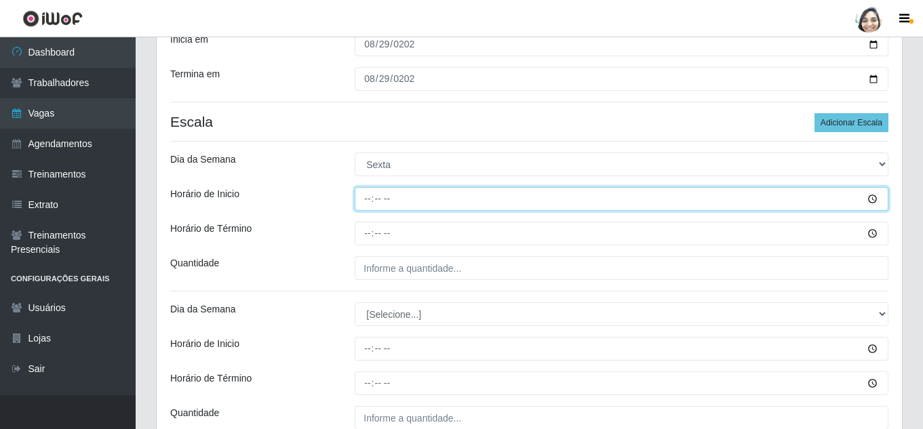
click at [361, 196] on input "Horário de Inicio" at bounding box center [621, 199] width 533 height 24
type input "08:20"
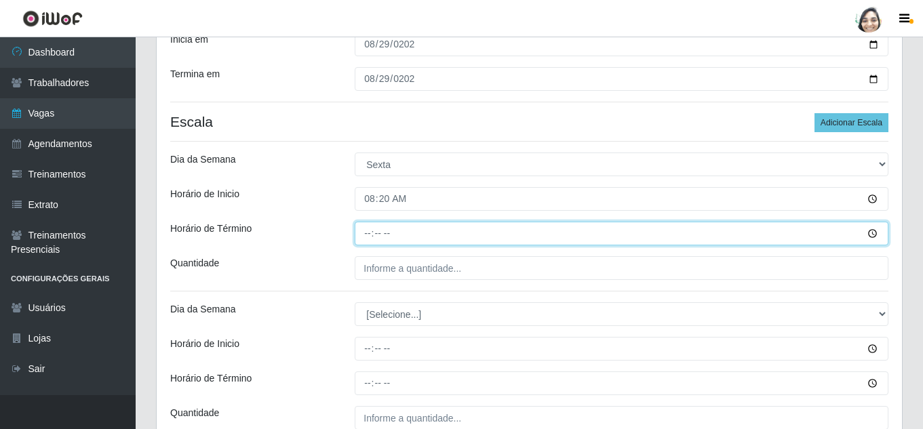
click at [367, 234] on input "Horário de Término" at bounding box center [621, 234] width 533 height 24
type input "14:20"
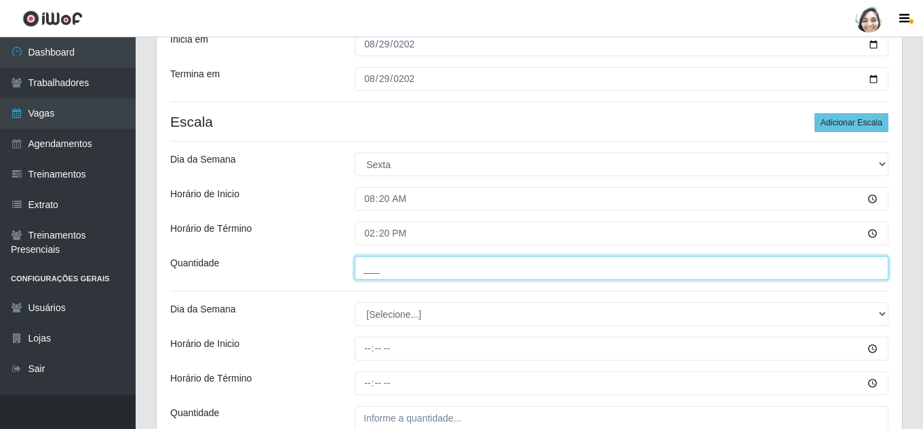
click at [378, 266] on input "___" at bounding box center [621, 268] width 533 height 24
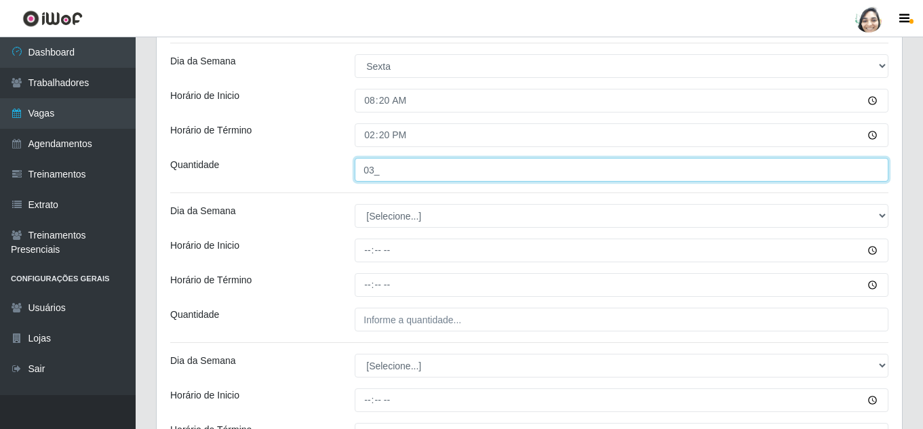
scroll to position [339, 0]
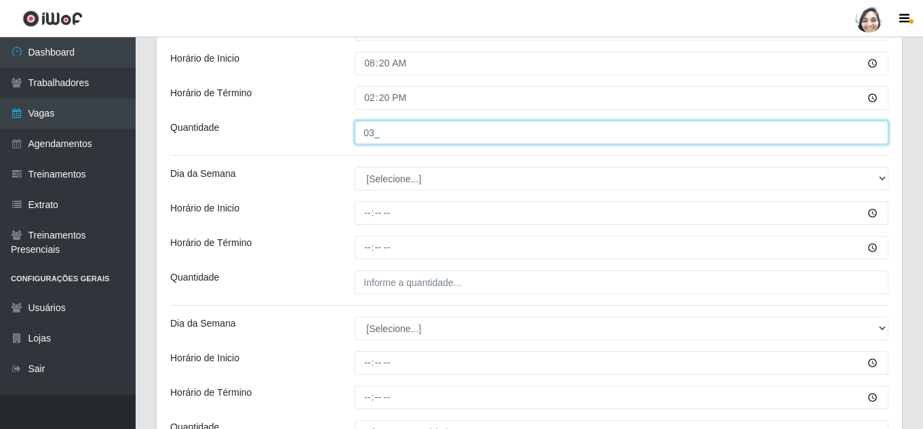
type input "03_"
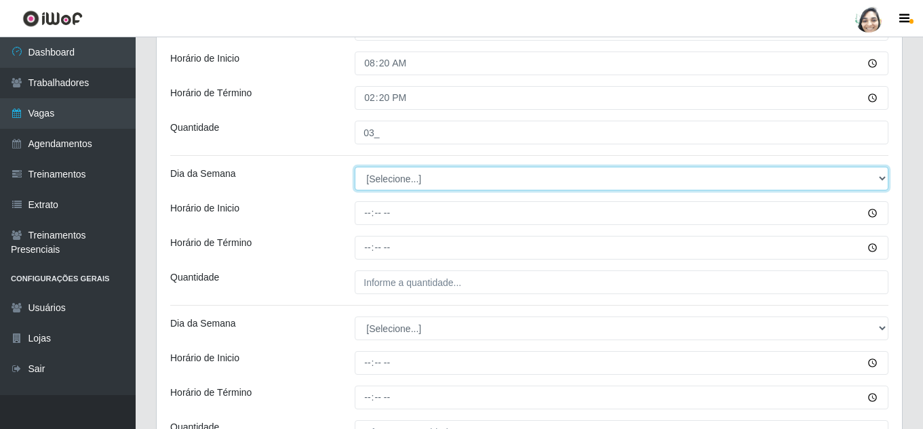
click at [390, 176] on select "[Selecione...] Segunda Terça Quarta Quinta Sexta Sábado Domingo" at bounding box center [621, 179] width 533 height 24
select select "5"
click at [355, 167] on select "[Selecione...] Segunda Terça Quarta Quinta Sexta Sábado Domingo" at bounding box center [621, 179] width 533 height 24
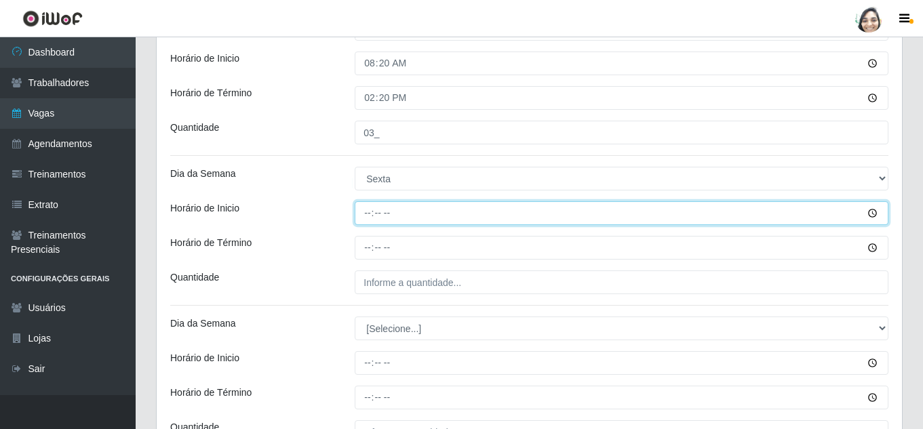
click at [372, 209] on input "Horário de Inicio" at bounding box center [621, 213] width 533 height 24
type input "12:20"
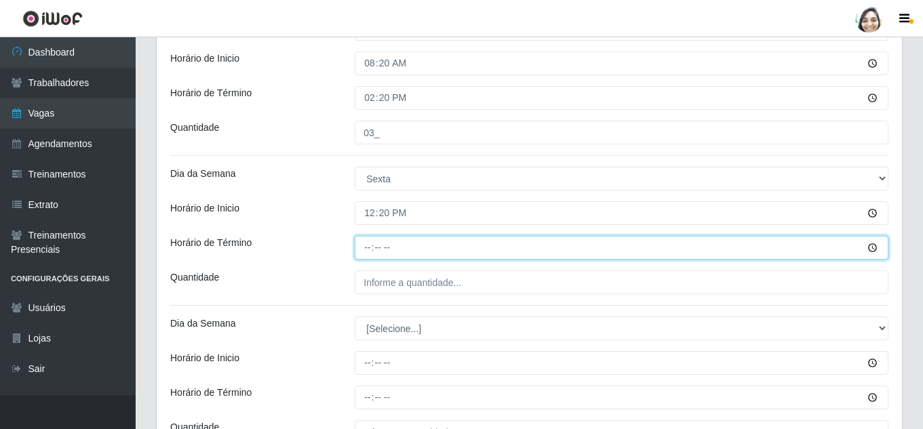
click at [363, 251] on input "Horário de Término" at bounding box center [621, 248] width 533 height 24
type input "18:20"
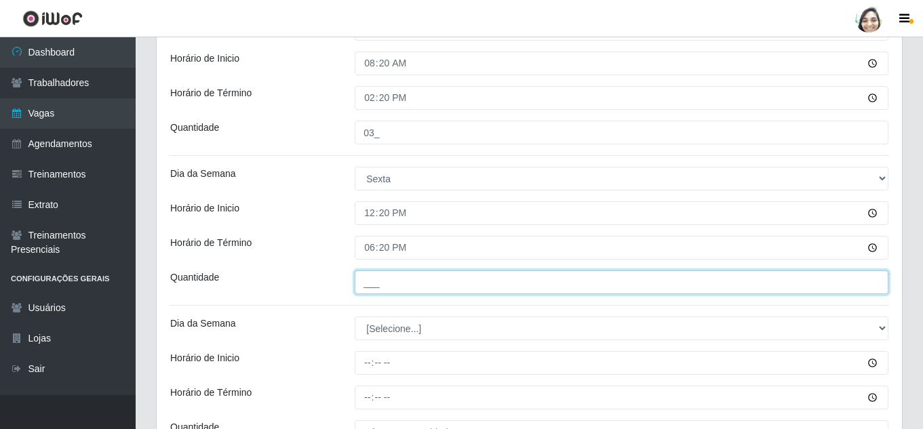
click at [478, 291] on input "___" at bounding box center [621, 282] width 533 height 24
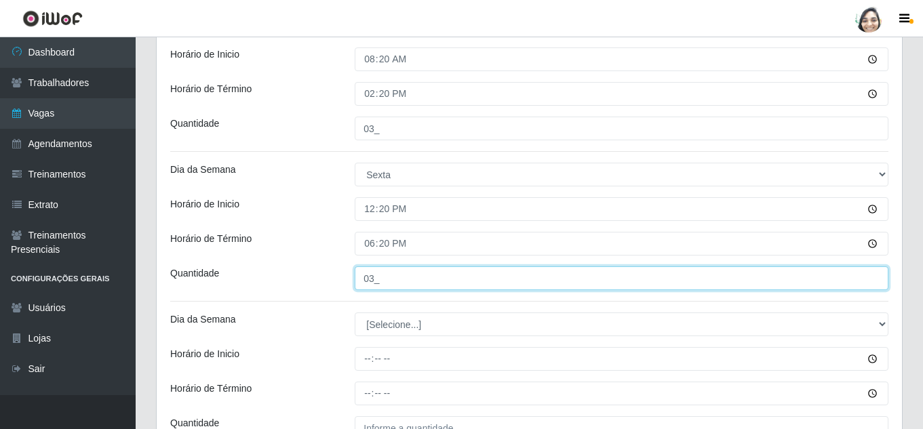
scroll to position [475, 0]
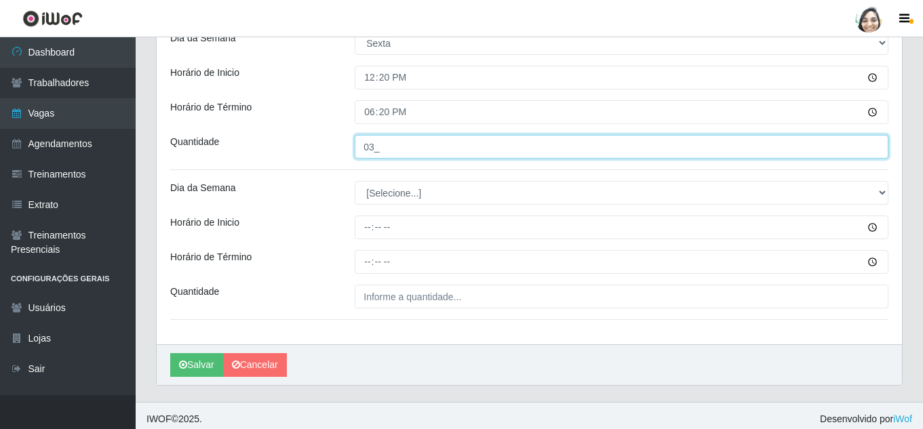
type input "03_"
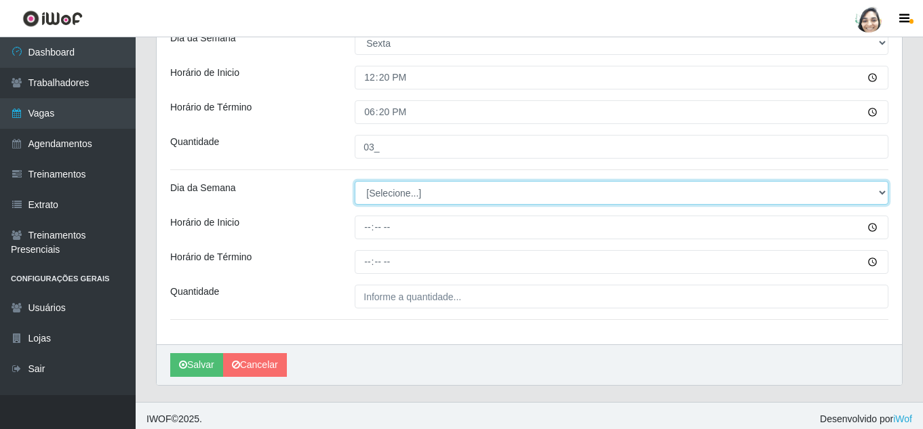
click at [403, 197] on select "[Selecione...] Segunda Terça Quarta Quinta Sexta Sábado Domingo" at bounding box center [621, 193] width 533 height 24
select select "5"
click at [355, 181] on select "[Selecione...] Segunda Terça Quarta Quinta Sexta Sábado Domingo" at bounding box center [621, 193] width 533 height 24
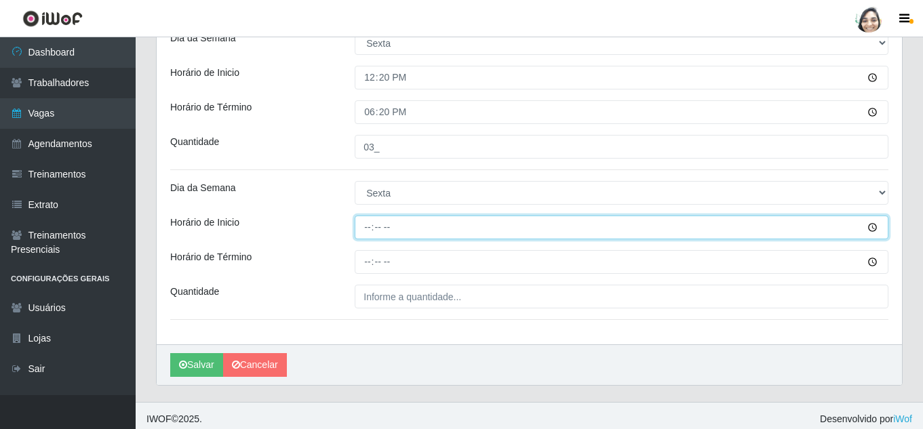
click at [370, 225] on input "Horário de Inicio" at bounding box center [621, 228] width 533 height 24
type input "16:20"
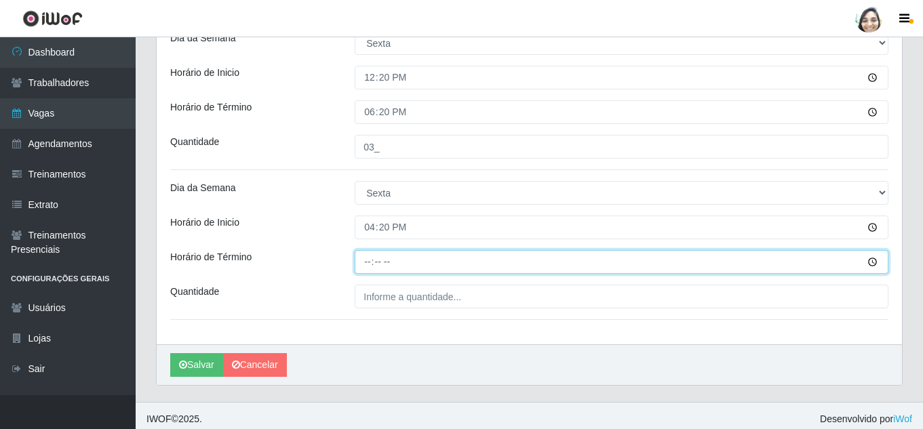
click at [361, 263] on input "Horário de Término" at bounding box center [621, 262] width 533 height 24
type input "22:20"
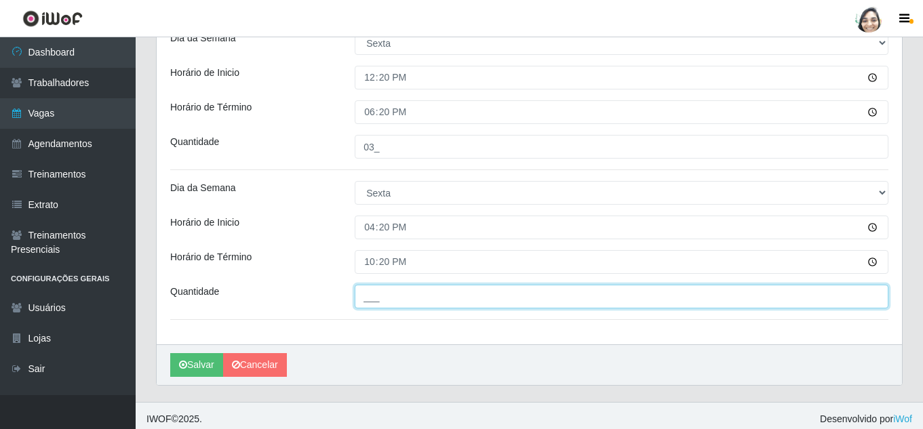
click at [418, 298] on input "___" at bounding box center [621, 297] width 533 height 24
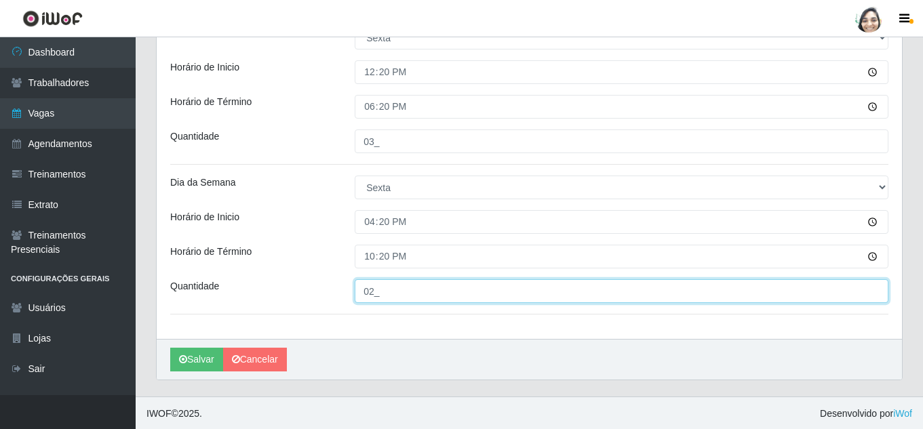
scroll to position [481, 0]
type input "02_"
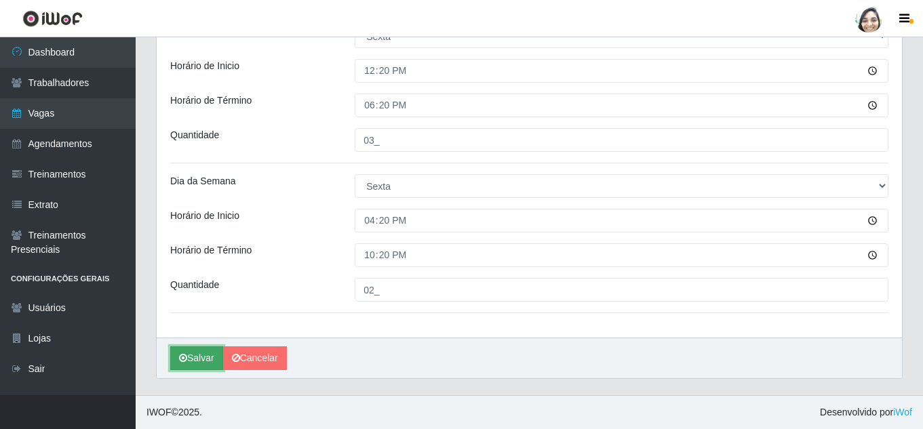
click at [190, 355] on button "Salvar" at bounding box center [196, 358] width 53 height 24
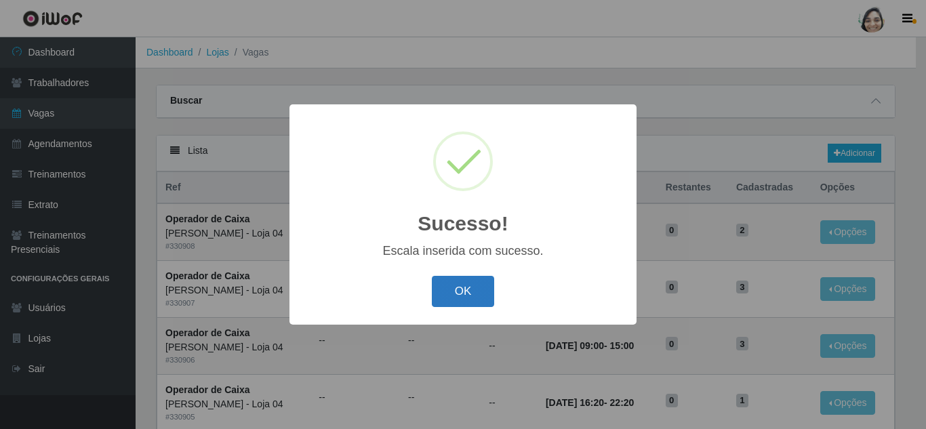
click at [449, 294] on button "OK" at bounding box center [463, 292] width 63 height 32
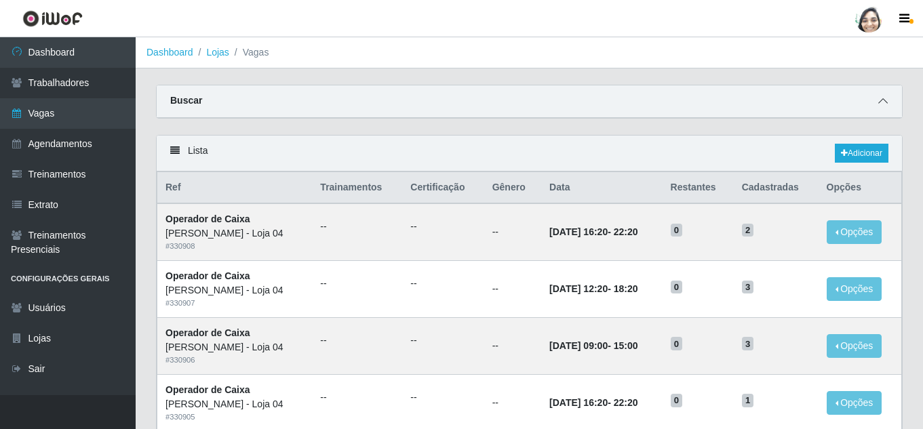
click at [879, 103] on icon at bounding box center [882, 100] width 9 height 9
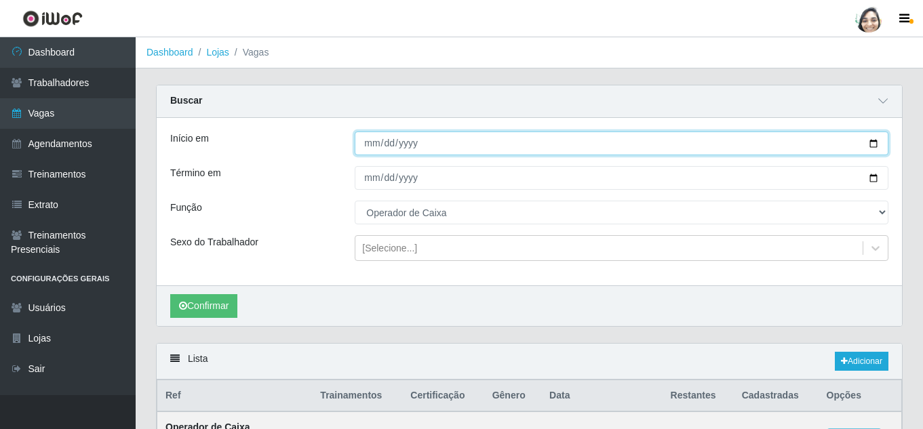
click at [363, 145] on input "[DATE]" at bounding box center [621, 144] width 533 height 24
type input "[DATE]"
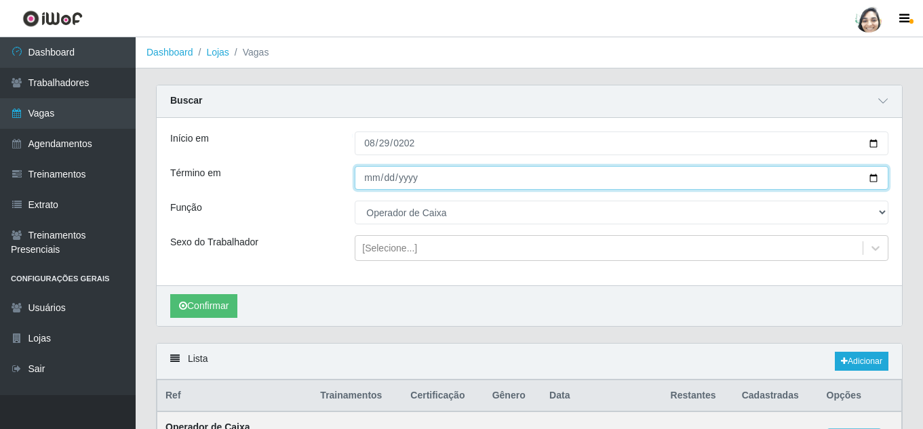
click at [369, 174] on input "[DATE]" at bounding box center [621, 178] width 533 height 24
type input "[DATE]"
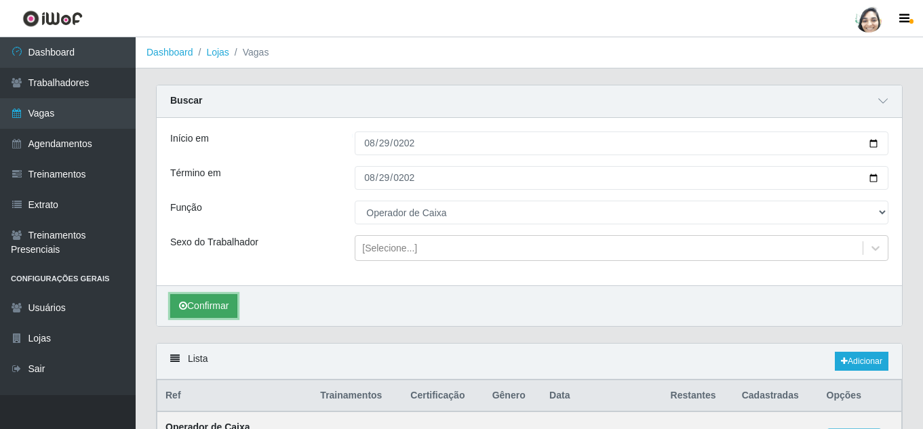
click at [203, 309] on button "Confirmar" at bounding box center [203, 306] width 67 height 24
click at [875, 361] on link "Adicionar" at bounding box center [861, 361] width 54 height 19
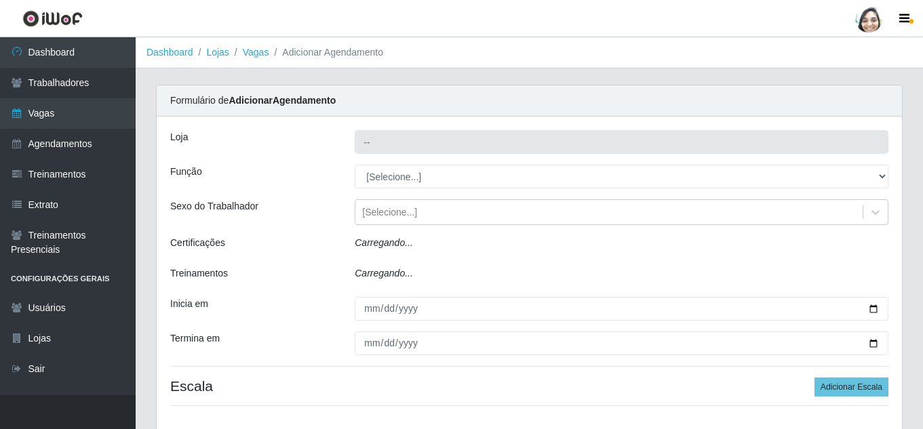
type input "[PERSON_NAME] - Loja 04"
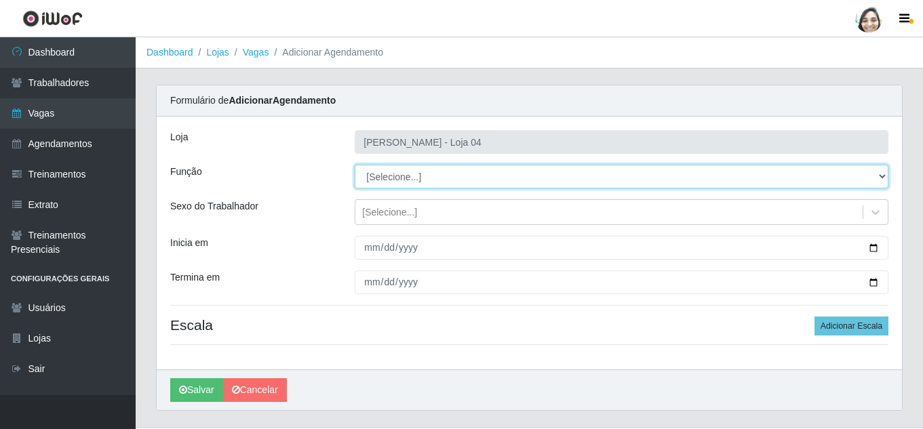
click at [426, 177] on select "[Selecione...] ASG ASG + ASG ++ Auxiliar de Depósito Auxiliar de Depósito + Aux…" at bounding box center [621, 177] width 533 height 24
click at [355, 165] on select "[Selecione...] ASG ASG + ASG ++ Auxiliar de Depósito Auxiliar de Depósito + Aux…" at bounding box center [621, 177] width 533 height 24
select select "22"
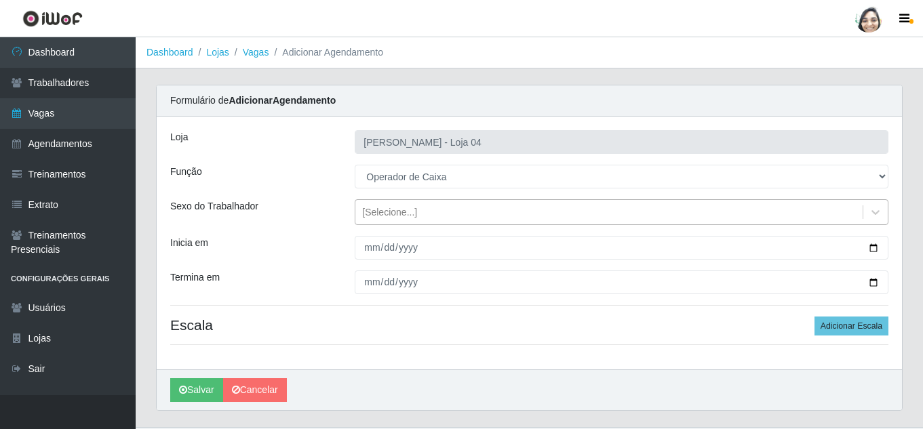
click at [424, 209] on div "[Selecione...]" at bounding box center [608, 212] width 507 height 22
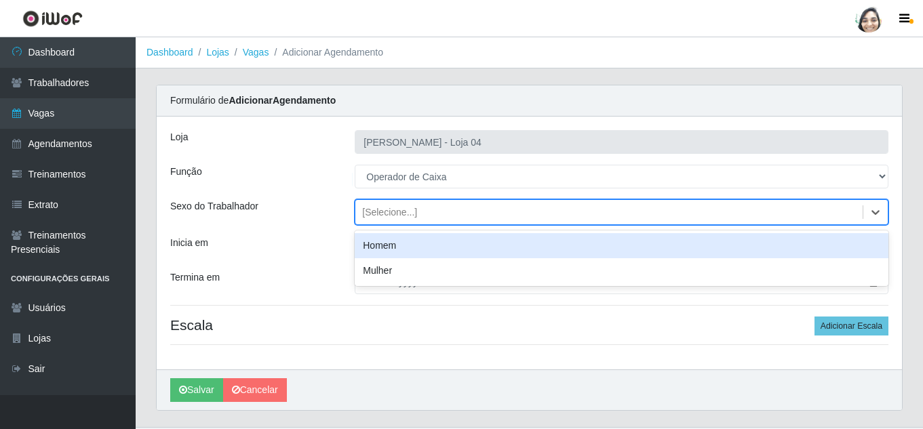
click at [424, 209] on div "[Selecione...]" at bounding box center [608, 212] width 507 height 22
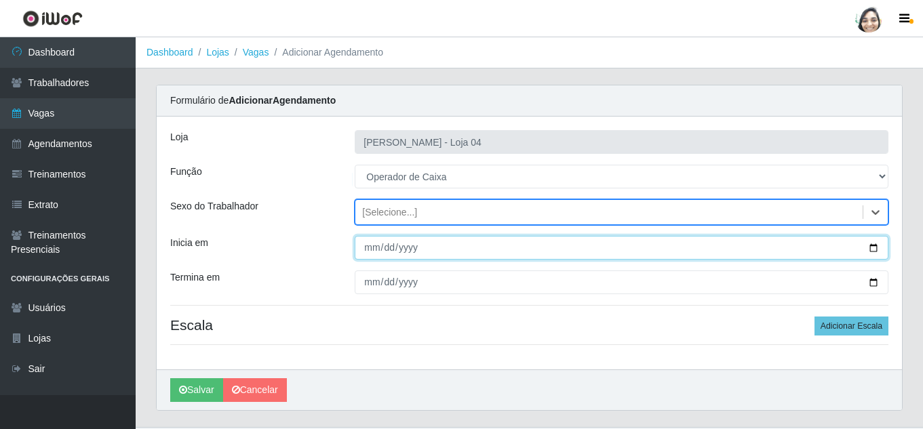
click at [371, 247] on input "Inicia em" at bounding box center [621, 248] width 533 height 24
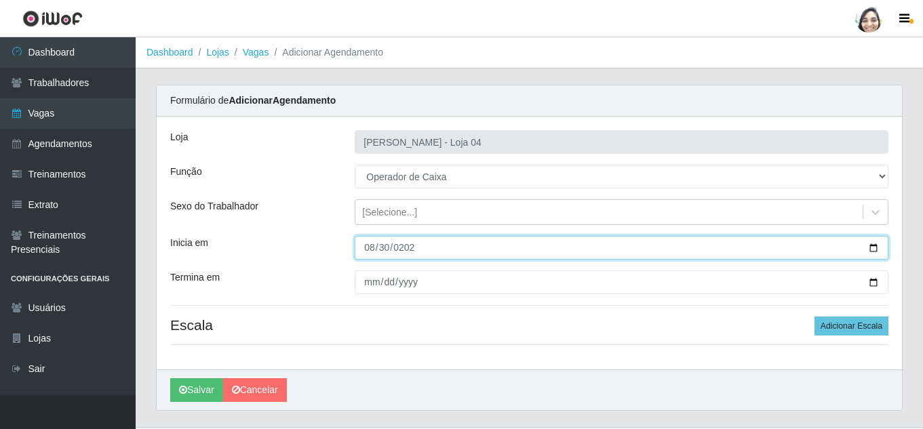
type input "[DATE]"
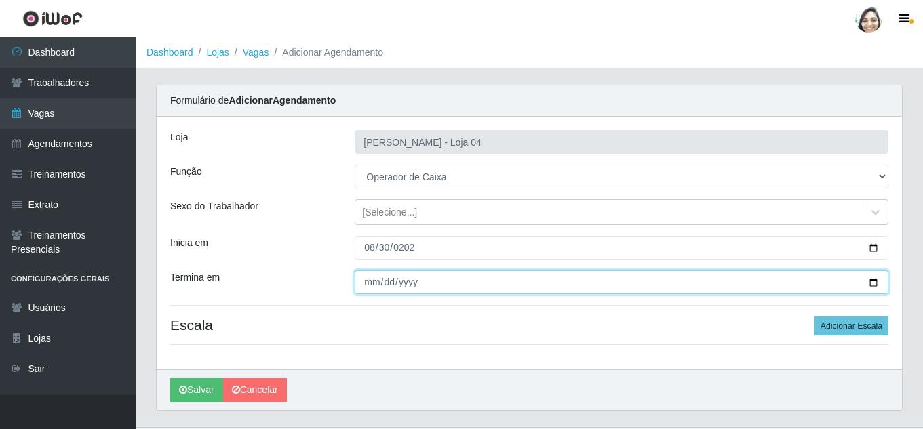
click at [361, 286] on input "Termina em" at bounding box center [621, 282] width 533 height 24
type input "[DATE]"
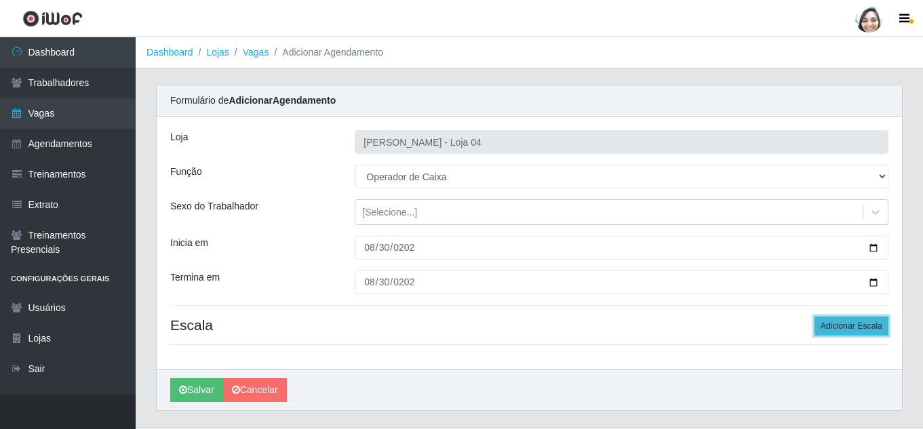
click at [853, 327] on button "Adicionar Escala" at bounding box center [851, 326] width 74 height 19
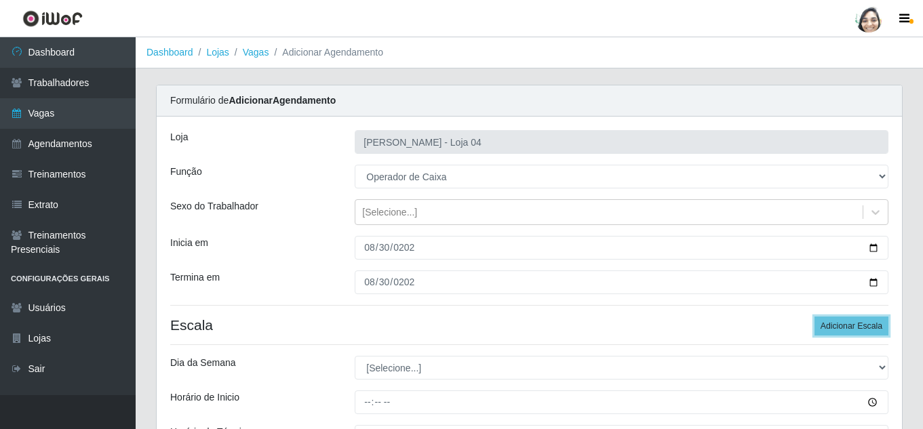
scroll to position [136, 0]
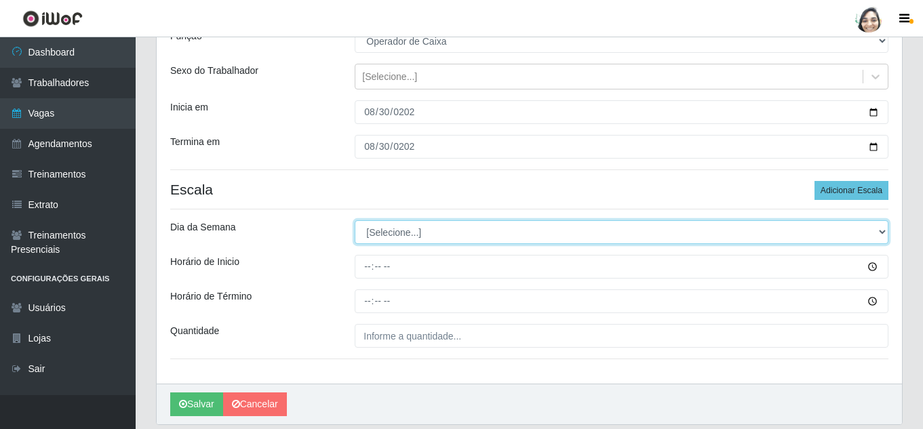
click at [414, 224] on select "[Selecione...] Segunda Terça Quarta Quinta Sexta Sábado Domingo" at bounding box center [621, 232] width 533 height 24
select select "6"
click at [355, 220] on select "[Selecione...] Segunda Terça Quarta Quinta Sexta Sábado Domingo" at bounding box center [621, 232] width 533 height 24
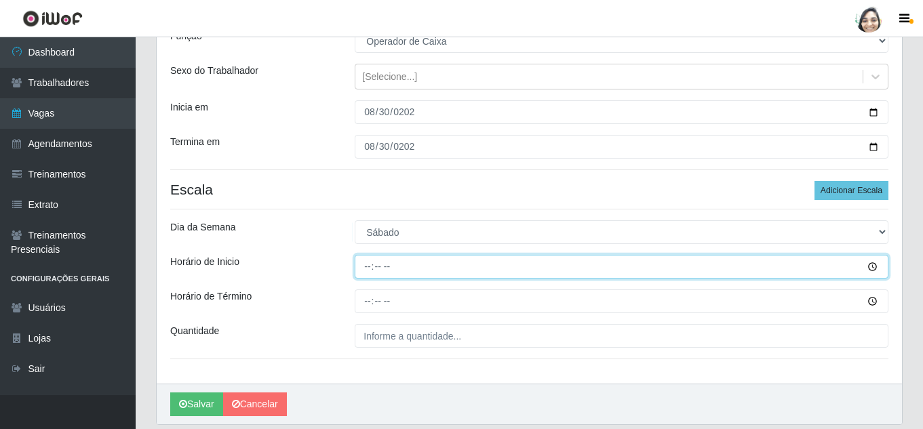
click at [367, 264] on input "Horário de Inicio" at bounding box center [621, 267] width 533 height 24
type input "08:20"
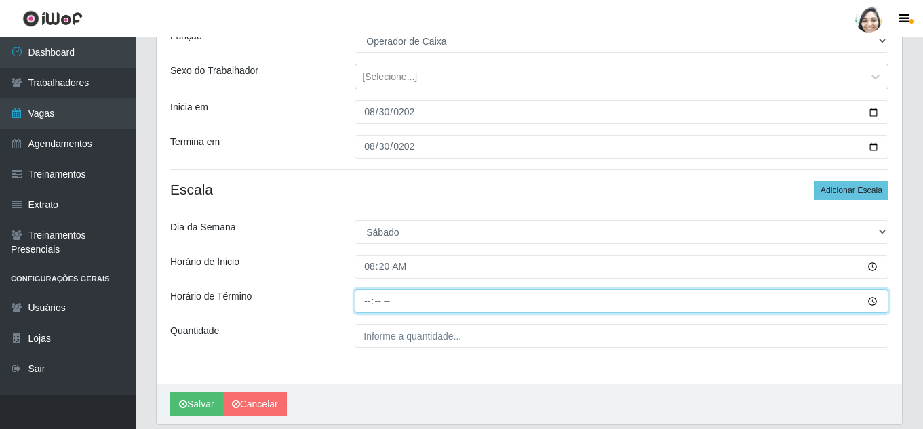
click at [369, 298] on input "Horário de Término" at bounding box center [621, 301] width 533 height 24
type input "14:20"
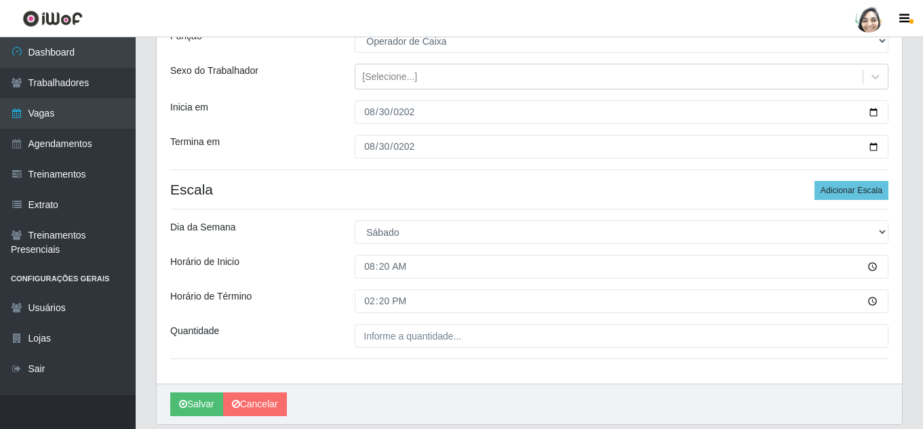
click at [384, 349] on div "Loja Mar Vermelho - Loja 04 Função [Selecione...] ASG ASG + ASG ++ Auxiliar de …" at bounding box center [529, 182] width 745 height 403
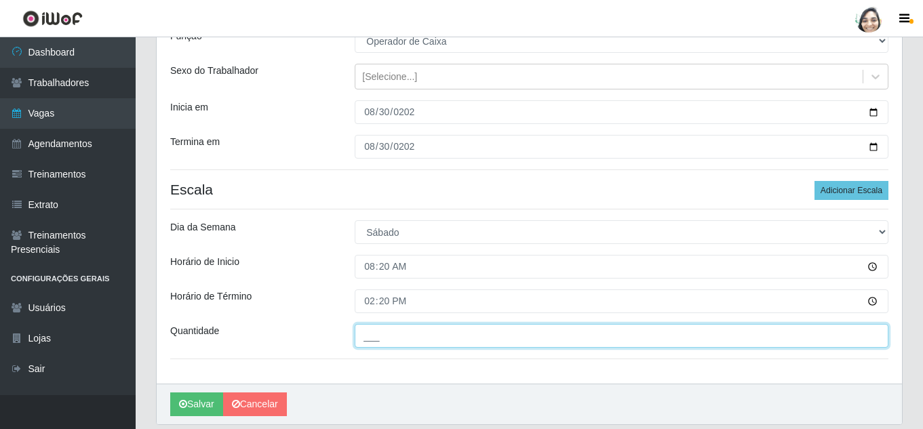
click at [386, 337] on input "___" at bounding box center [621, 336] width 533 height 24
type input "02_"
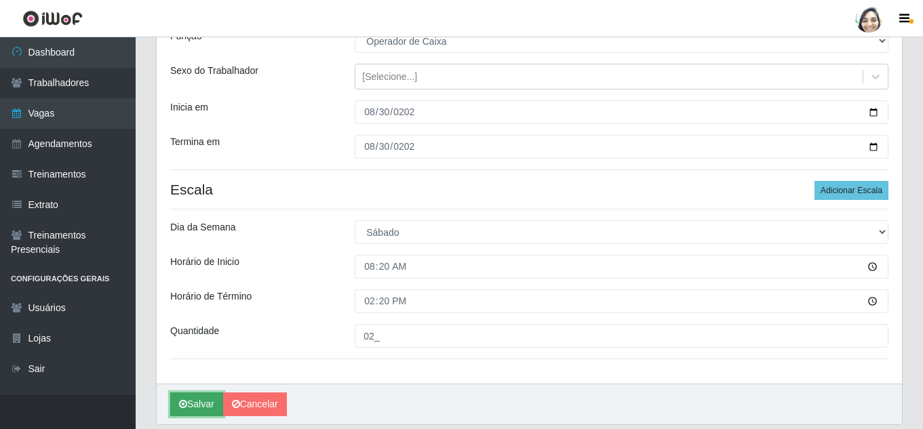
click at [207, 405] on button "Salvar" at bounding box center [196, 404] width 53 height 24
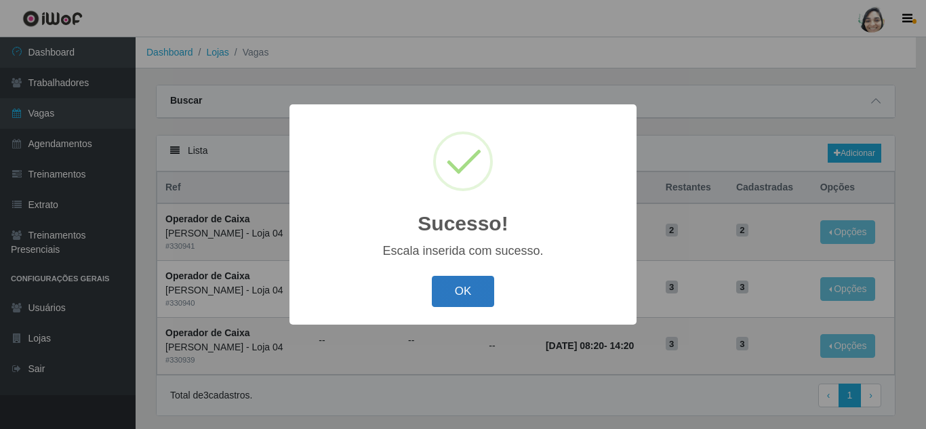
click at [454, 294] on button "OK" at bounding box center [463, 292] width 63 height 32
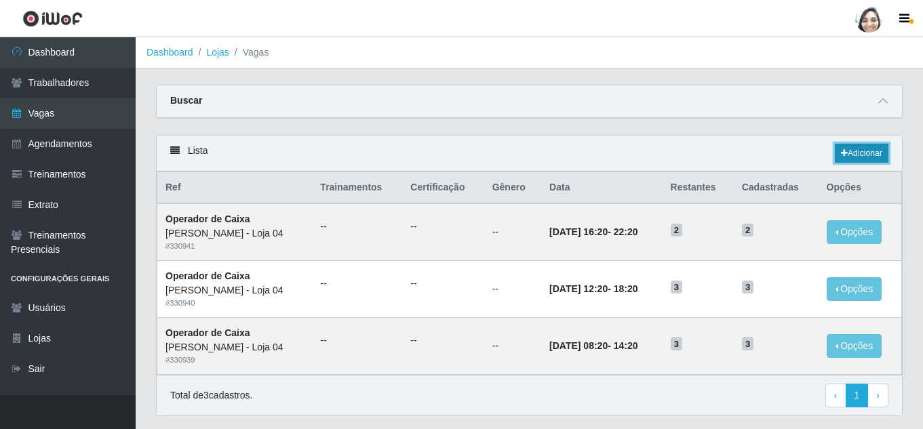
click at [879, 157] on link "Adicionar" at bounding box center [861, 153] width 54 height 19
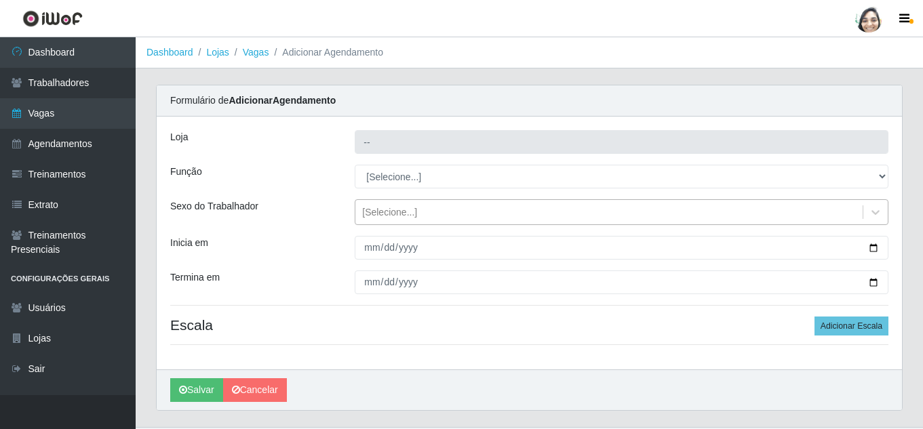
type input "[PERSON_NAME] - Loja 04"
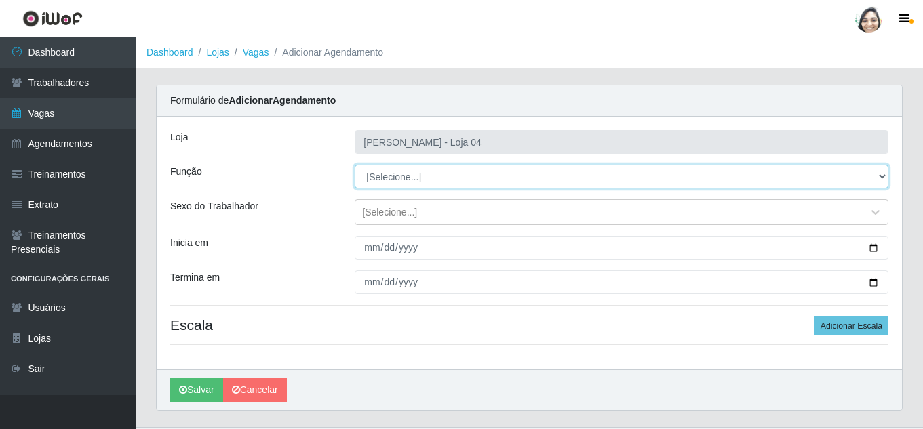
click at [400, 176] on select "[Selecione...] ASG ASG + ASG ++ Auxiliar de Depósito Auxiliar de Depósito + Aux…" at bounding box center [621, 177] width 533 height 24
select select "22"
click at [355, 165] on select "[Selecione...] ASG ASG + ASG ++ Auxiliar de Depósito Auxiliar de Depósito + Aux…" at bounding box center [621, 177] width 533 height 24
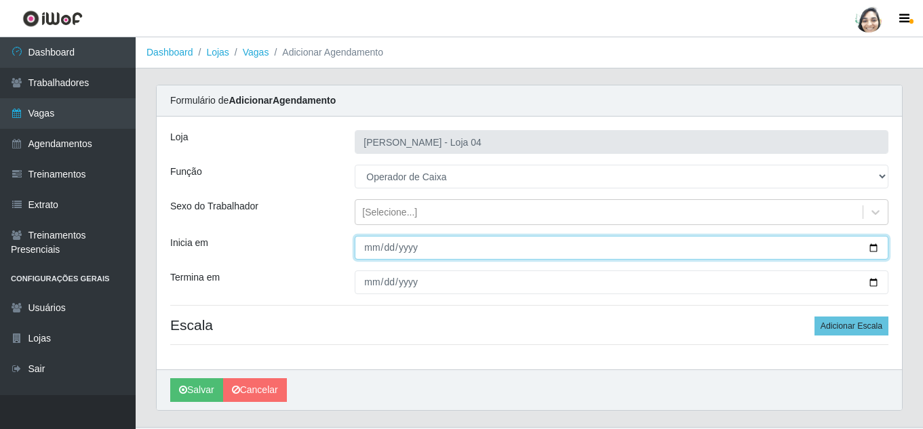
click at [378, 247] on input "Inicia em" at bounding box center [621, 248] width 533 height 24
type input "[DATE]"
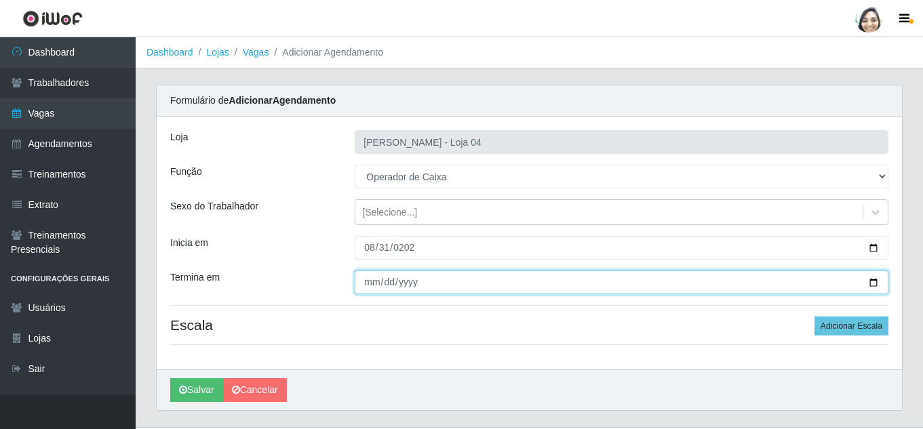
click at [380, 284] on input "Termina em" at bounding box center [621, 282] width 533 height 24
click at [370, 283] on input "Termina em" at bounding box center [621, 282] width 533 height 24
type input "[DATE]"
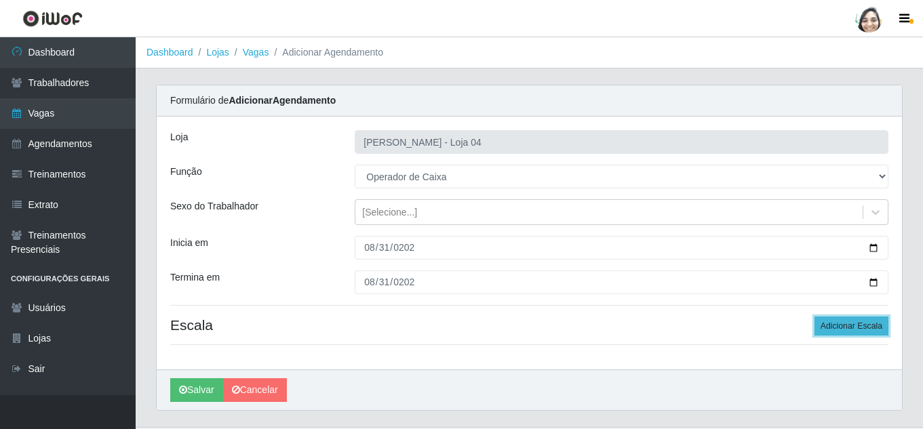
click at [855, 321] on button "Adicionar Escala" at bounding box center [851, 326] width 74 height 19
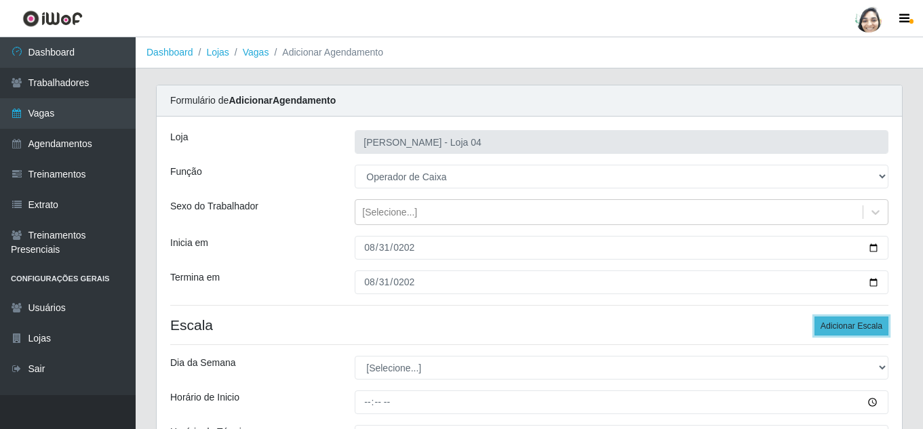
click at [856, 321] on button "Adicionar Escala" at bounding box center [851, 326] width 74 height 19
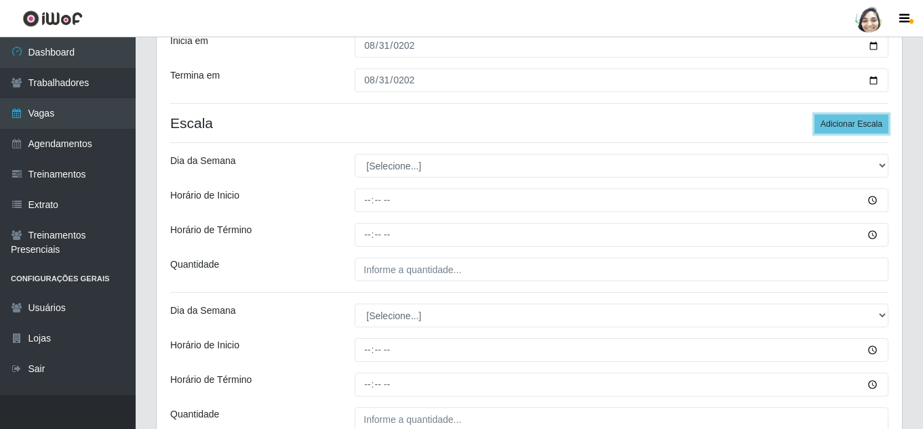
scroll to position [203, 0]
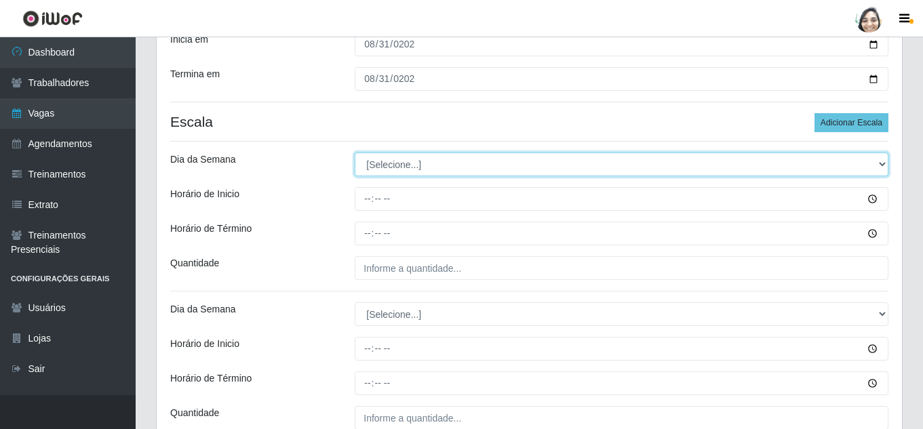
click at [400, 166] on select "[Selecione...] Segunda Terça Quarta Quinta Sexta Sábado Domingo" at bounding box center [621, 165] width 533 height 24
select select "0"
click at [355, 153] on select "[Selecione...] Segunda Terça Quarta Quinta Sexta Sábado Domingo" at bounding box center [621, 165] width 533 height 24
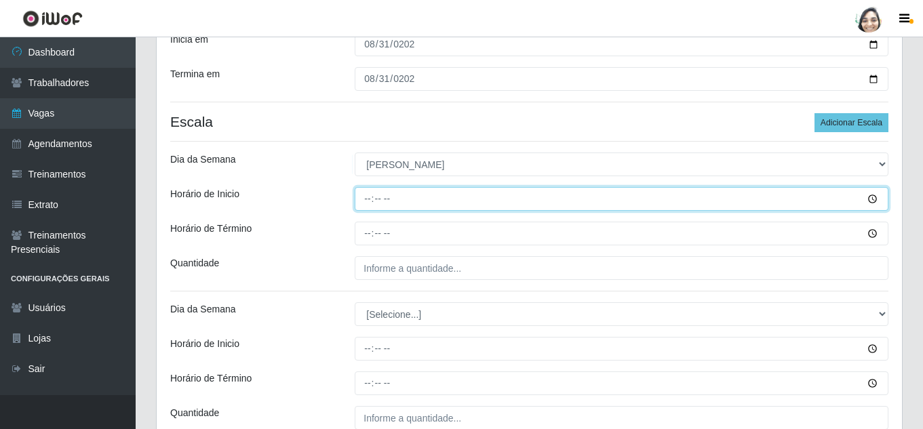
click at [369, 203] on input "Horário de Inicio" at bounding box center [621, 199] width 533 height 24
type input "08:00"
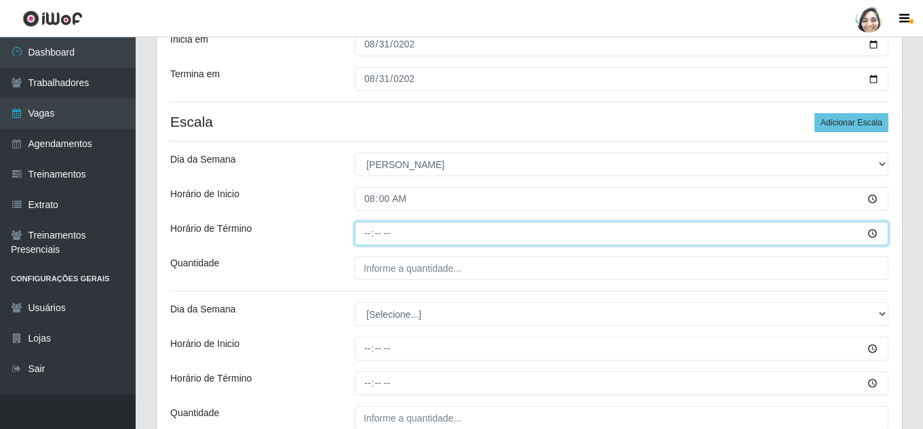
click at [369, 235] on input "Horário de Término" at bounding box center [621, 234] width 533 height 24
type input "14:00"
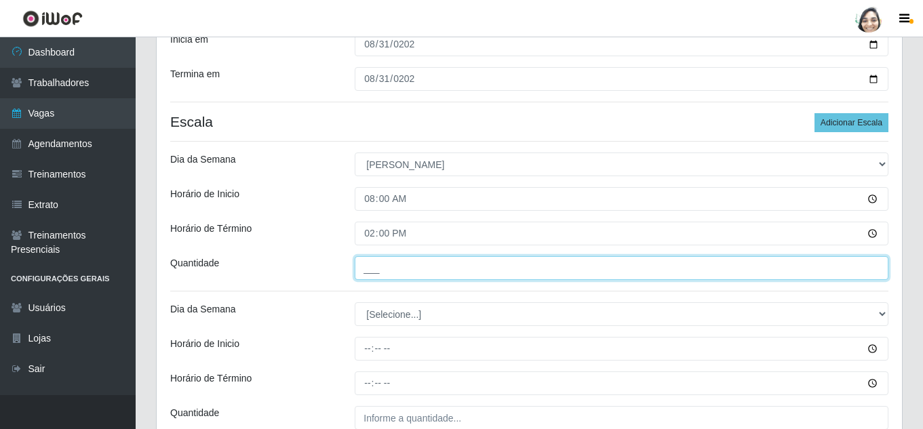
click at [396, 273] on input "___" at bounding box center [621, 268] width 533 height 24
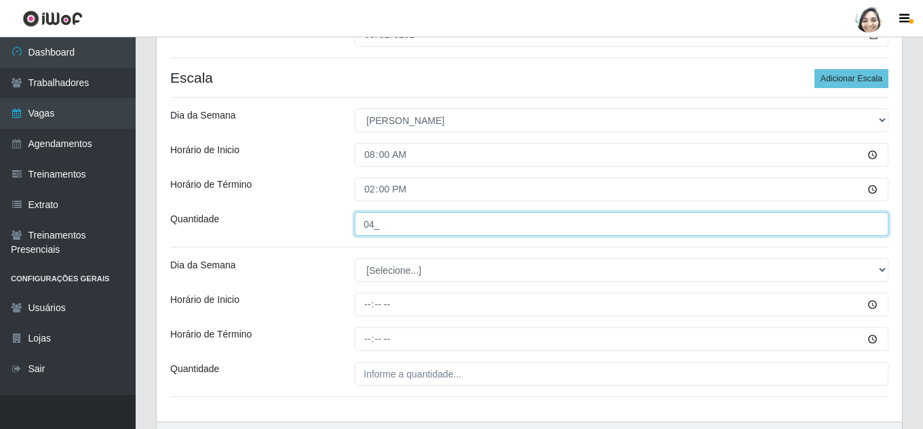
scroll to position [271, 0]
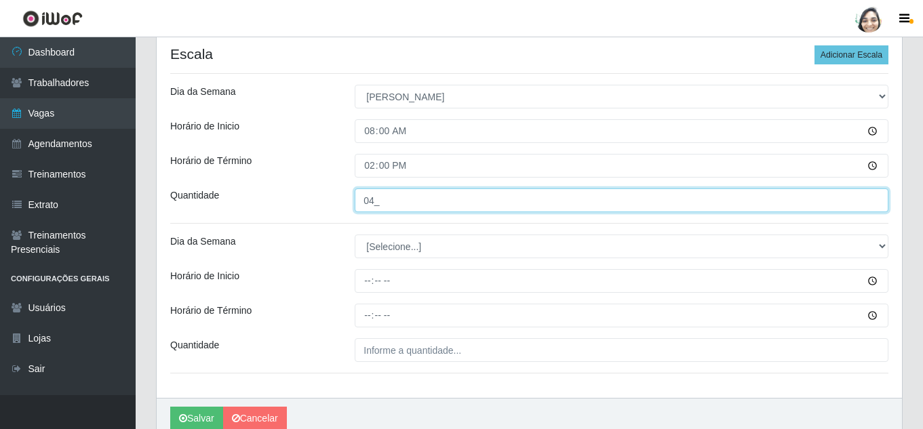
type input "04_"
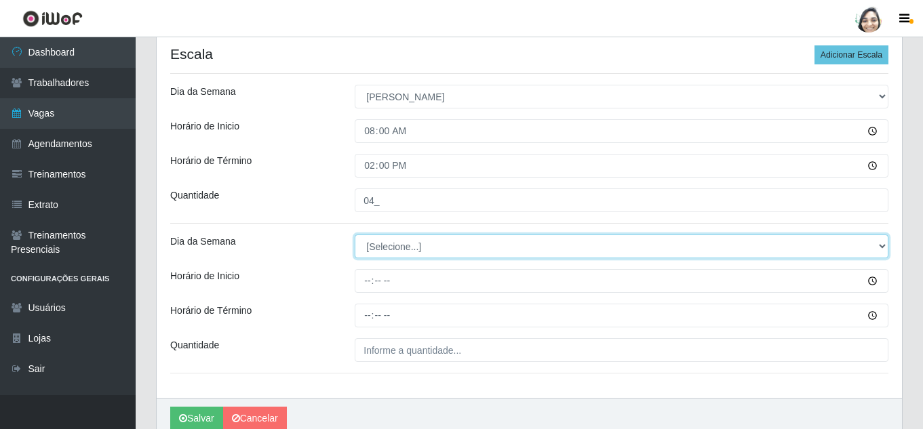
drag, startPoint x: 409, startPoint y: 237, endPoint x: 405, endPoint y: 243, distance: 7.3
click at [409, 237] on select "[Selecione...] Segunda Terça Quarta Quinta Sexta Sábado Domingo" at bounding box center [621, 247] width 533 height 24
select select "0"
click at [355, 235] on select "[Selecione...] Segunda Terça Quarta Quinta Sexta Sábado Domingo" at bounding box center [621, 247] width 533 height 24
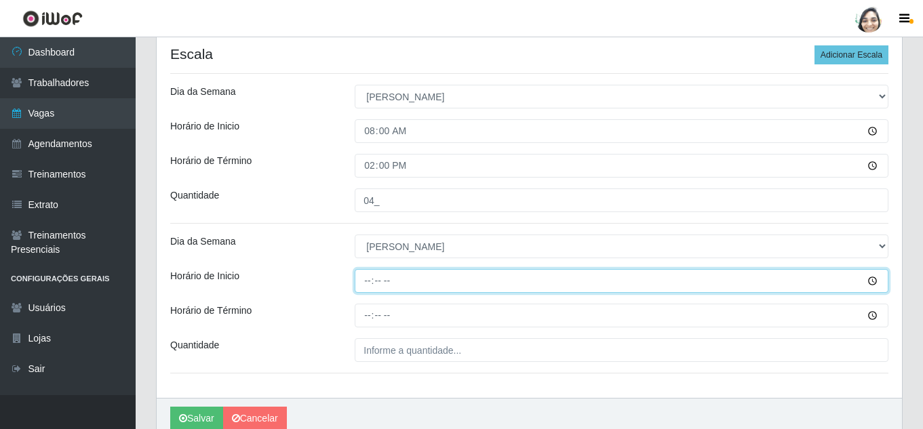
click at [361, 283] on input "Horário de Inicio" at bounding box center [621, 281] width 533 height 24
type input "13:00"
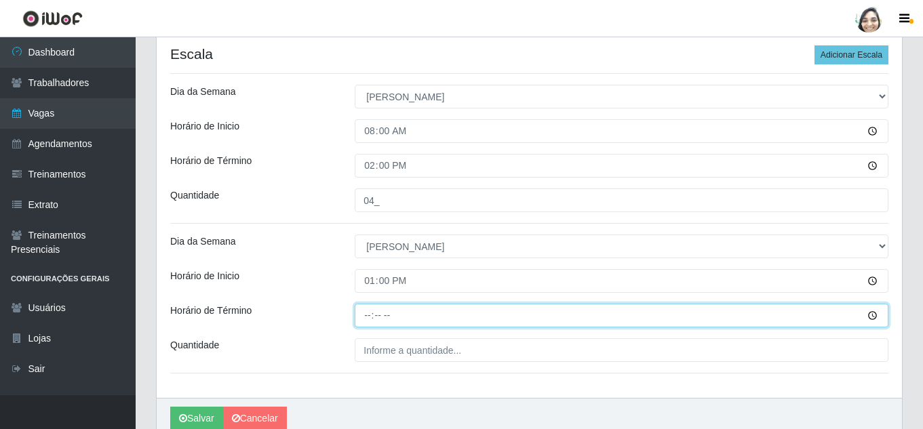
click at [374, 317] on input "Horário de Término" at bounding box center [621, 316] width 533 height 24
type input "19:00"
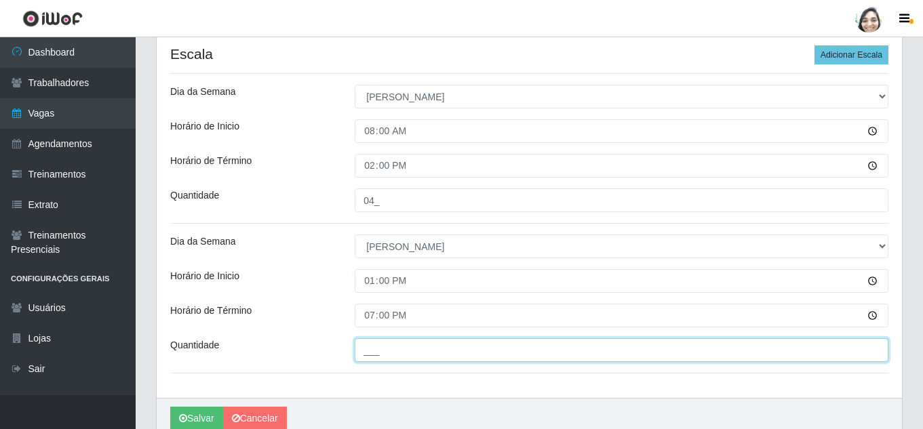
click at [419, 357] on input "___" at bounding box center [621, 350] width 533 height 24
type input "04_"
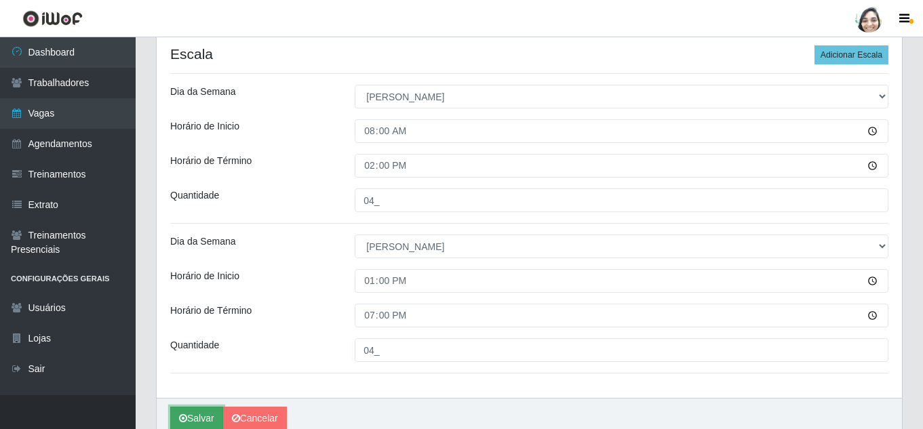
click at [193, 419] on button "Salvar" at bounding box center [196, 419] width 53 height 24
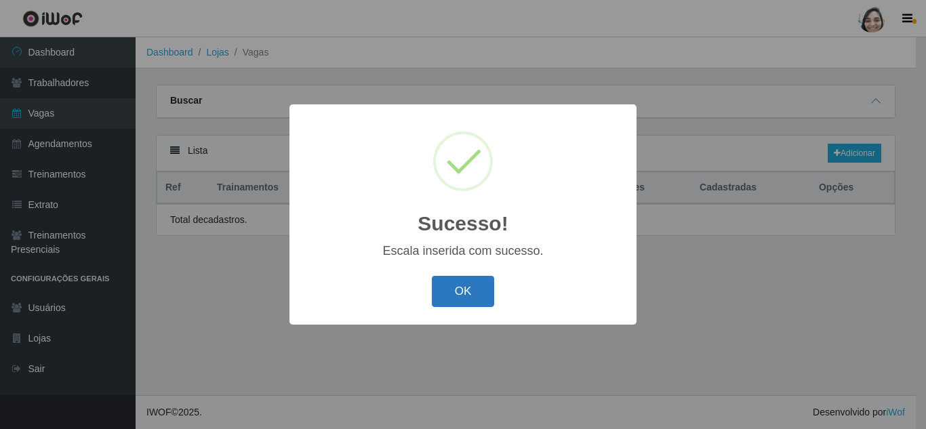
select select "22"
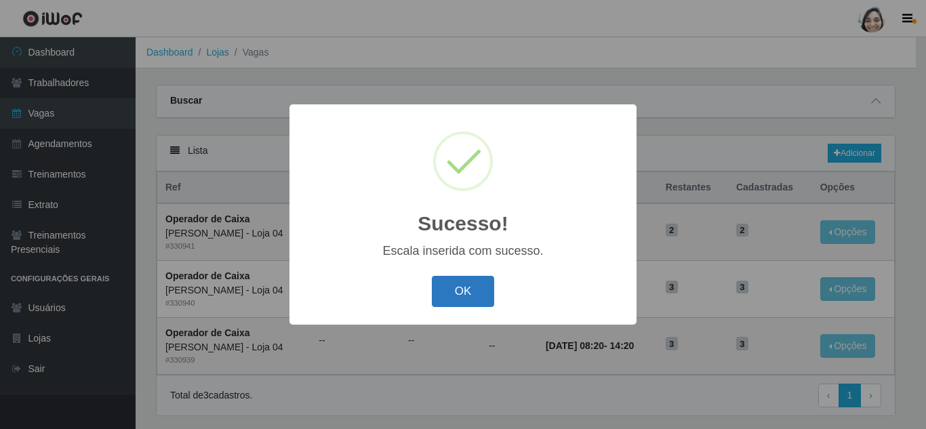
click at [466, 296] on button "OK" at bounding box center [463, 292] width 63 height 32
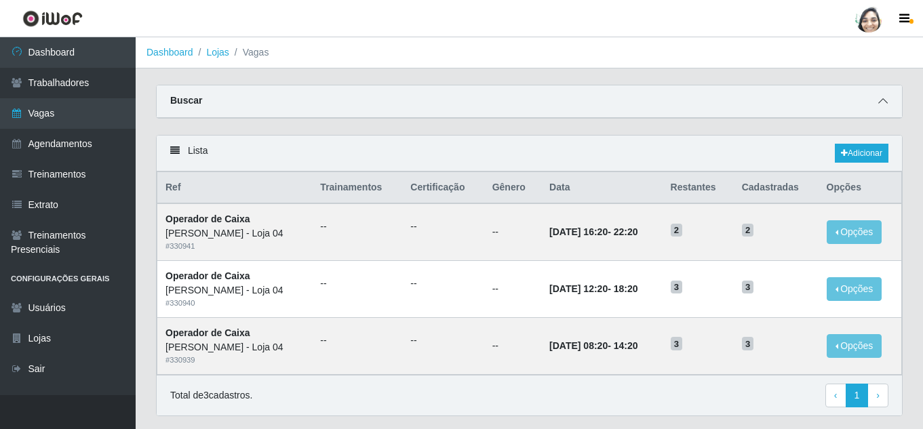
click at [881, 104] on icon at bounding box center [882, 100] width 9 height 9
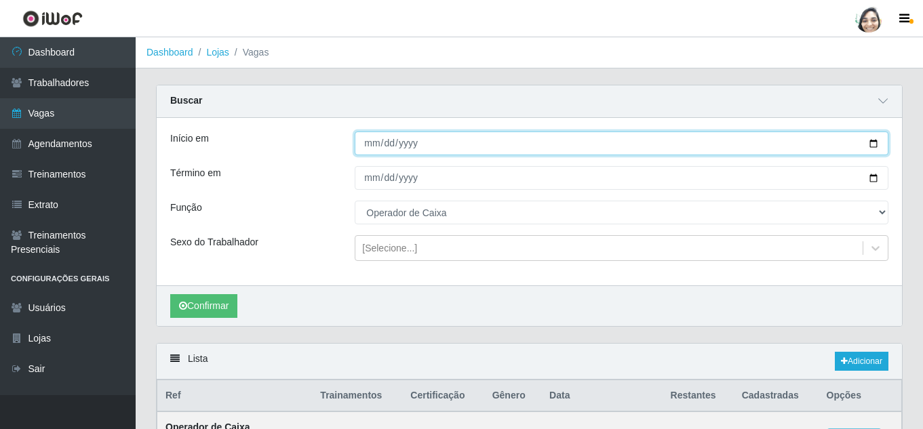
click at [365, 146] on input "[DATE]" at bounding box center [621, 144] width 533 height 24
type input "[DATE]"
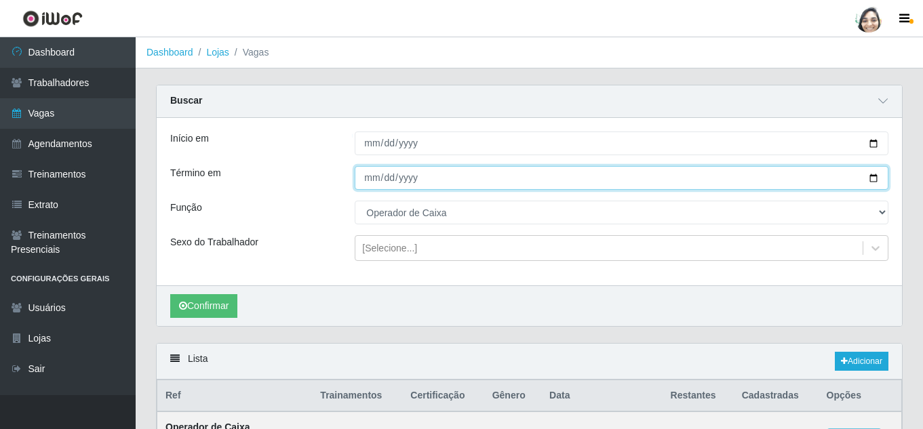
click at [362, 174] on input "[DATE]" at bounding box center [621, 178] width 533 height 24
type input "[DATE]"
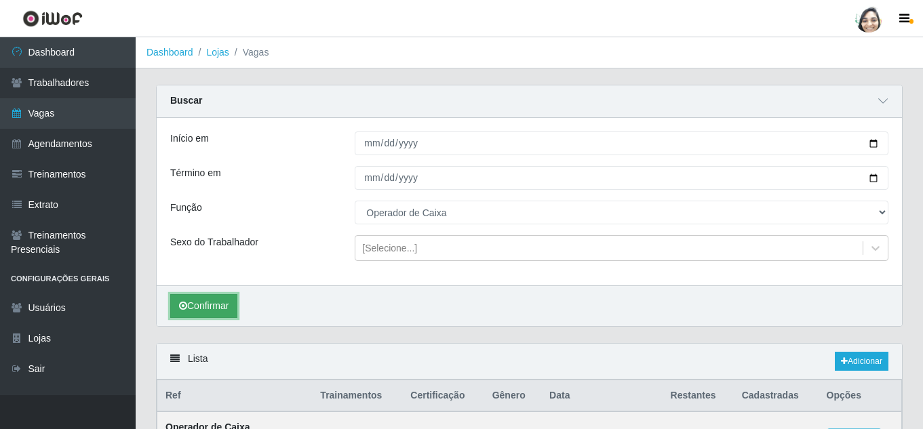
click at [212, 306] on button "Confirmar" at bounding box center [203, 306] width 67 height 24
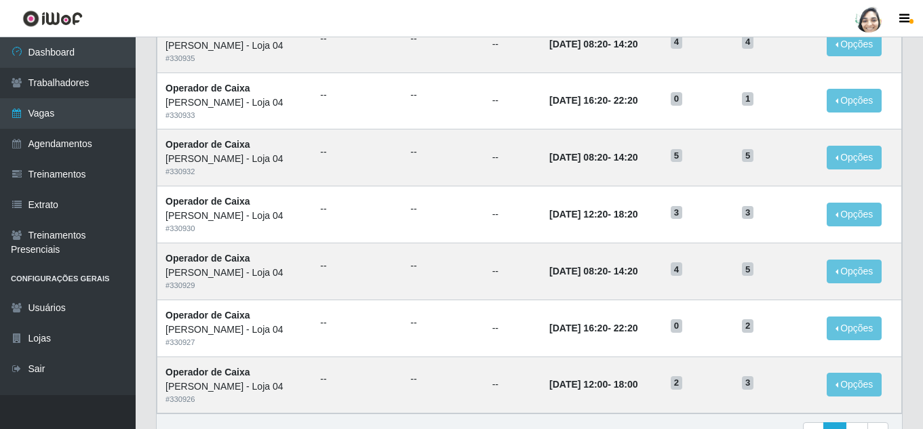
scroll to position [881, 0]
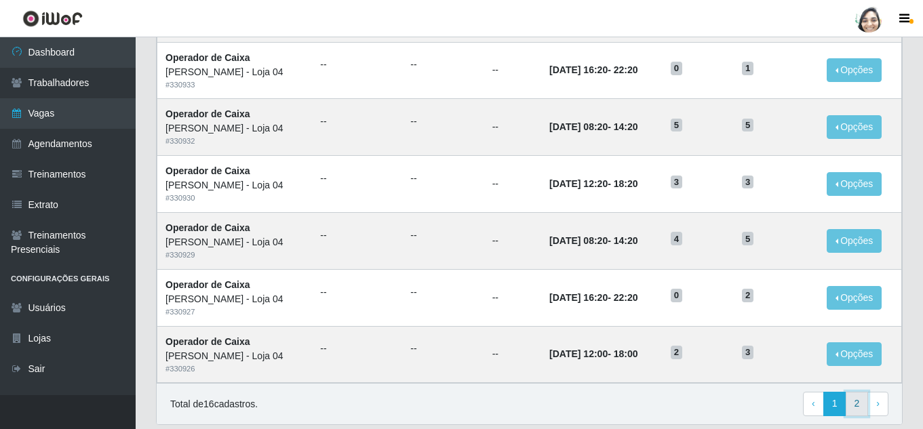
click at [857, 400] on link "2" at bounding box center [856, 404] width 23 height 24
